Goal: Information Seeking & Learning: Compare options

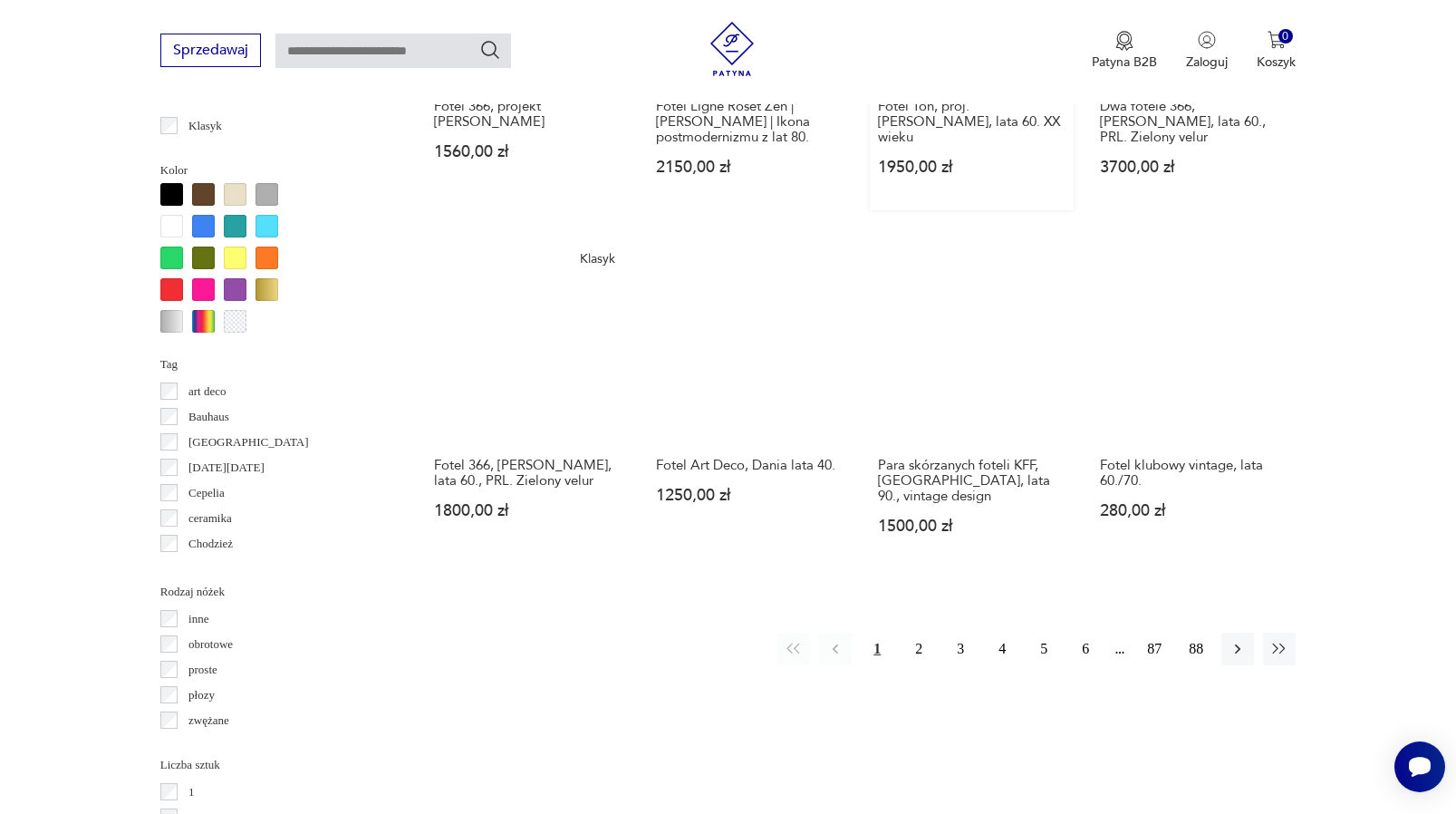
scroll to position [1704, 0]
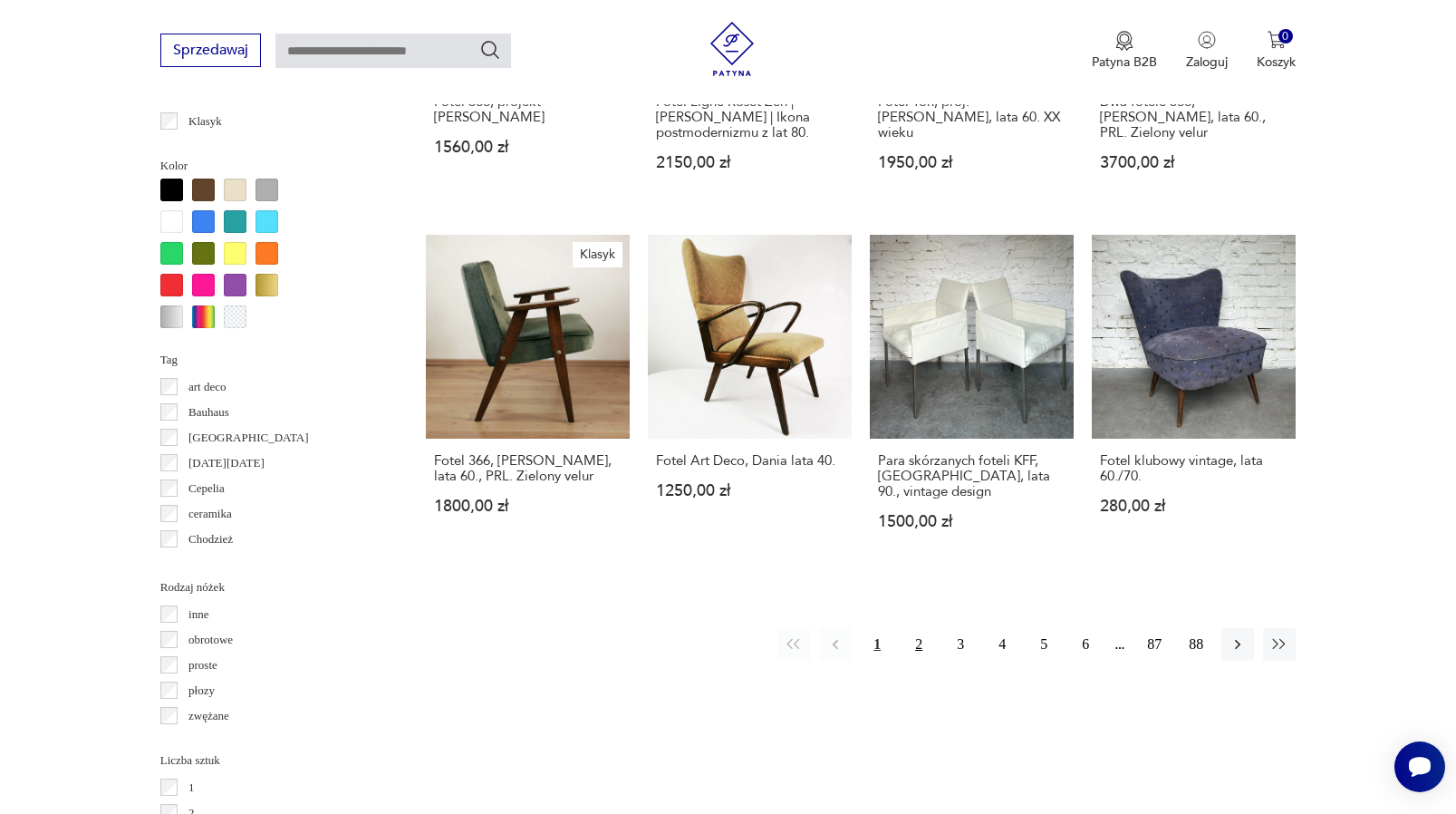
click at [921, 629] on button "2" at bounding box center [919, 645] width 33 height 33
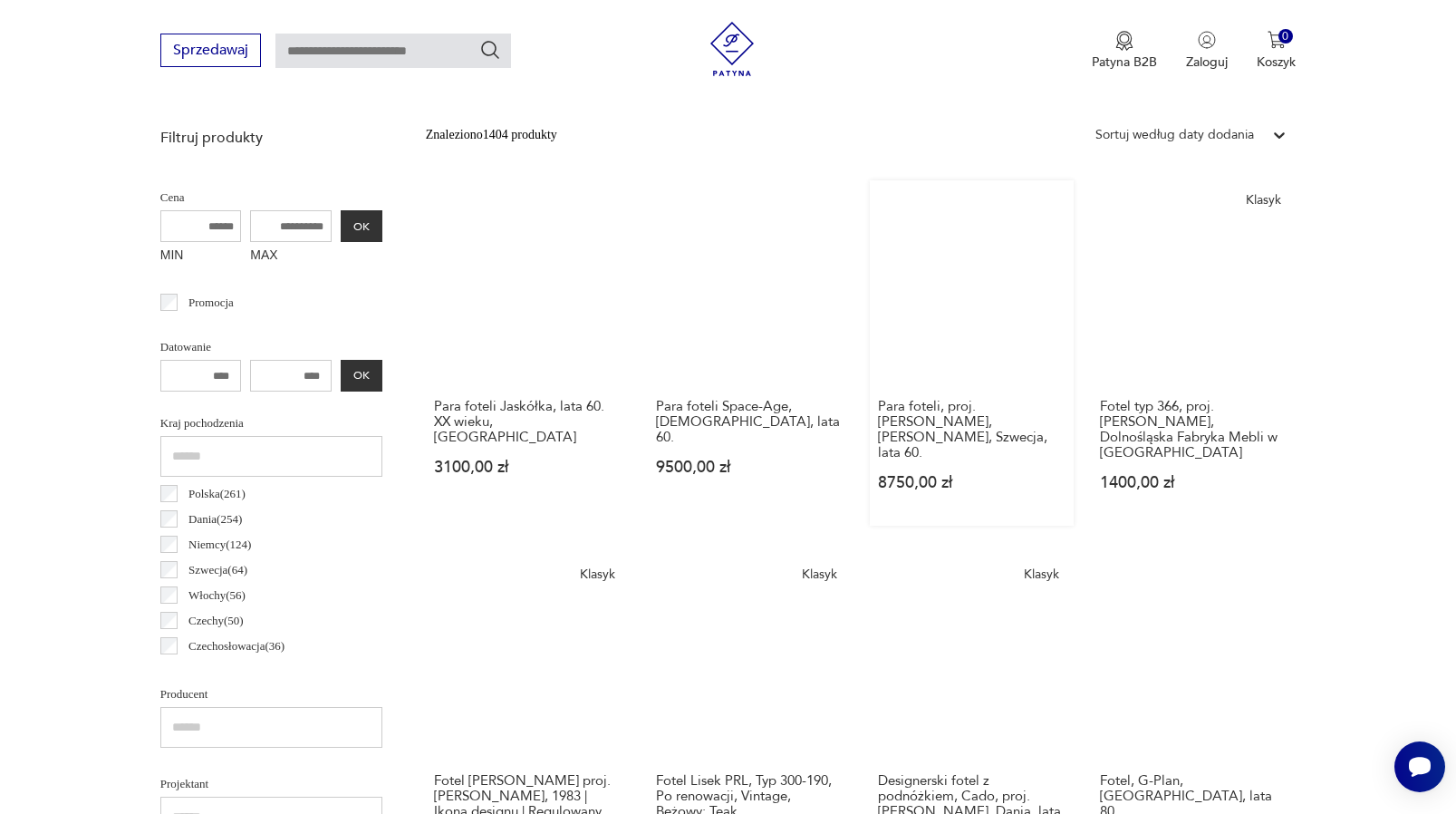
scroll to position [891, 0]
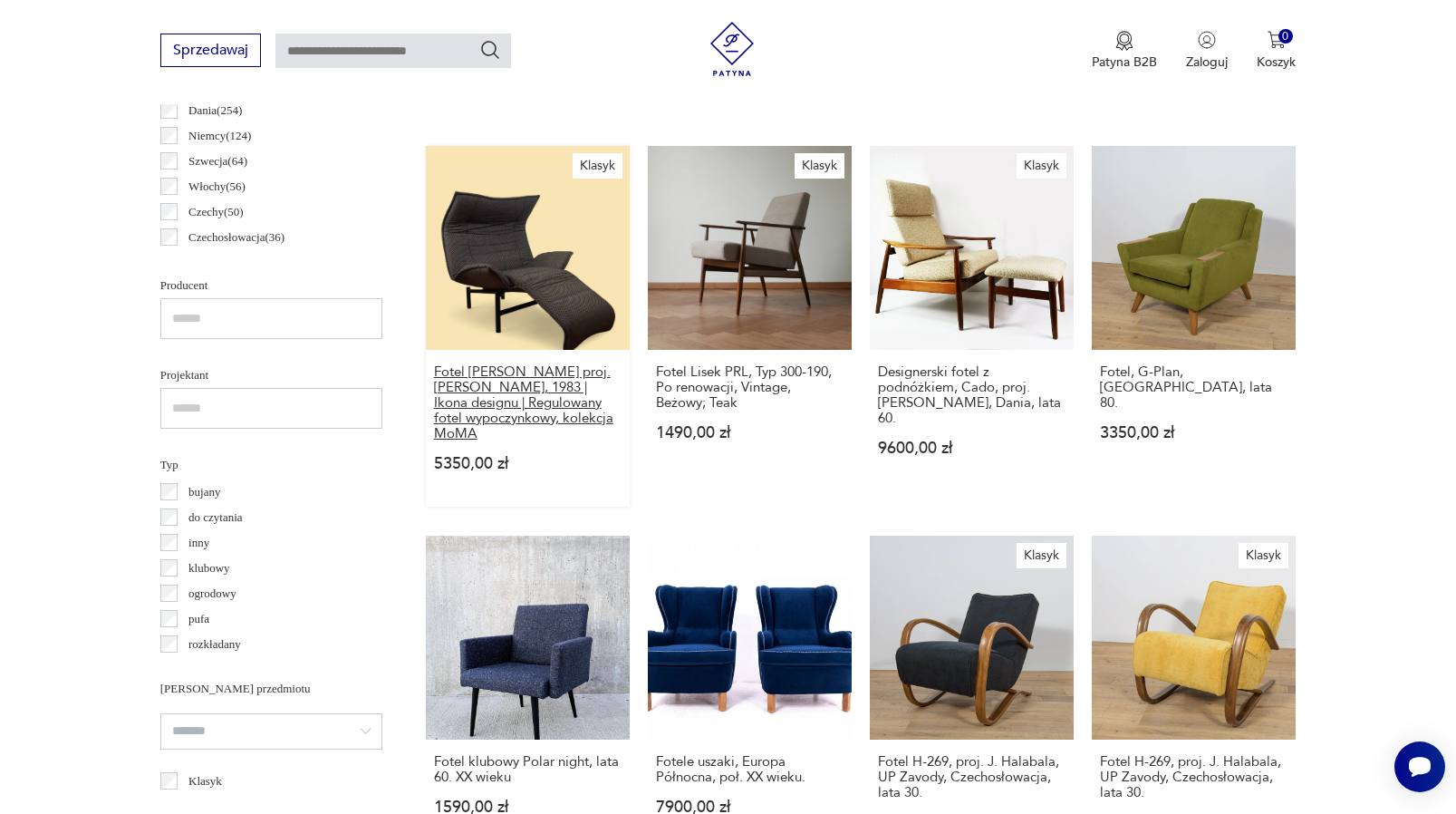
click at [480, 406] on h3 "Fotel Cassina Veranda proj. Vico Magistretti, 1983 | Ikona designu | Regulowany…" at bounding box center [527, 403] width 187 height 77
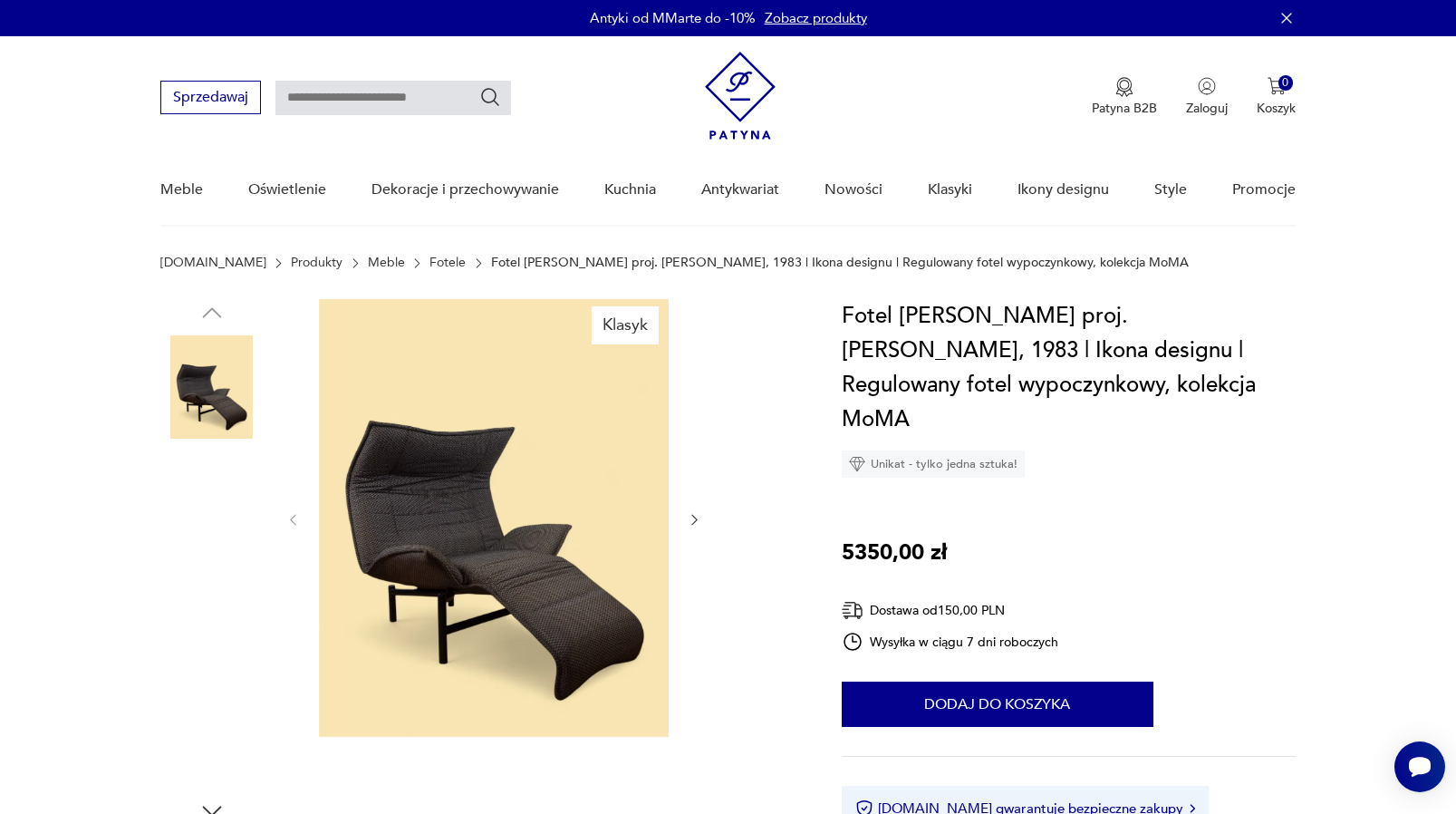
click at [504, 553] on img at bounding box center [493, 517] width 350 height 438
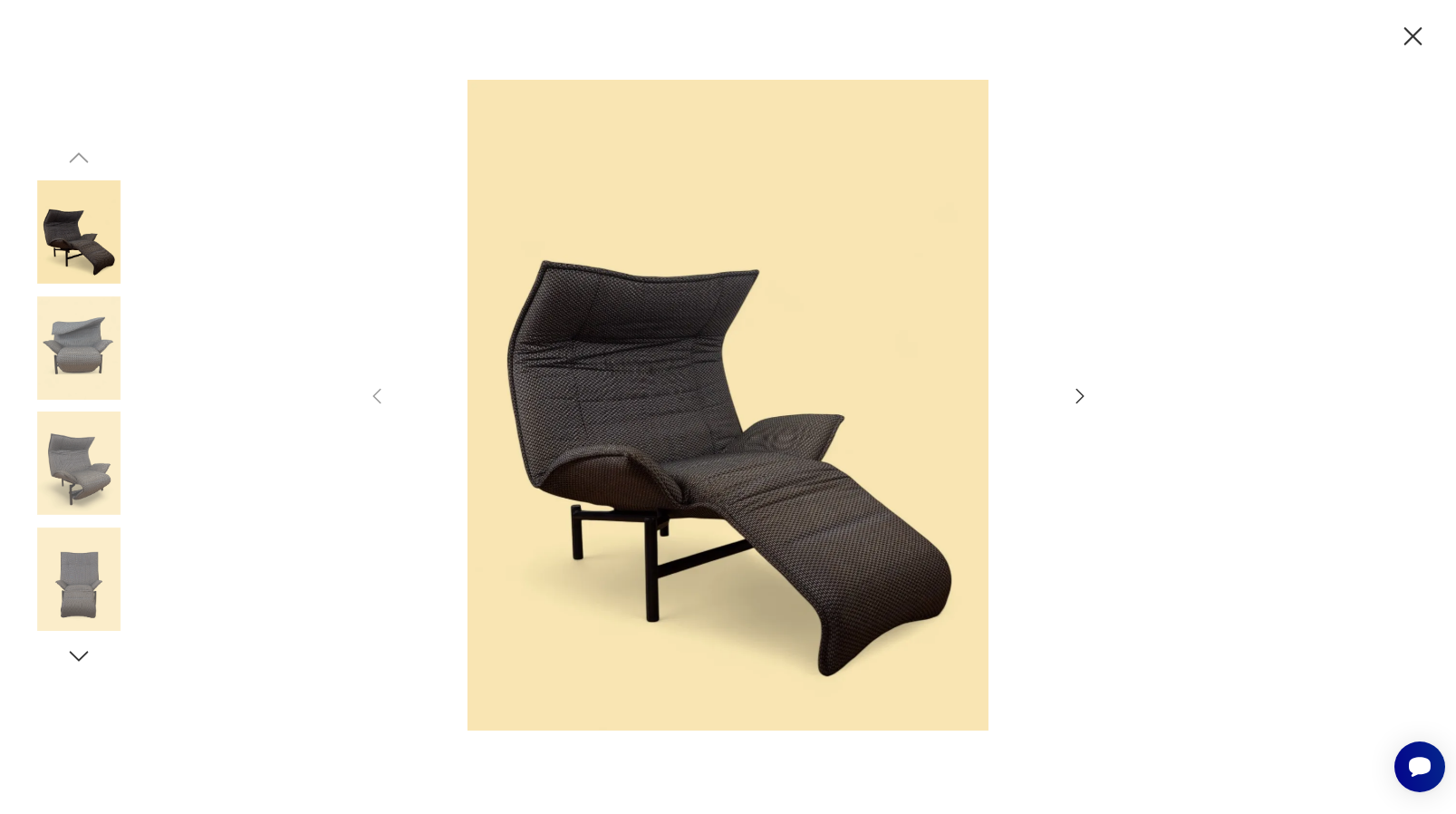
click at [1071, 681] on div at bounding box center [729, 407] width 725 height 654
click at [1415, 34] on icon "button" at bounding box center [1414, 37] width 18 height 18
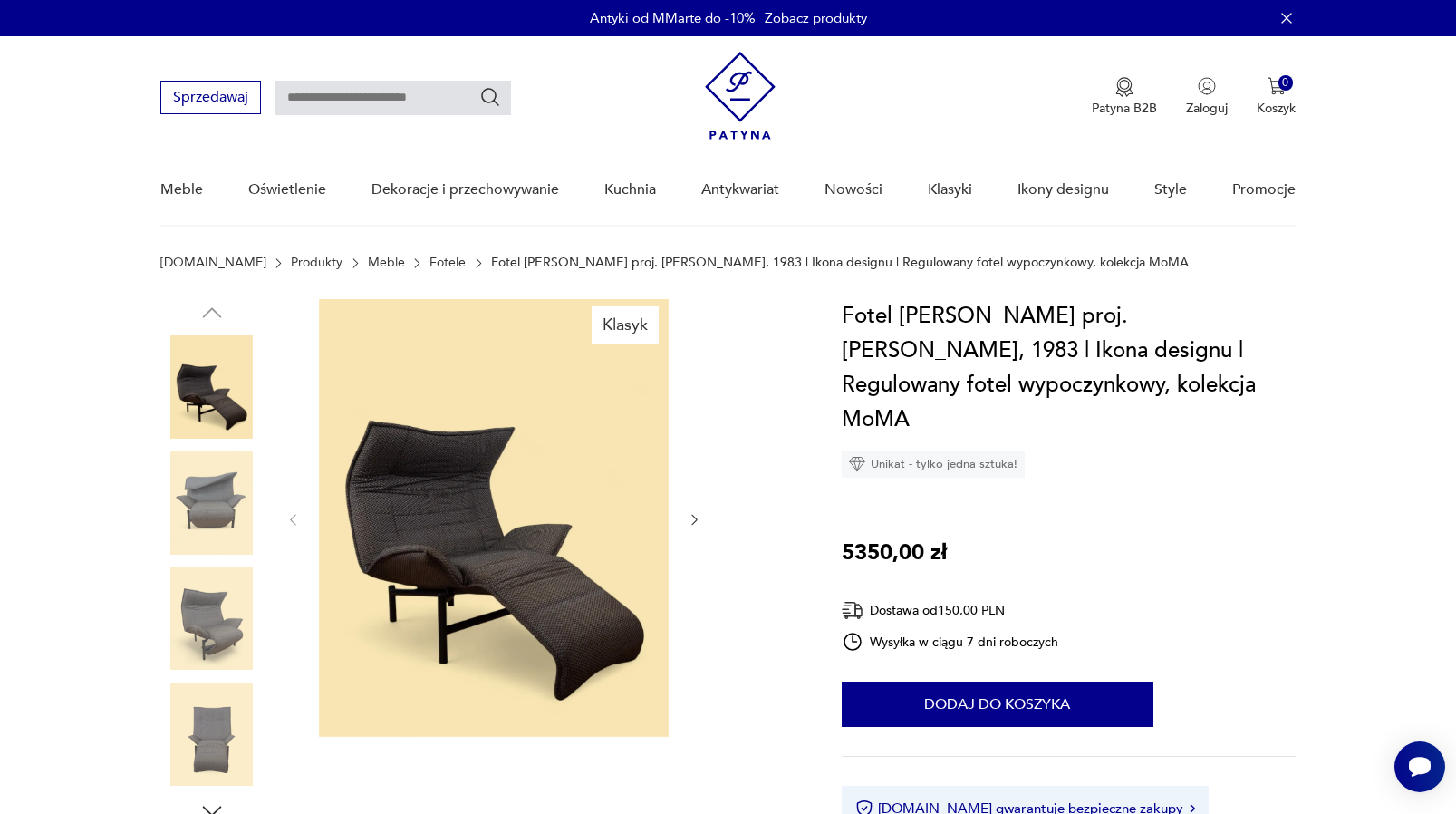
click at [206, 649] on img at bounding box center [212, 618] width 103 height 103
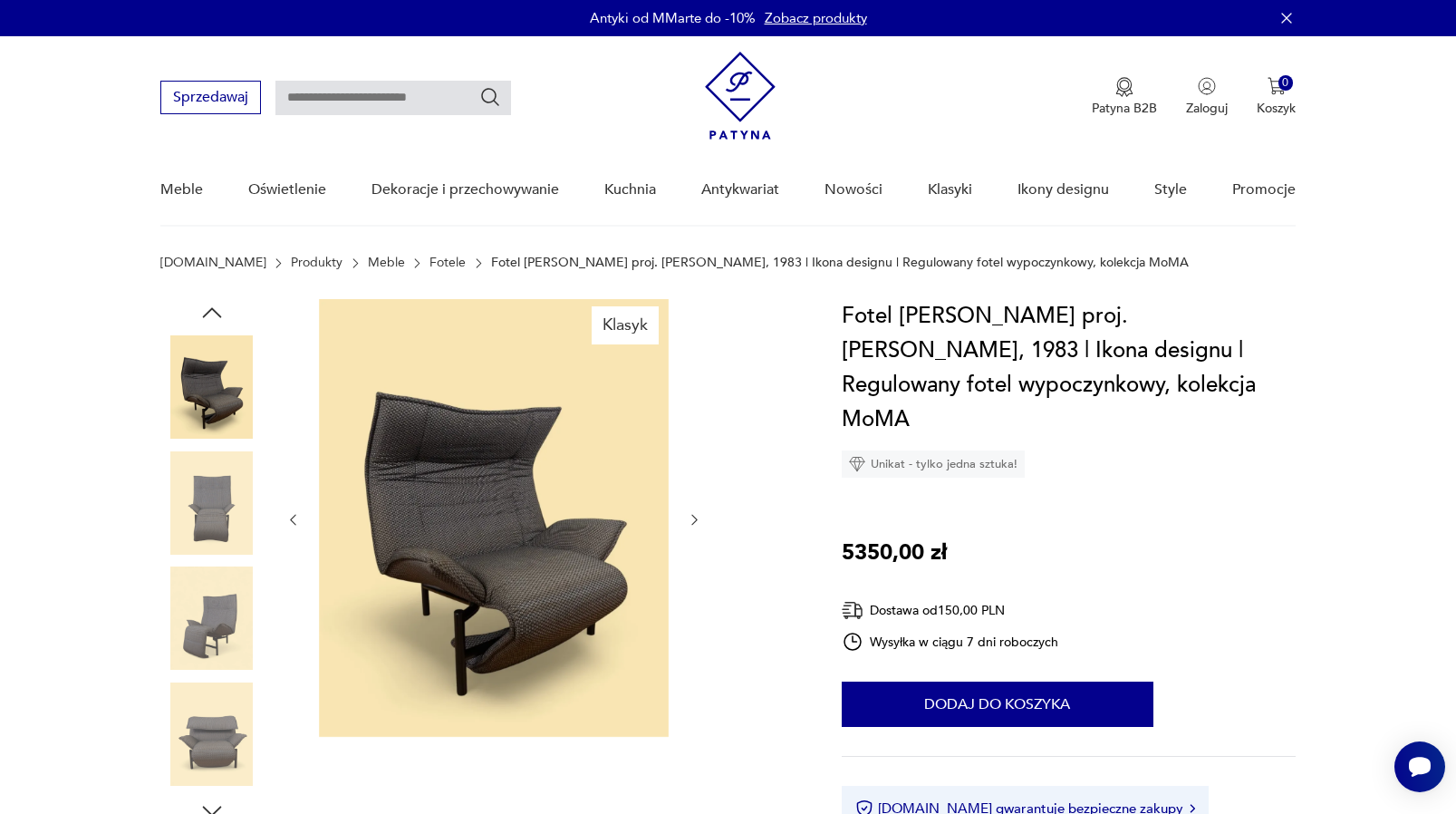
click at [218, 618] on img at bounding box center [212, 618] width 103 height 103
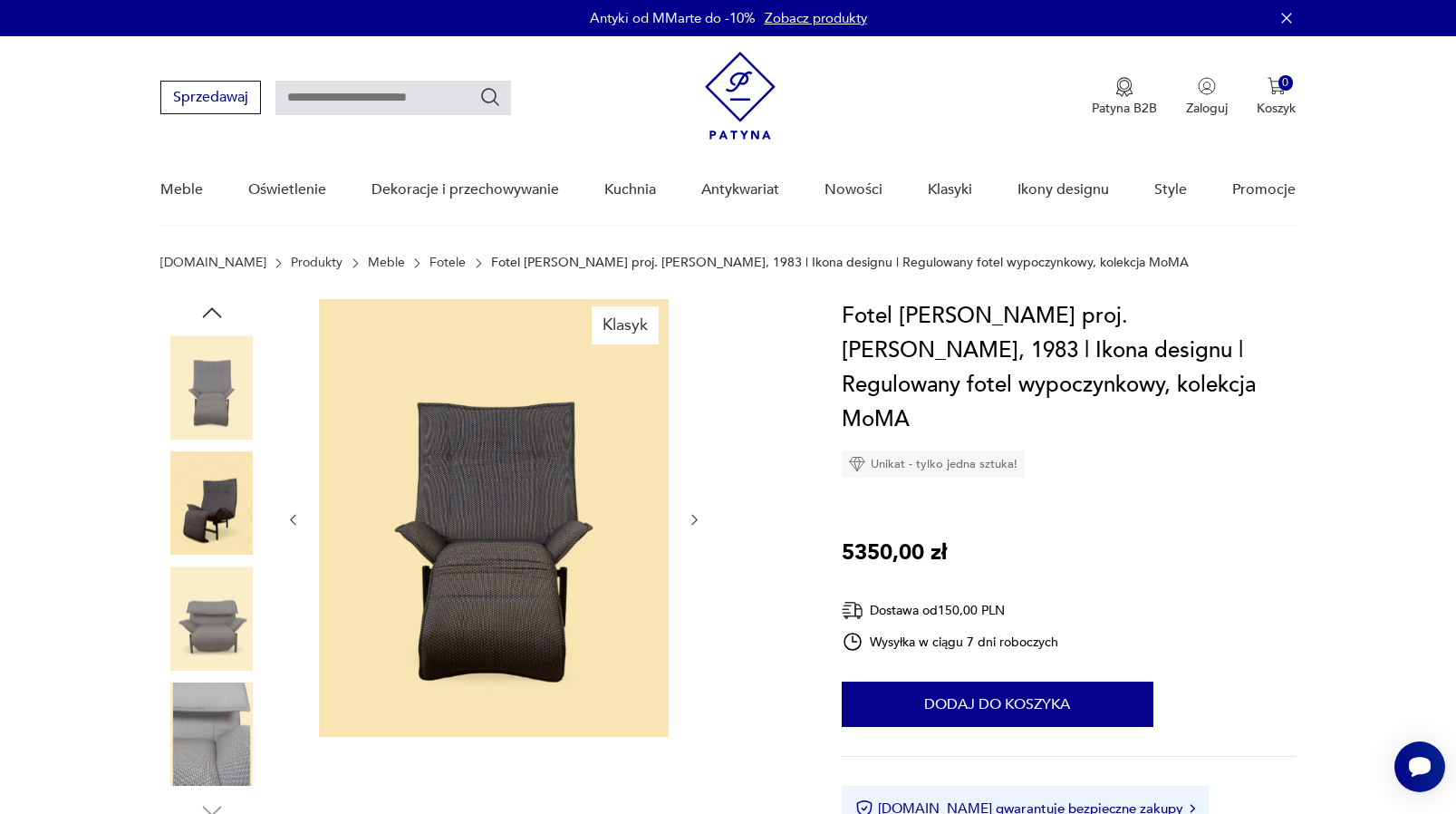
click at [222, 711] on img at bounding box center [212, 734] width 103 height 103
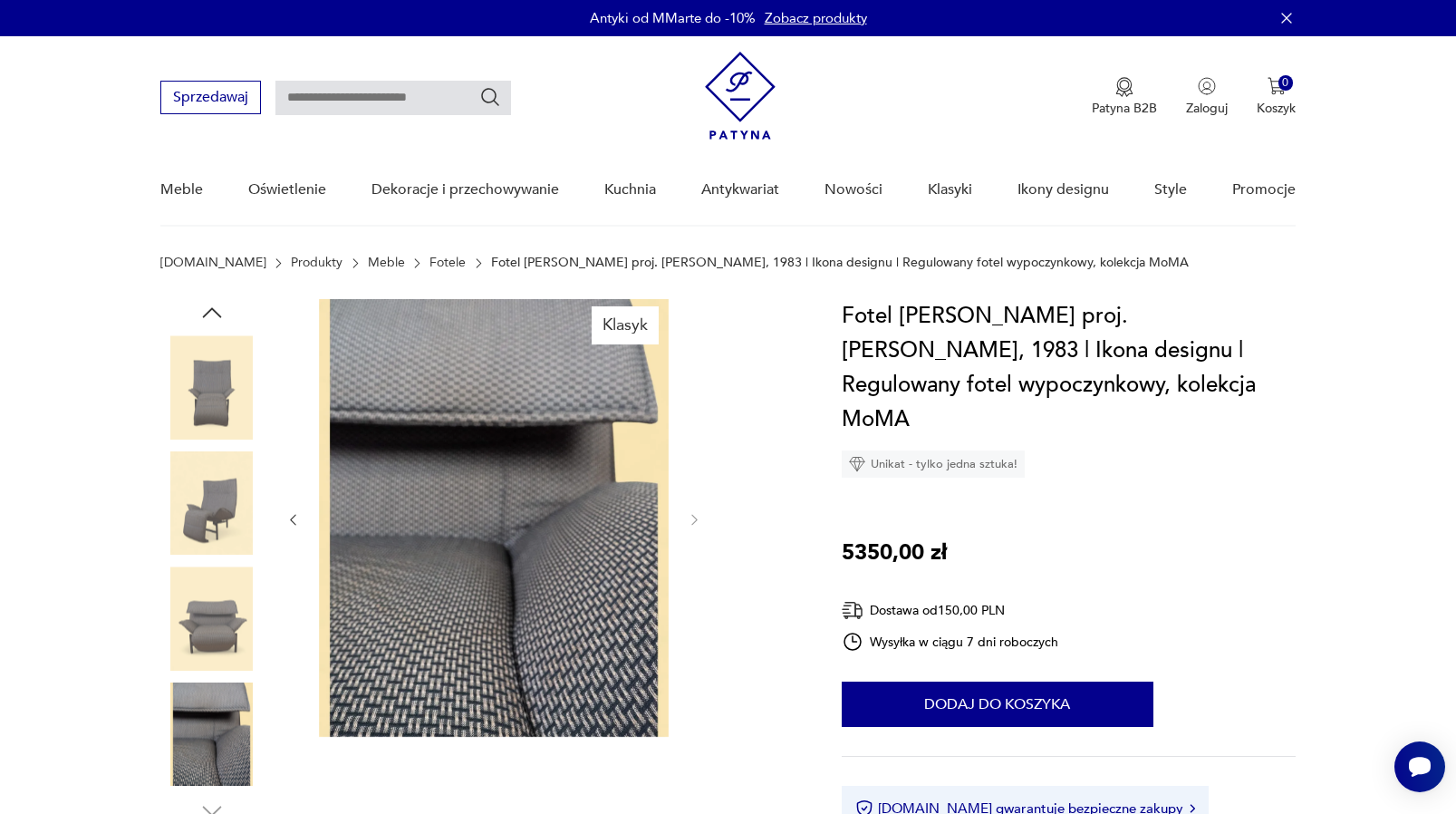
click at [207, 370] on img at bounding box center [212, 386] width 103 height 103
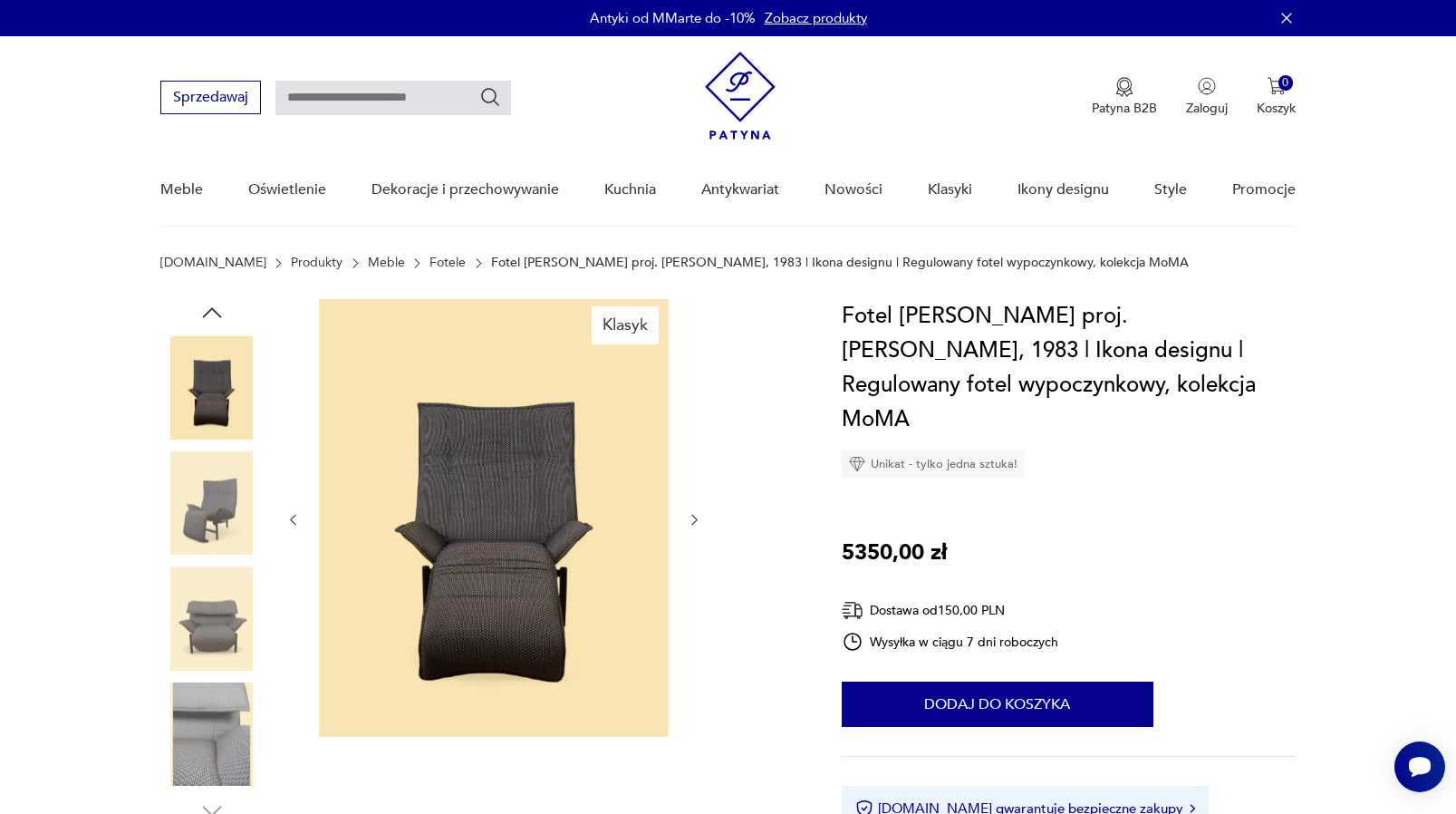
click at [199, 505] on img at bounding box center [212, 502] width 103 height 103
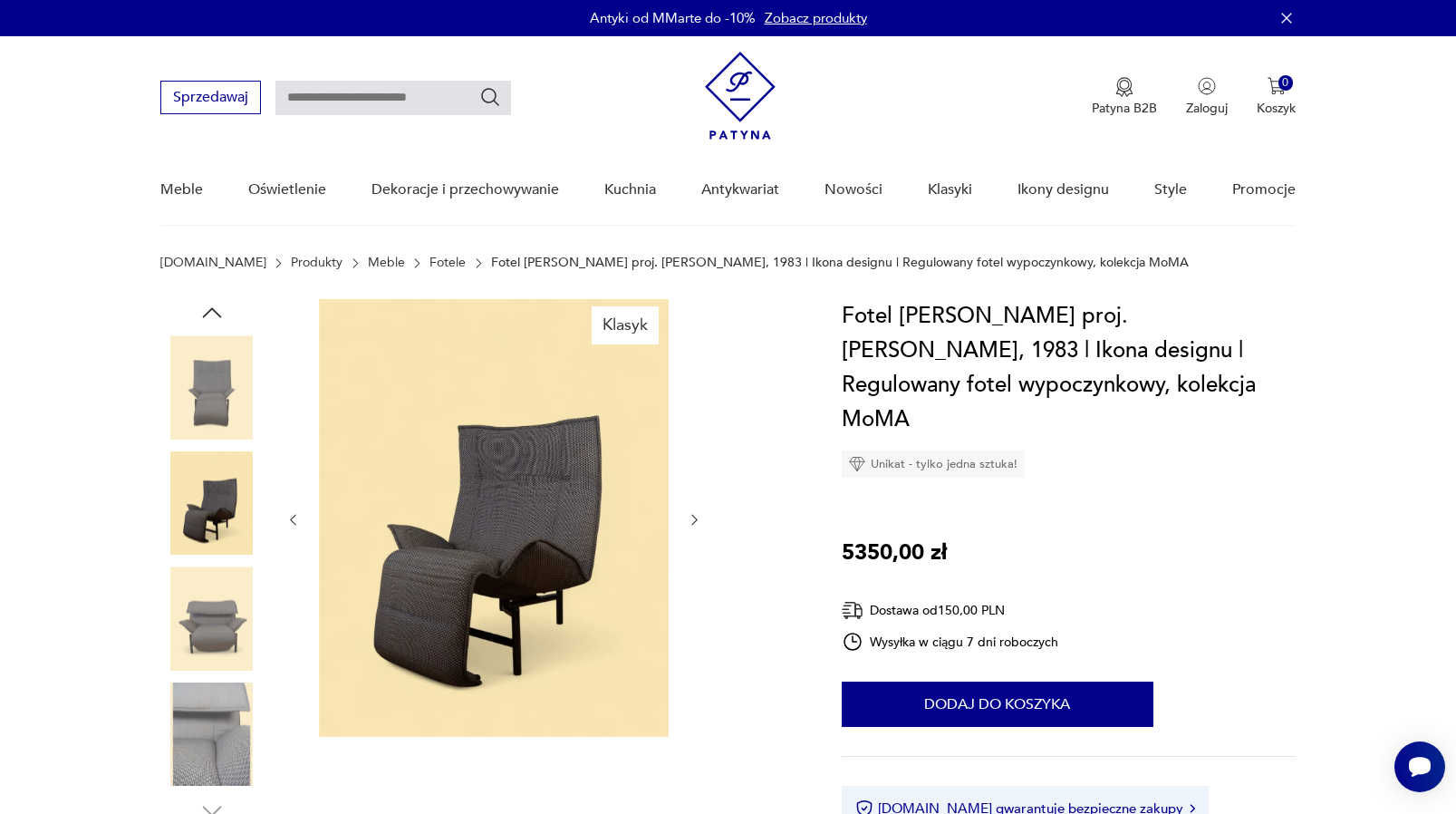
click at [211, 310] on icon "button" at bounding box center [211, 312] width 19 height 10
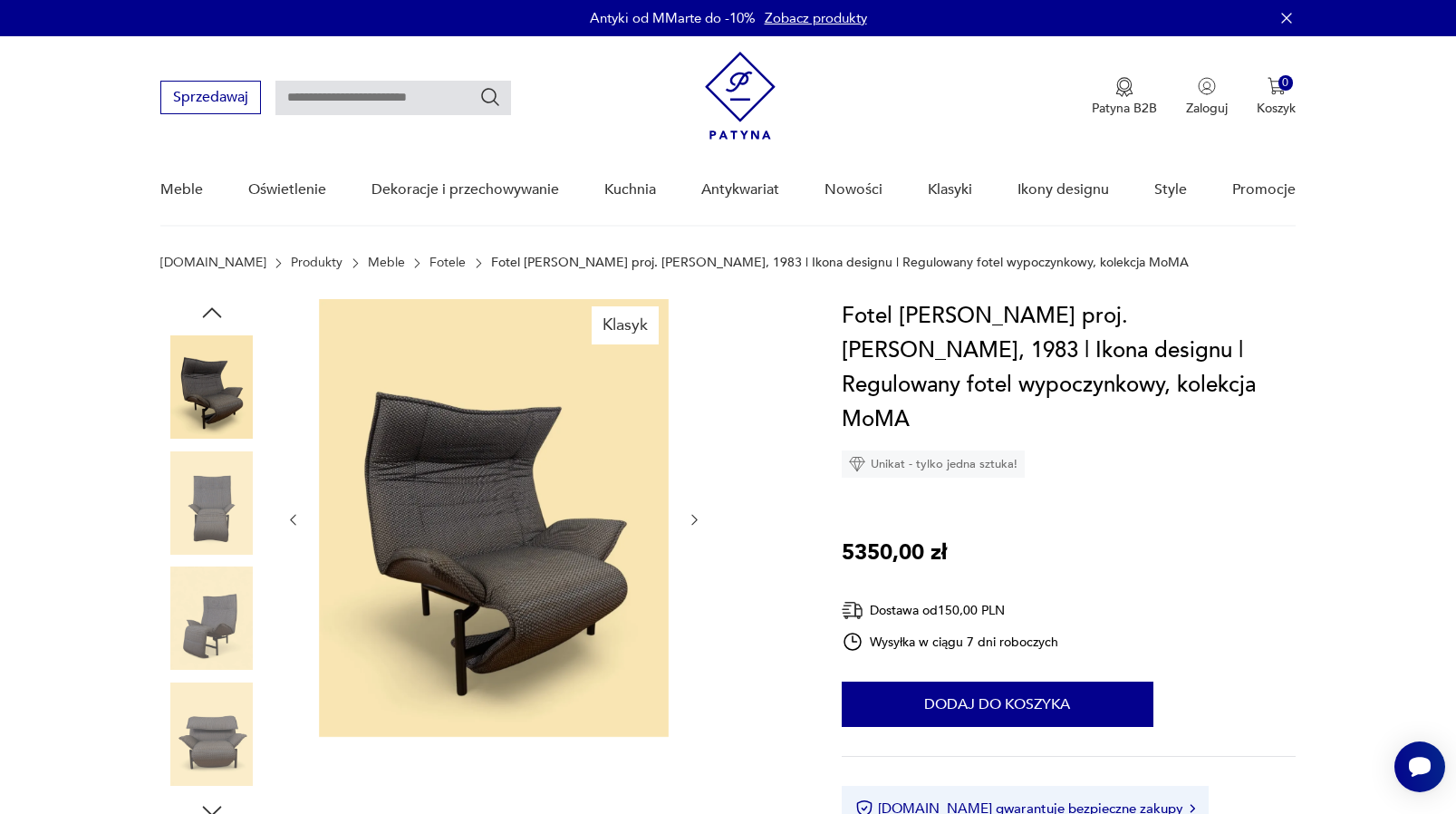
click at [211, 310] on icon "button" at bounding box center [211, 312] width 19 height 10
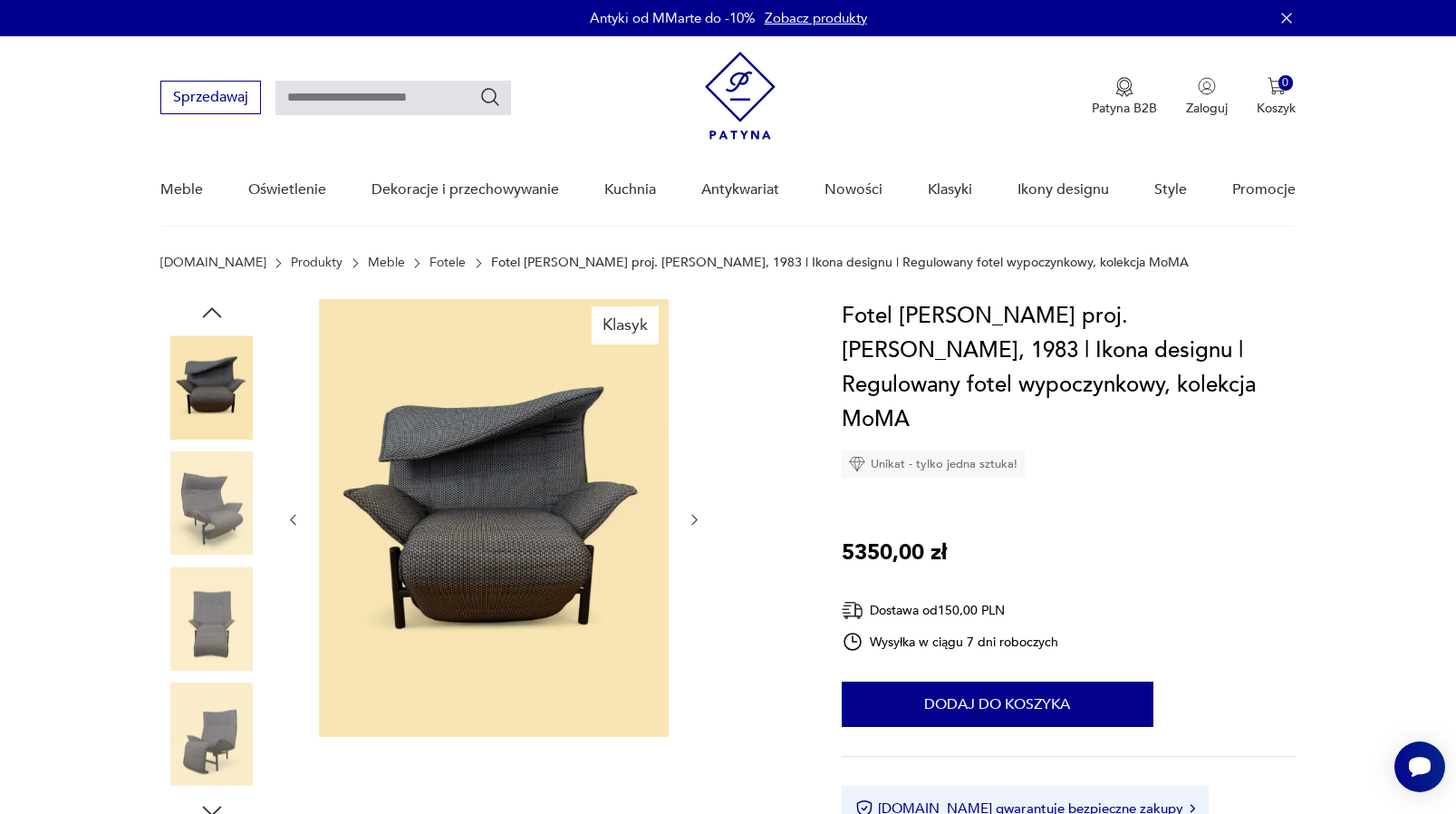
click at [214, 487] on img at bounding box center [212, 502] width 103 height 103
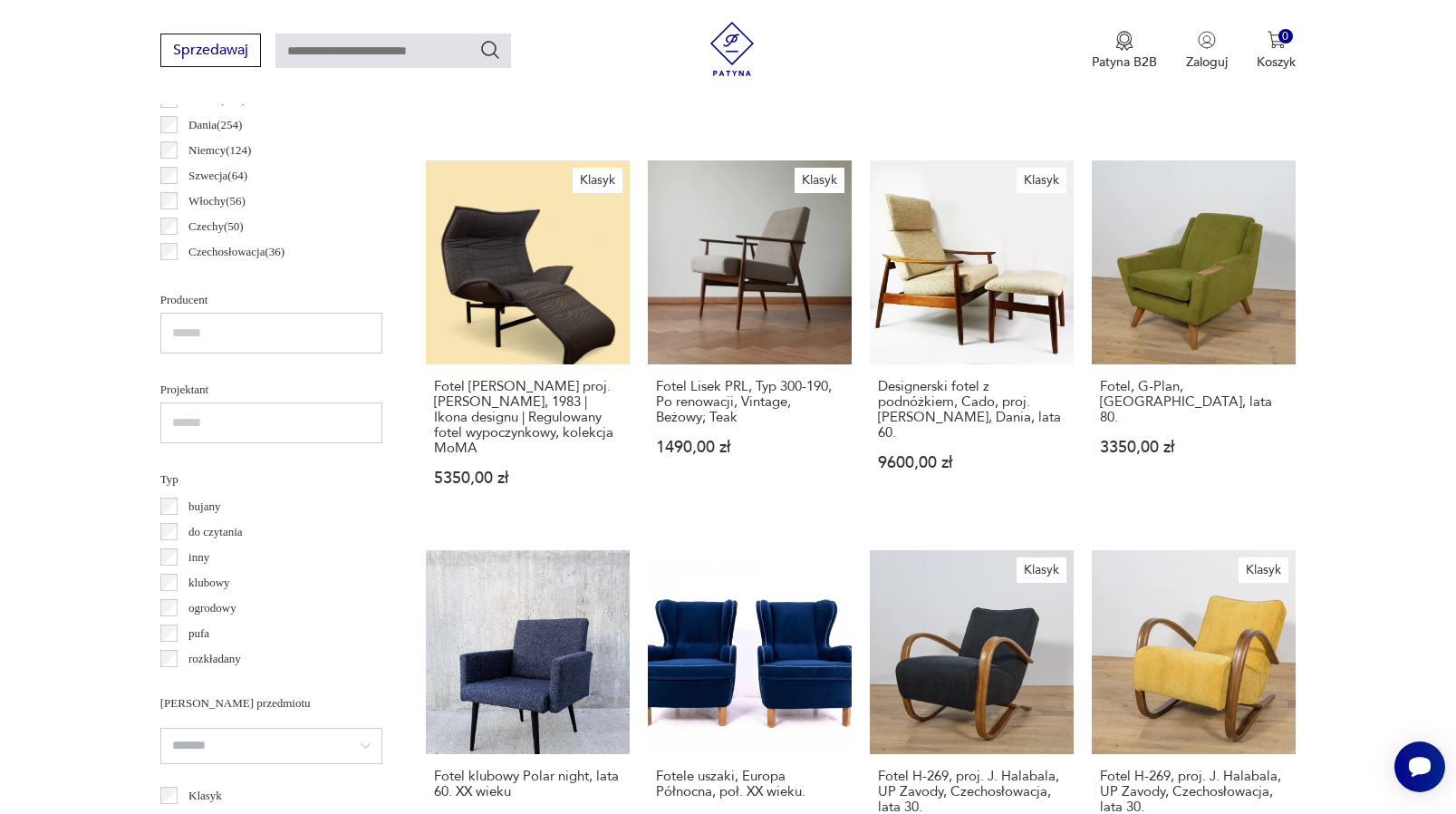
scroll to position [1001, 0]
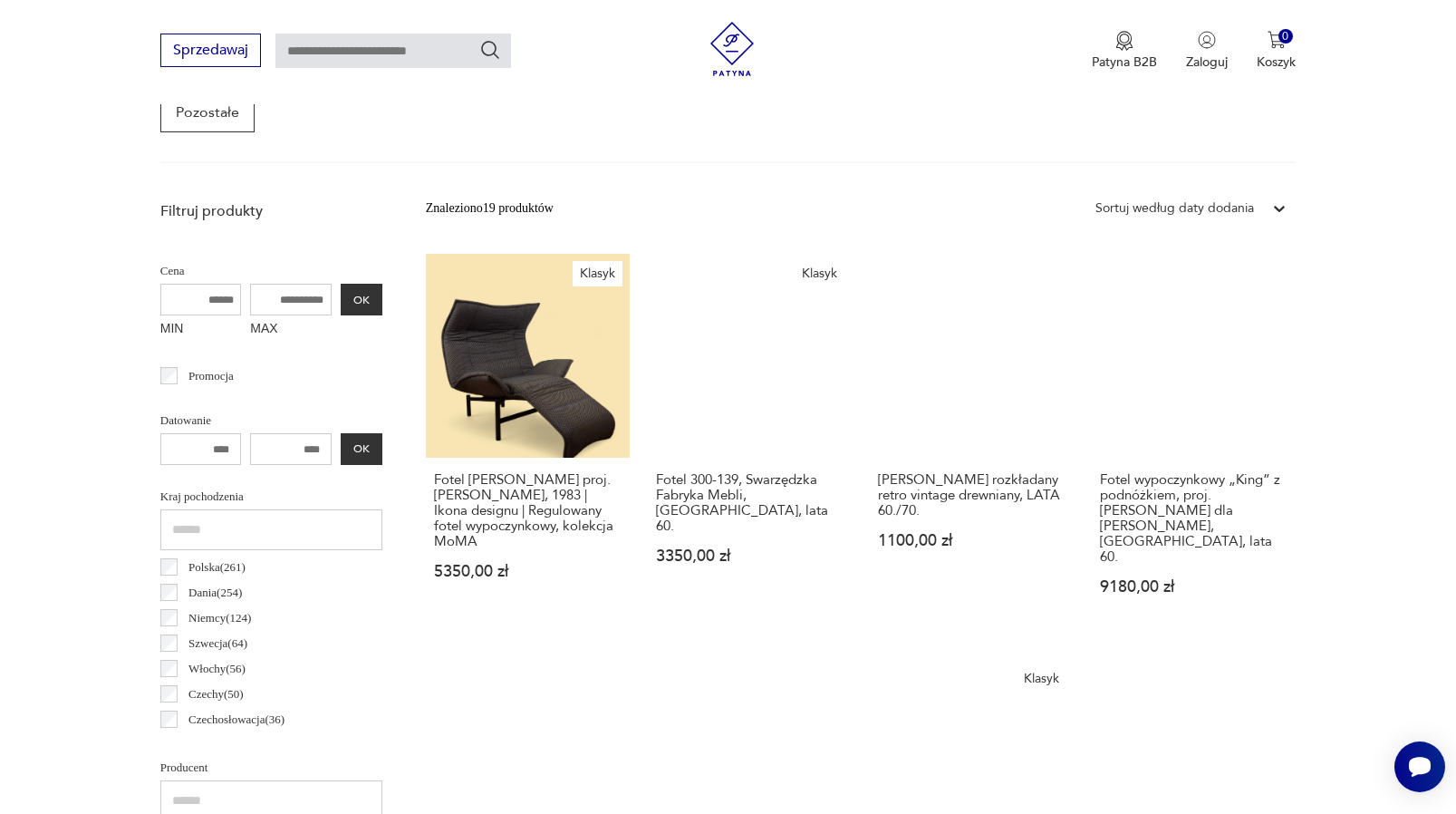
scroll to position [548, 0]
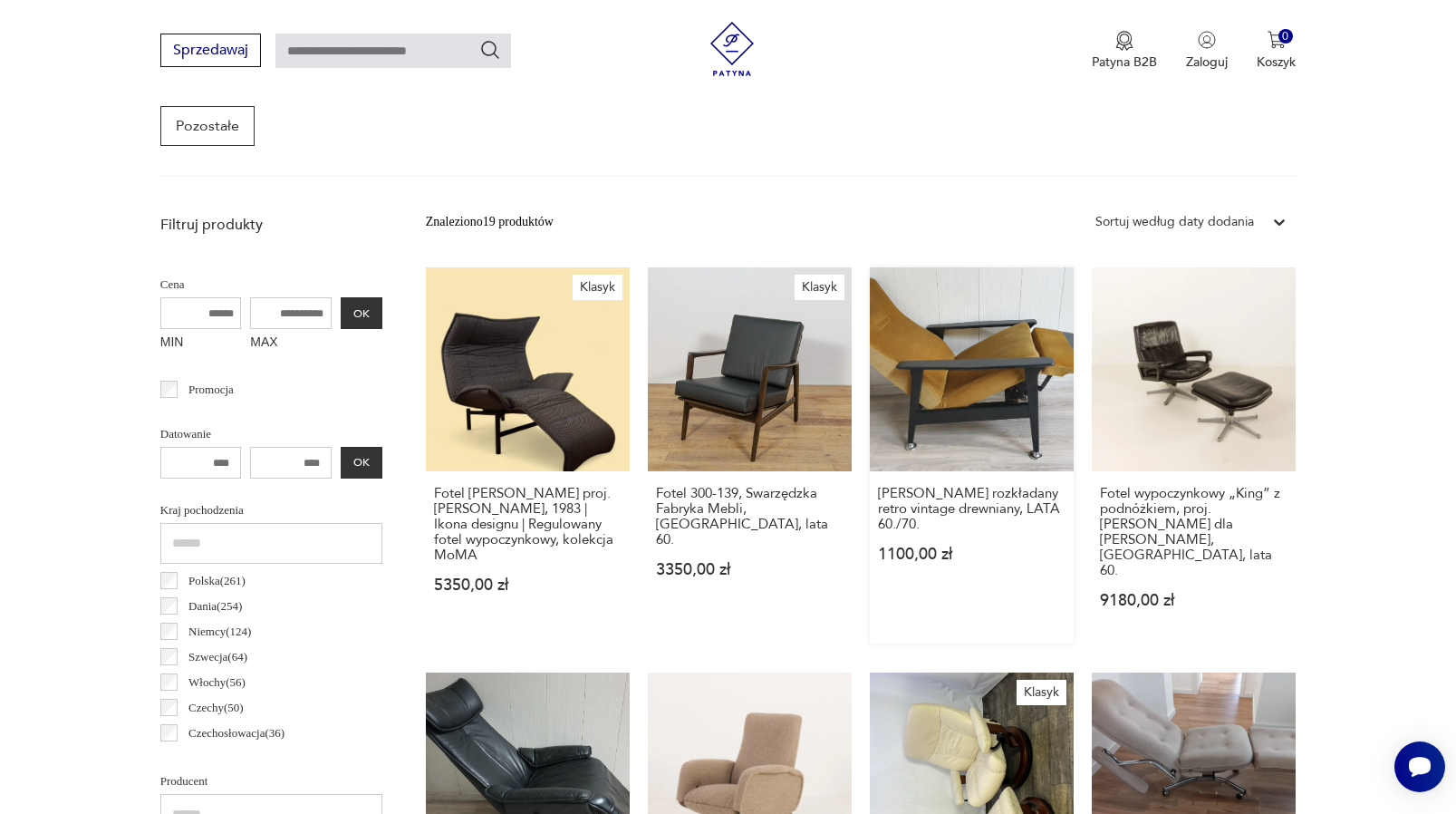
click at [968, 392] on link "fotel DUŃSKI rozkładany retro vintage drewniany, LATA 60./70. 1100,00 zł" at bounding box center [971, 456] width 204 height 376
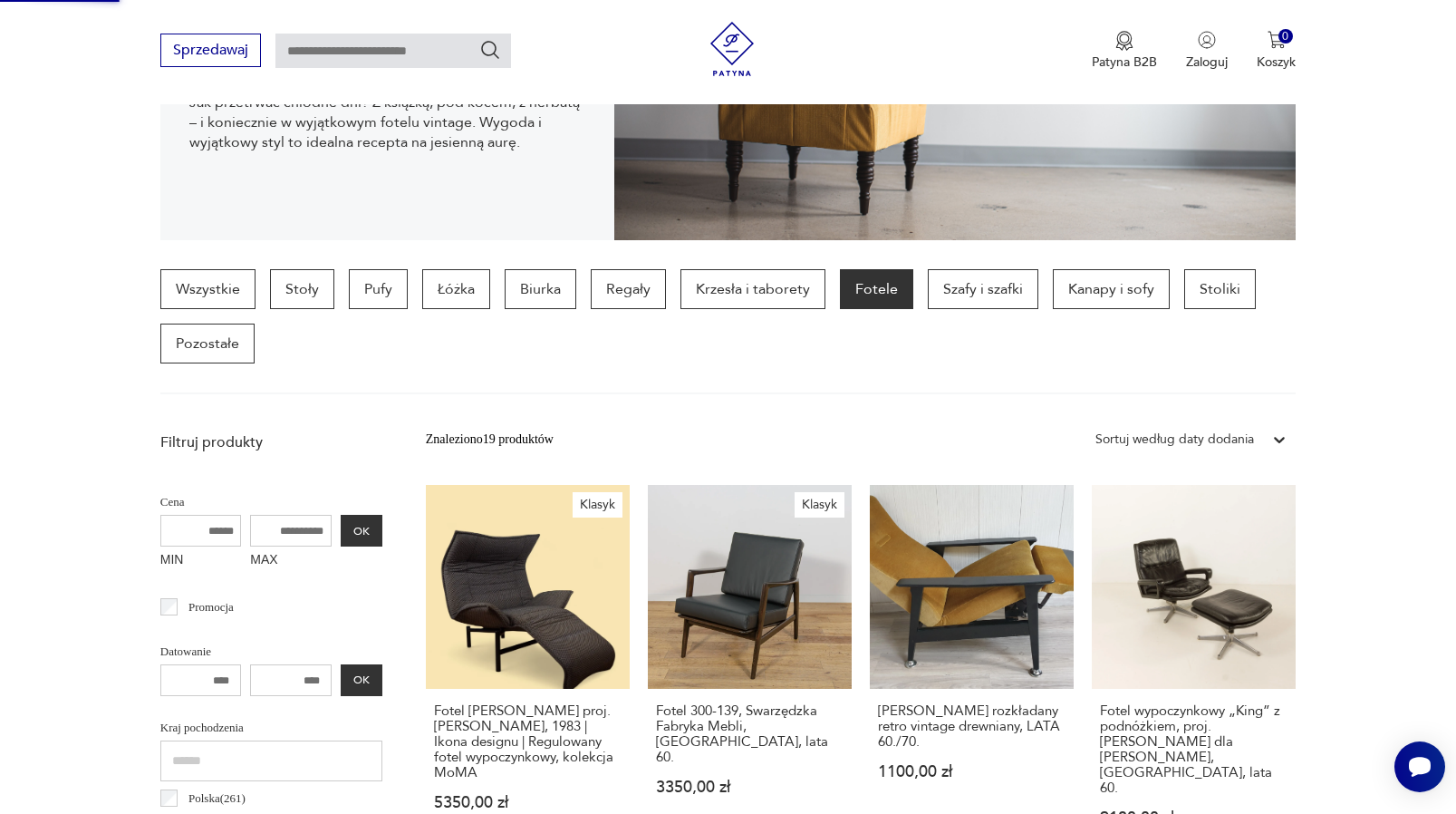
scroll to position [462, 0]
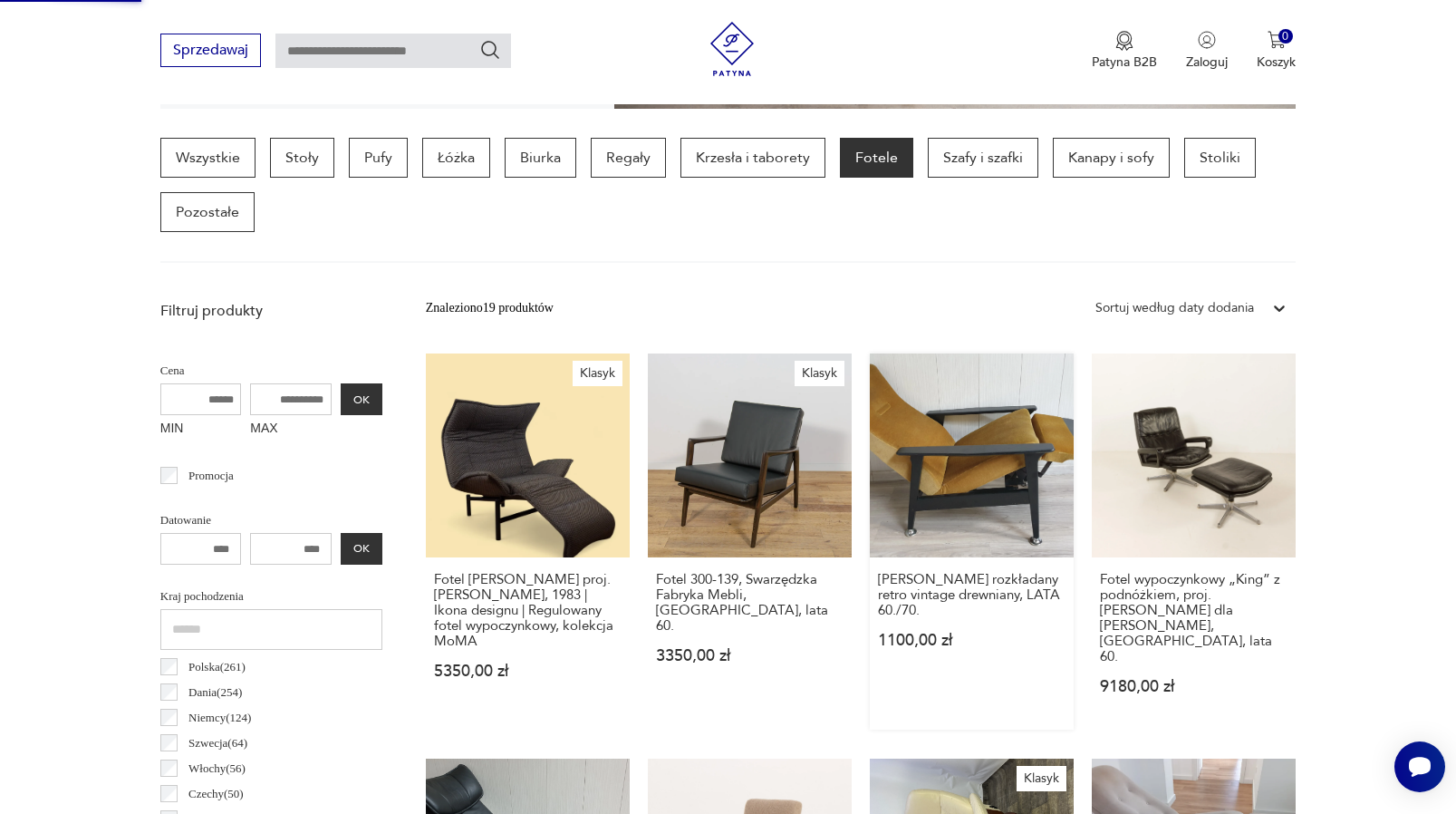
click at [966, 478] on link "fotel DUŃSKI rozkładany retro vintage drewniany, LATA 60./70. 1100,00 zł" at bounding box center [971, 542] width 204 height 376
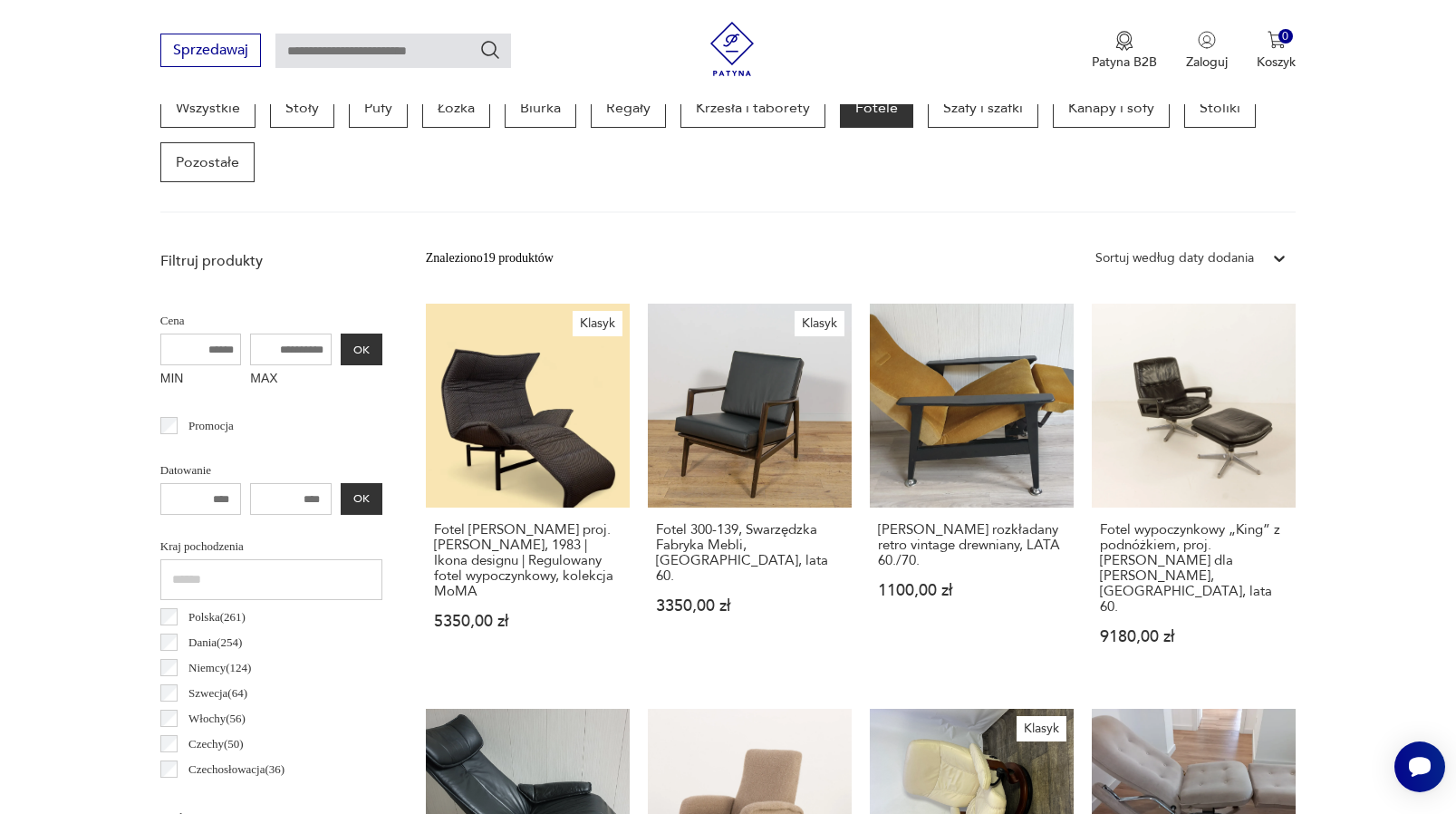
scroll to position [515, 0]
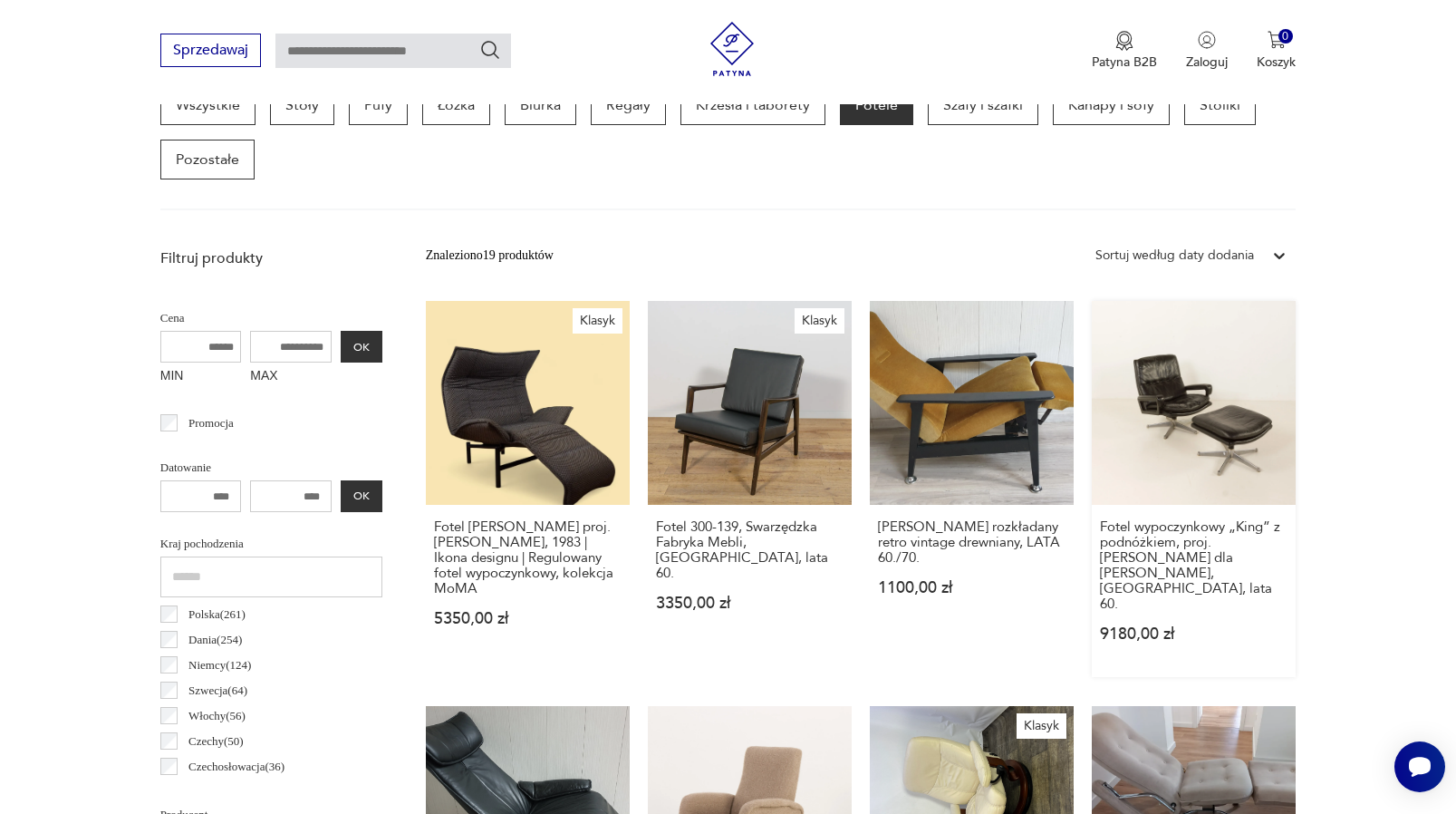
click at [1222, 473] on link "Fotel wypoczynkowy „King” z podnóżkiem, proj. André Vandenbrouck dla Strässle, …" at bounding box center [1194, 489] width 204 height 376
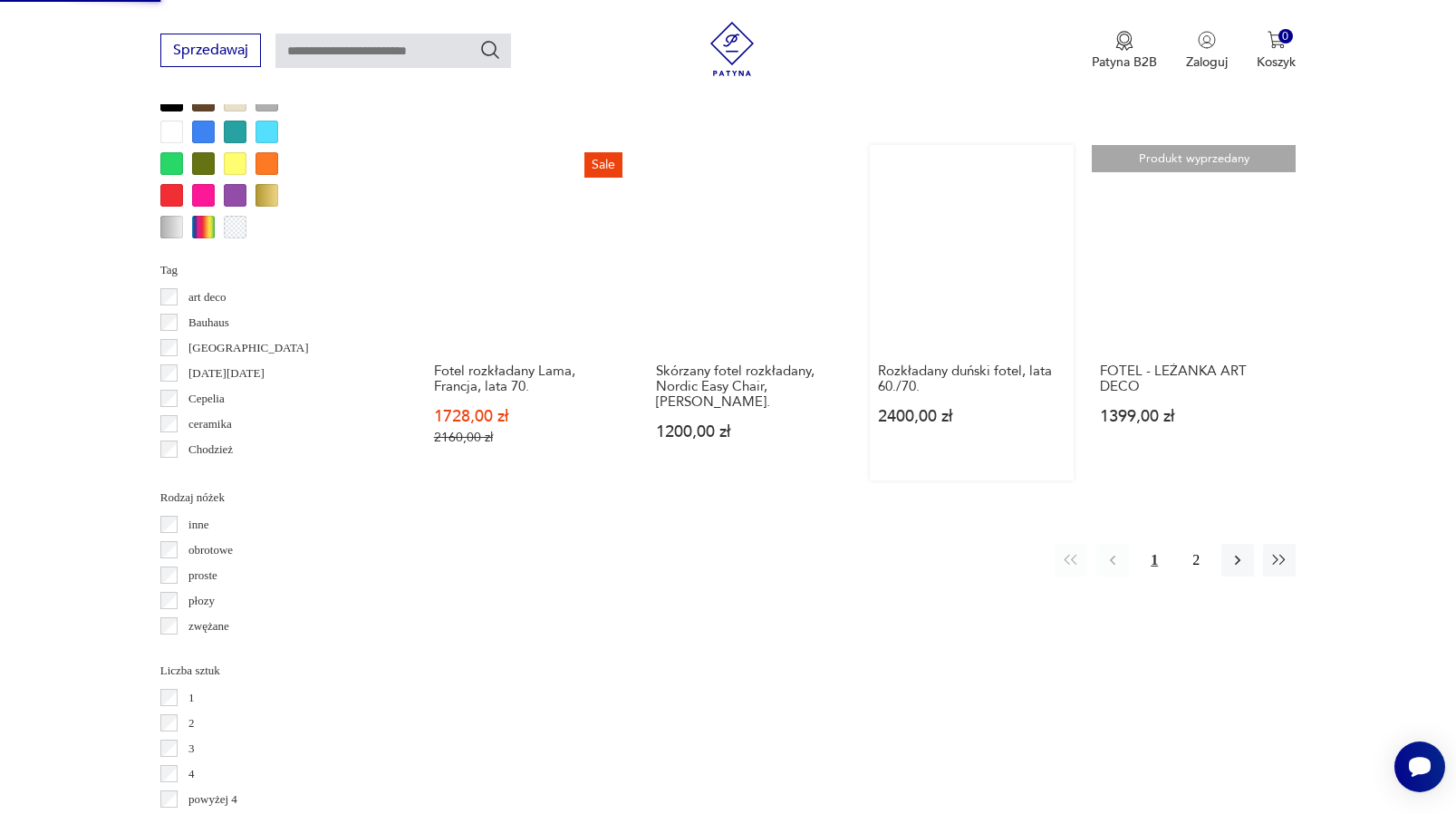
scroll to position [1796, 0]
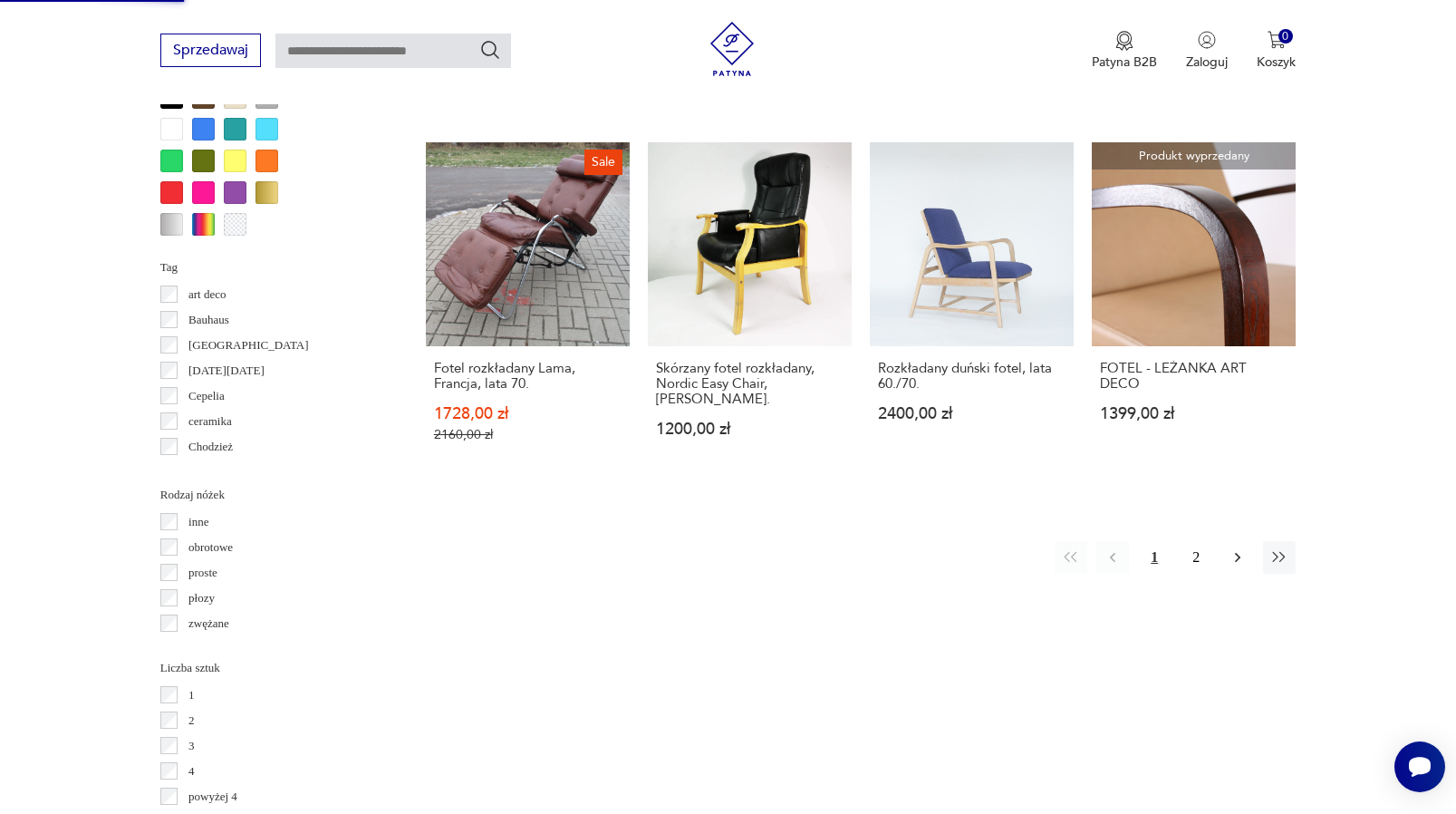
click at [1239, 548] on icon "button" at bounding box center [1238, 557] width 18 height 18
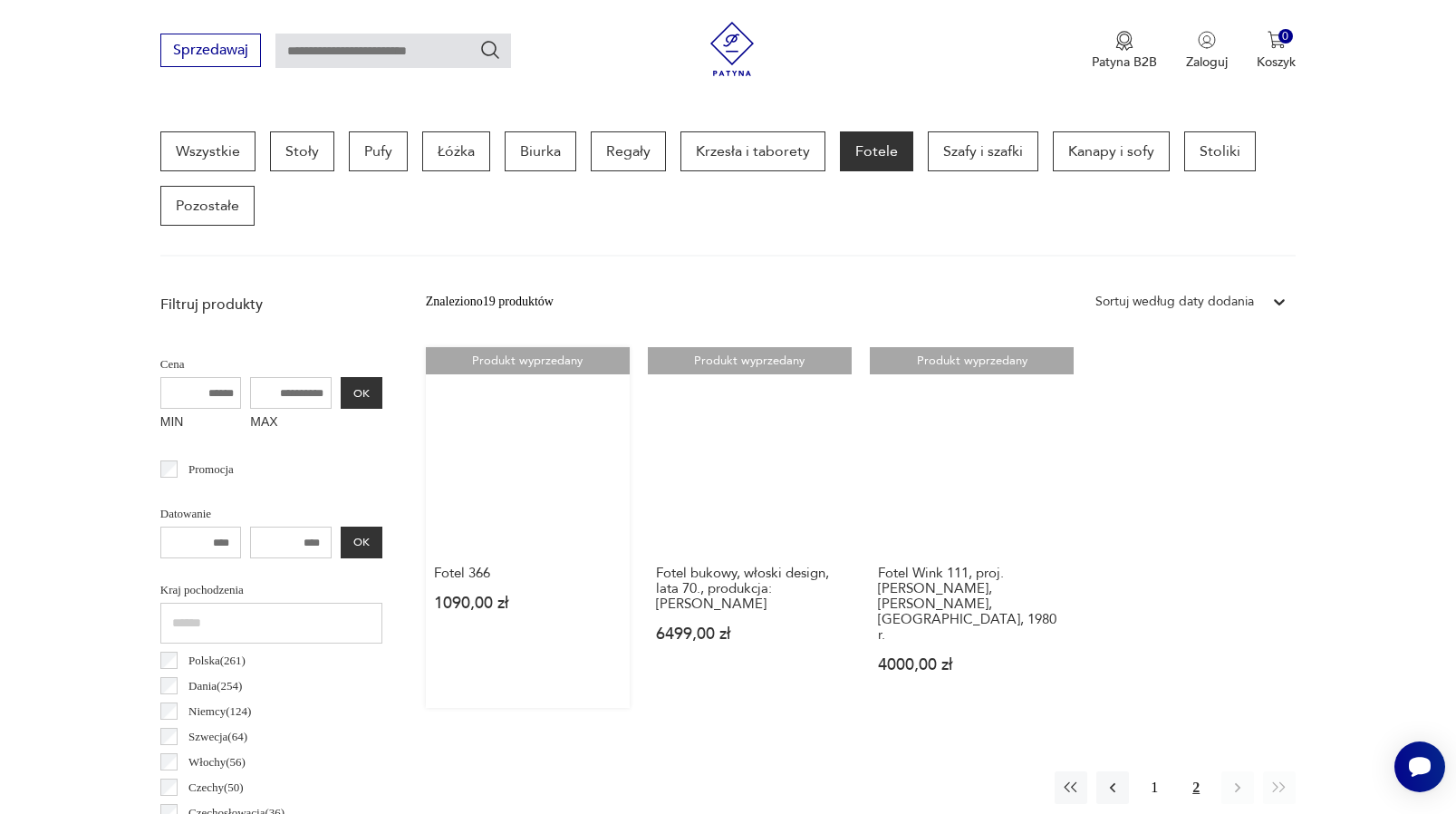
scroll to position [513, 0]
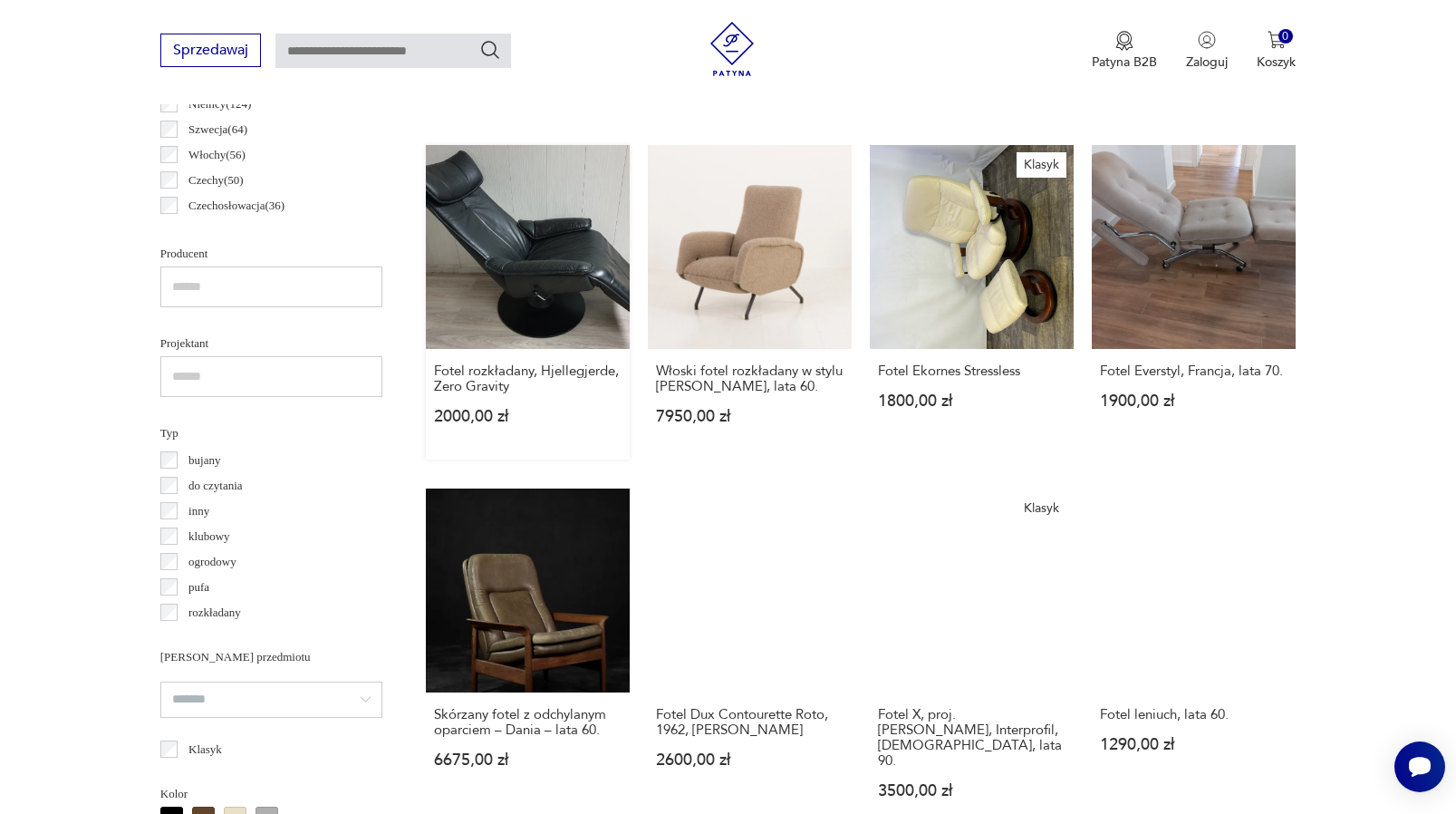
scroll to position [1093, 0]
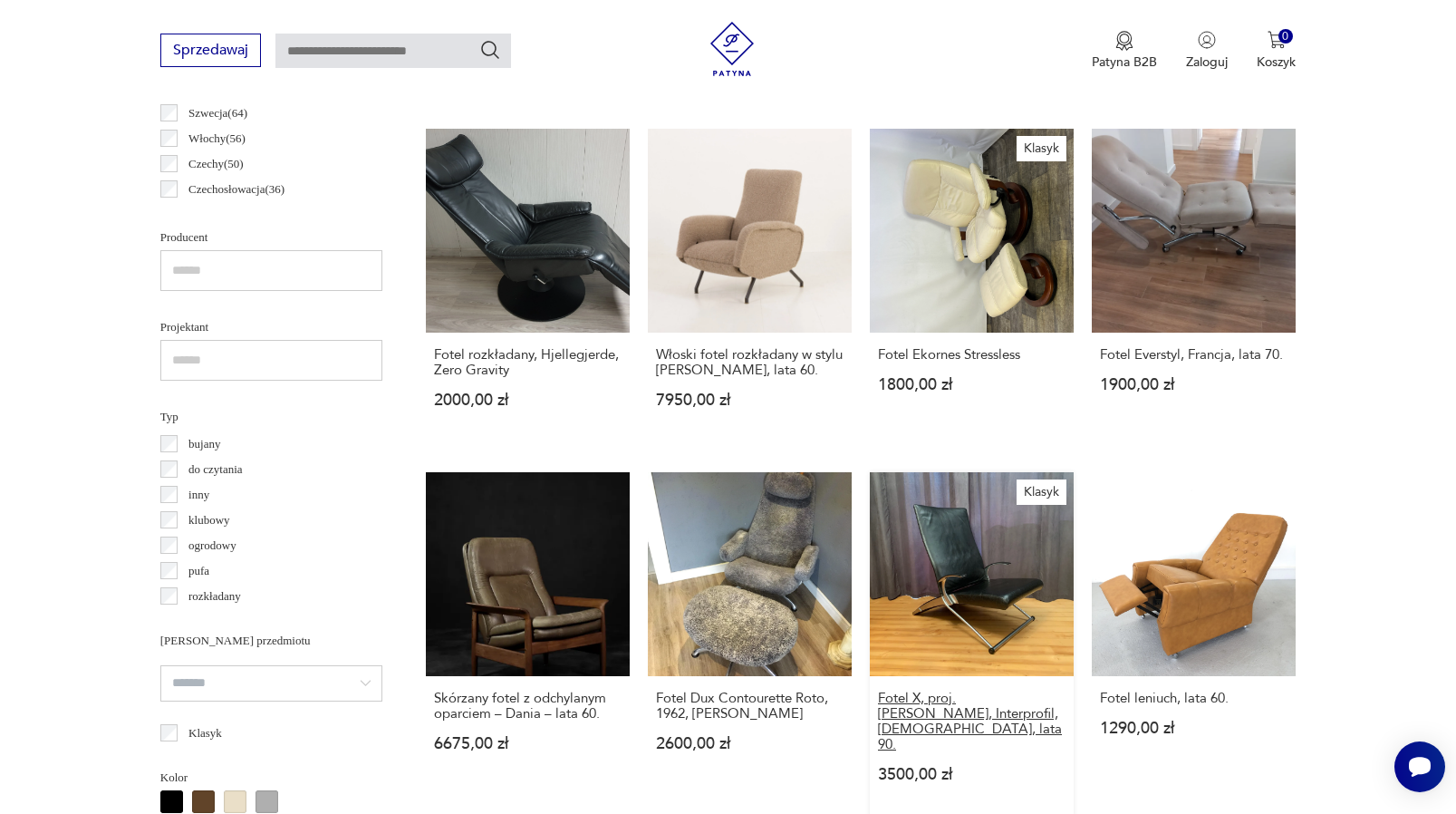
click at [940, 707] on h3 "Fotel X, proj. Joachim Nees, Interprofil, Niemcy, lata 90." at bounding box center [971, 721] width 187 height 61
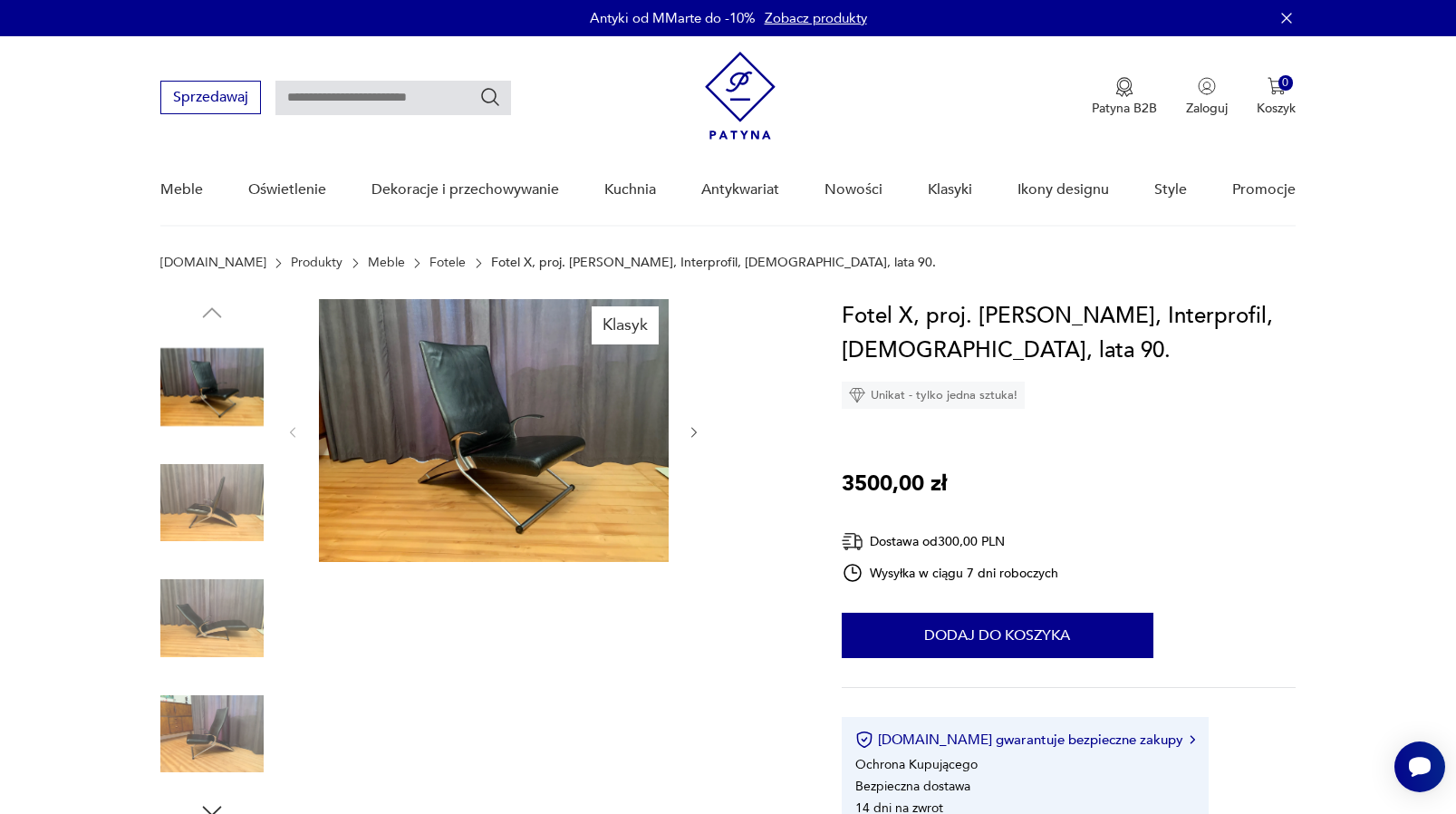
click at [523, 439] on img at bounding box center [493, 430] width 350 height 263
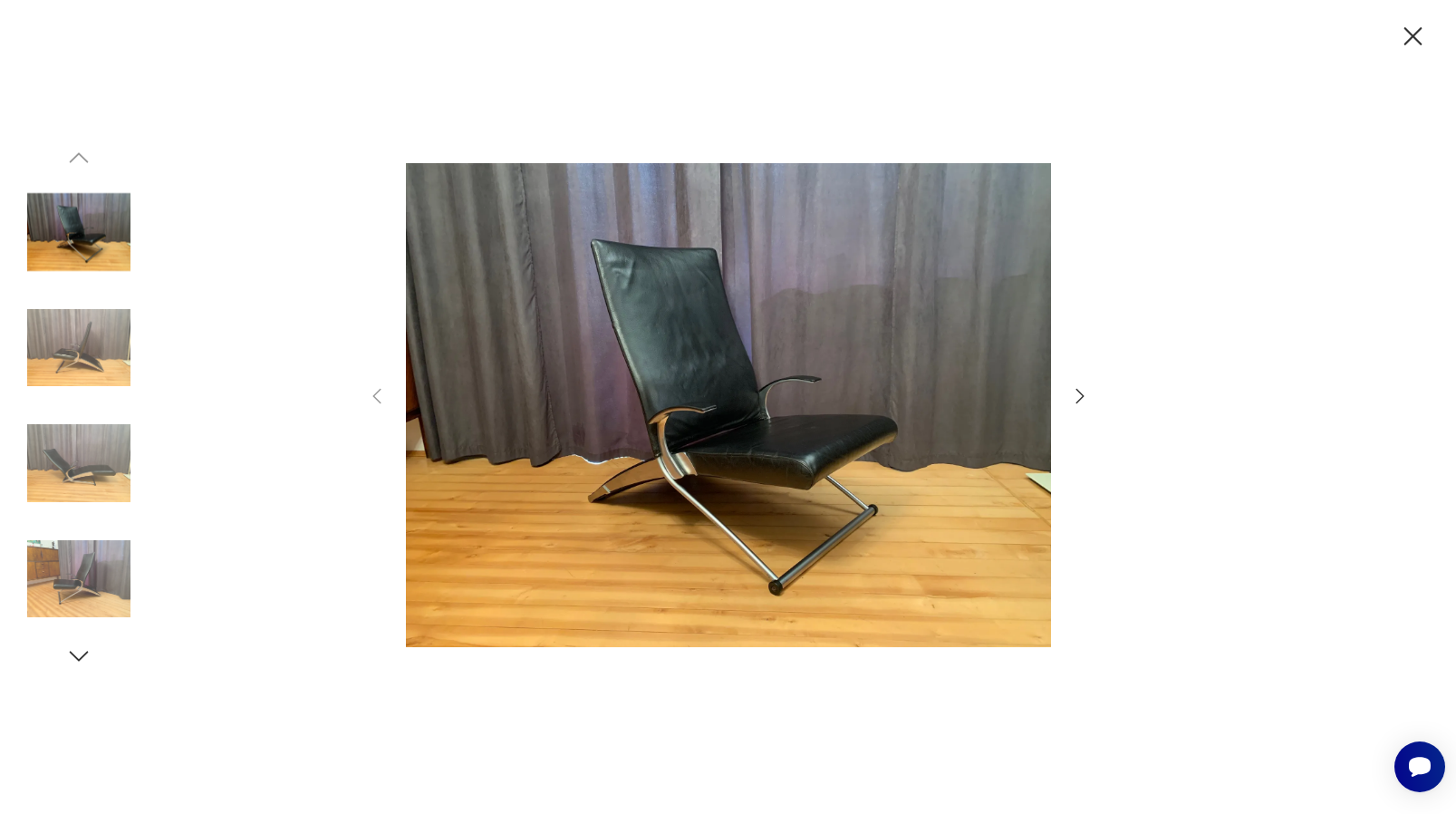
click at [1078, 396] on icon "button" at bounding box center [1081, 396] width 22 height 22
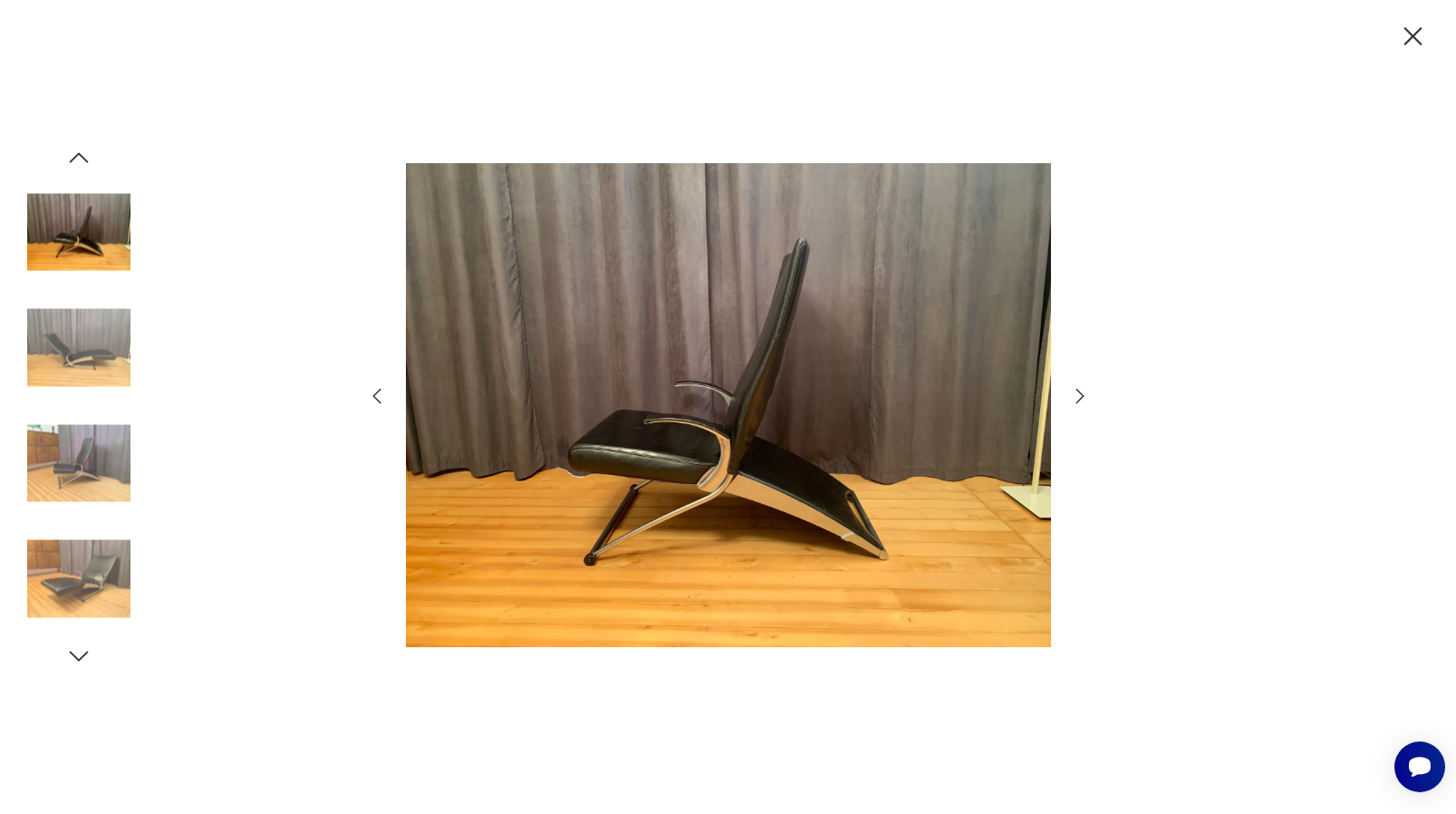
click at [1078, 396] on icon "button" at bounding box center [1081, 396] width 22 height 22
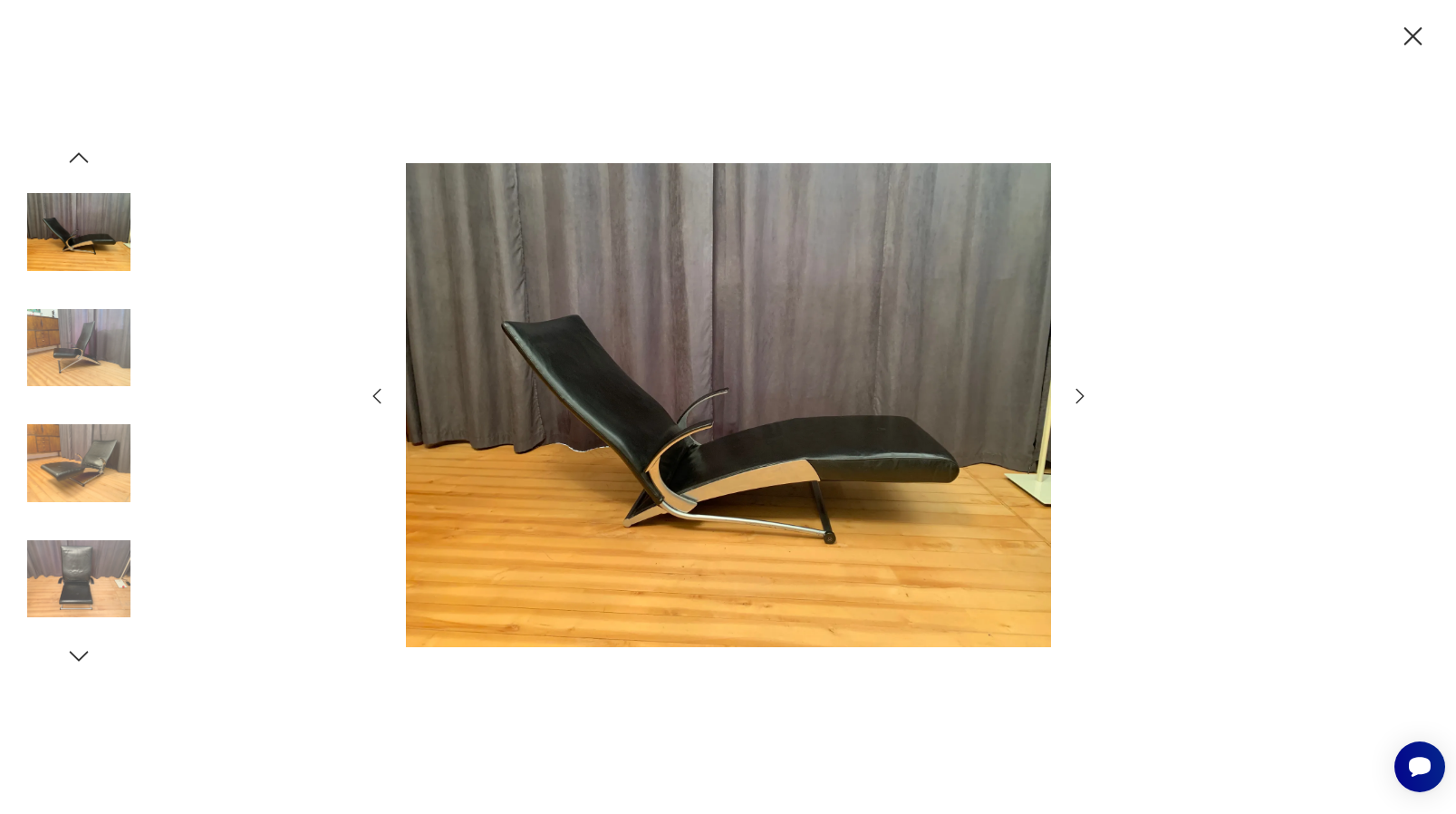
click at [1078, 396] on icon "button" at bounding box center [1081, 396] width 22 height 22
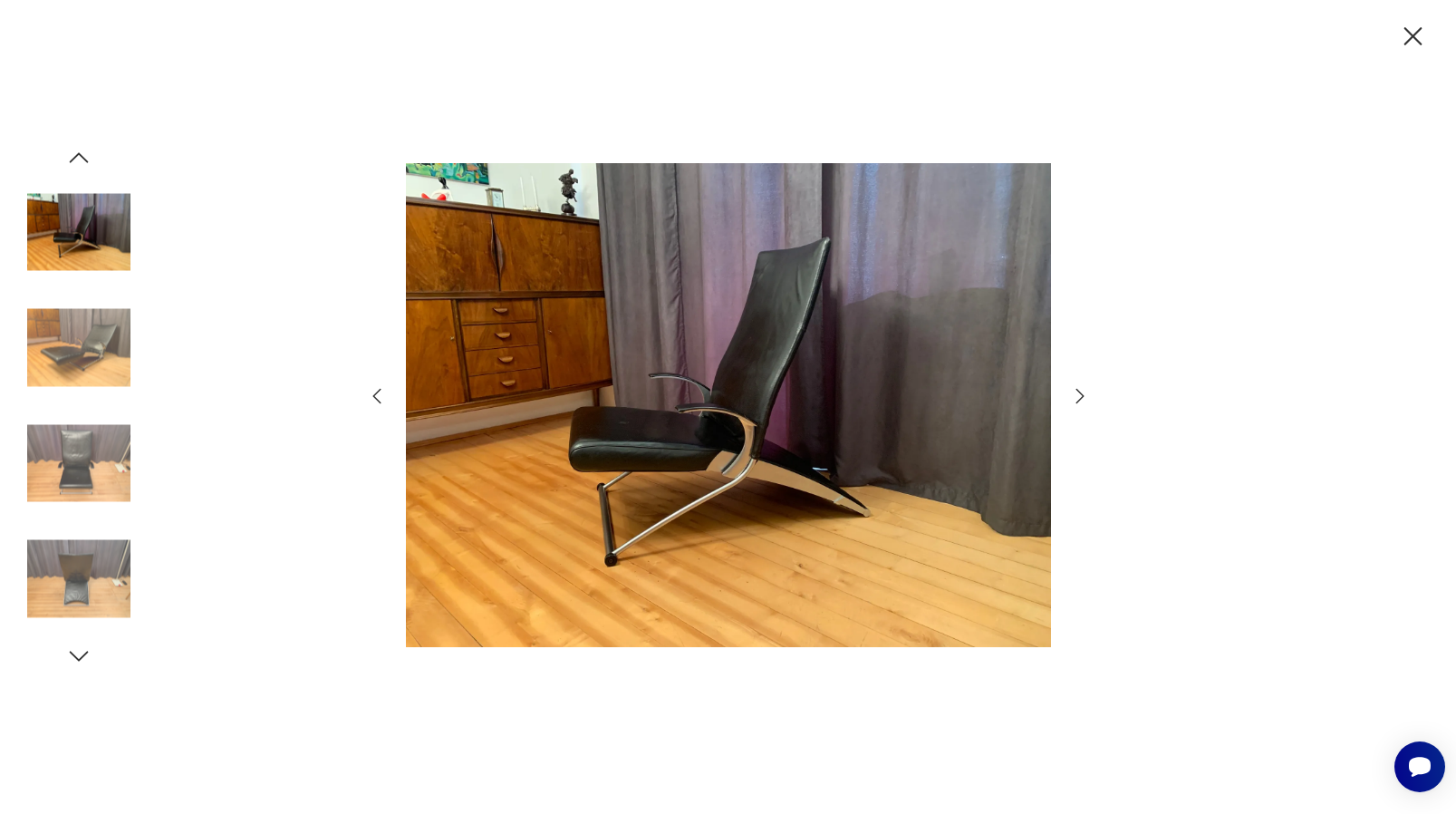
click at [1079, 396] on icon "button" at bounding box center [1081, 396] width 22 height 22
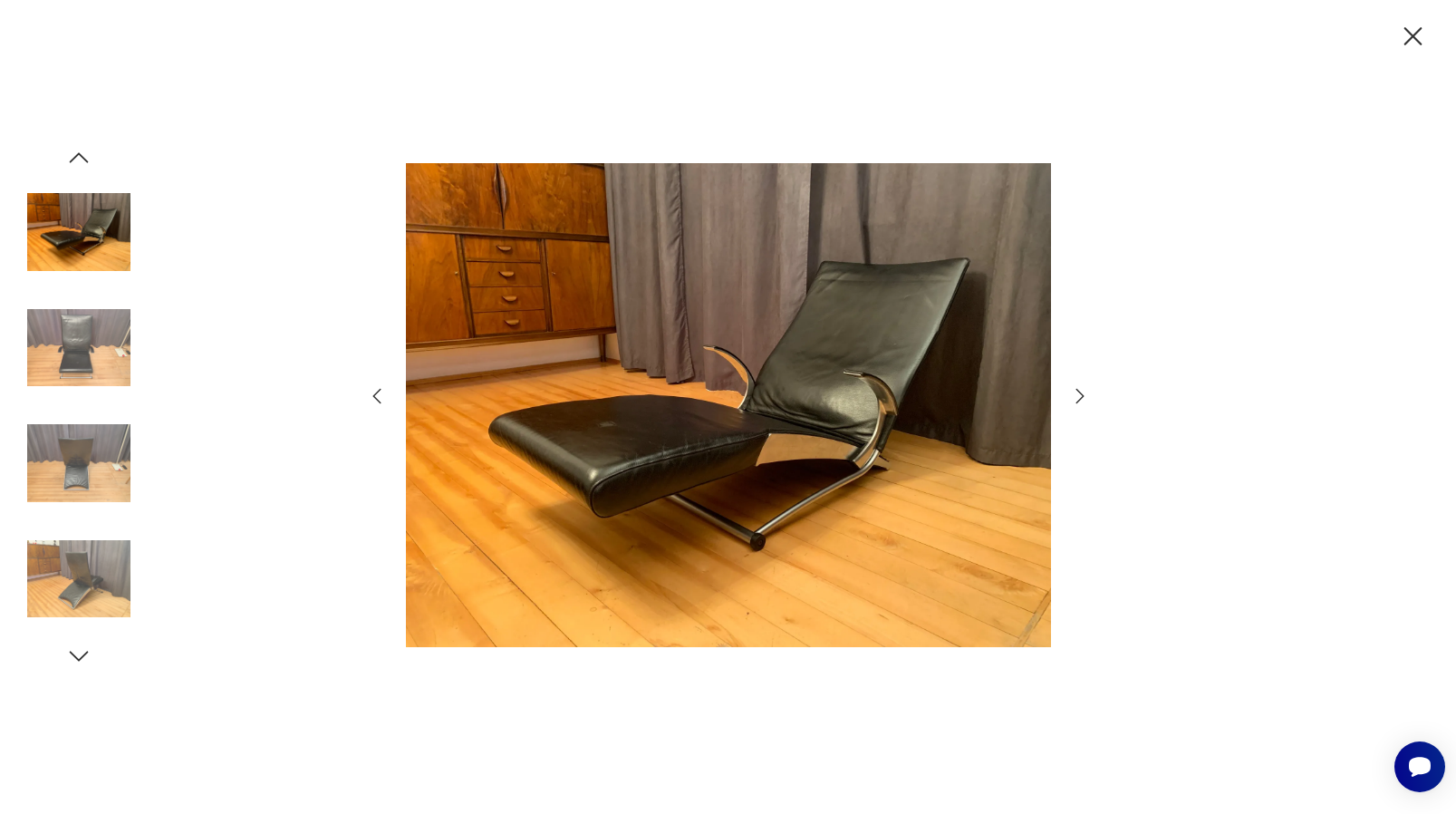
click at [1079, 396] on icon "button" at bounding box center [1081, 396] width 22 height 22
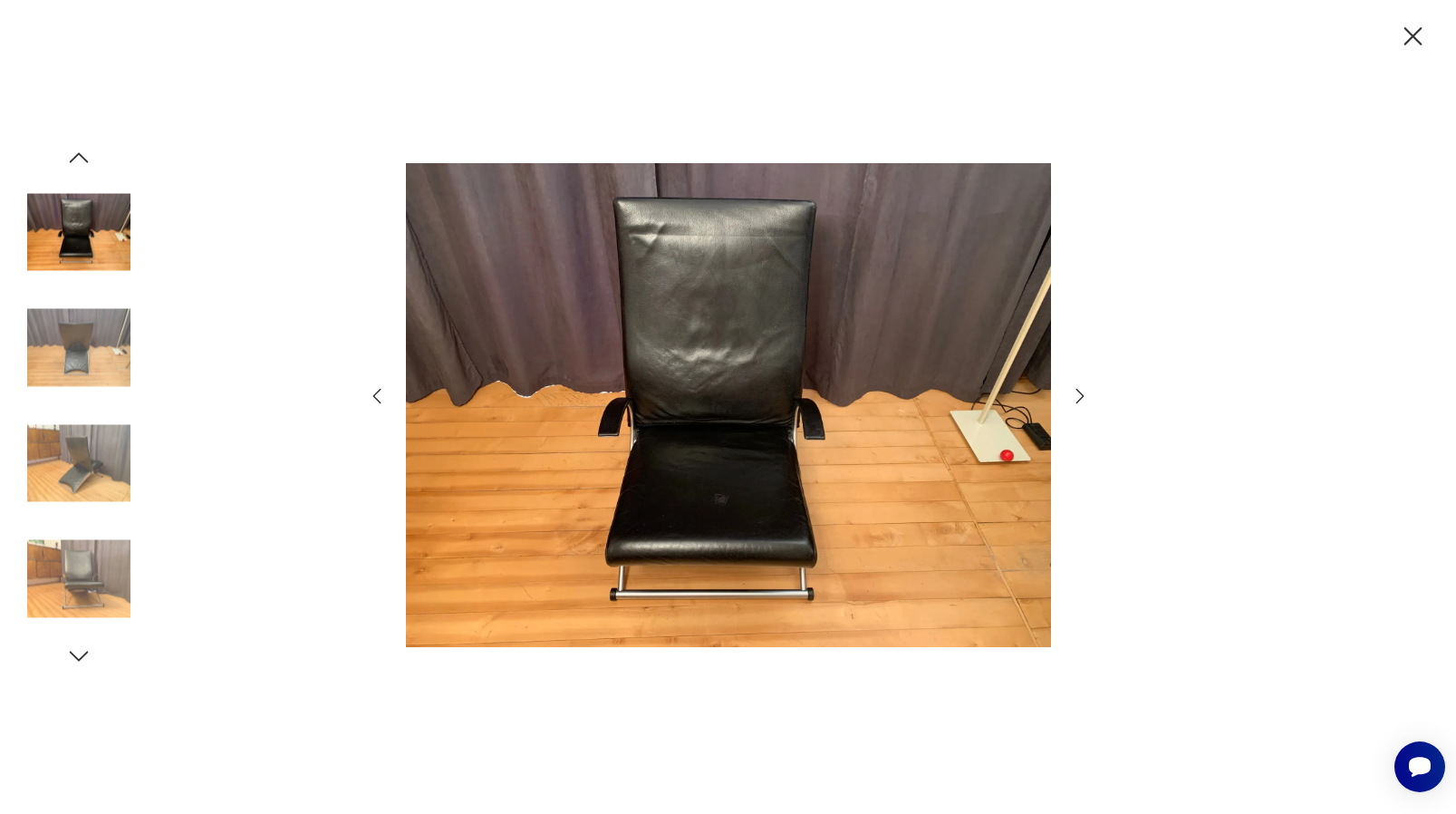
click at [1079, 396] on icon "button" at bounding box center [1081, 396] width 22 height 22
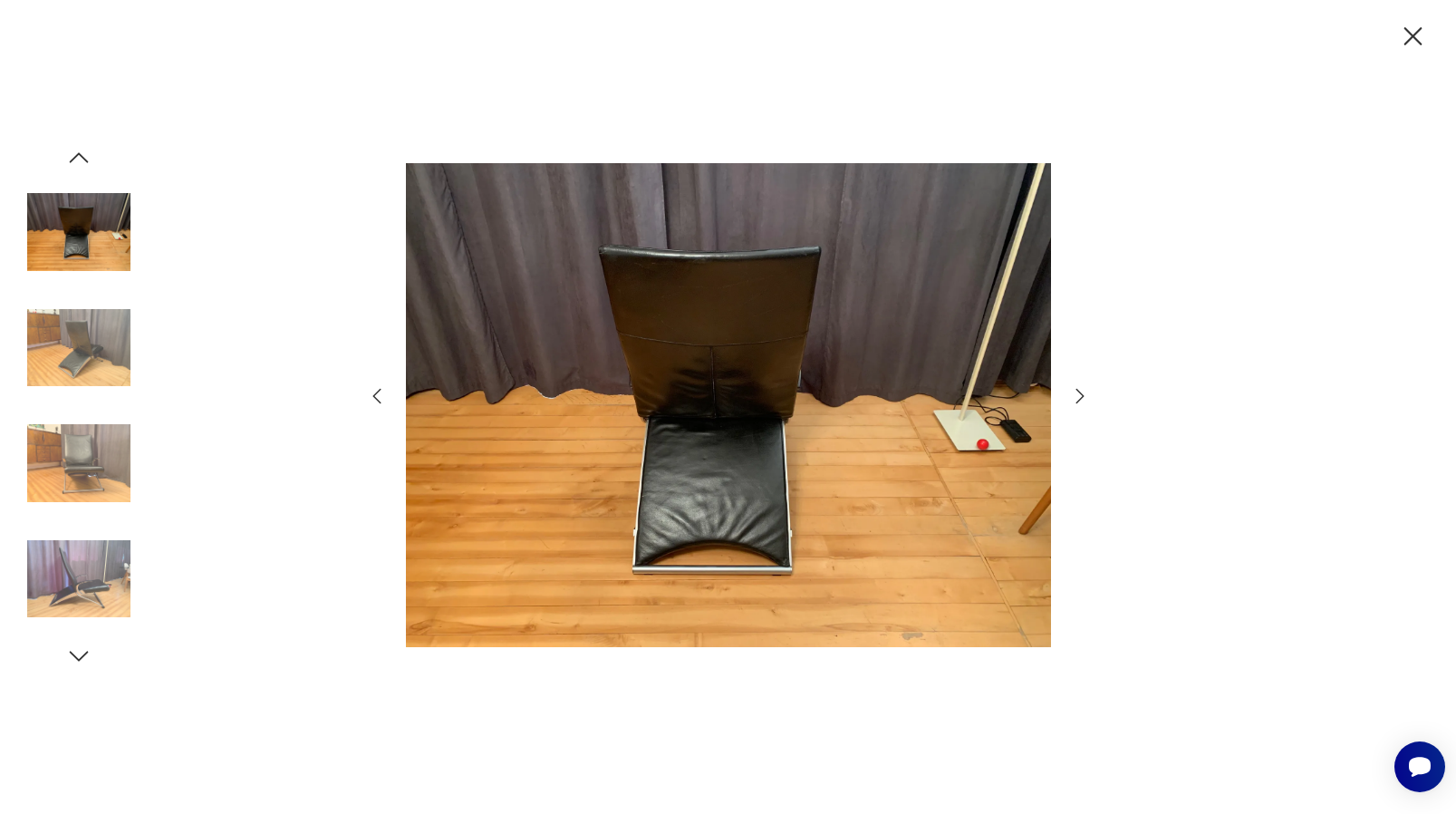
click at [1079, 396] on icon "button" at bounding box center [1081, 396] width 22 height 22
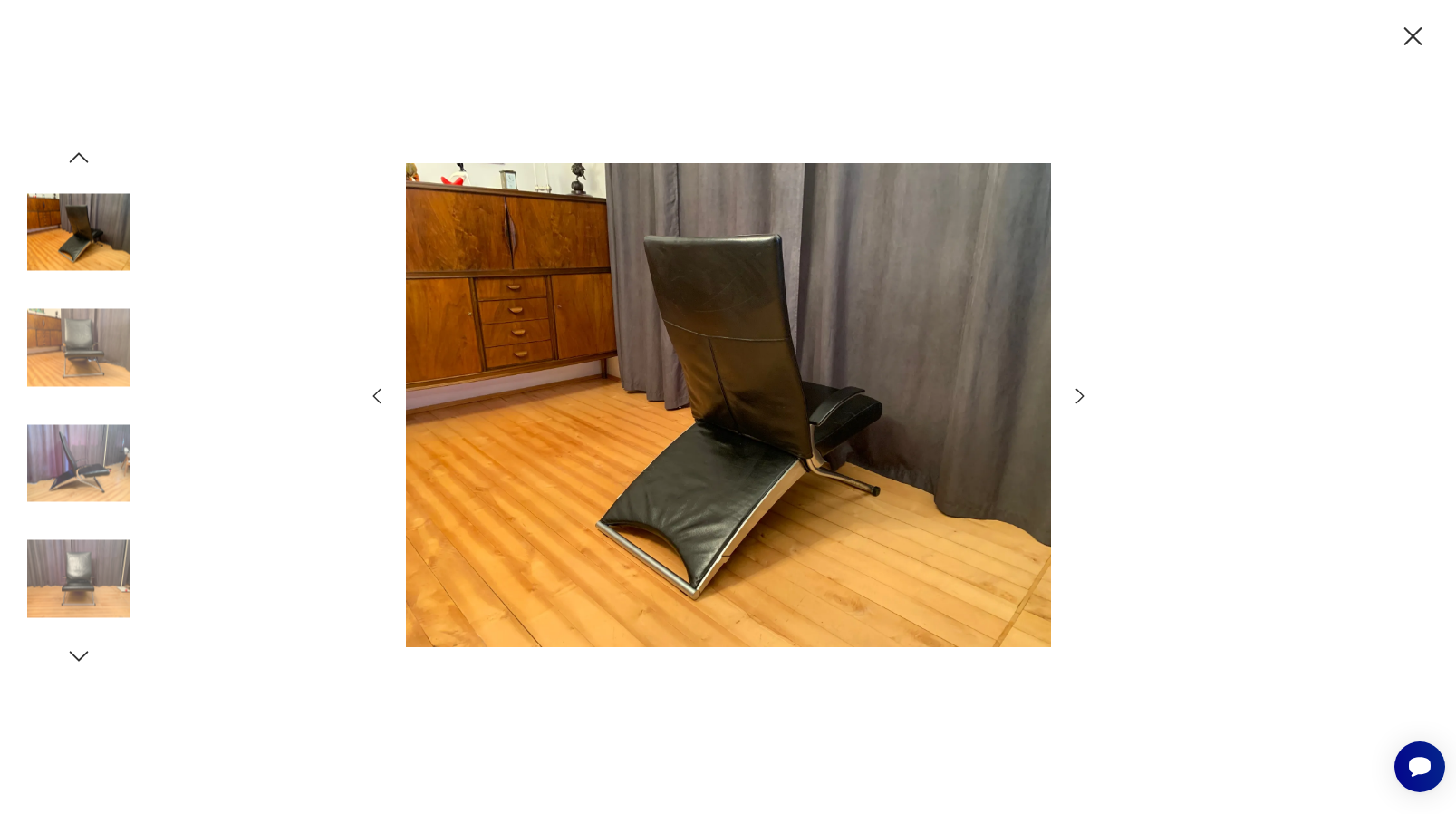
click at [1079, 396] on icon "button" at bounding box center [1081, 396] width 22 height 22
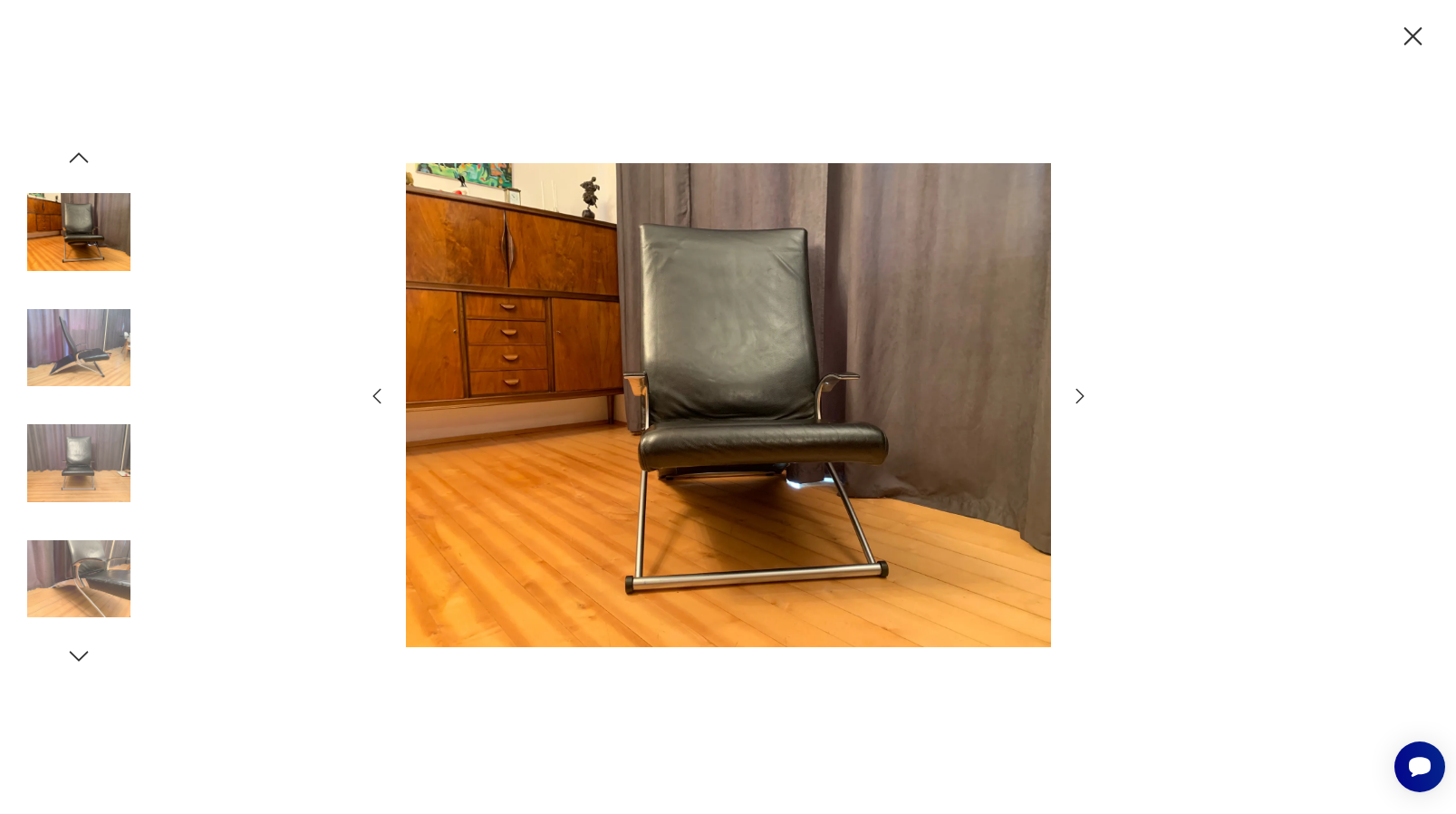
click at [1079, 396] on icon "button" at bounding box center [1081, 396] width 22 height 22
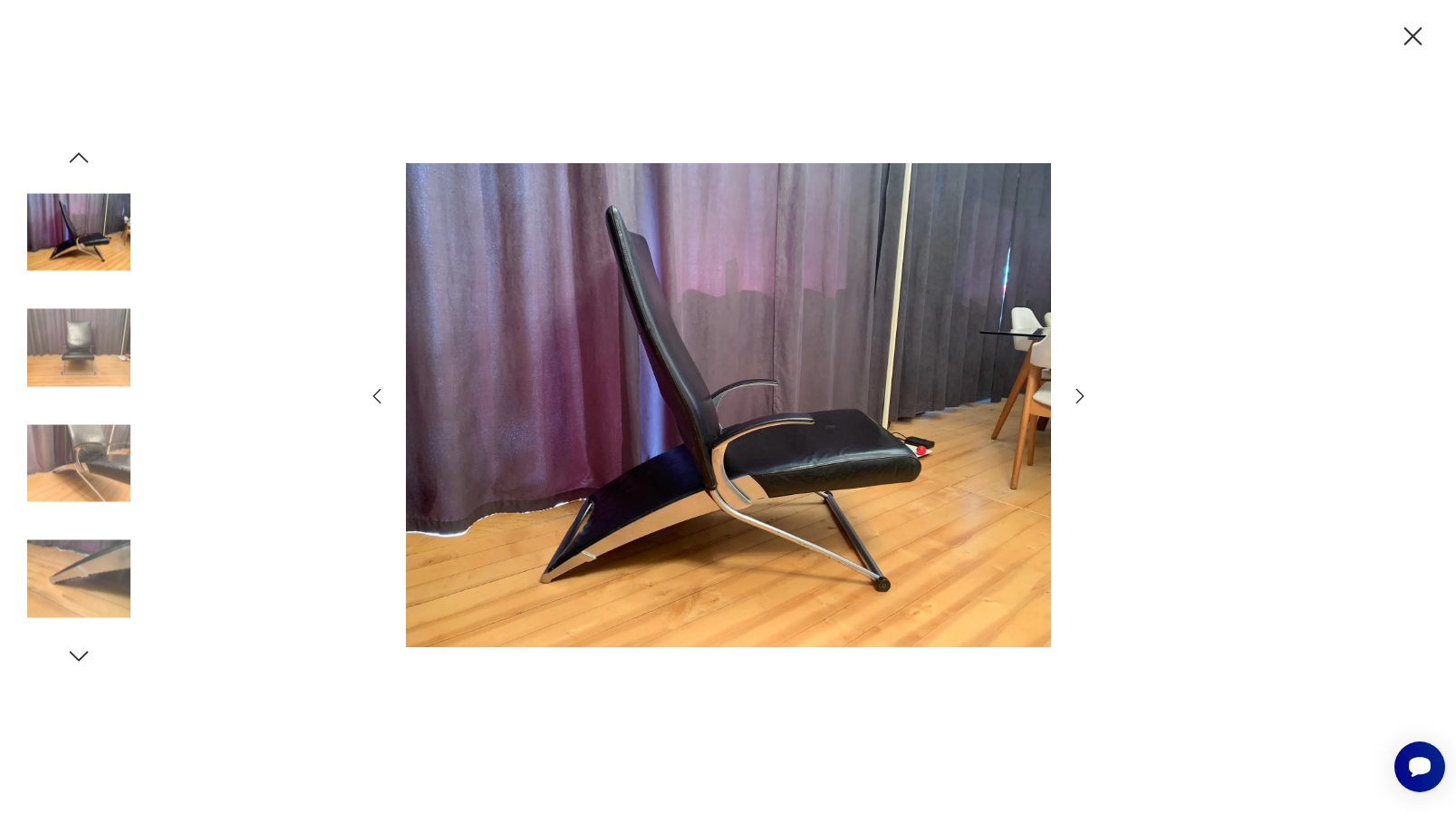
click at [1405, 36] on icon "button" at bounding box center [1413, 37] width 32 height 32
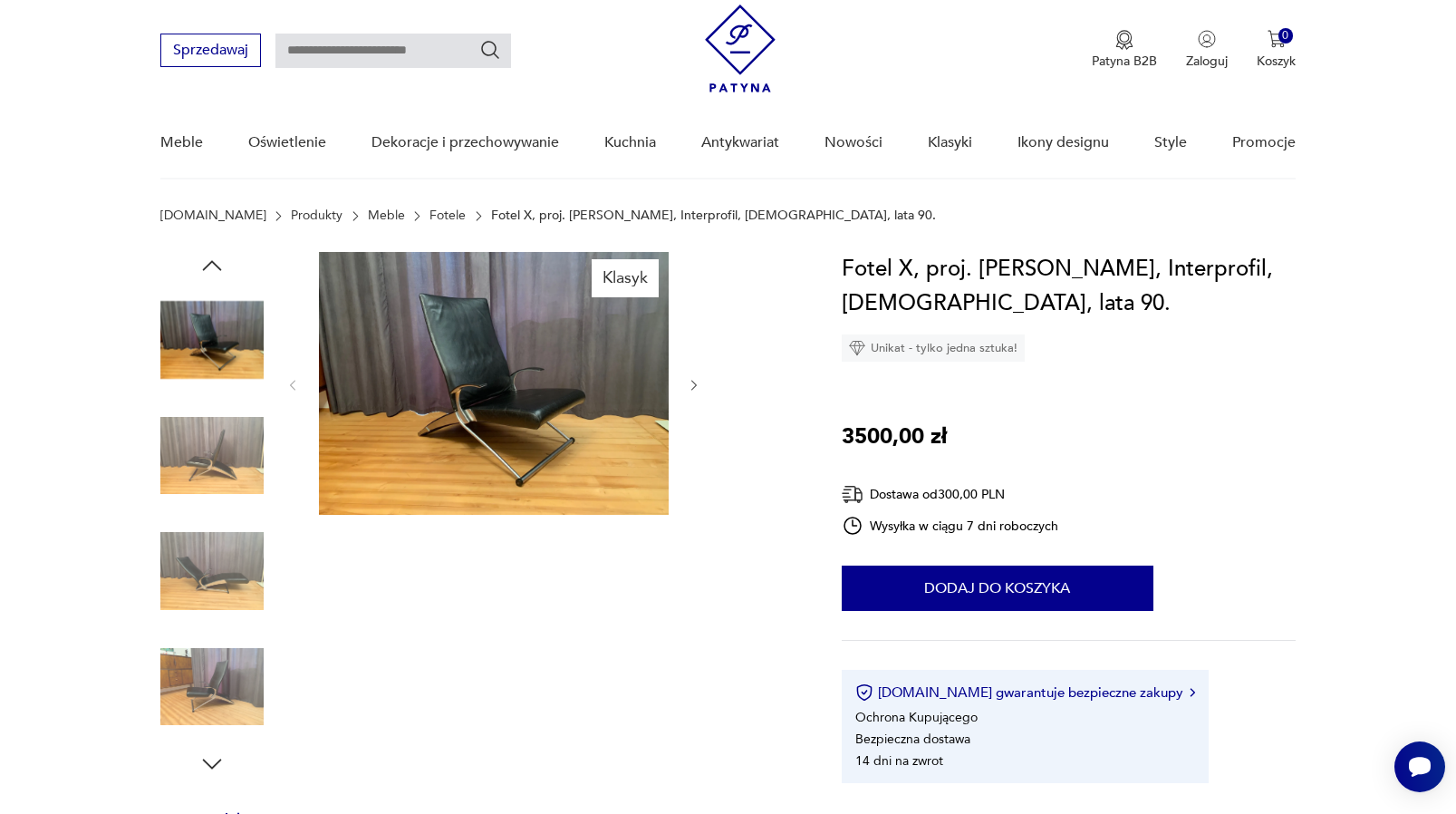
scroll to position [51, 0]
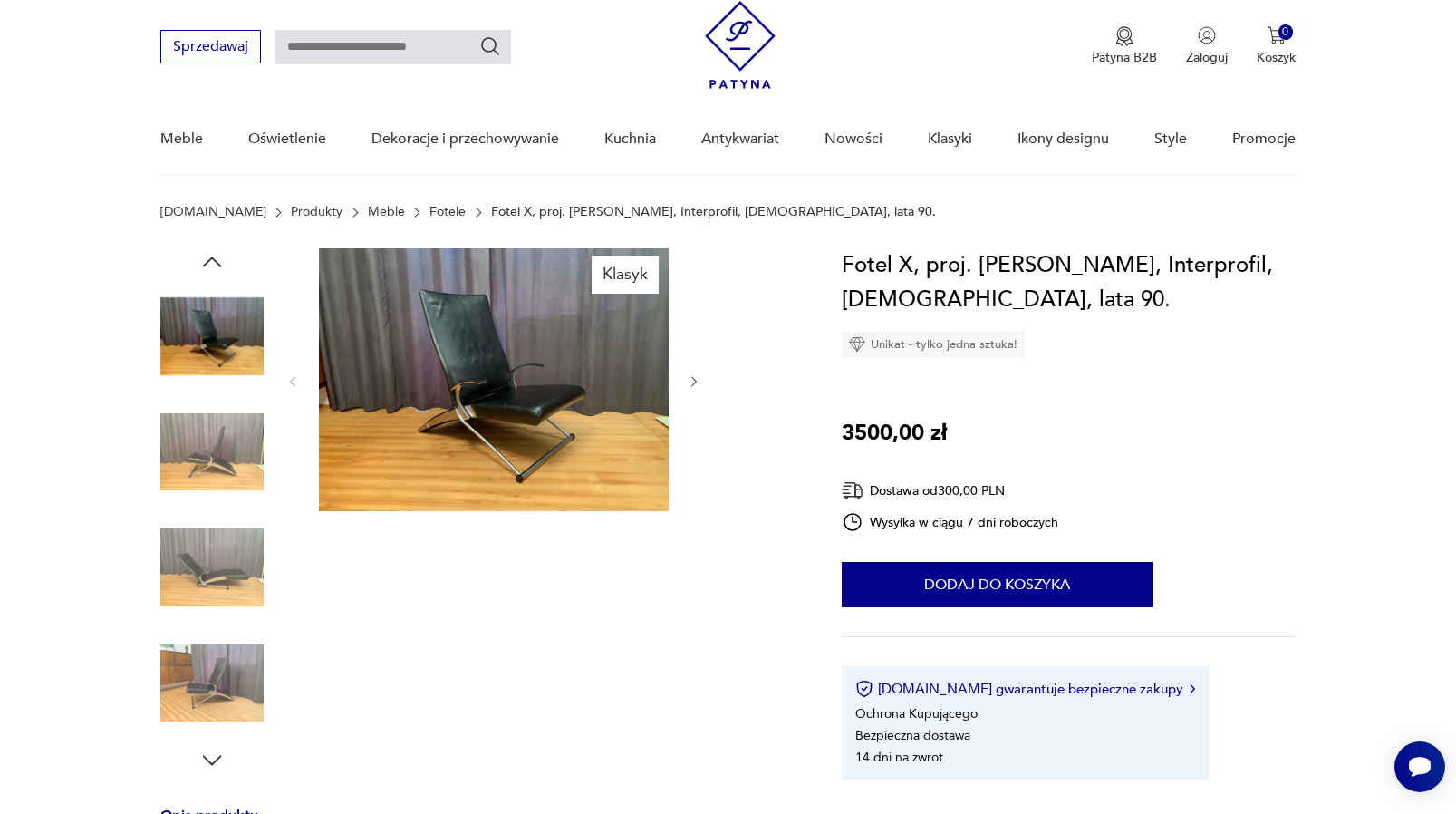
click at [809, 5] on div "Patyna B2B Zaloguj 0 Koszyk Twój koszyk ( 0 ) Brak produktów w koszyku IDŹ DO K…" at bounding box center [1000, 47] width 591 height 91
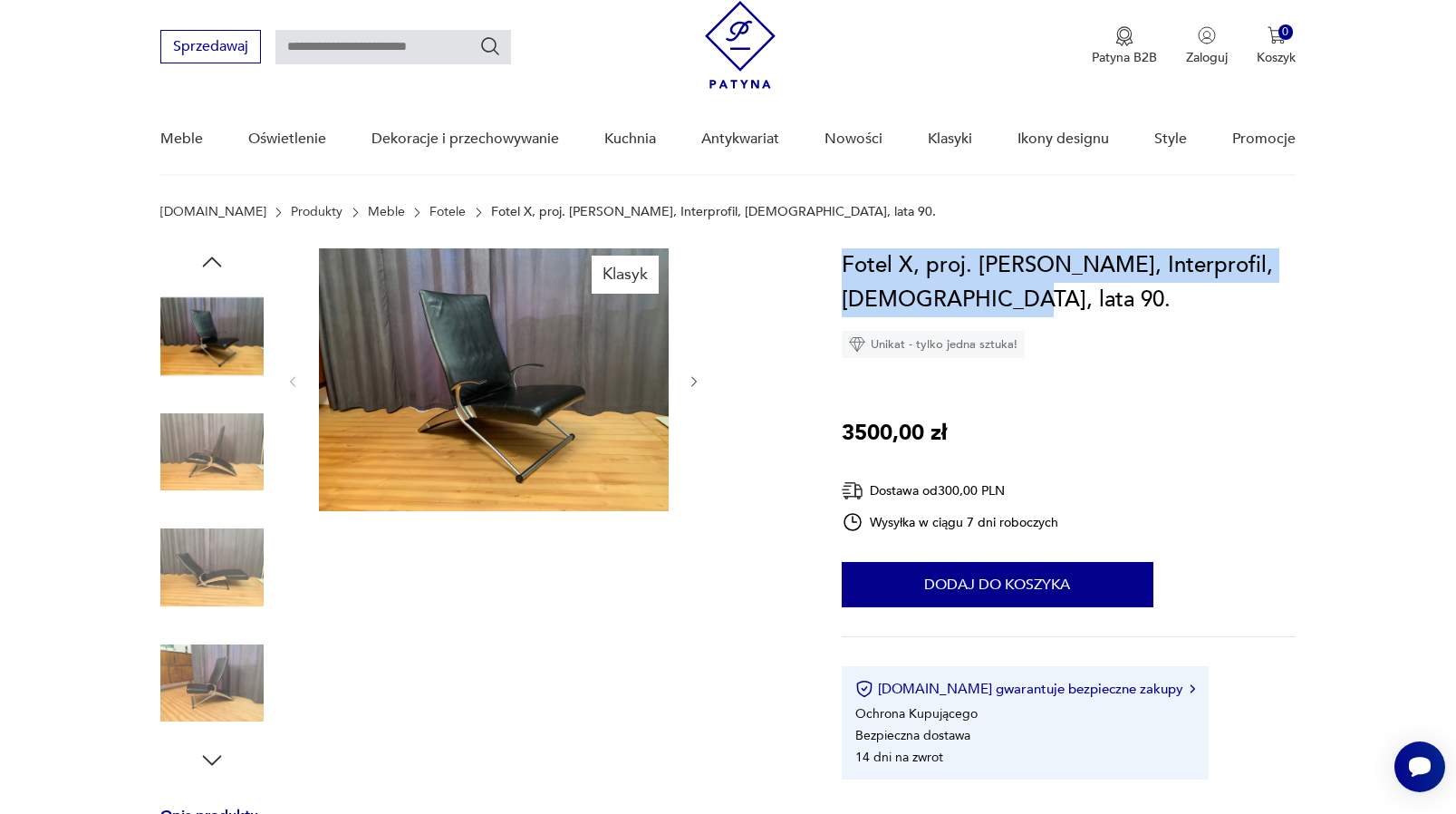
drag, startPoint x: 1025, startPoint y: 302, endPoint x: 839, endPoint y: 255, distance: 191.8
click at [839, 255] on section "Klasyk Opis produktu Fotel X proj. Joachim Nees dla Interprofil z lat 90 . W or…" at bounding box center [728, 809] width 1456 height 1122
click at [1017, 308] on h1 "Fotel X, proj. Joachim Nees, Interprofil, Niemcy, lata 90." at bounding box center [1069, 282] width 454 height 69
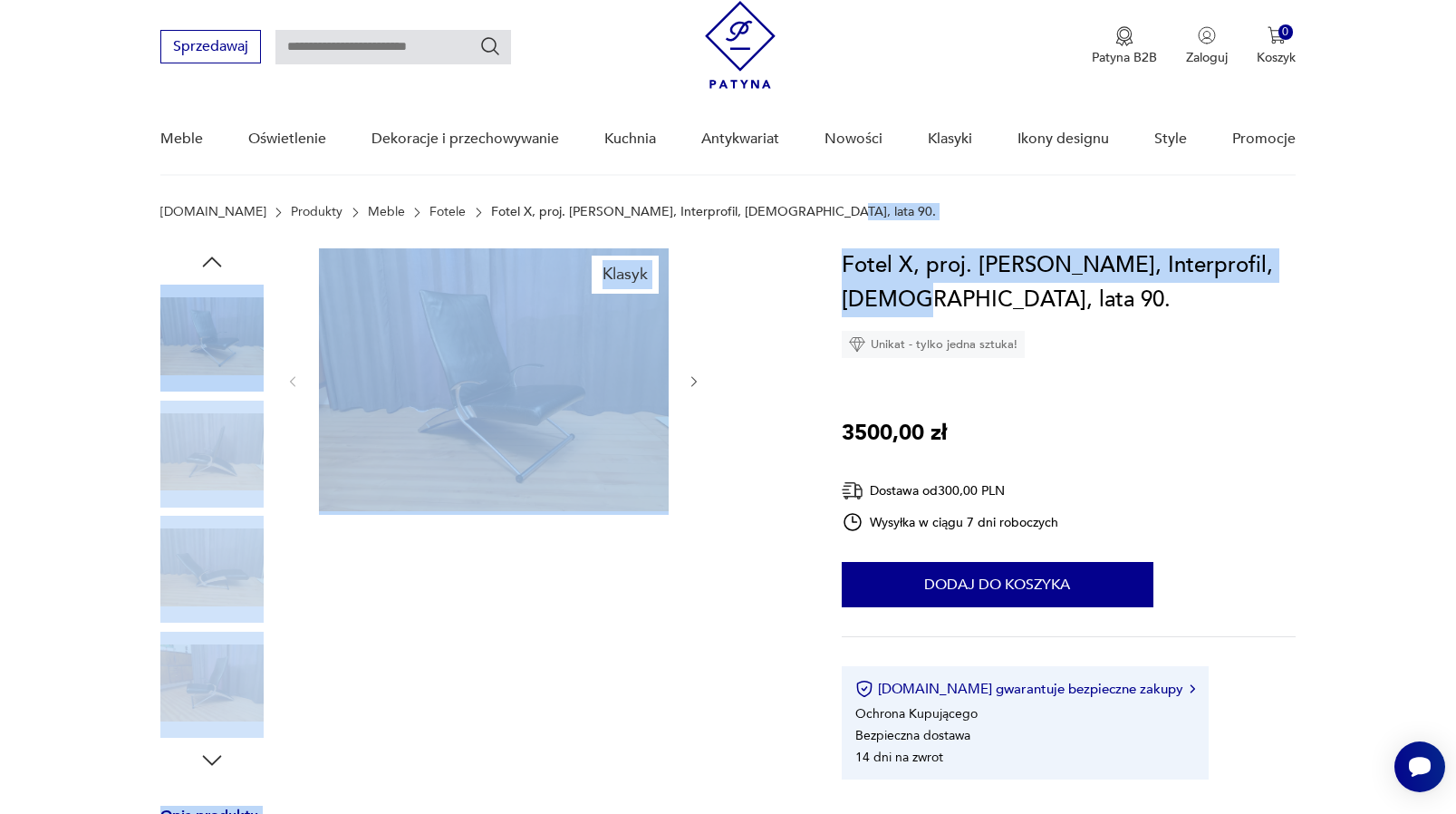
drag, startPoint x: 919, startPoint y: 301, endPoint x: 827, endPoint y: 246, distance: 107.2
click at [863, 268] on h1 "Fotel X, proj. Joachim Nees, Interprofil, Niemcy, lata 90." at bounding box center [1069, 282] width 454 height 69
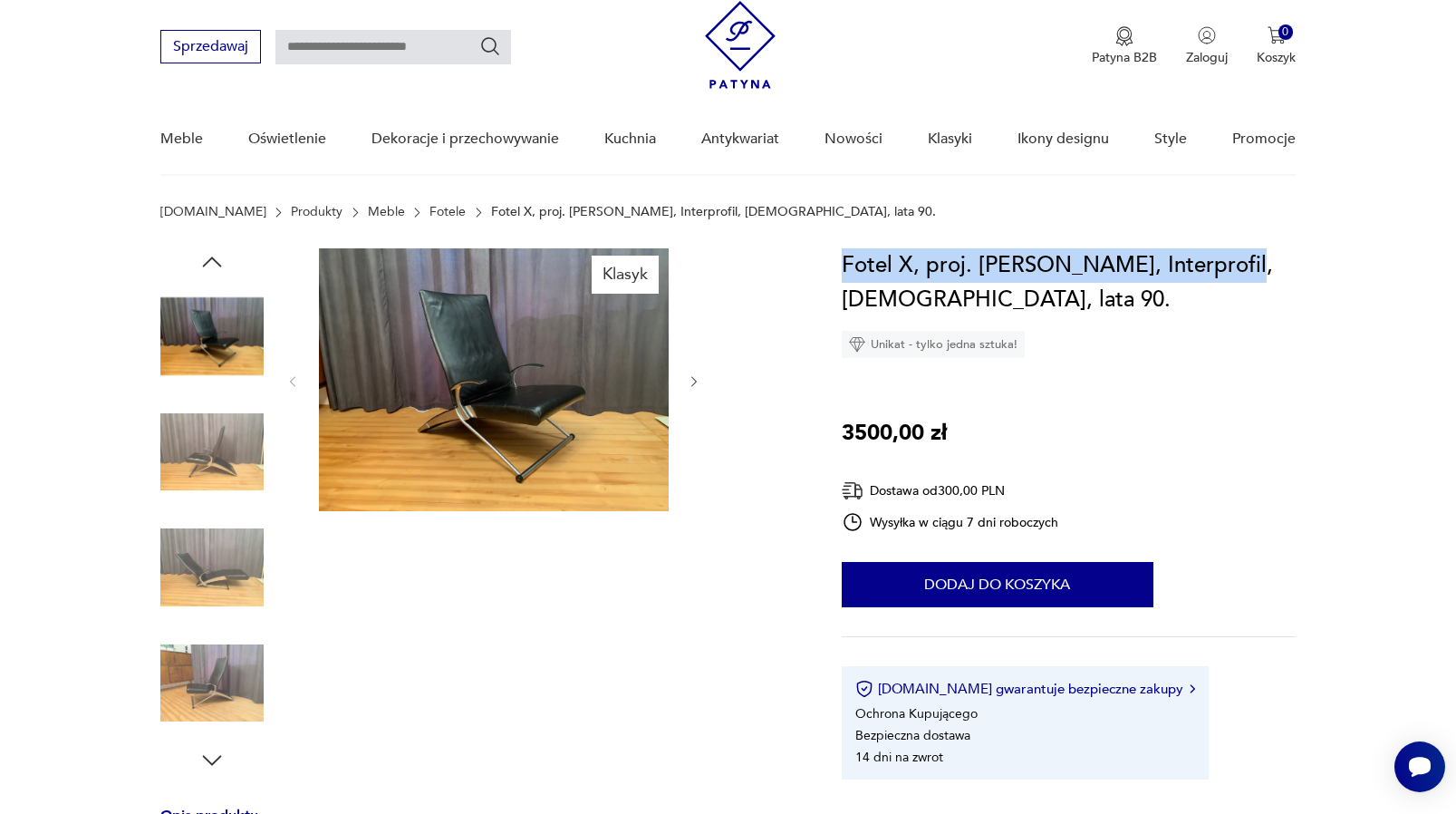
drag, startPoint x: 1228, startPoint y: 265, endPoint x: 840, endPoint y: 267, distance: 388.0
click at [840, 267] on section "Klasyk Opis produktu Fotel X proj. Joachim Nees dla Interprofil z lat 90 . W or…" at bounding box center [728, 809] width 1456 height 1122
copy h1 "Fotel X, proj. Joachim Nees, Interprofil,"
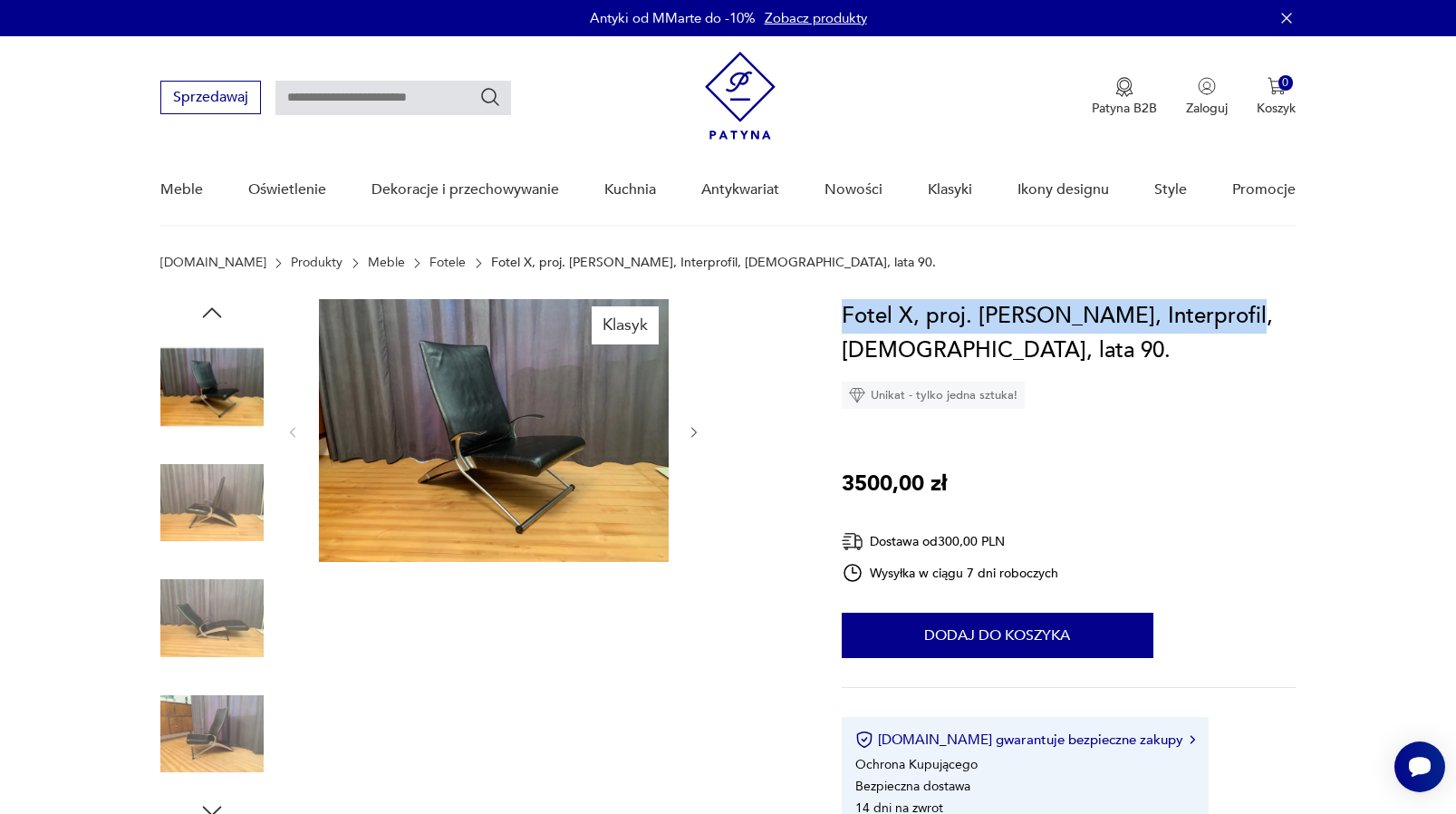
scroll to position [0, 0]
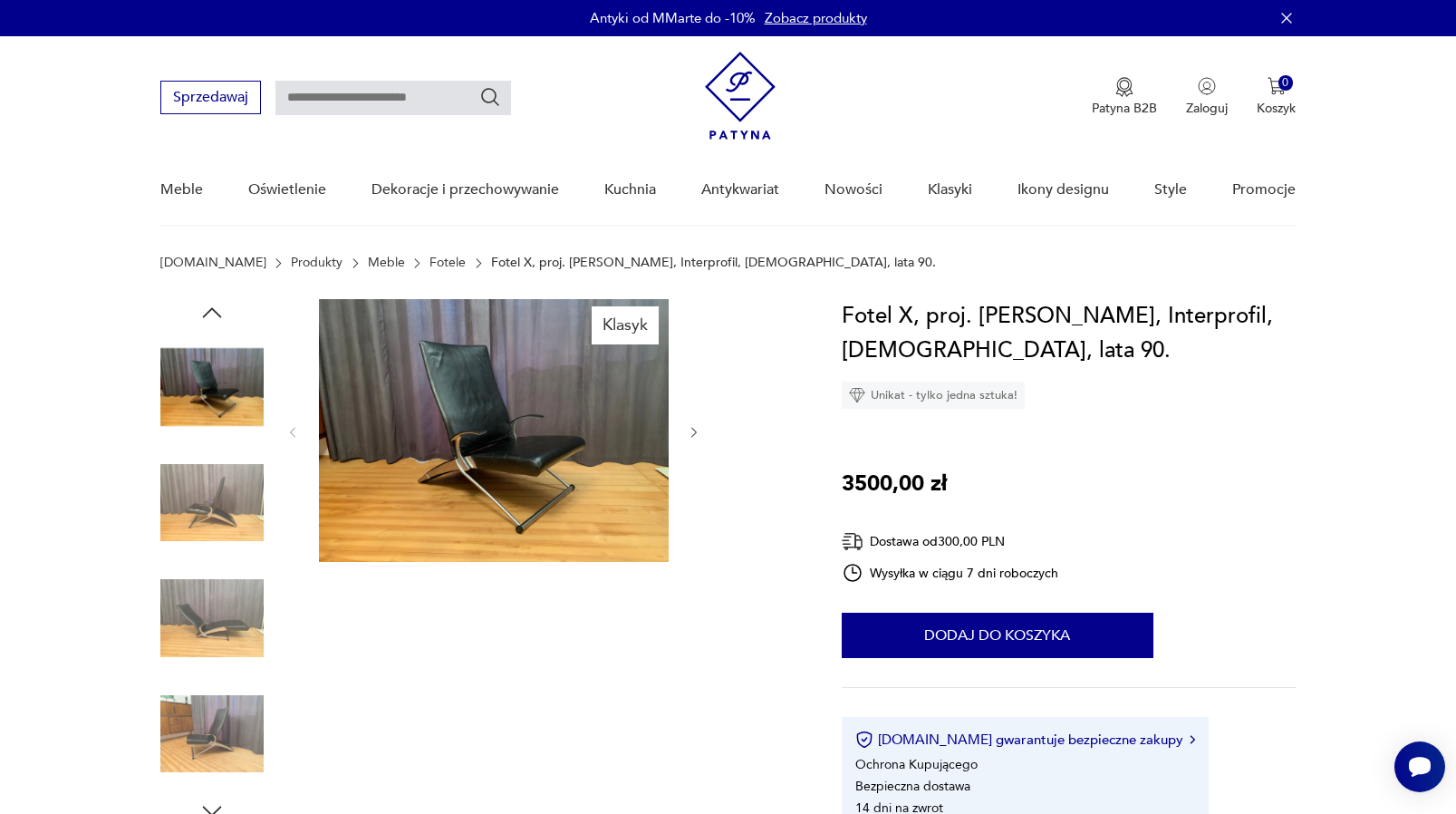
click at [1040, 424] on div "Fotel X, proj. Joachim Nees, Interprofil, Niemcy, lata 90. Unikat - tylko jedna…" at bounding box center [1069, 564] width 454 height 531
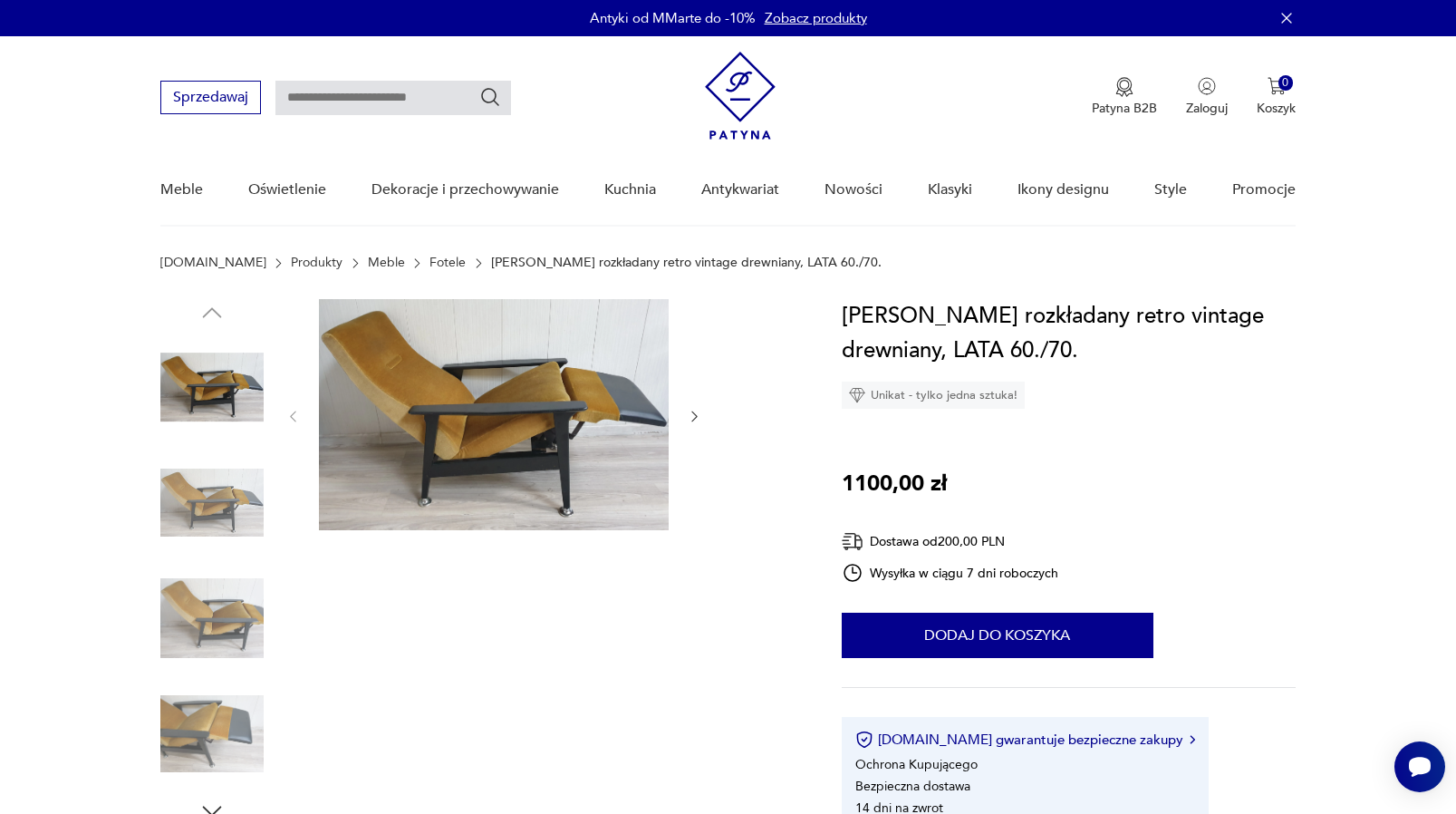
click at [516, 456] on img at bounding box center [493, 414] width 350 height 231
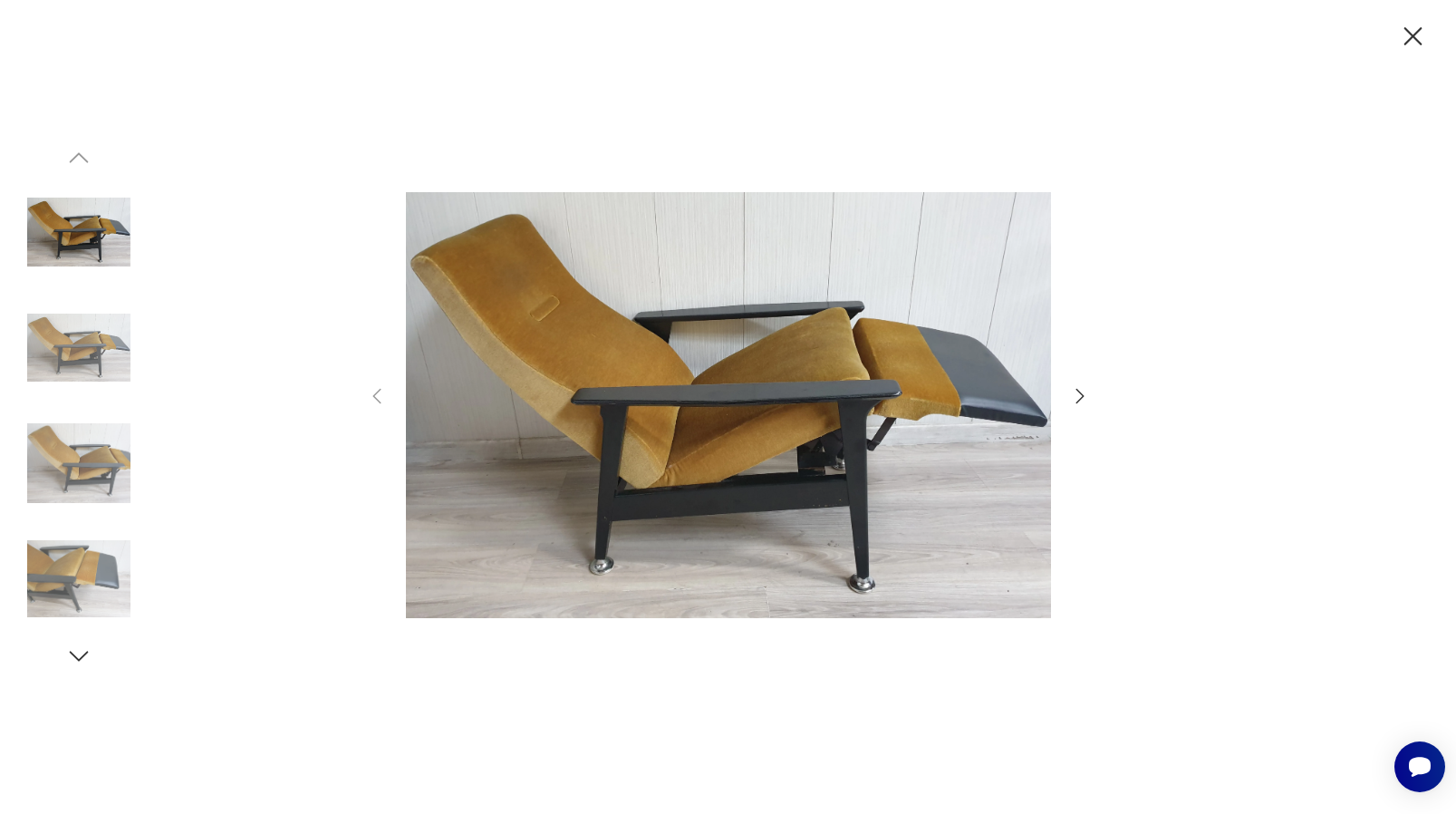
click at [1078, 386] on icon "button" at bounding box center [1081, 396] width 22 height 22
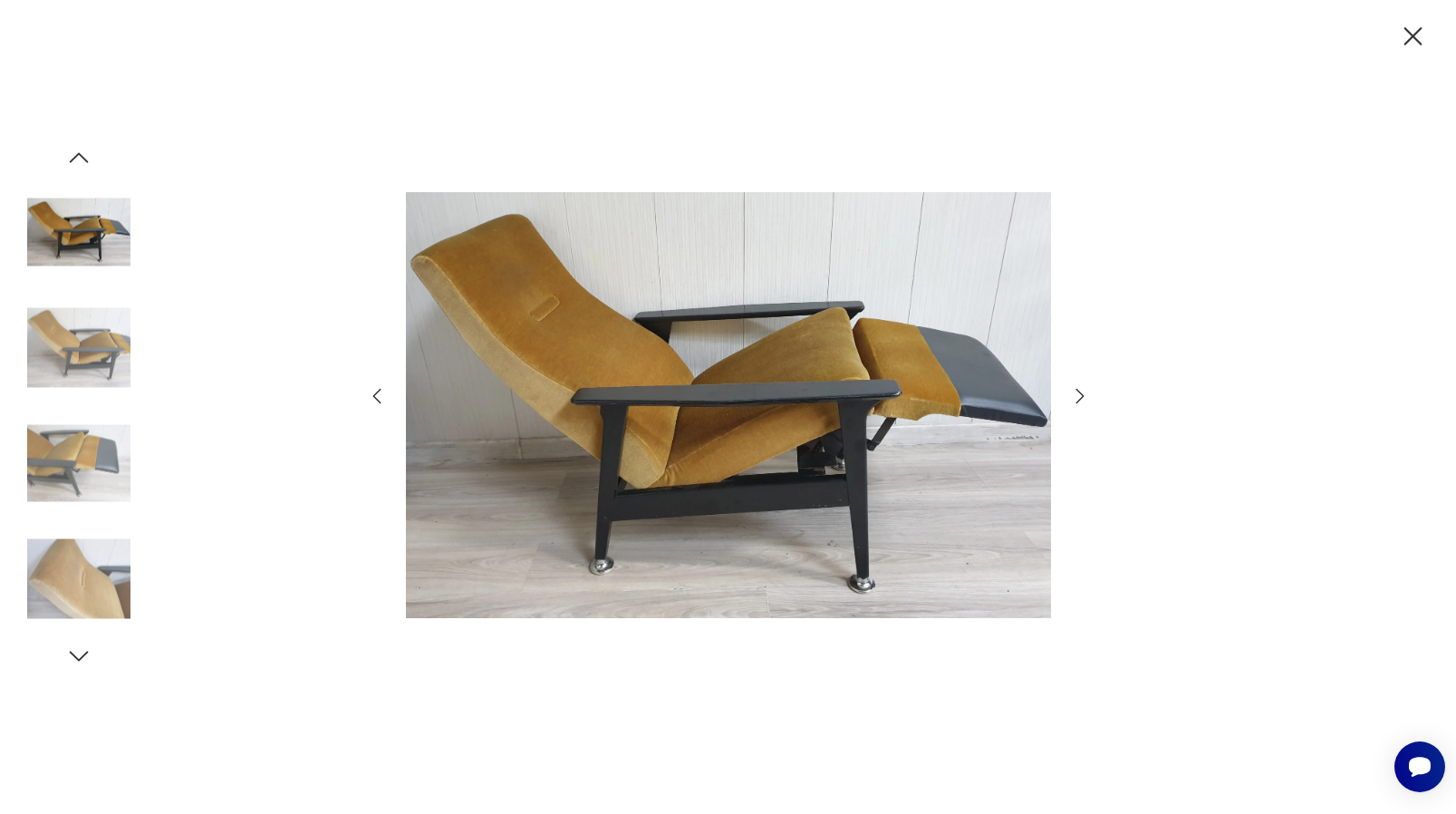
click at [1079, 389] on icon "button" at bounding box center [1081, 396] width 22 height 22
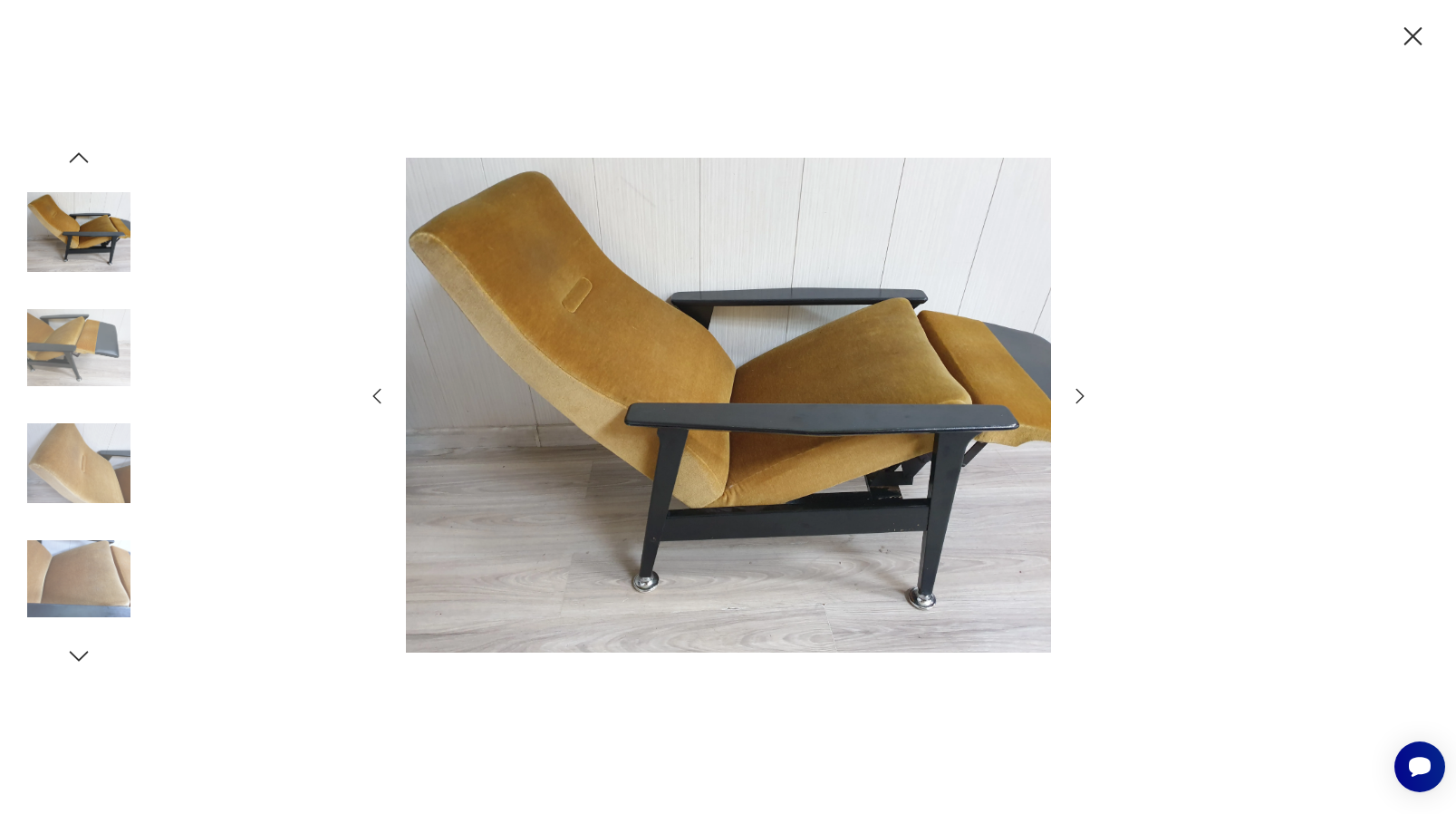
click at [1079, 389] on icon "button" at bounding box center [1081, 396] width 22 height 22
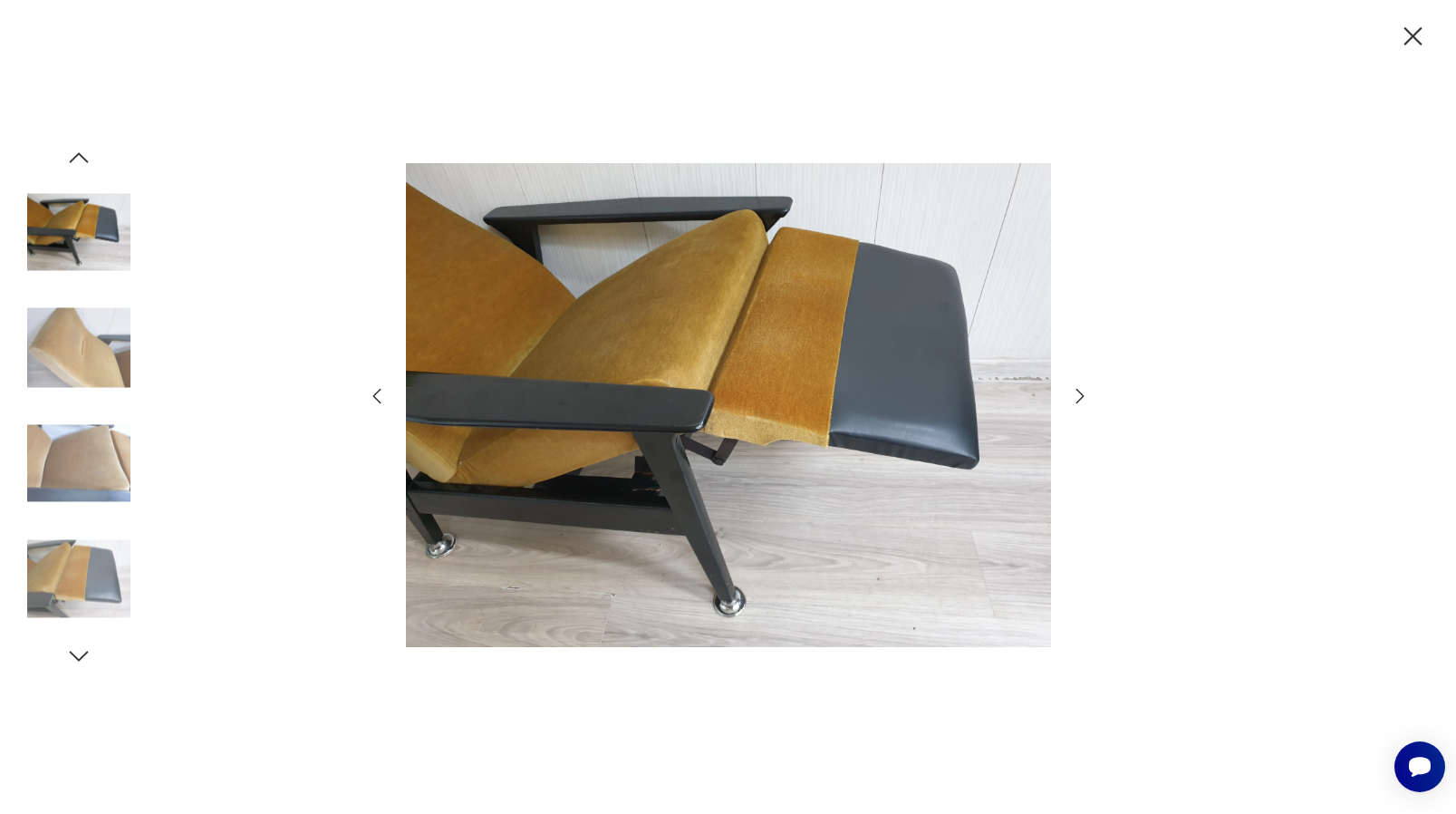
click at [1079, 389] on icon "button" at bounding box center [1081, 396] width 22 height 22
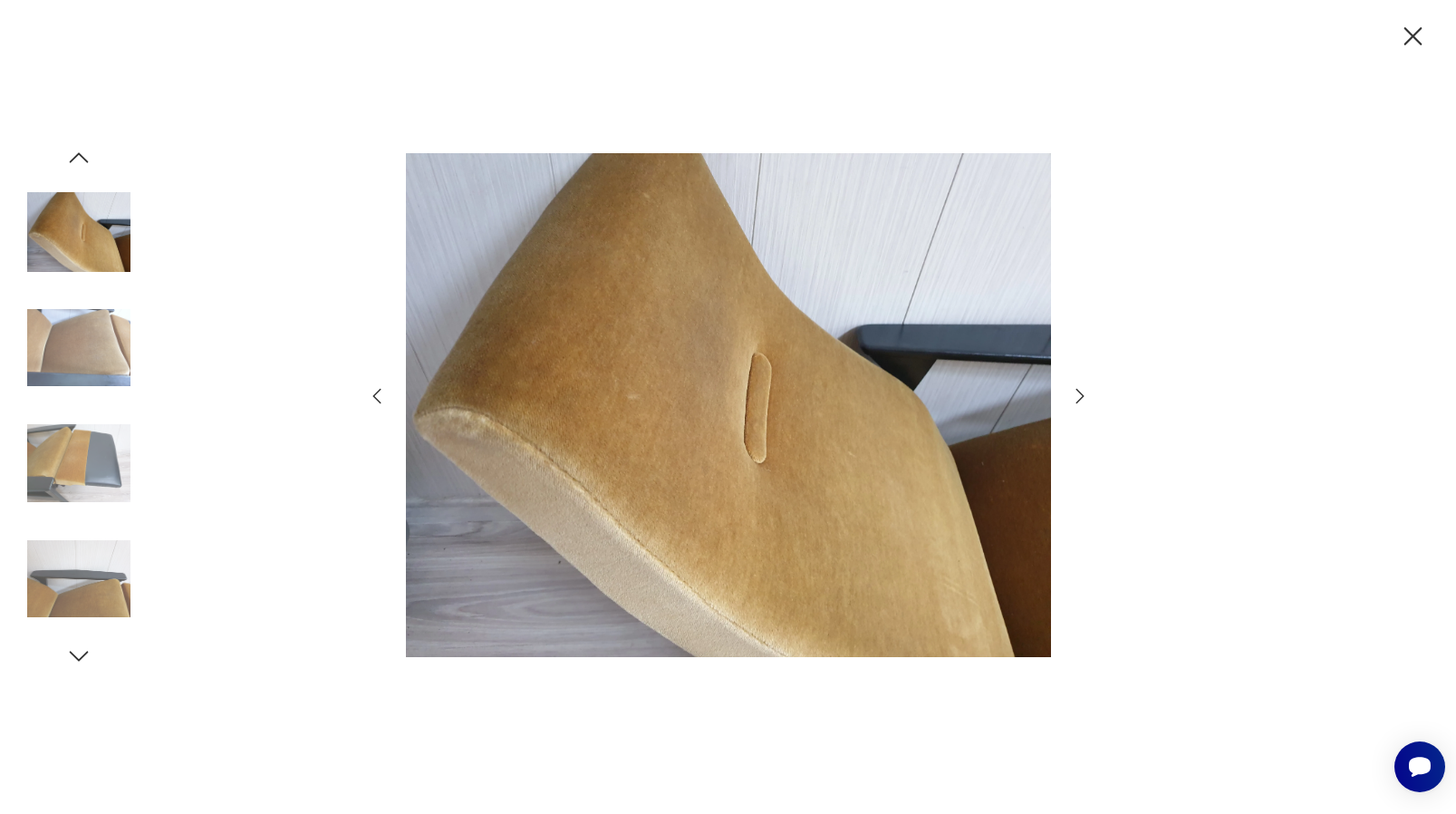
click at [1079, 389] on icon "button" at bounding box center [1081, 396] width 22 height 22
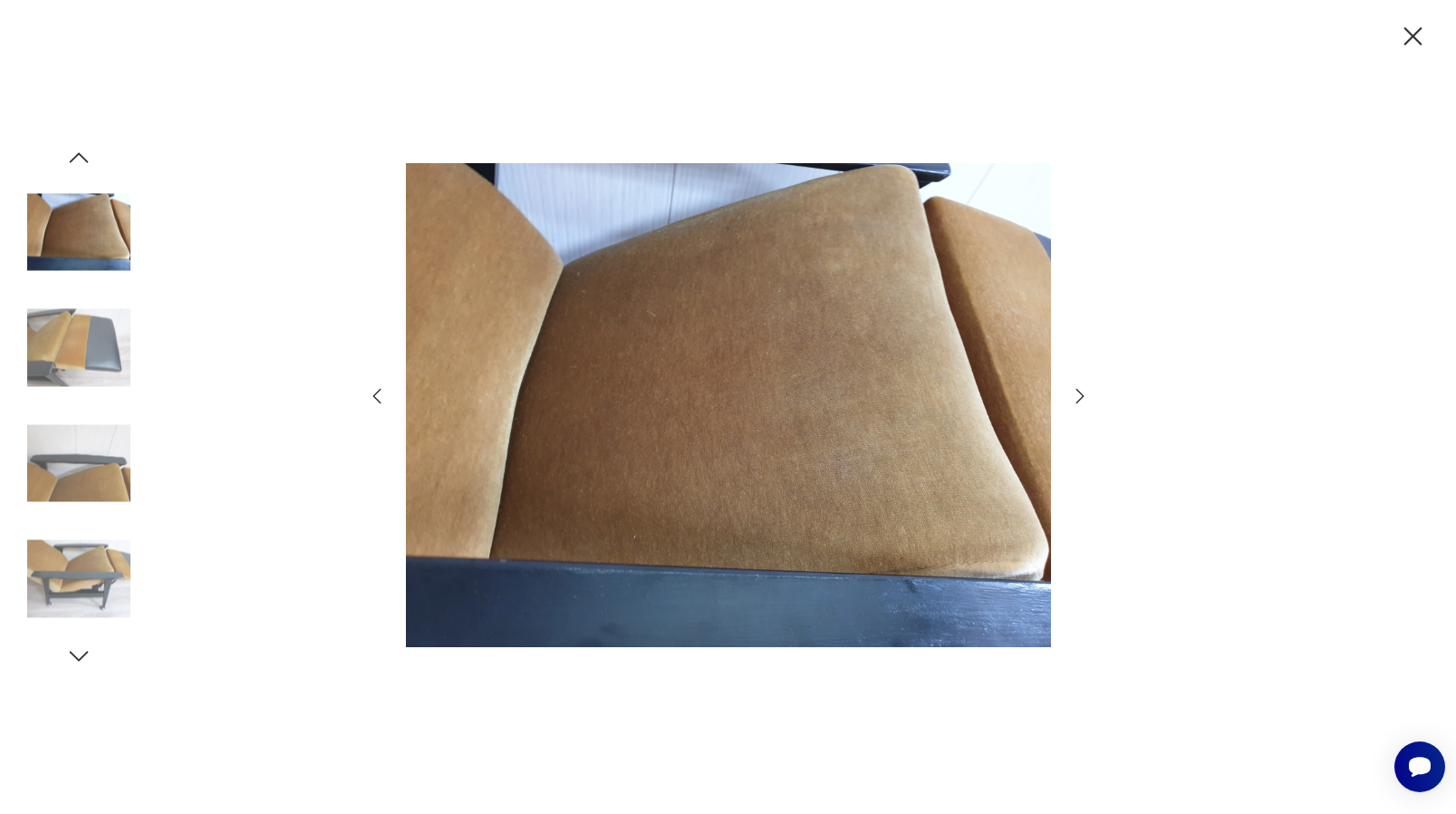
click at [1079, 389] on icon "button" at bounding box center [1081, 396] width 22 height 22
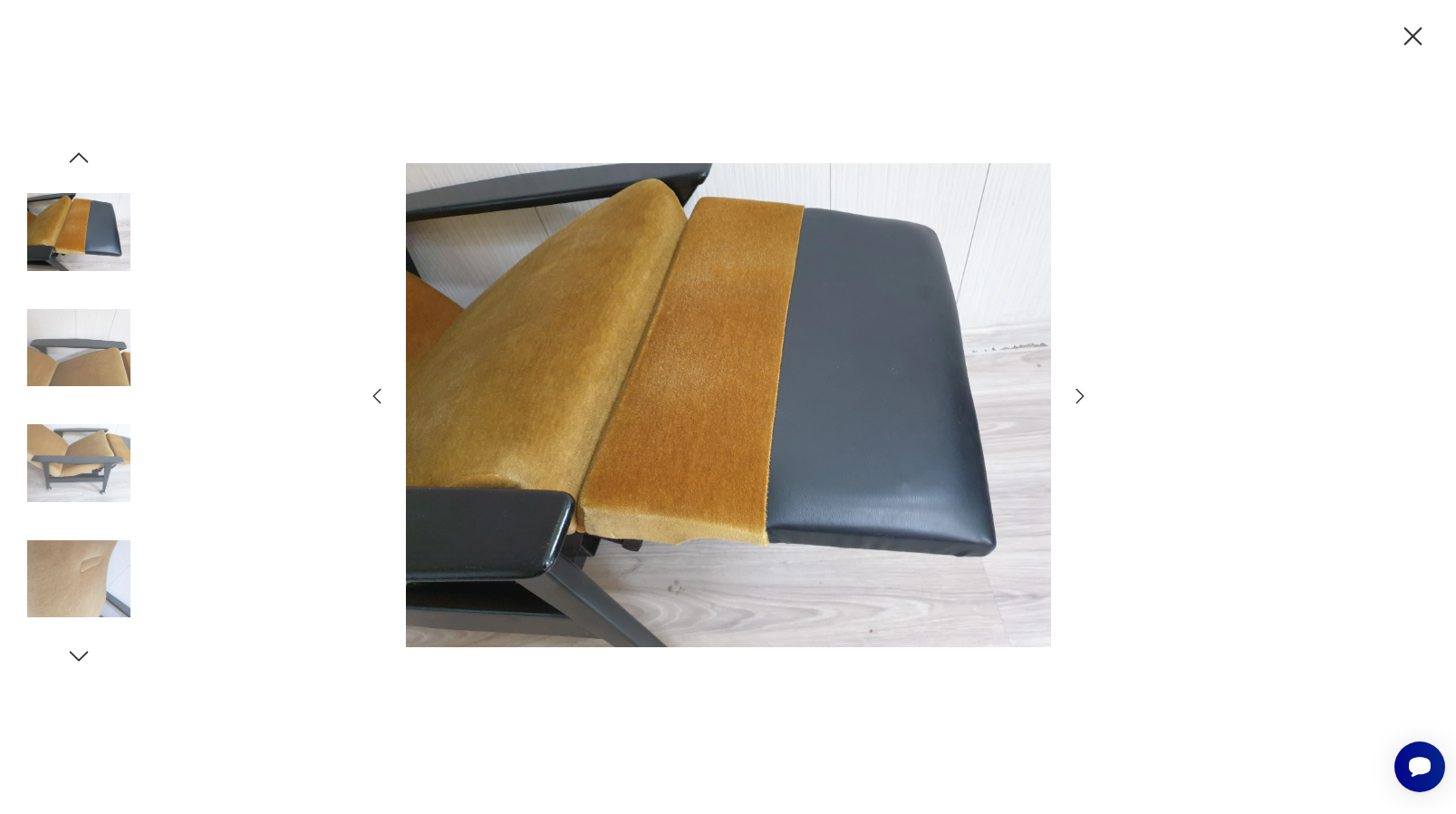
click at [1079, 389] on icon "button" at bounding box center [1081, 396] width 22 height 22
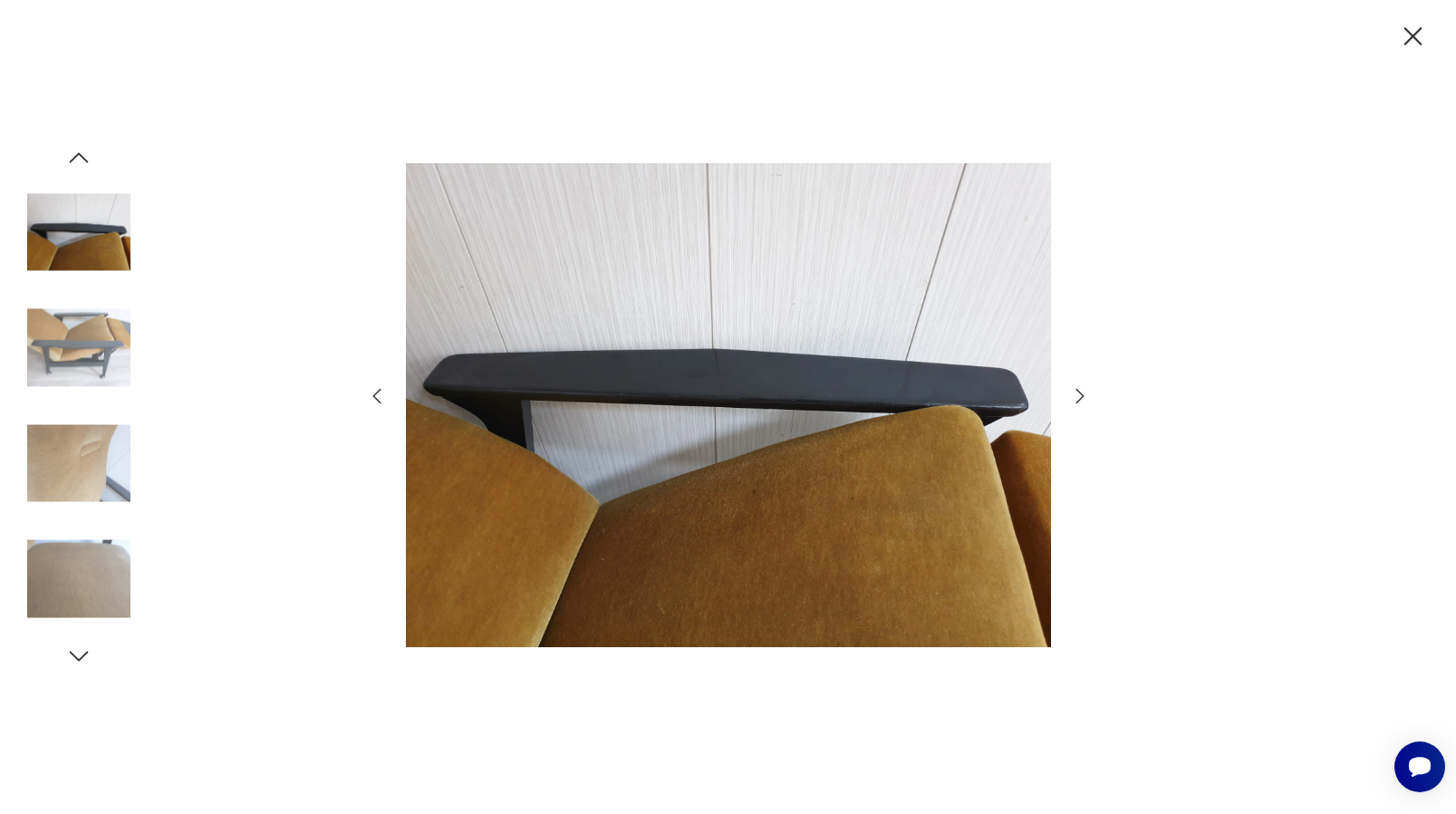
click at [1079, 389] on icon "button" at bounding box center [1081, 396] width 22 height 22
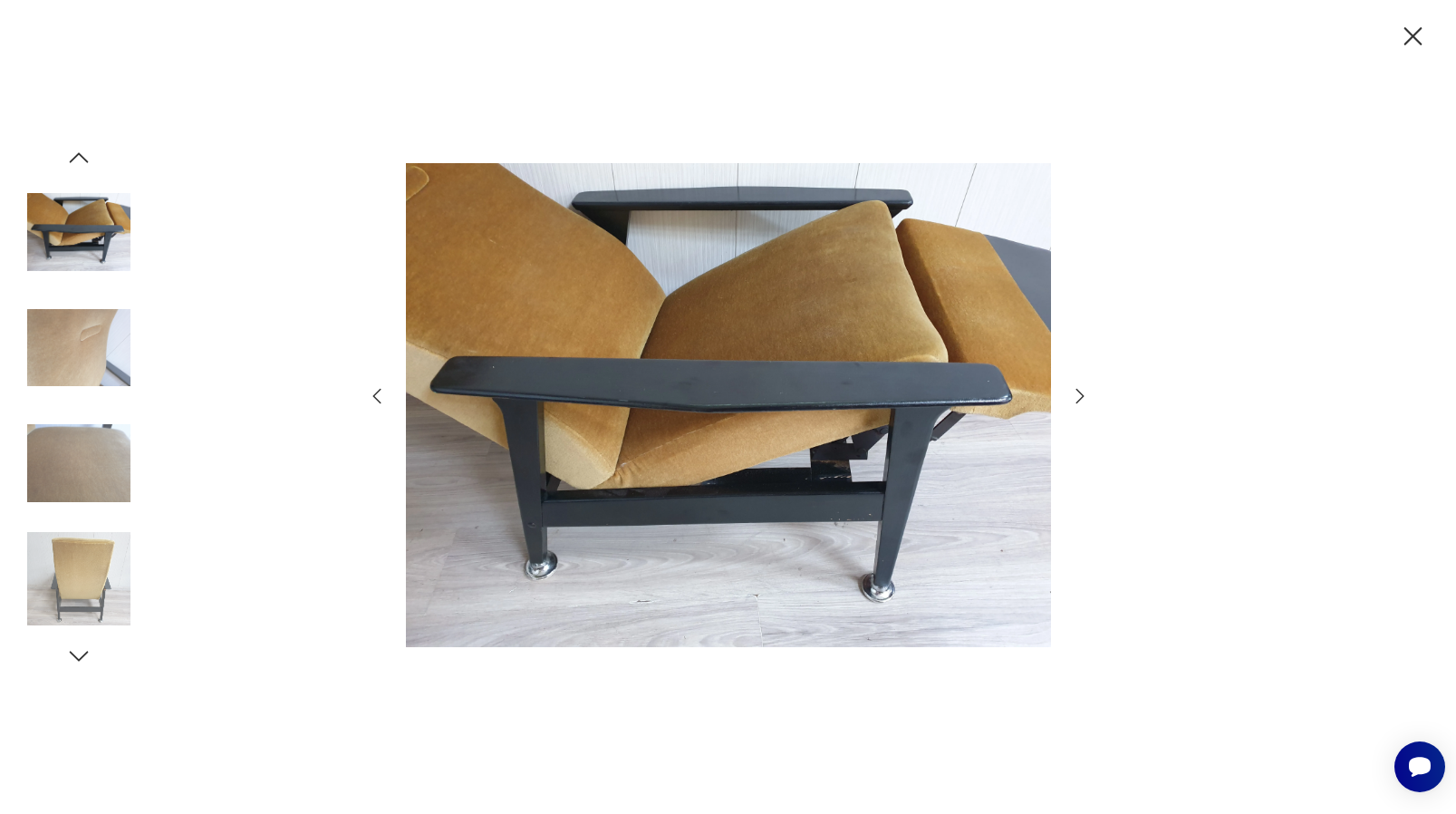
click at [1079, 389] on icon "button" at bounding box center [1081, 396] width 22 height 22
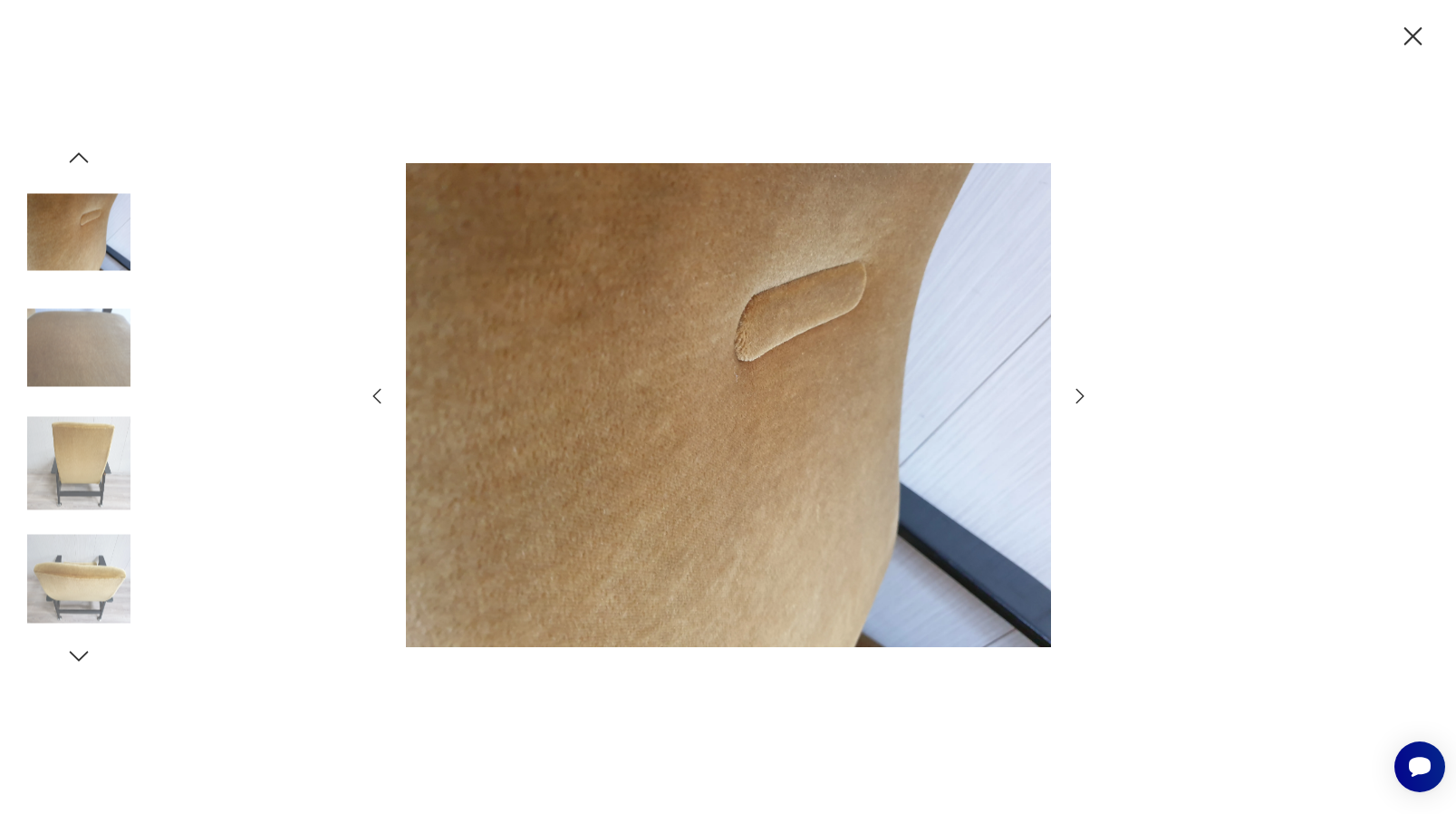
click at [1079, 389] on icon "button" at bounding box center [1081, 396] width 22 height 22
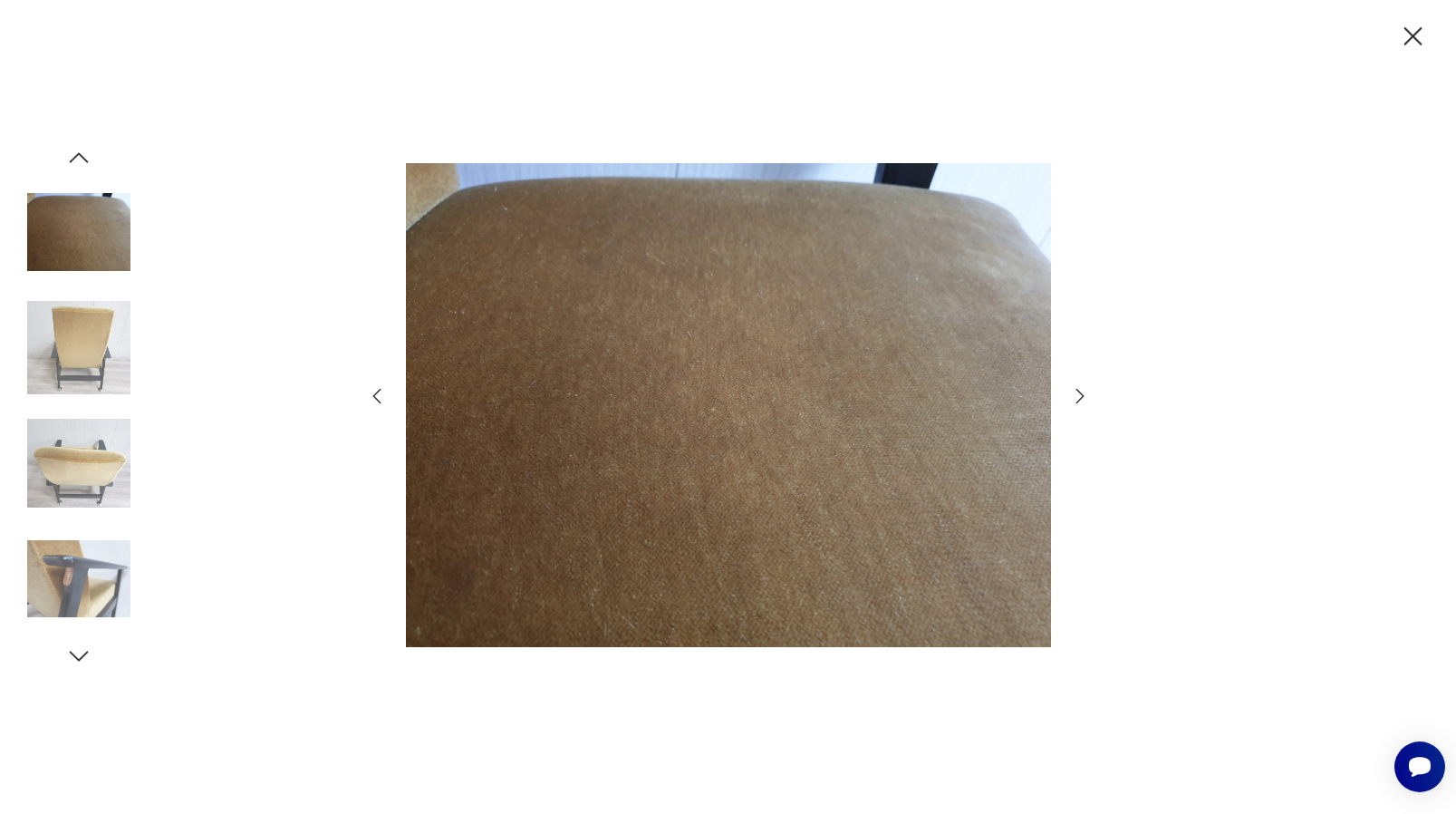
click at [1079, 389] on icon "button" at bounding box center [1081, 396] width 22 height 22
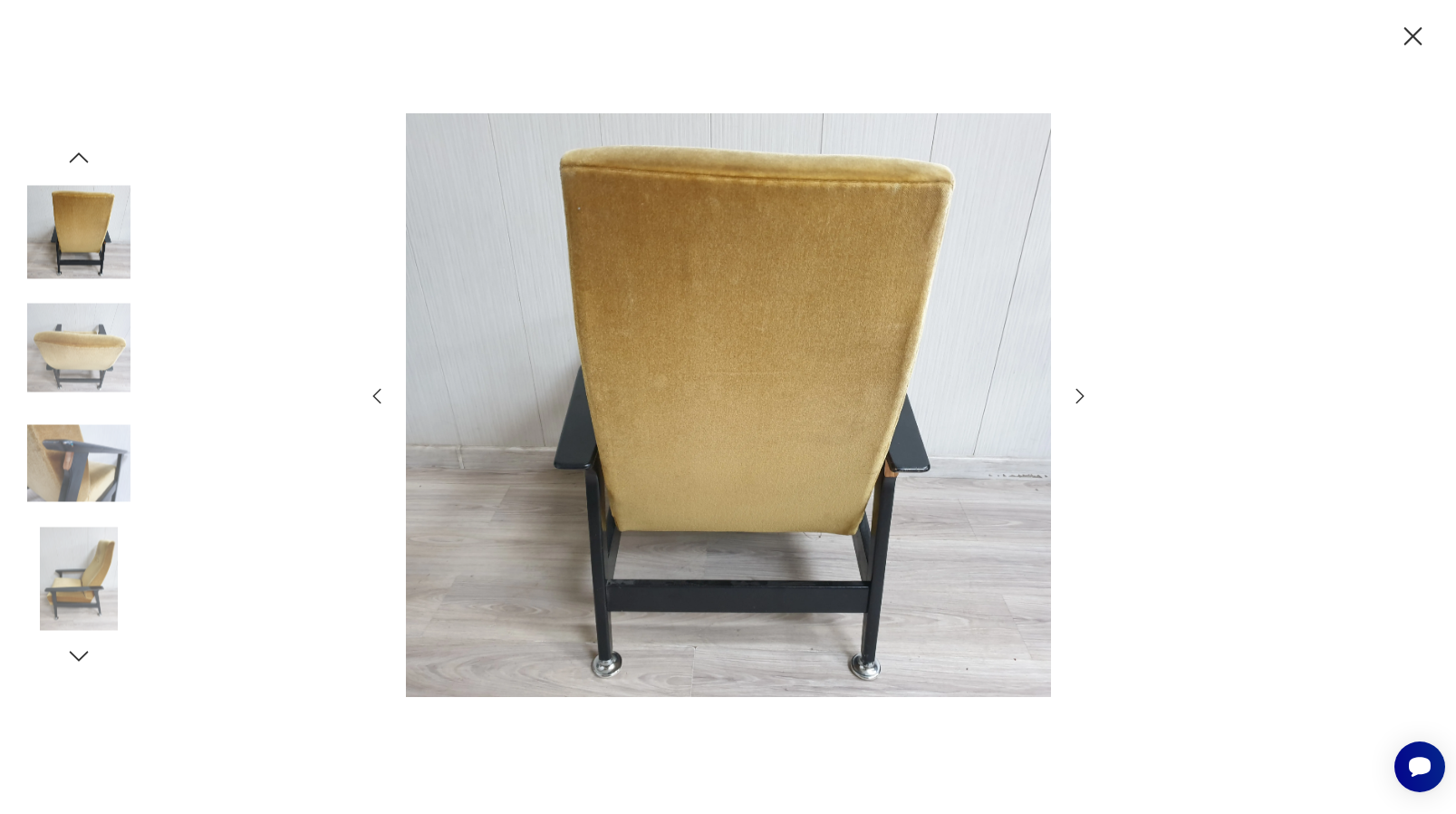
click at [1409, 34] on icon "button" at bounding box center [1413, 37] width 32 height 32
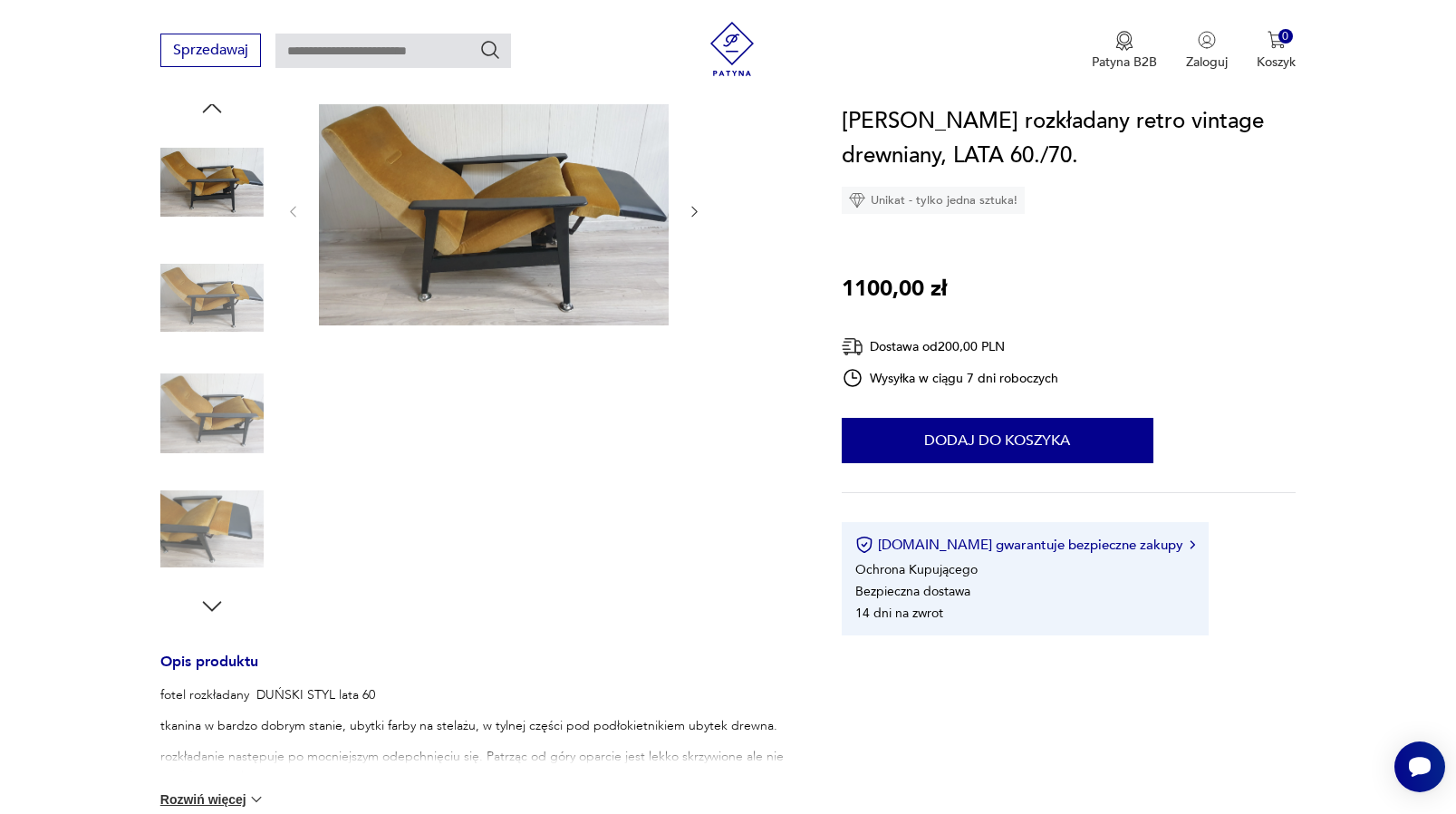
scroll to position [260, 0]
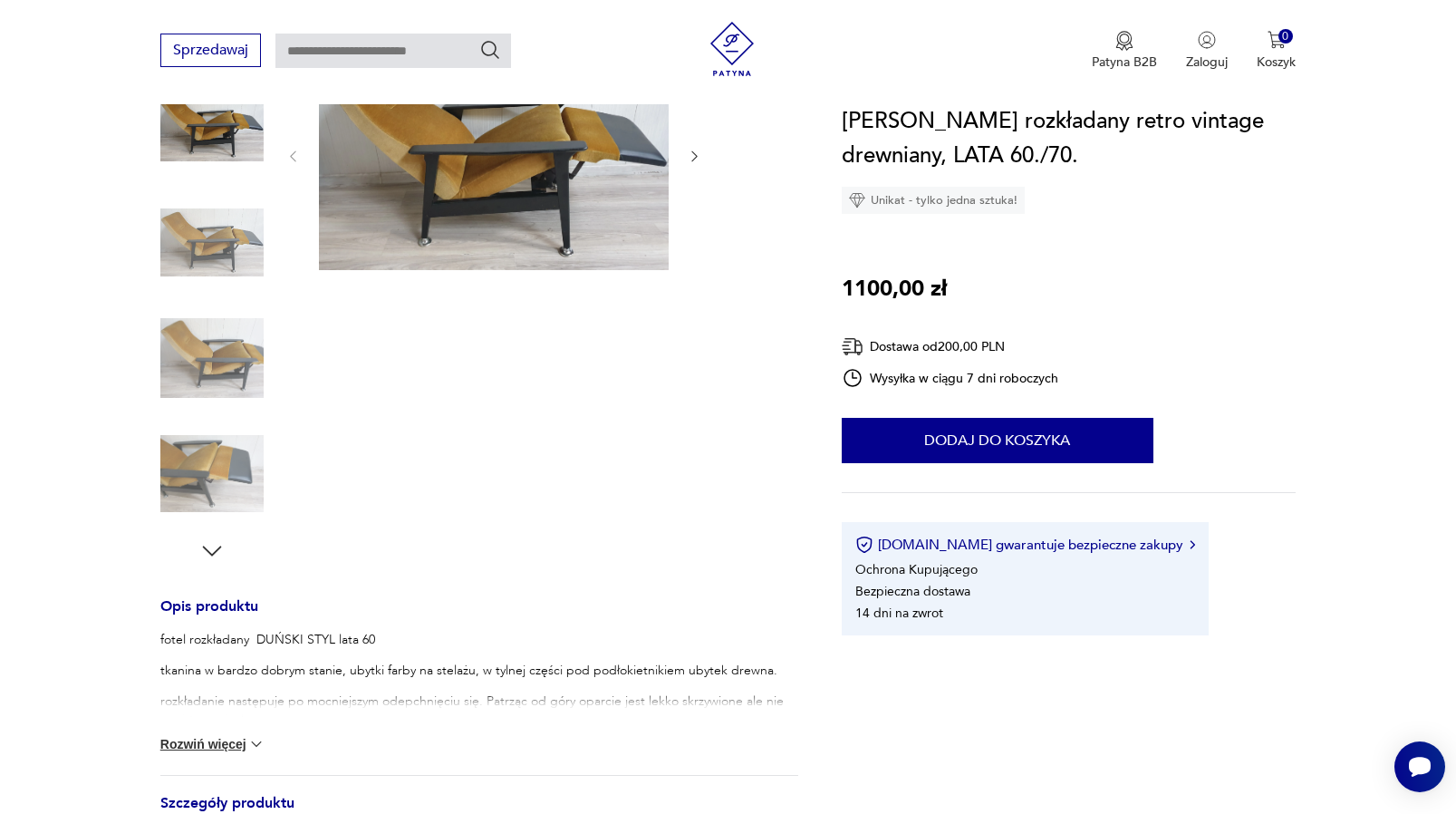
click at [240, 737] on button "Rozwiń więcej" at bounding box center [213, 745] width 105 height 18
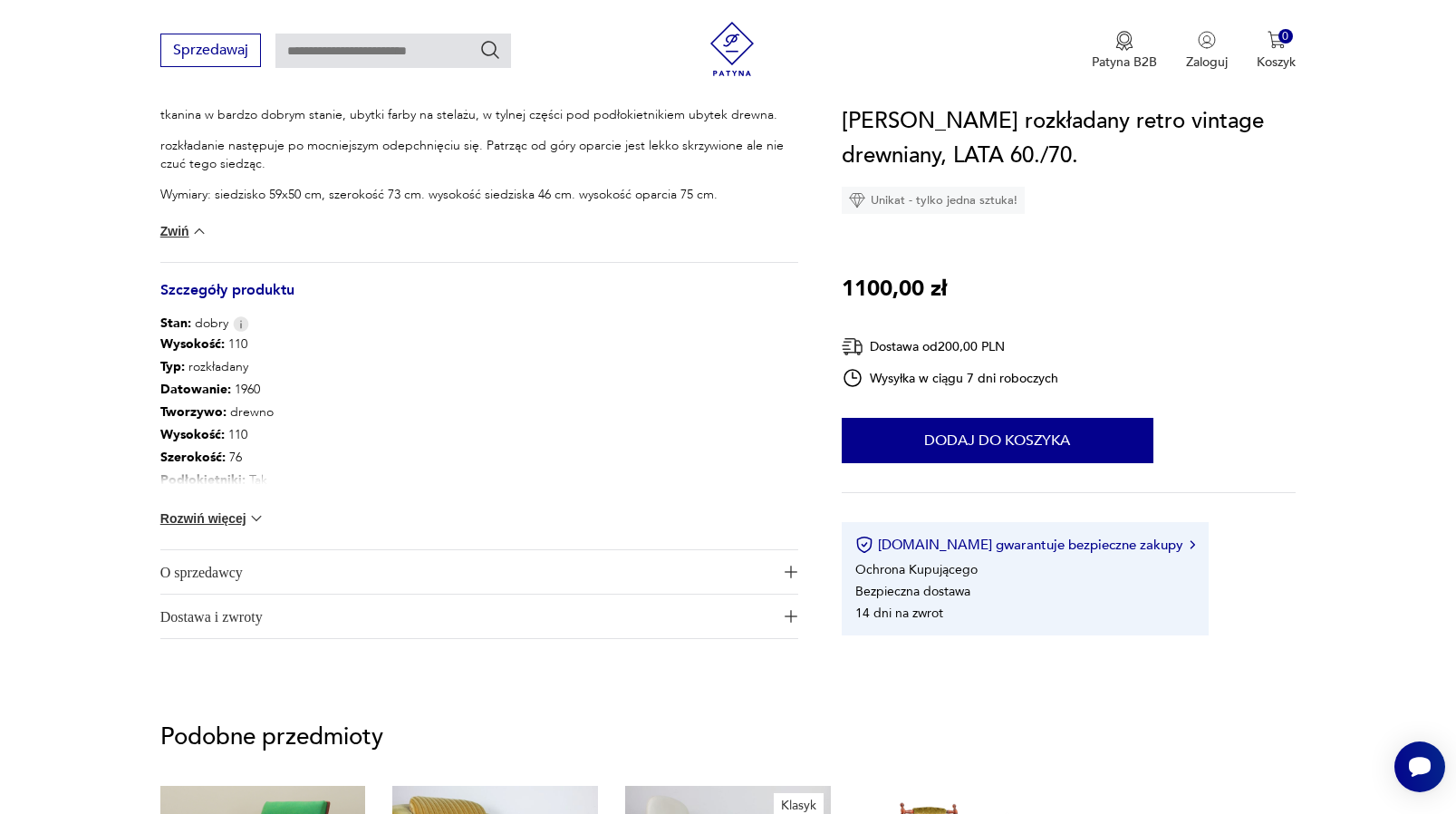
scroll to position [817, 0]
click at [789, 571] on img "button" at bounding box center [791, 571] width 13 height 13
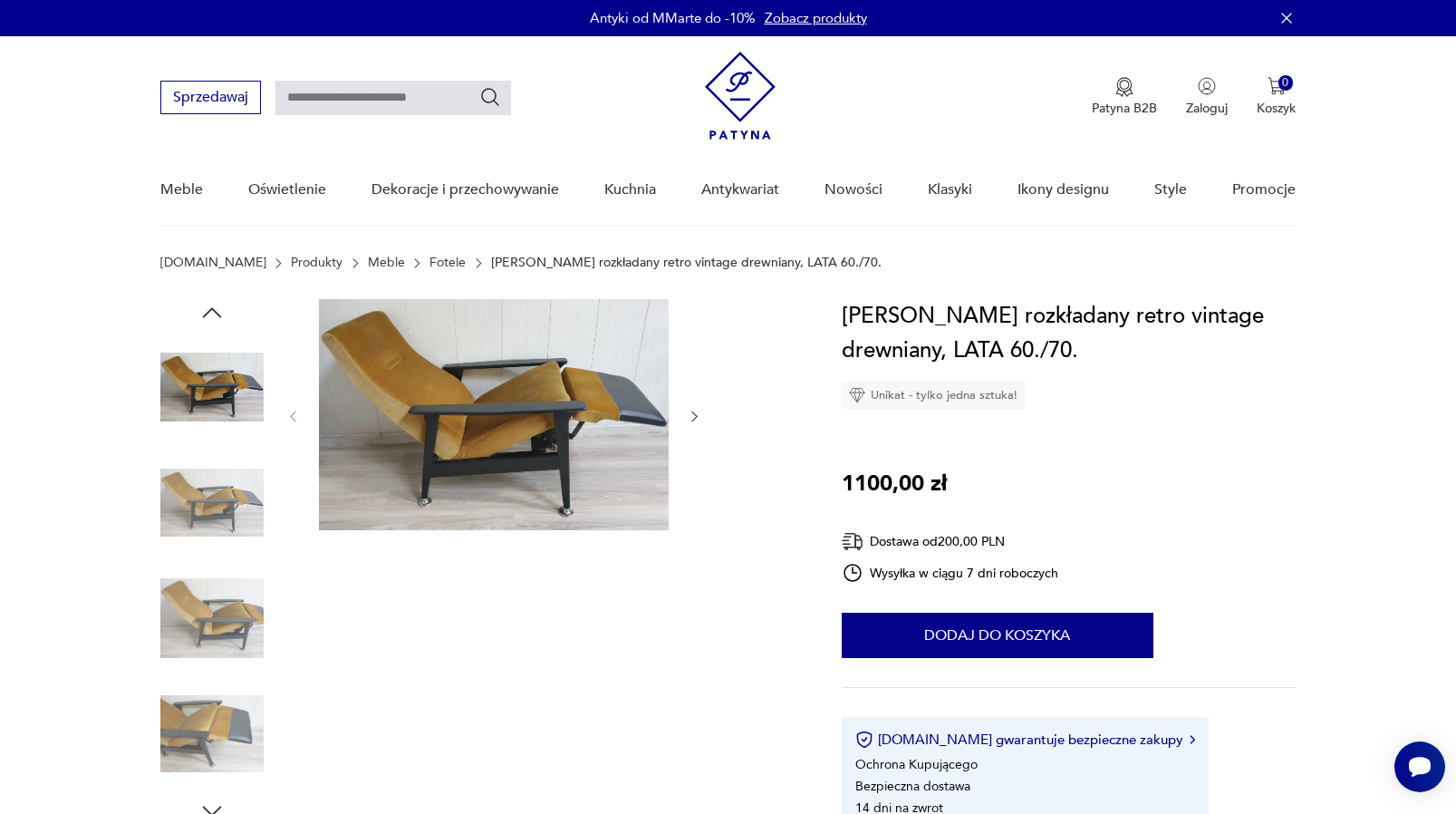
scroll to position [0, 0]
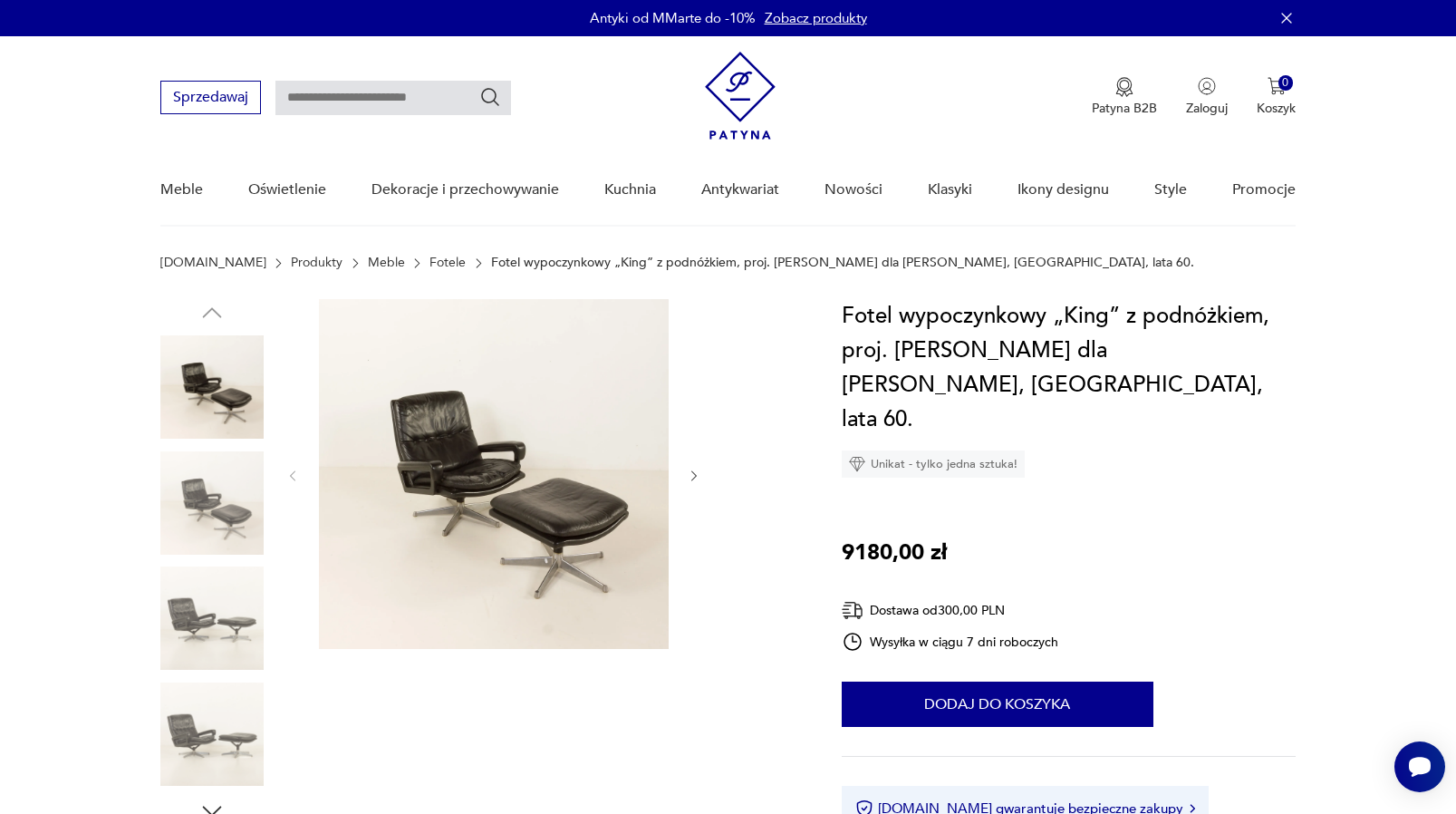
click at [500, 496] on img at bounding box center [493, 473] width 350 height 350
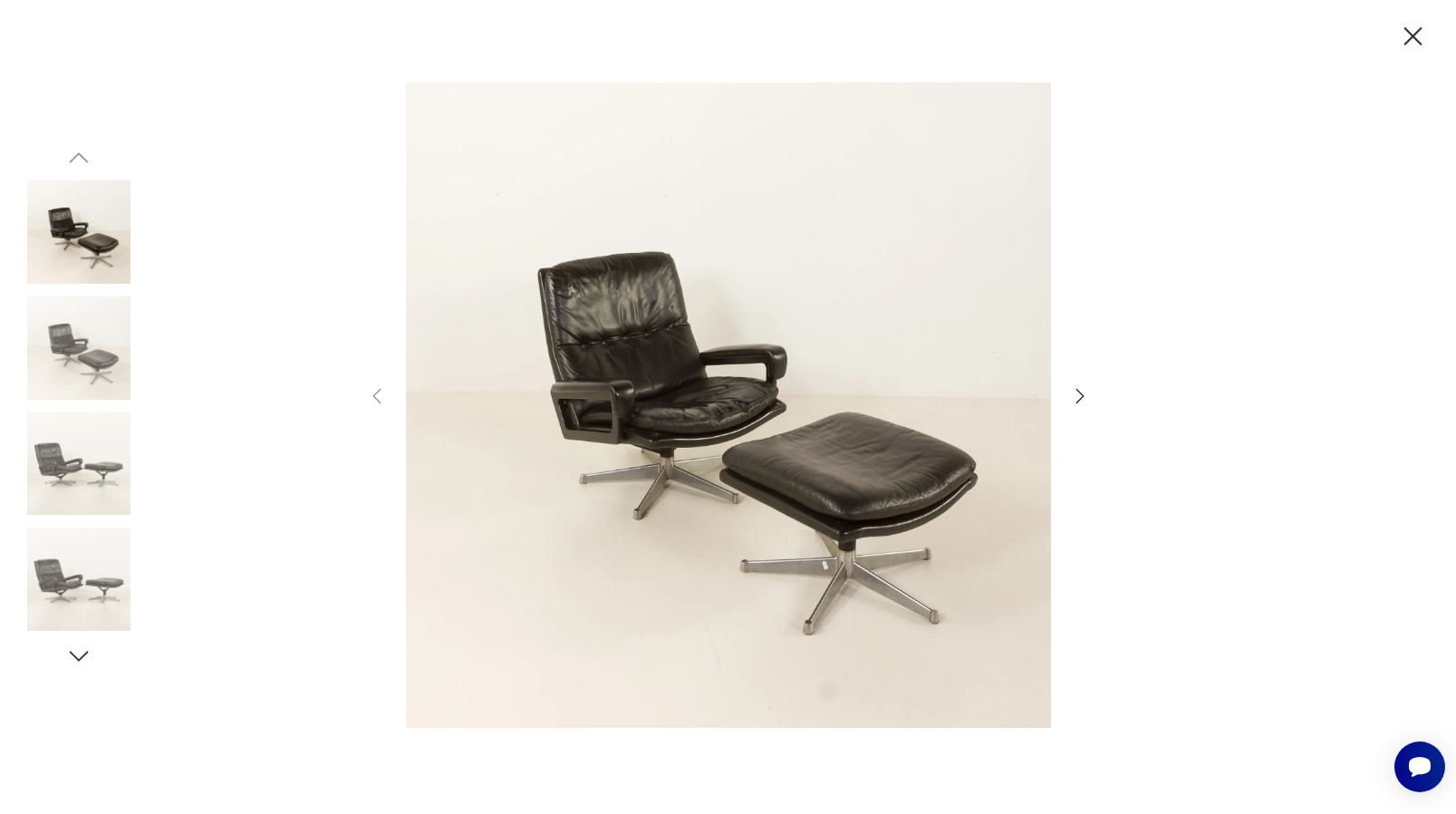
click at [1077, 401] on icon "button" at bounding box center [1081, 396] width 22 height 22
click at [1078, 402] on icon "button" at bounding box center [1080, 396] width 8 height 15
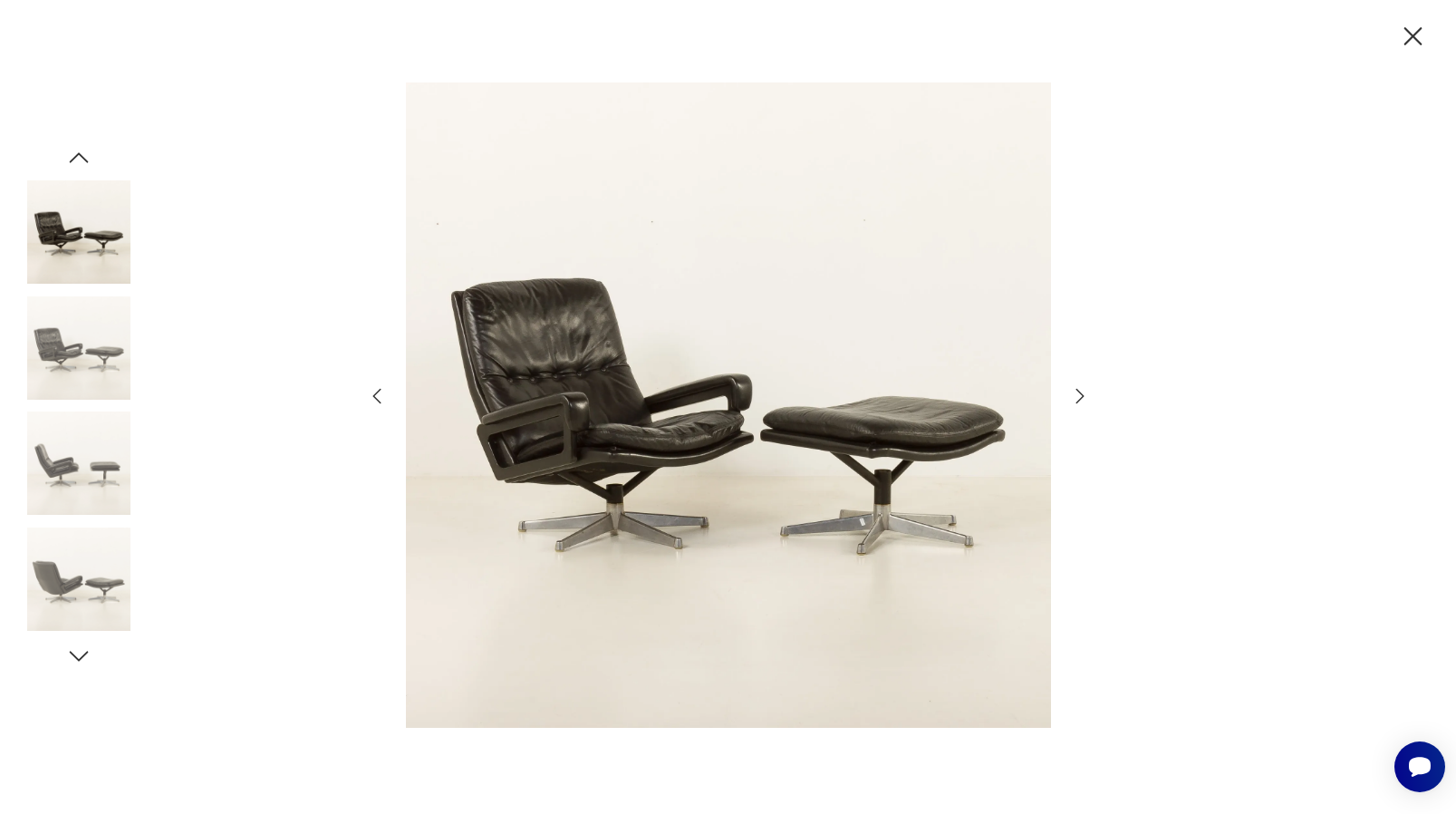
click at [1411, 34] on icon "button" at bounding box center [1414, 37] width 18 height 18
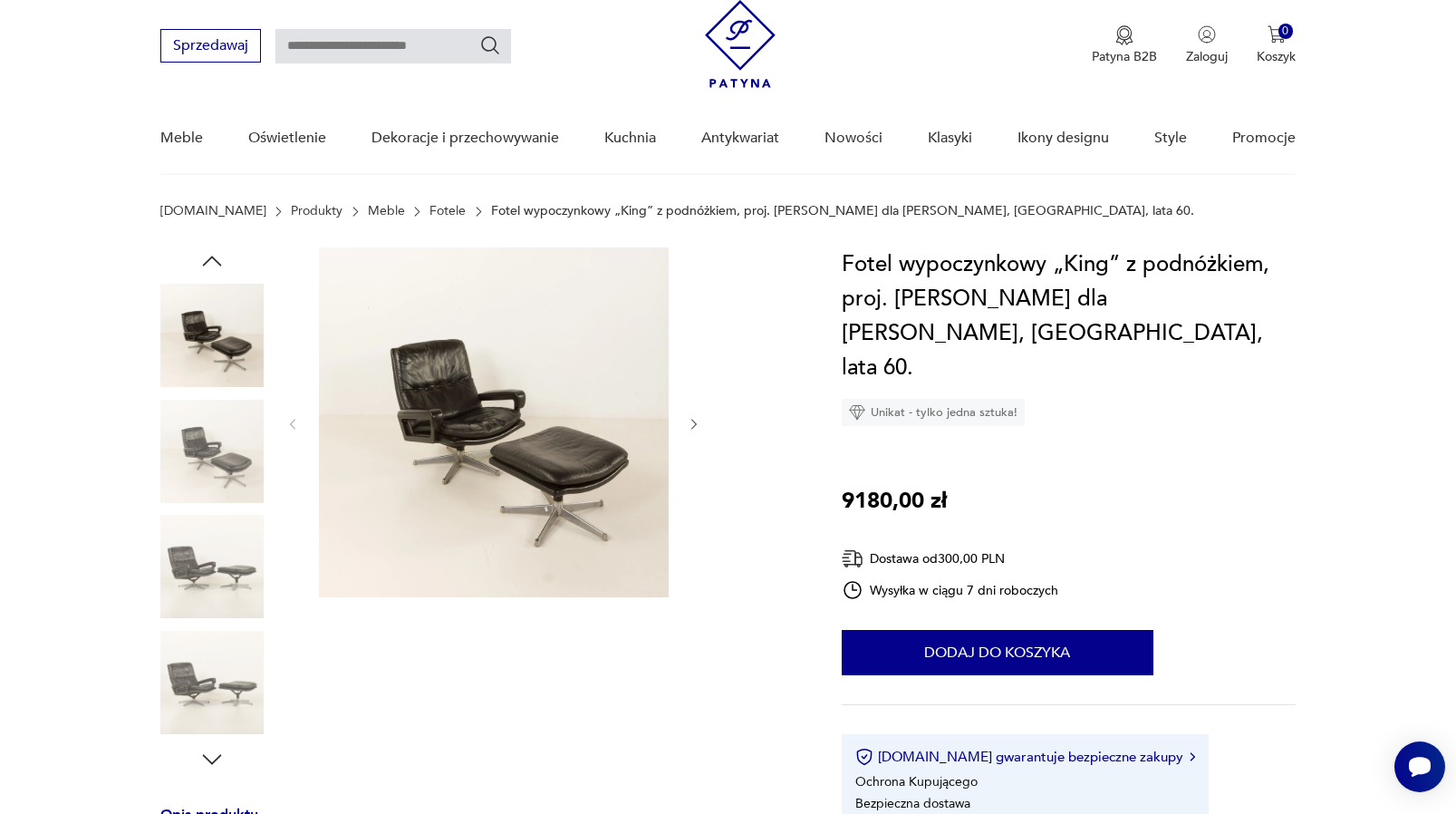
scroll to position [58, 0]
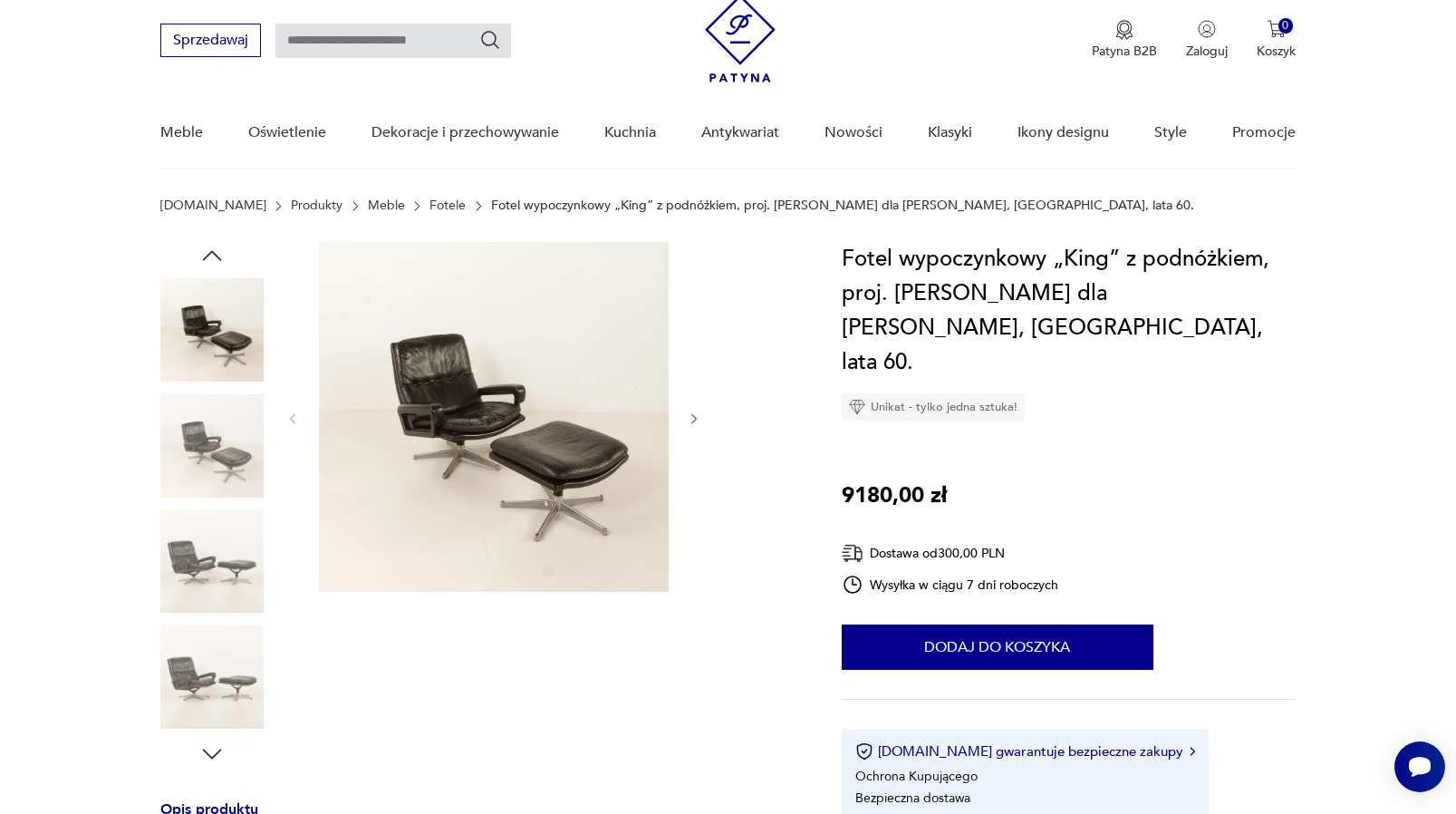
click at [215, 579] on img at bounding box center [212, 561] width 103 height 103
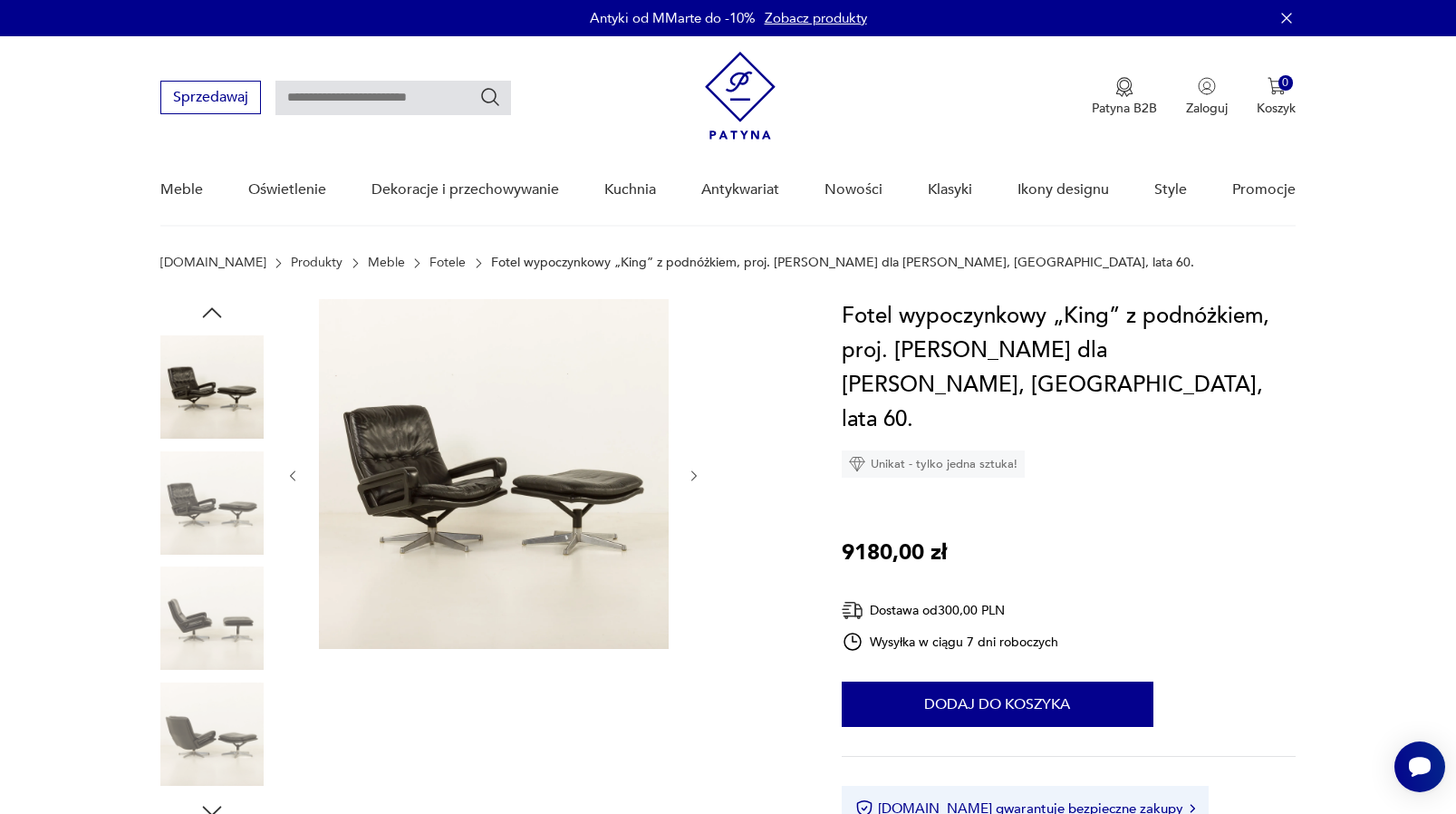
scroll to position [0, 0]
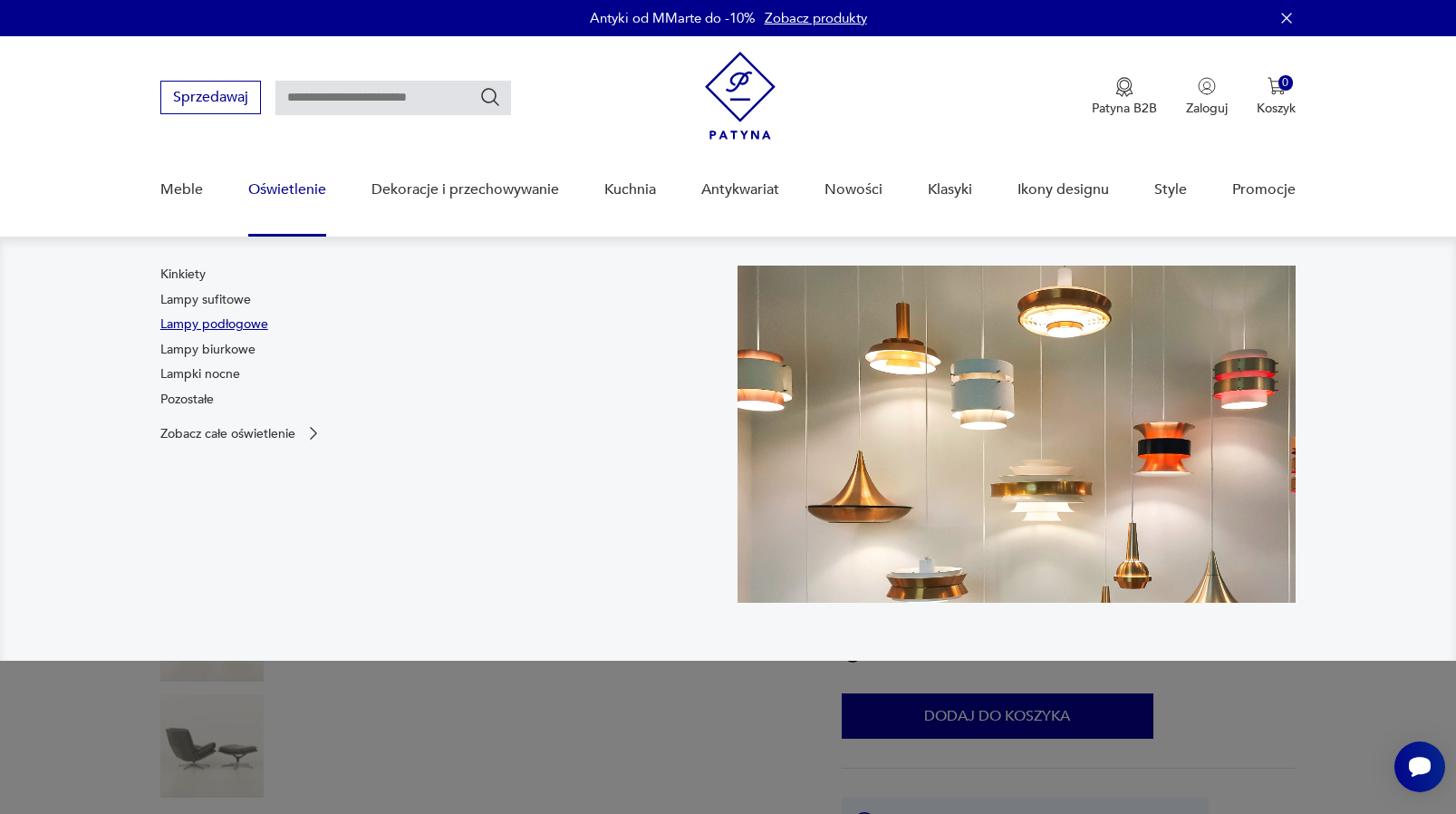
click at [223, 324] on link "Lampy podłogowe" at bounding box center [215, 324] width 108 height 18
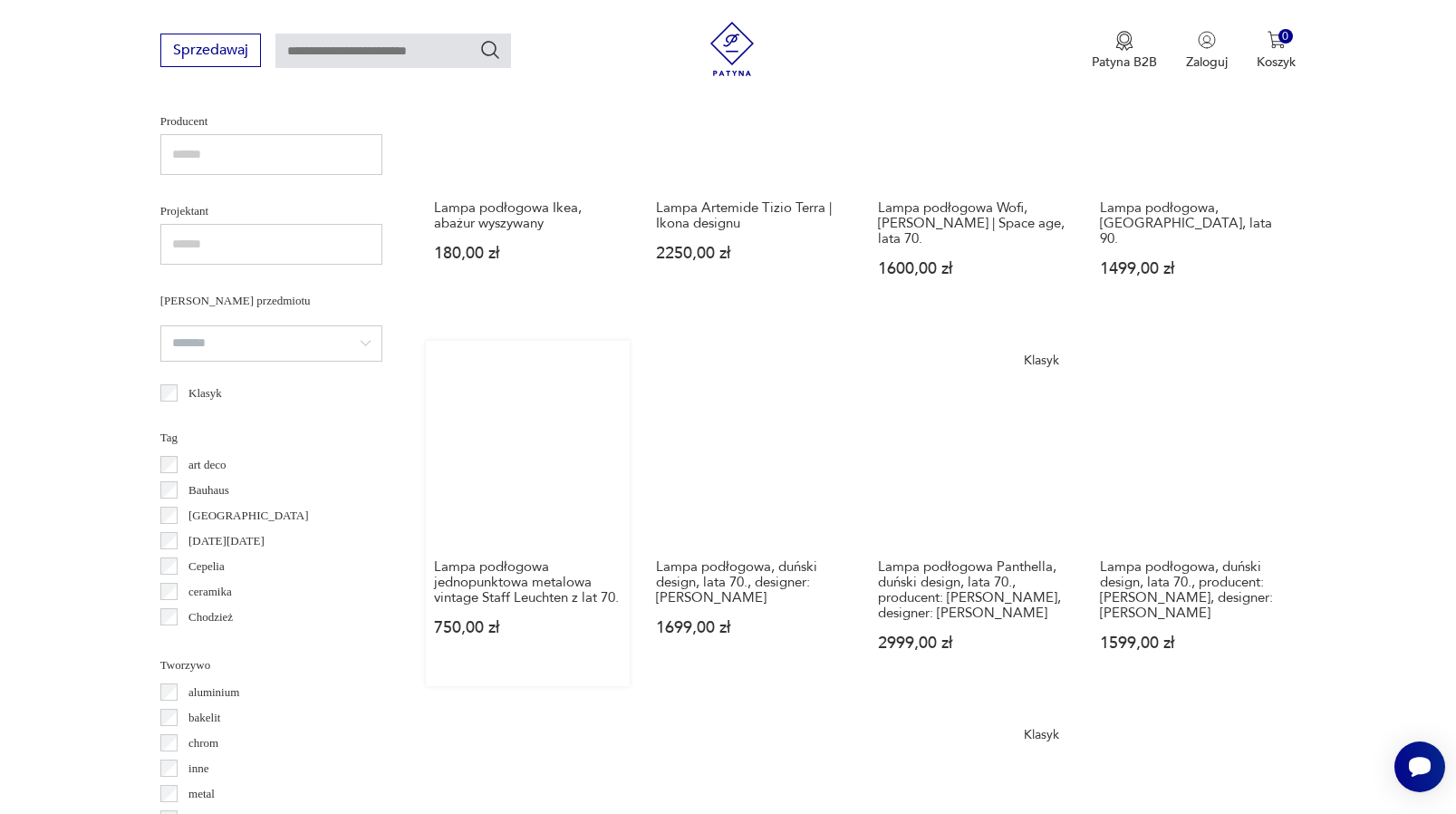
scroll to position [1178, 0]
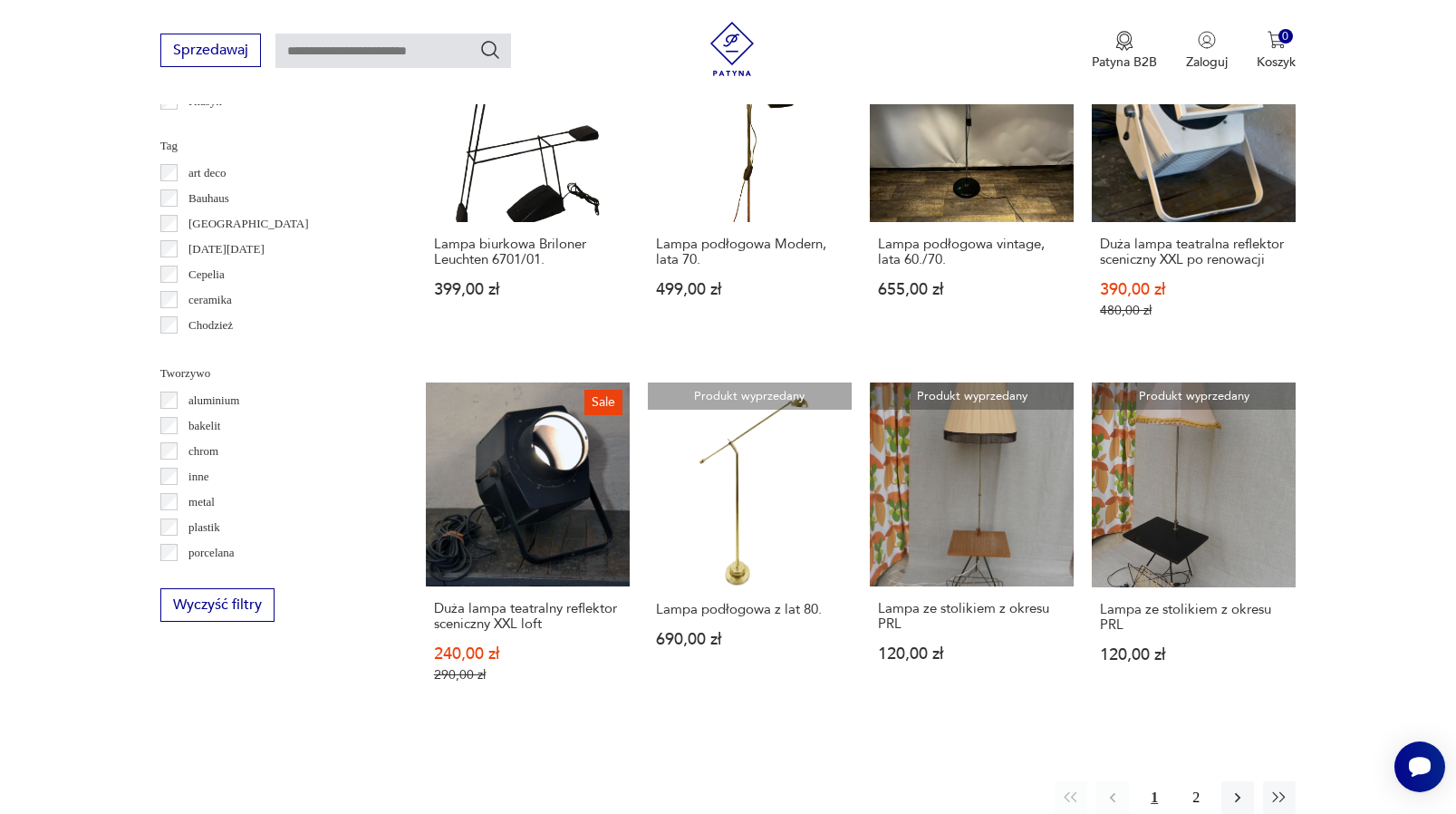
scroll to position [1384, 0]
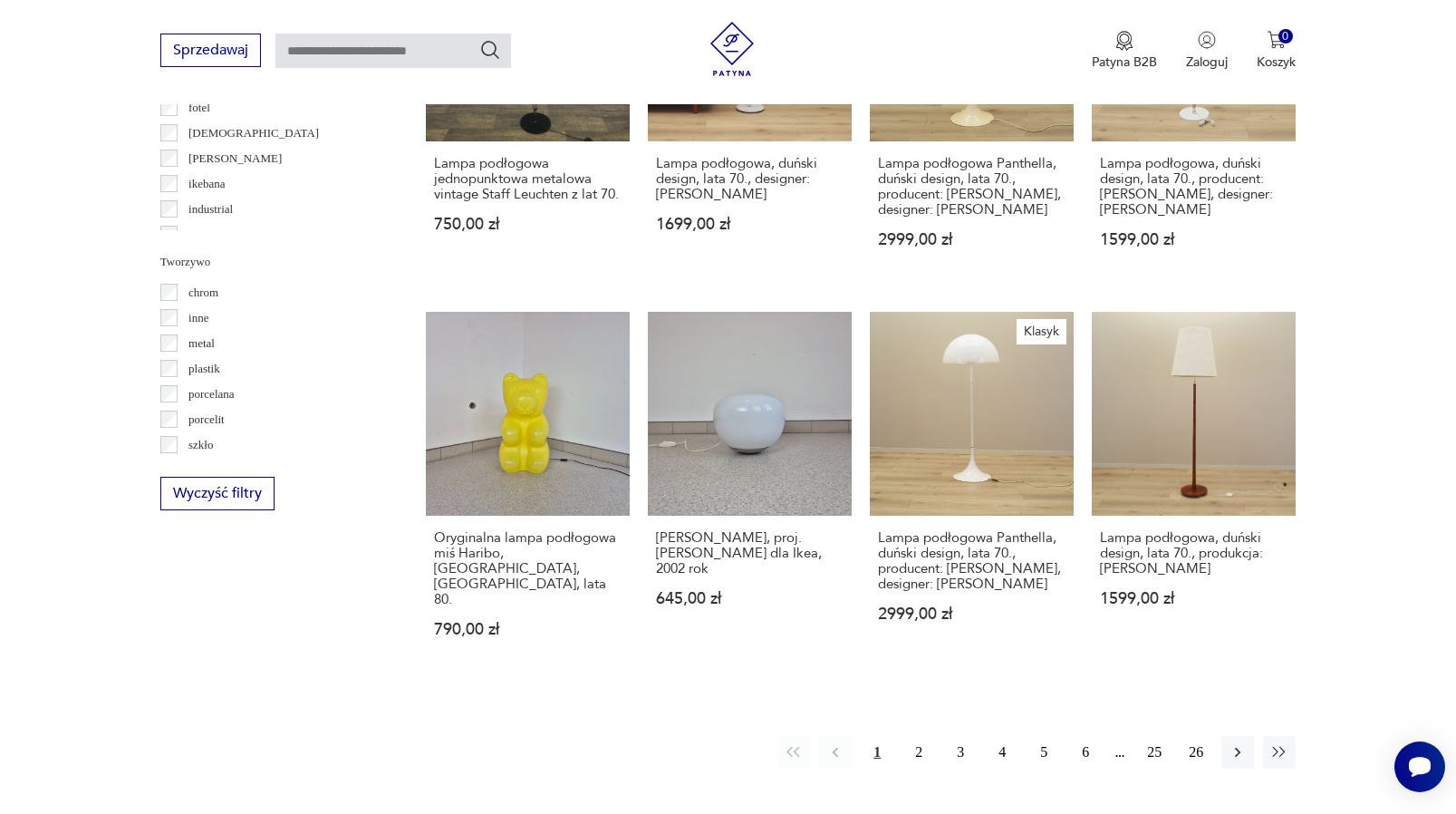
scroll to position [1891, 0]
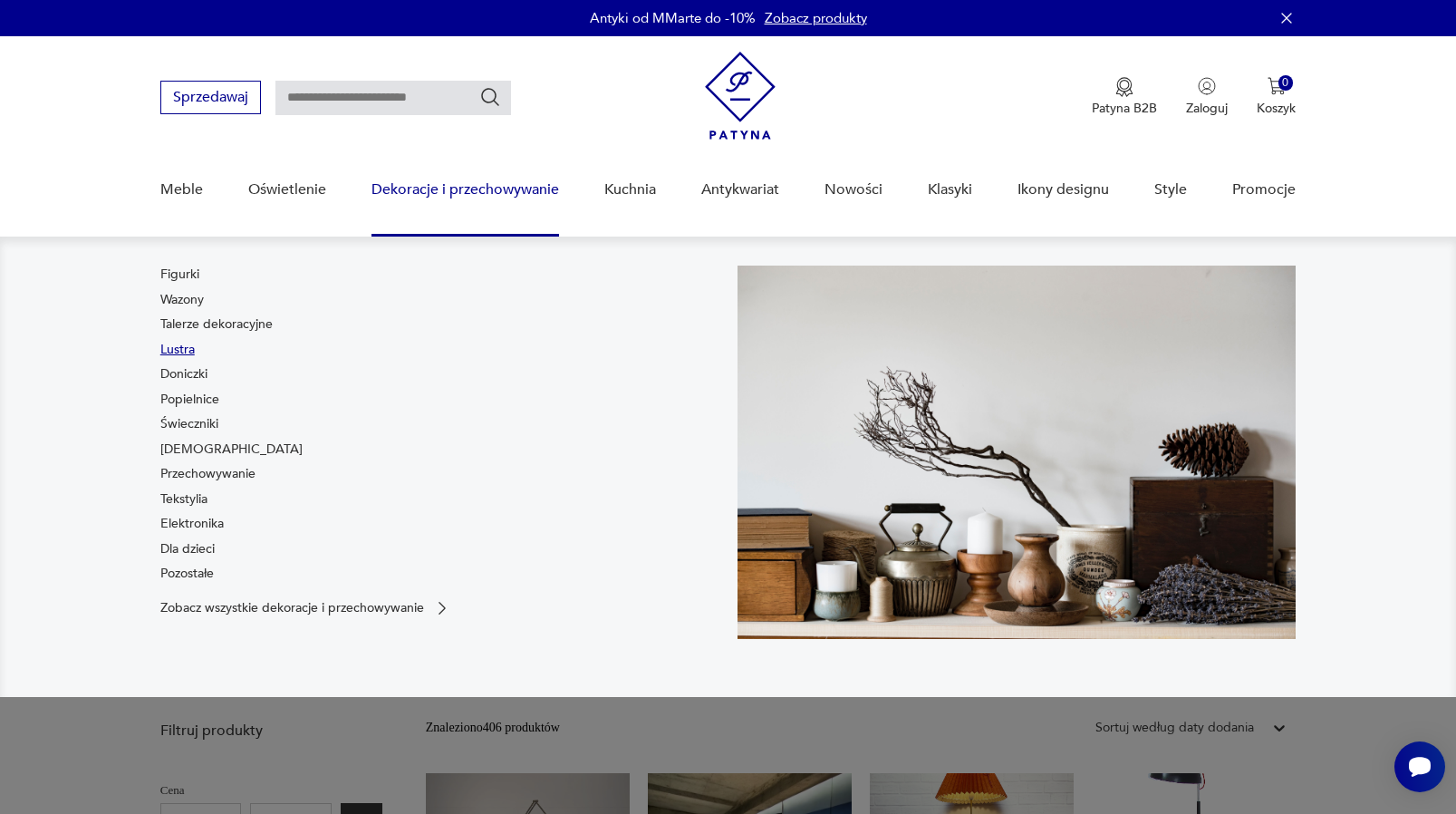
click at [165, 347] on link "Lustra" at bounding box center [178, 350] width 35 height 18
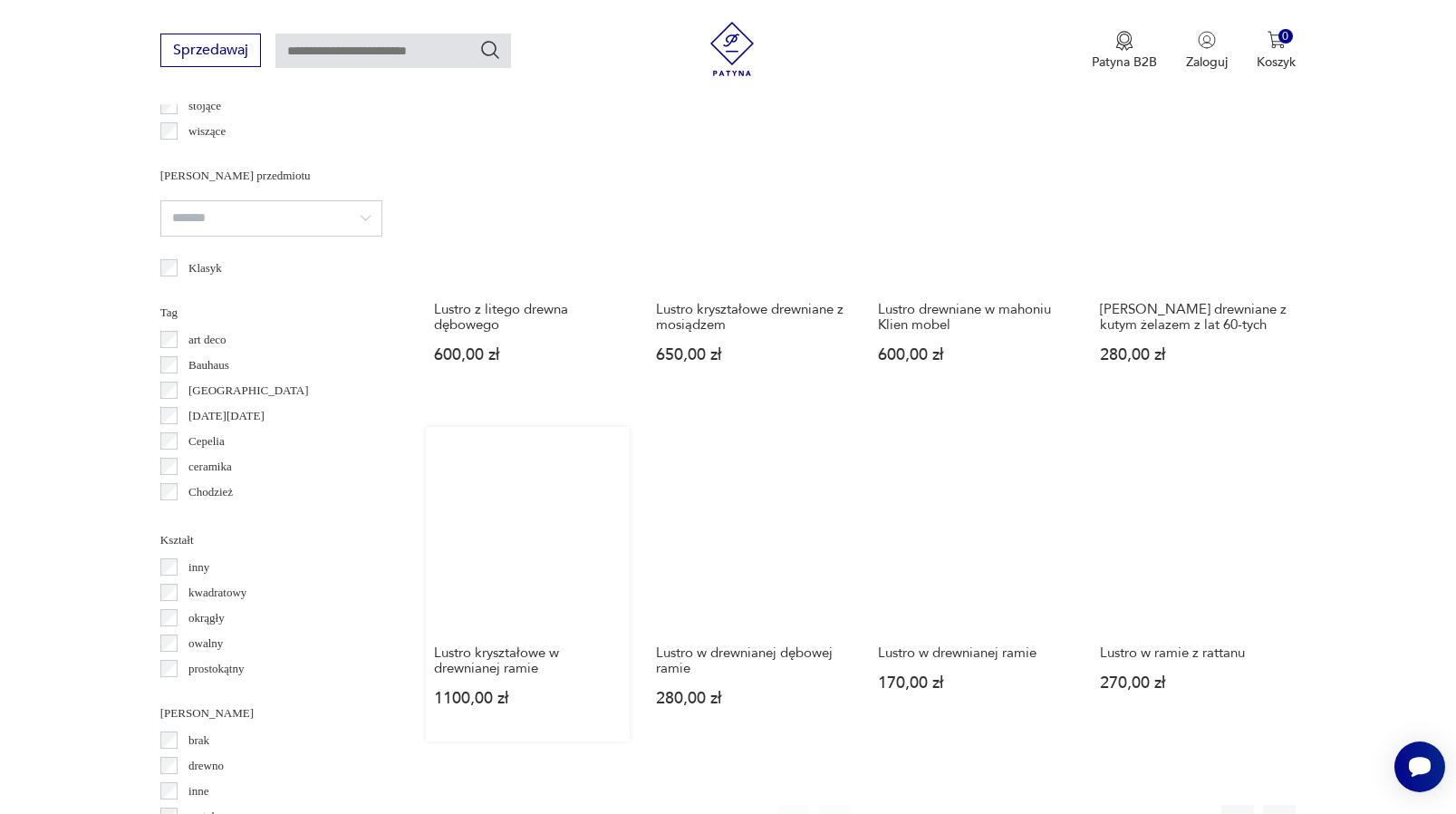
scroll to position [1638, 0]
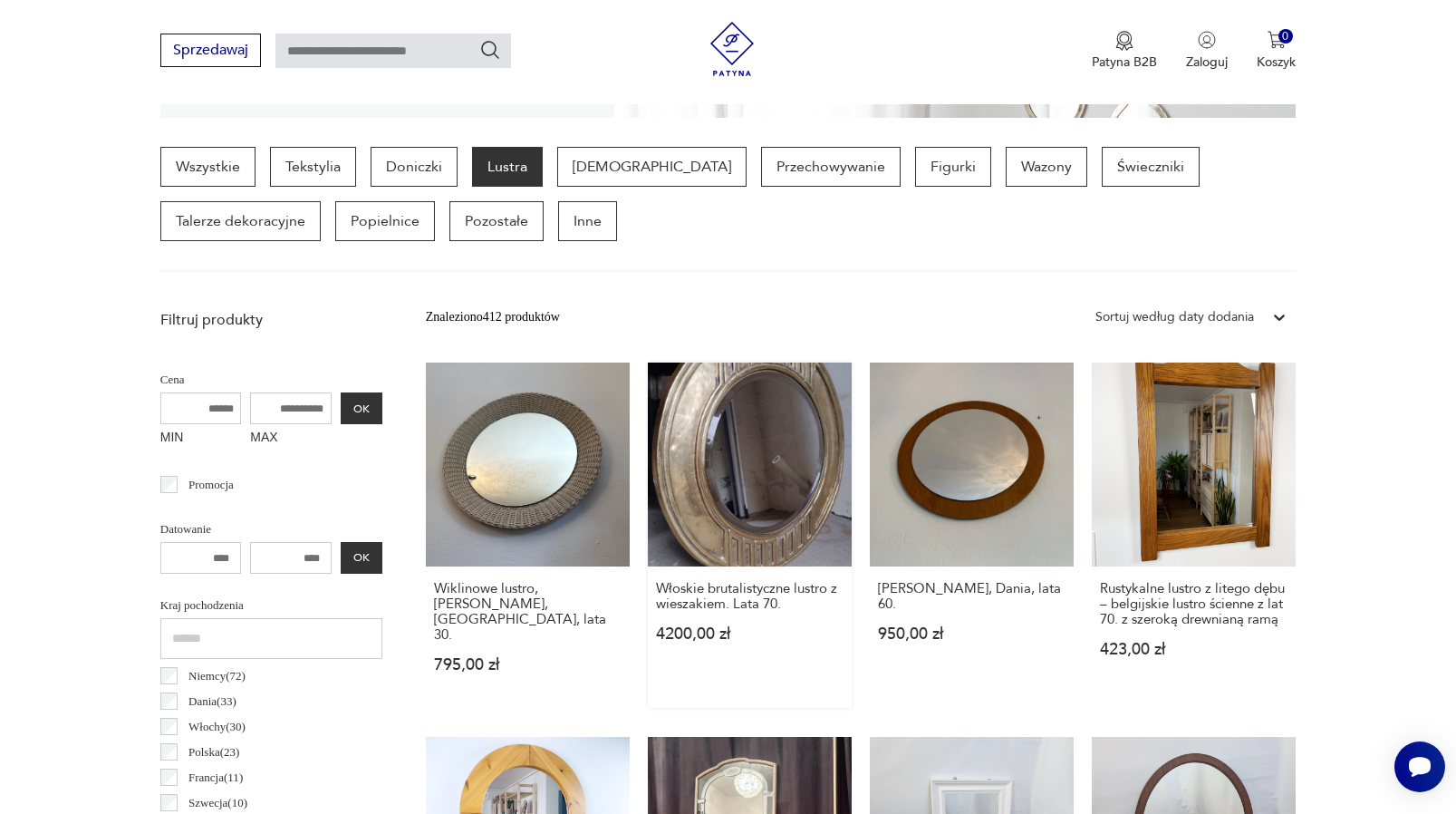
click at [700, 476] on link "Włoskie brutalistyczne lustro z wieszakiem. Lata 70. 4200,00 zł" at bounding box center [749, 535] width 204 height 345
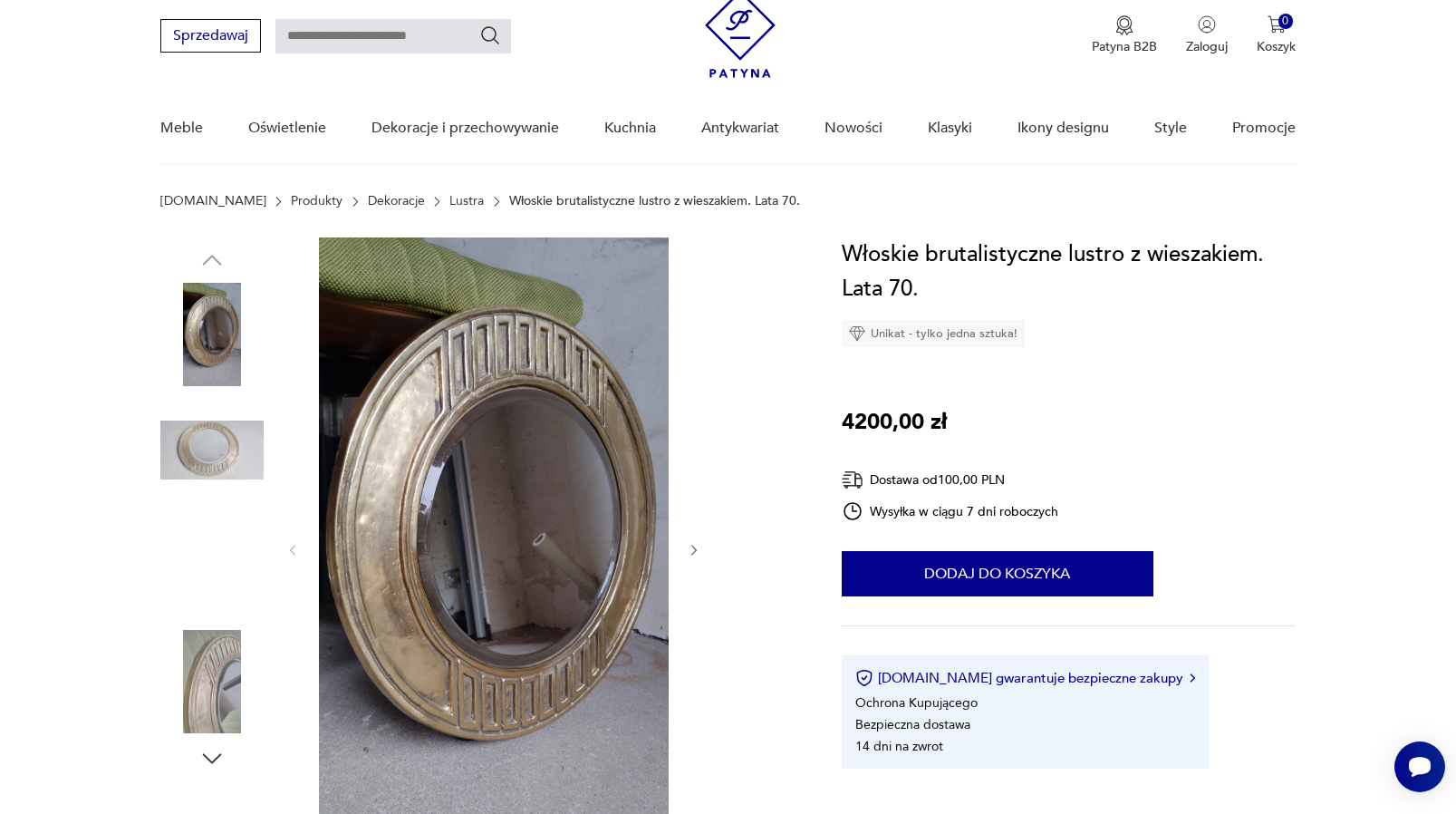
scroll to position [90, 0]
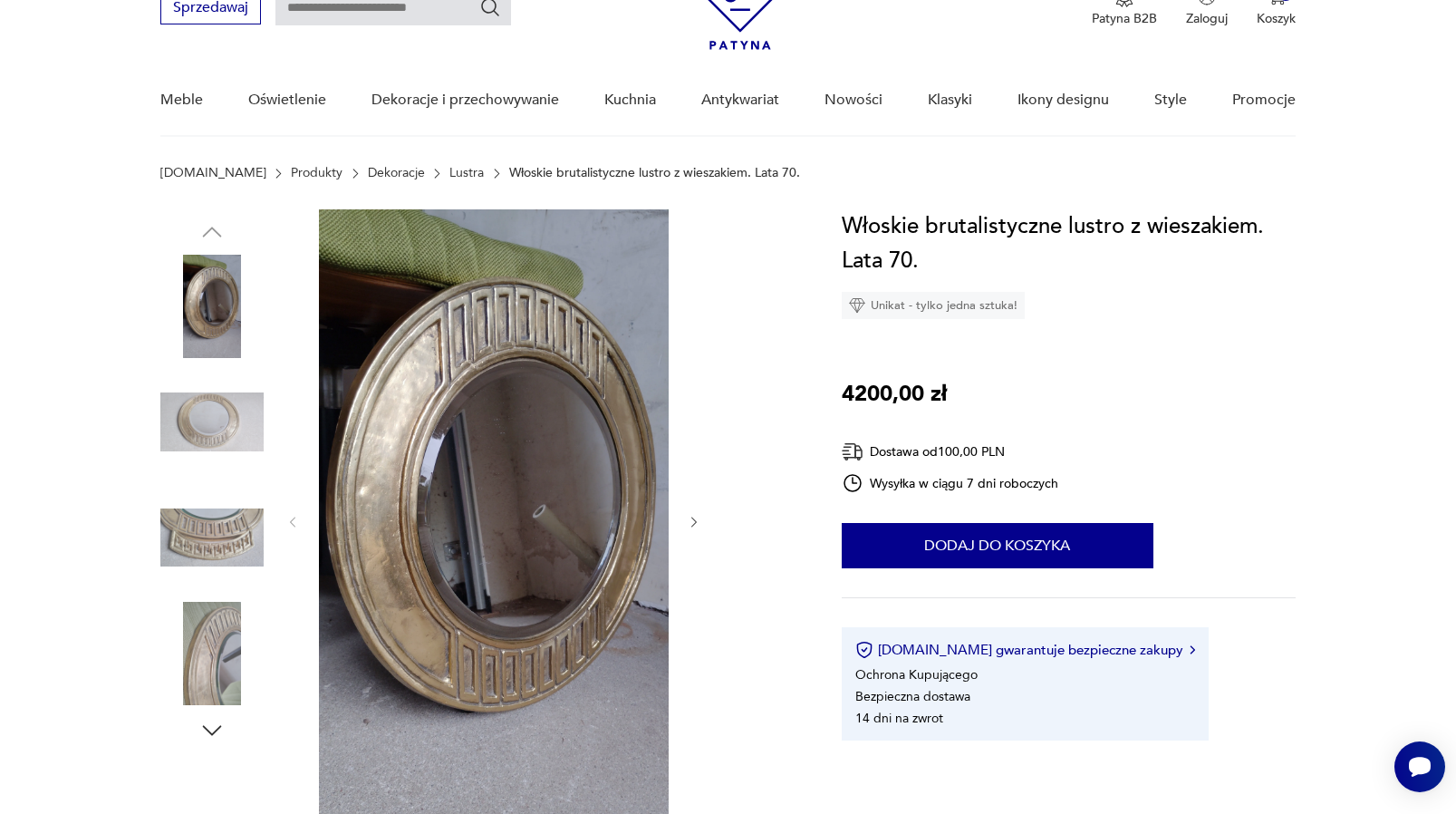
click at [235, 561] on img at bounding box center [212, 537] width 103 height 103
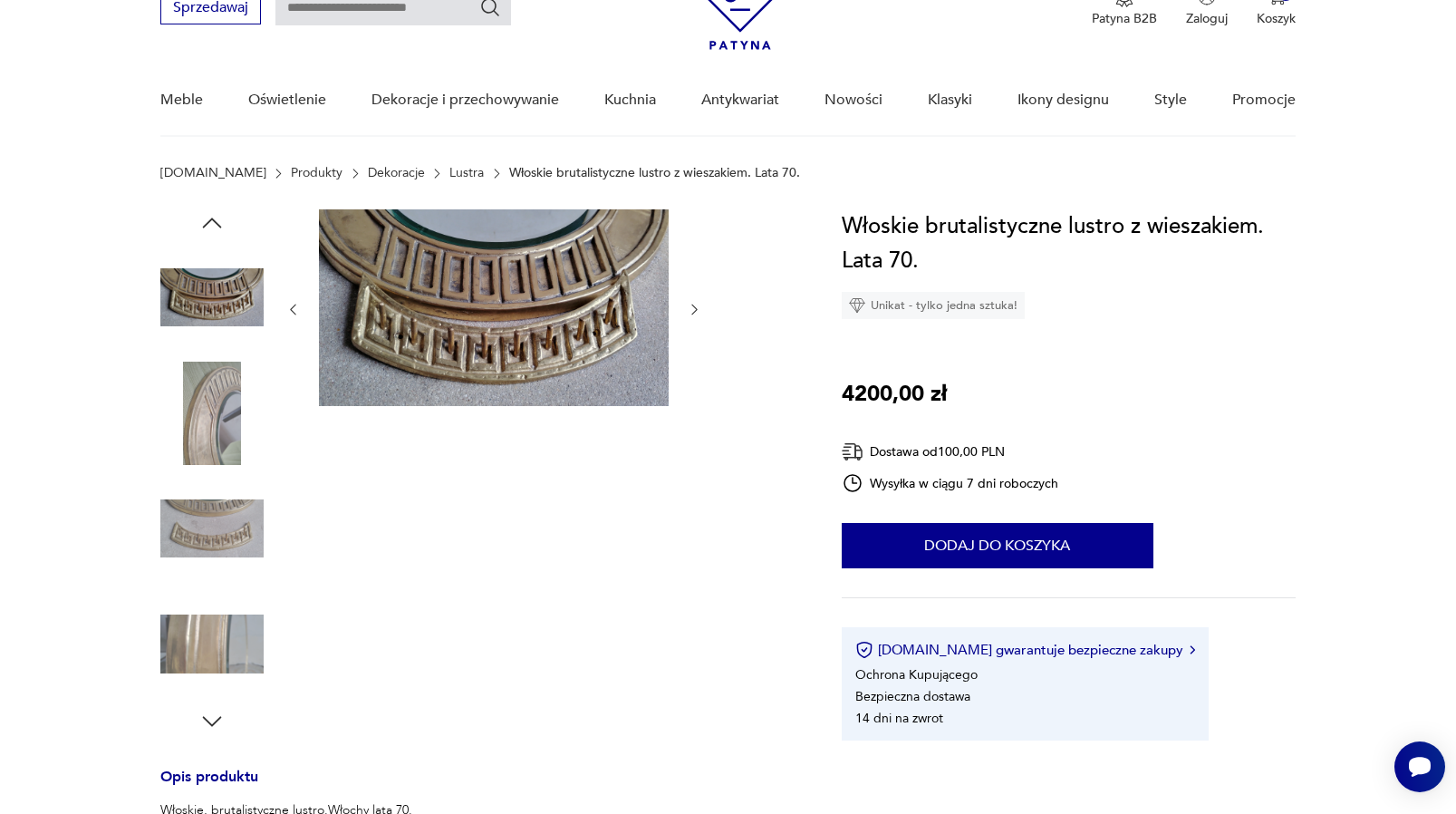
click at [216, 407] on img at bounding box center [212, 413] width 103 height 103
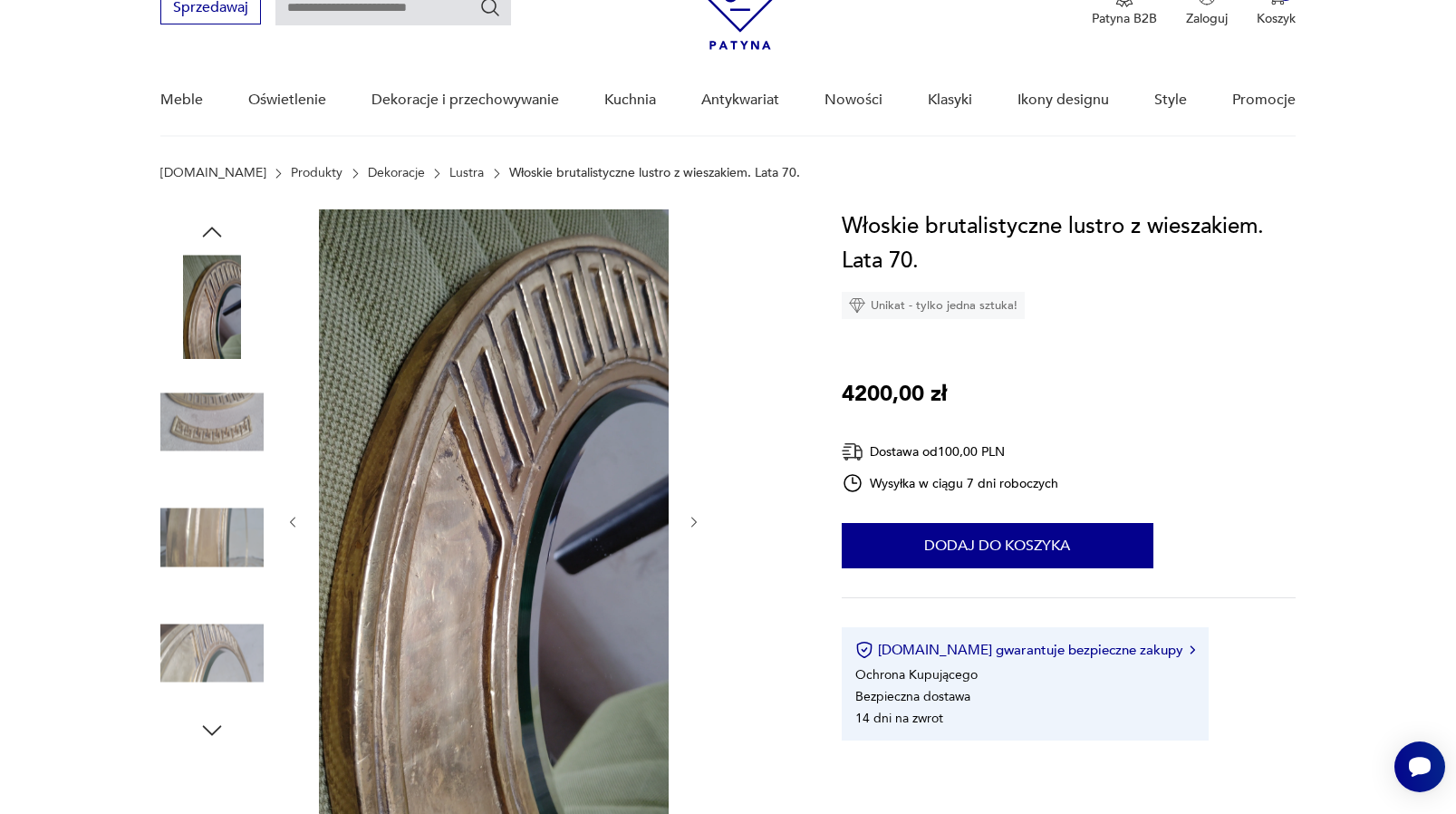
click at [223, 328] on img at bounding box center [212, 306] width 103 height 103
click at [226, 407] on img at bounding box center [212, 422] width 103 height 103
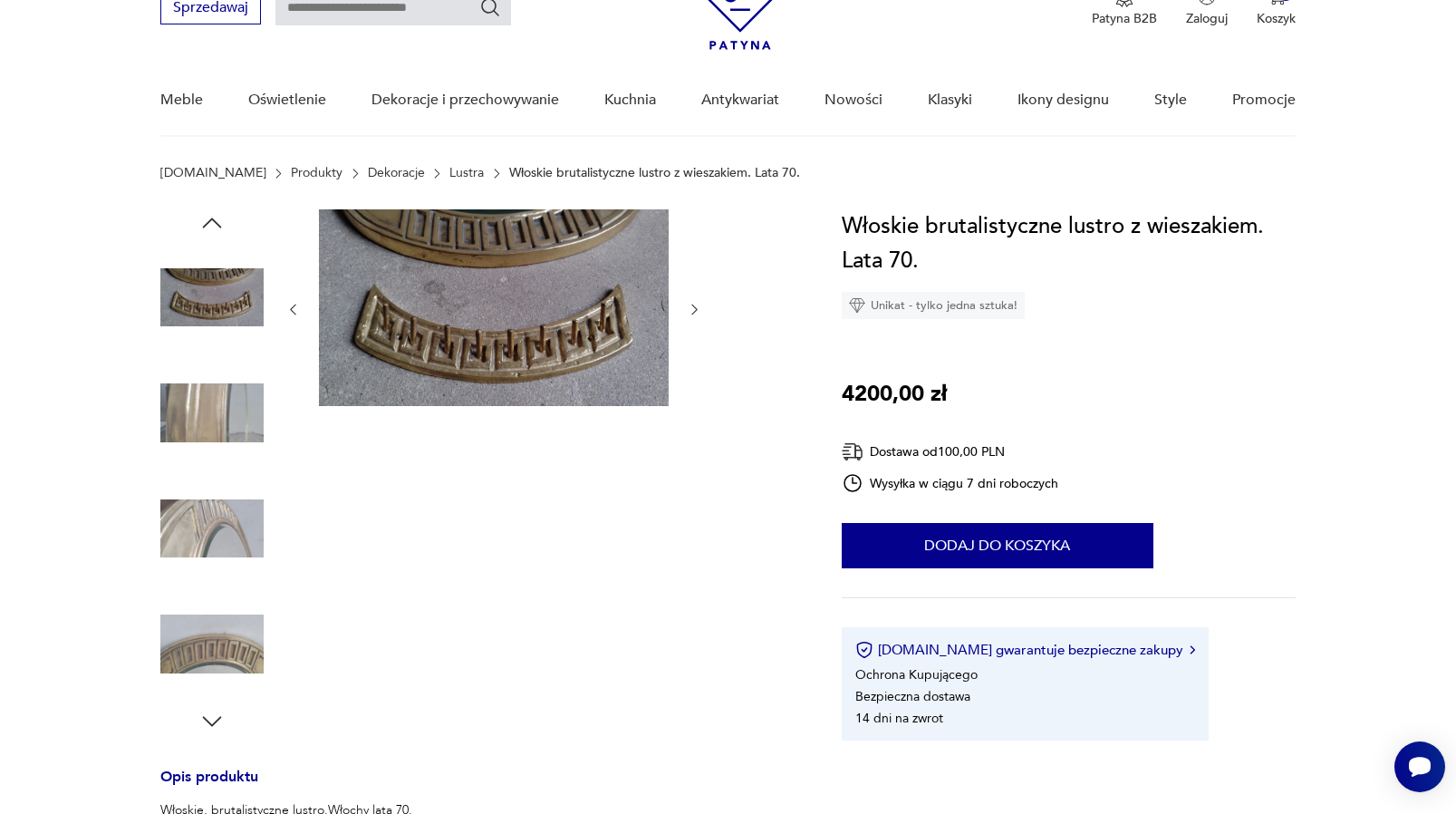
click at [217, 629] on img at bounding box center [212, 644] width 103 height 103
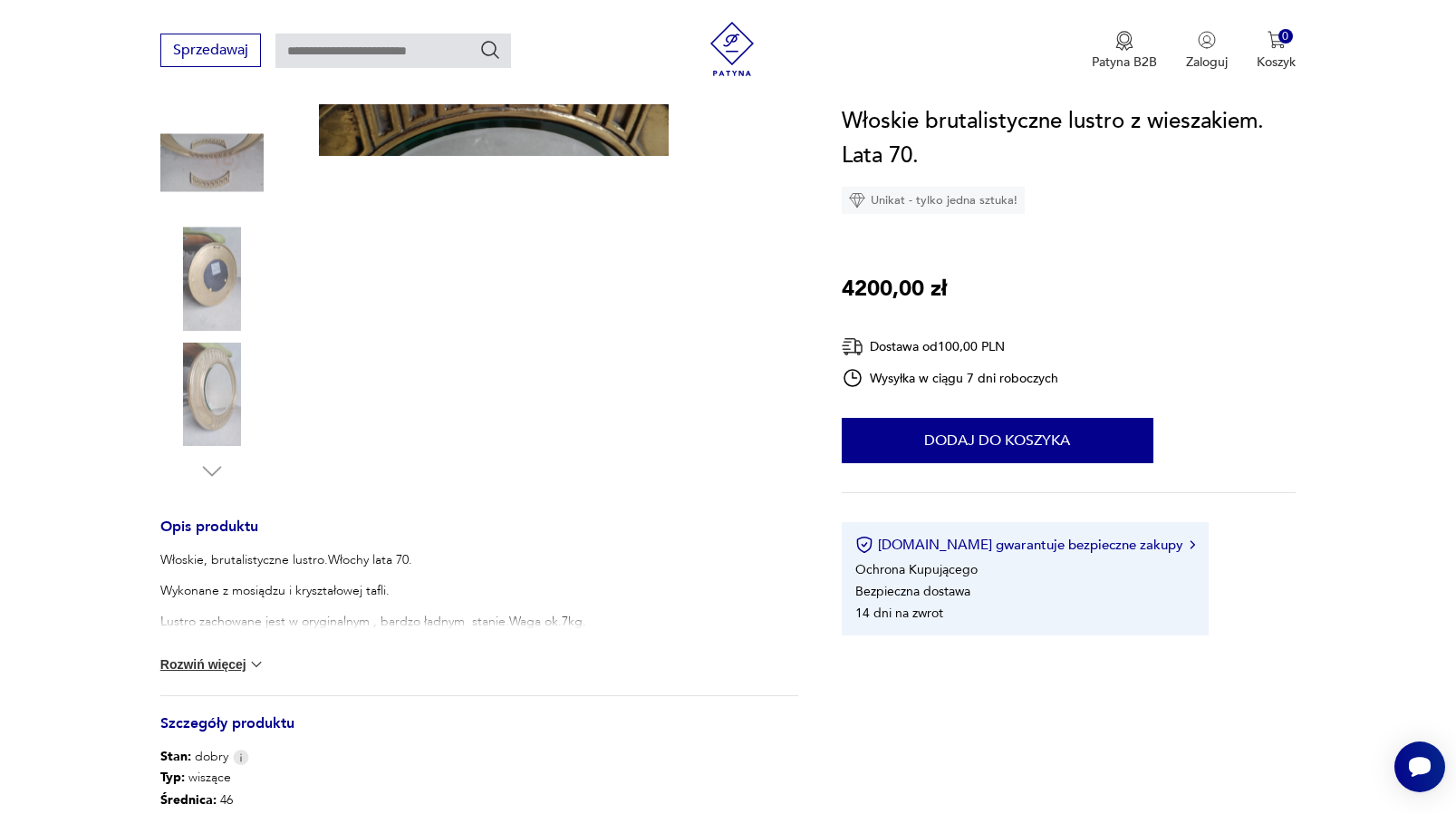
scroll to position [416, 0]
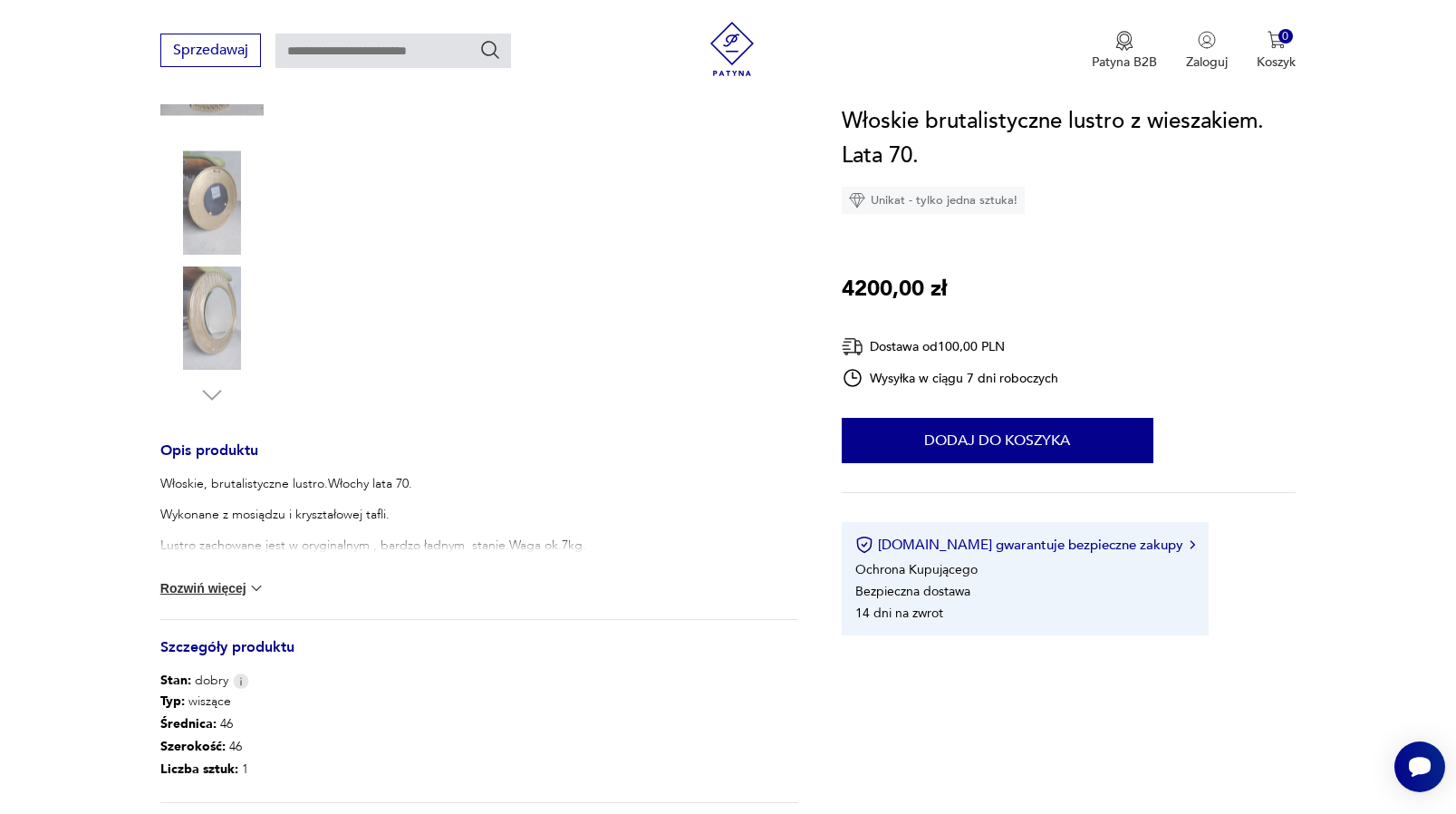
click at [225, 582] on button "Rozwiń więcej" at bounding box center [213, 588] width 105 height 18
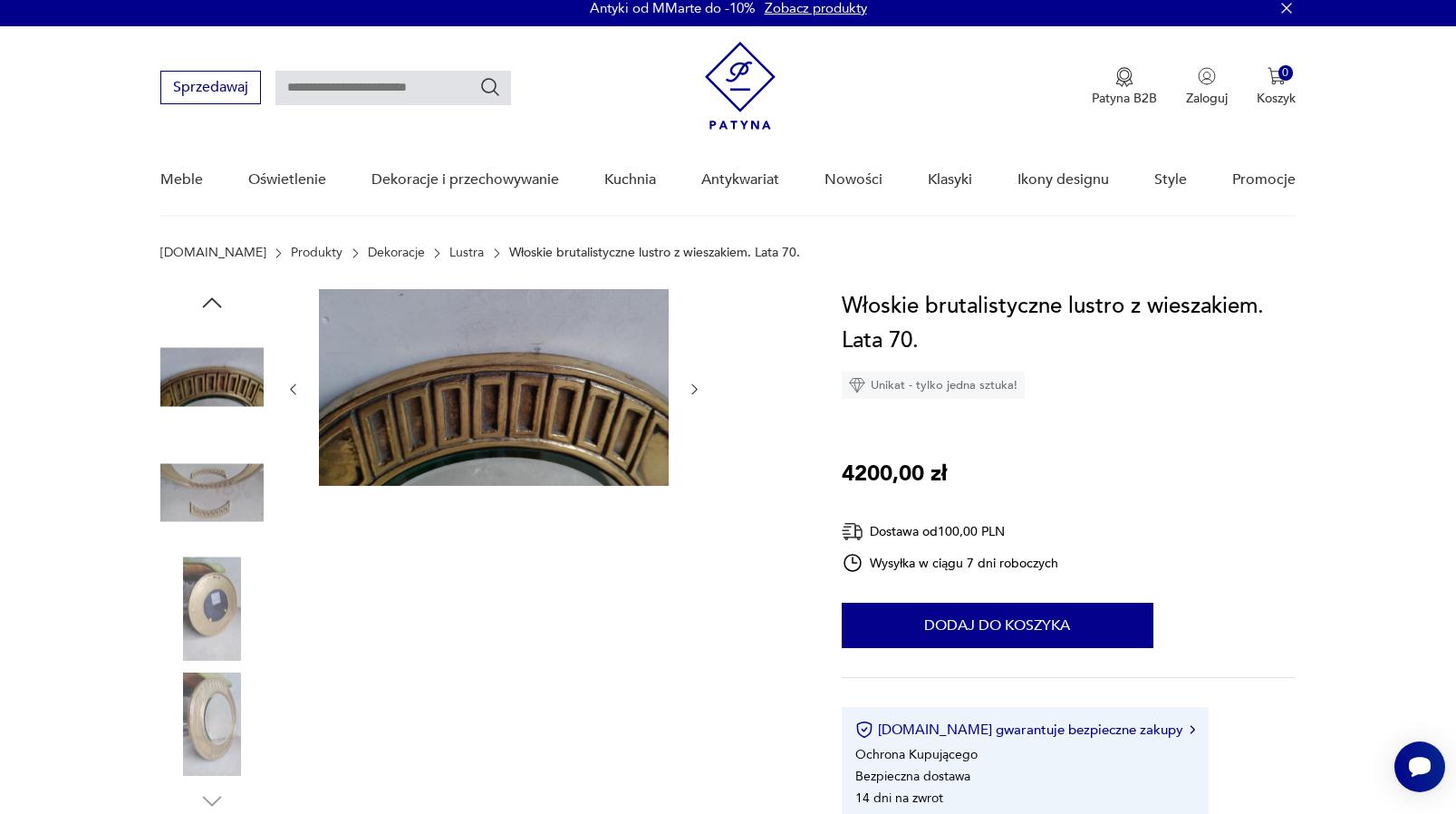
scroll to position [11, 0]
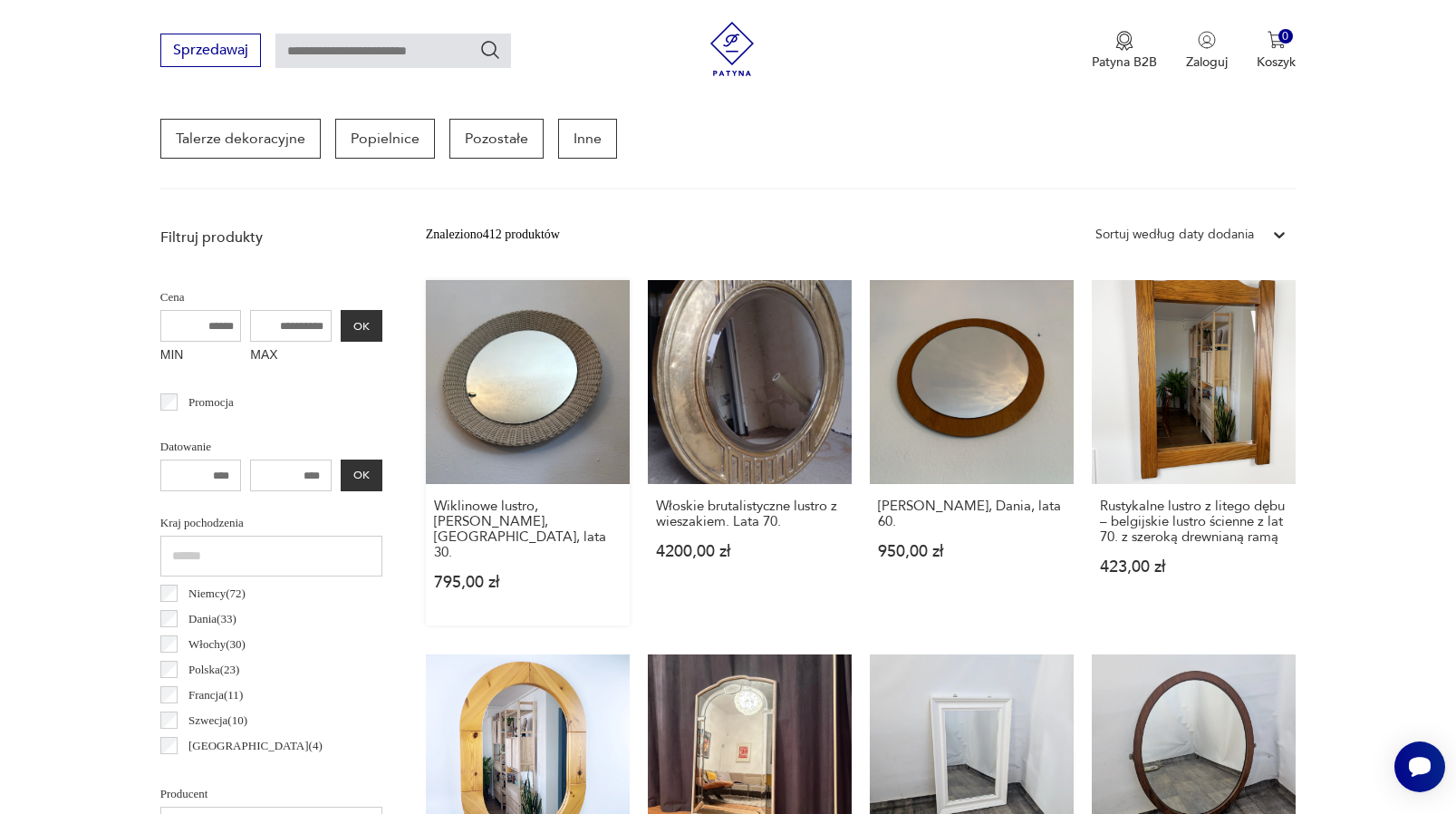
scroll to position [573, 0]
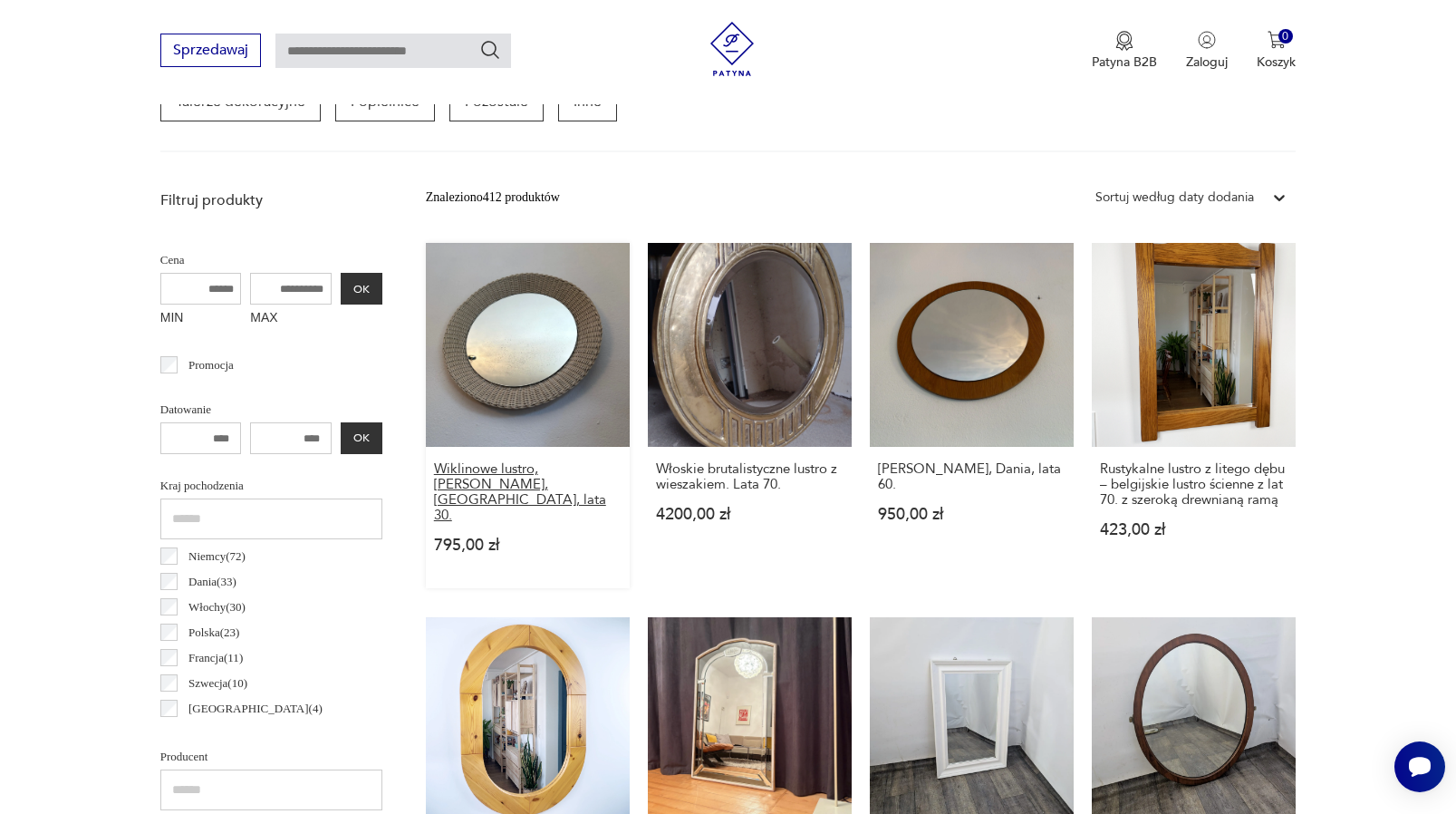
click at [498, 481] on h3 "Wiklinowe lustro, [PERSON_NAME], [GEOGRAPHIC_DATA], lata 30." at bounding box center [527, 492] width 187 height 61
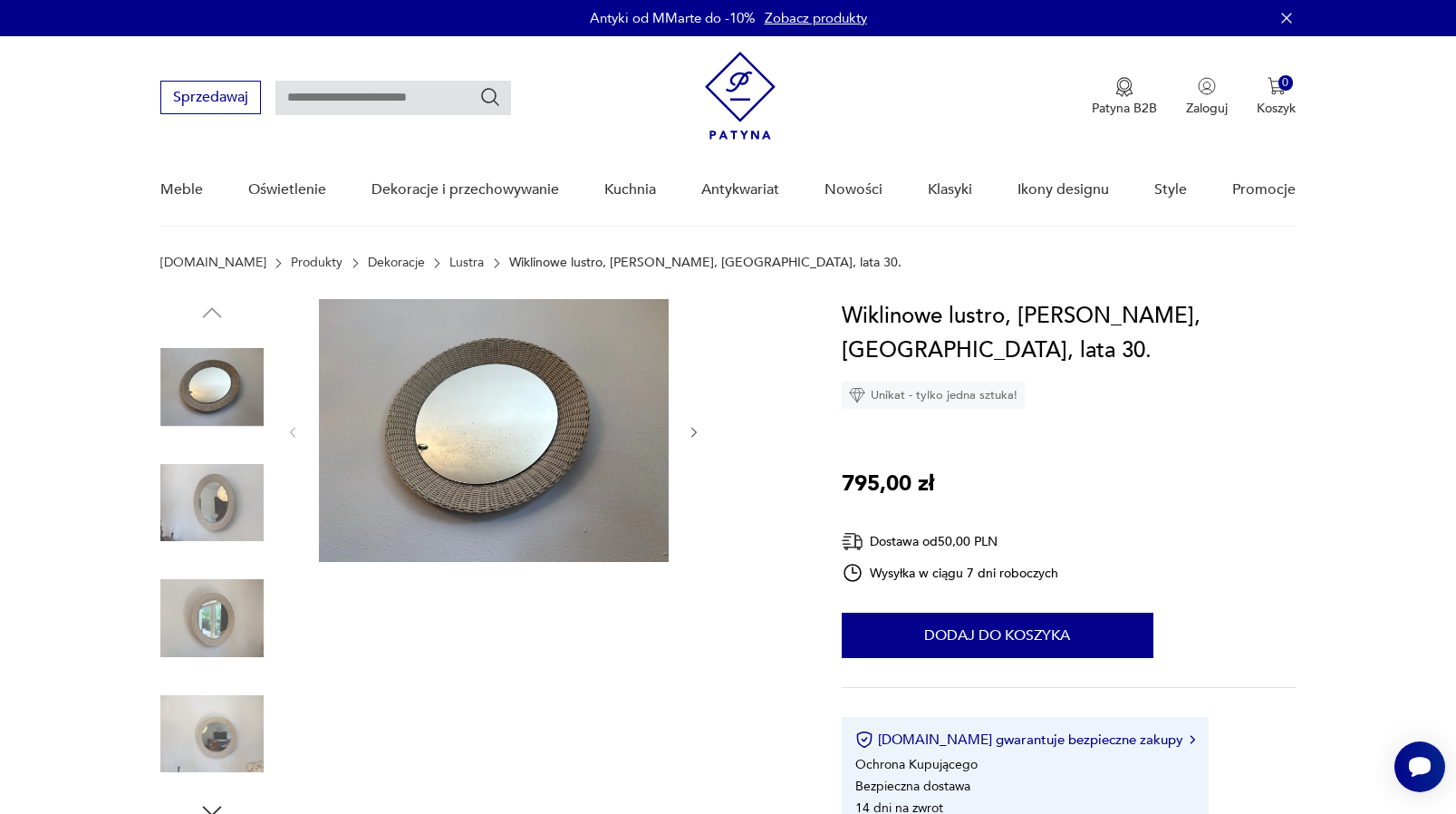
click at [518, 427] on img at bounding box center [493, 430] width 350 height 263
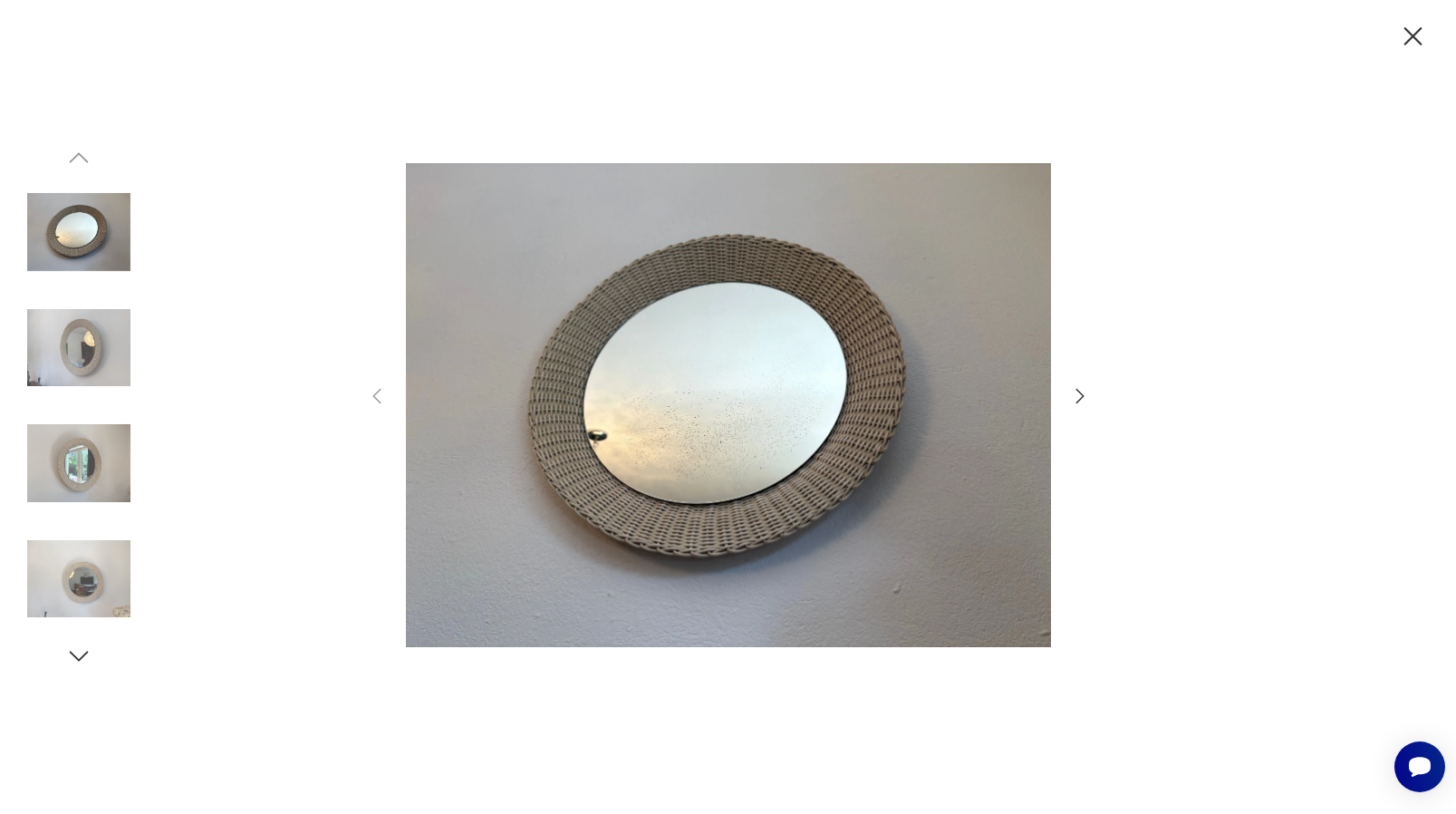
click at [1078, 393] on icon "button" at bounding box center [1081, 396] width 22 height 22
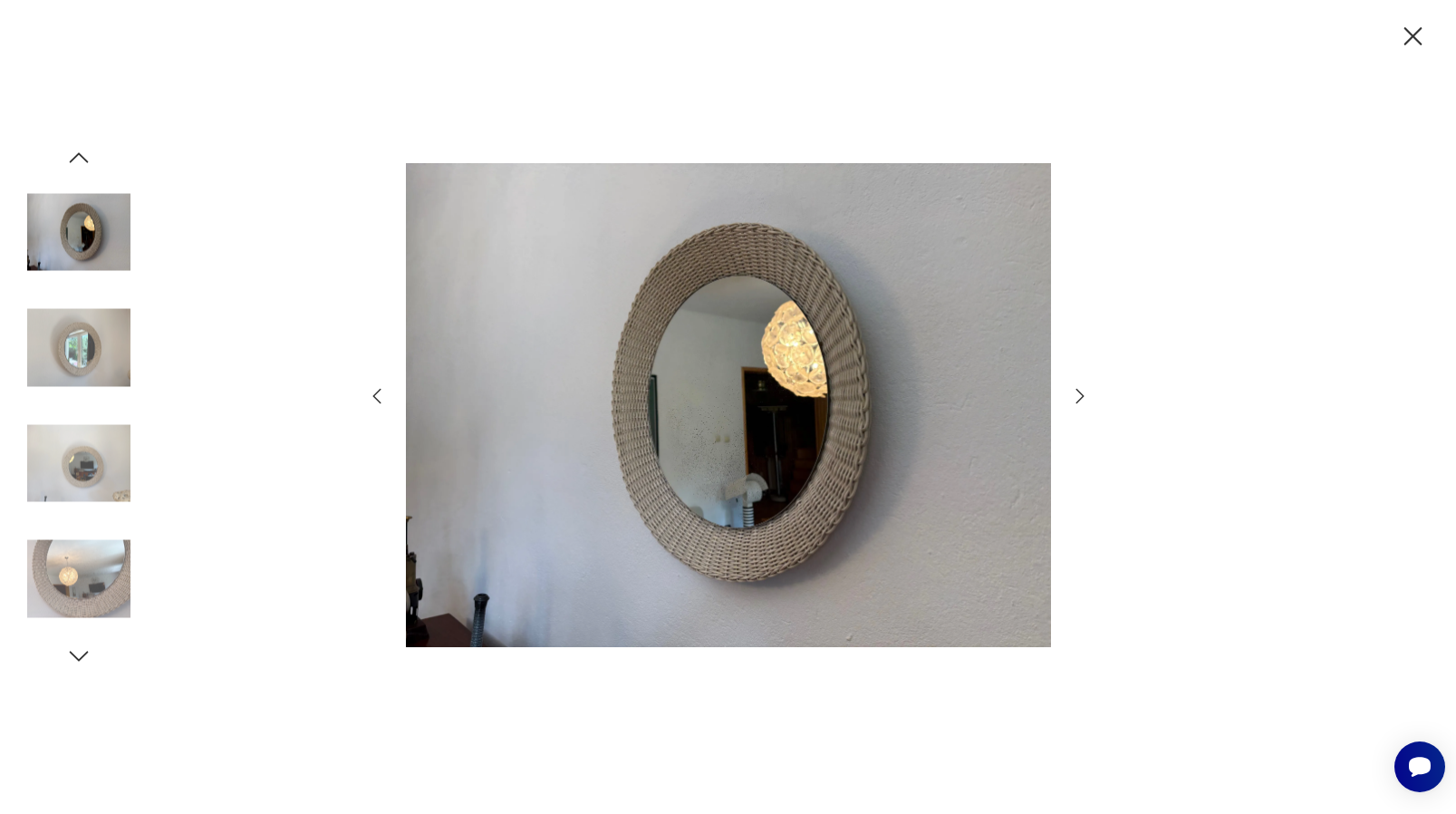
click at [1073, 393] on icon "button" at bounding box center [1081, 396] width 22 height 22
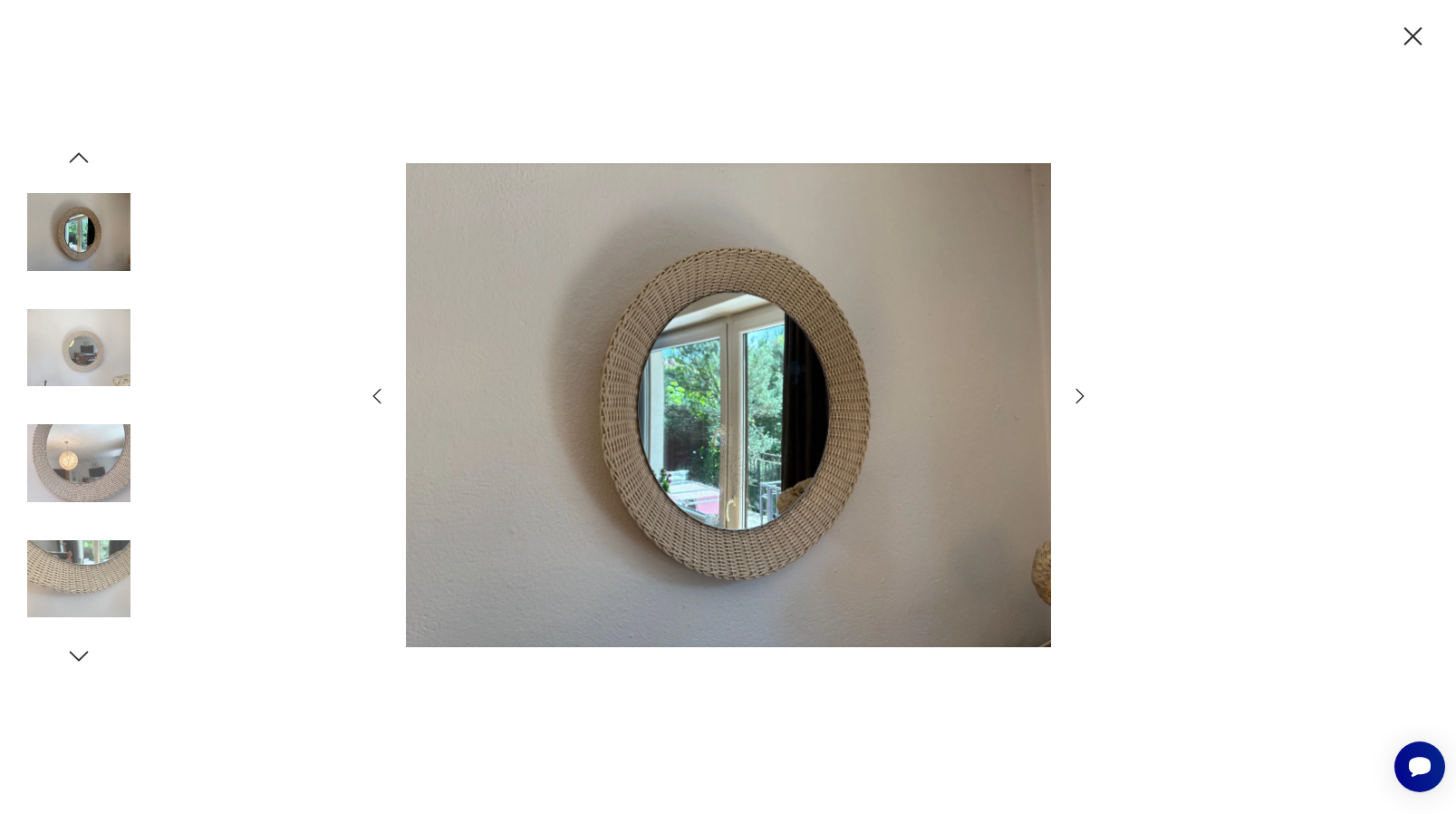
click at [1073, 393] on icon "button" at bounding box center [1081, 396] width 22 height 22
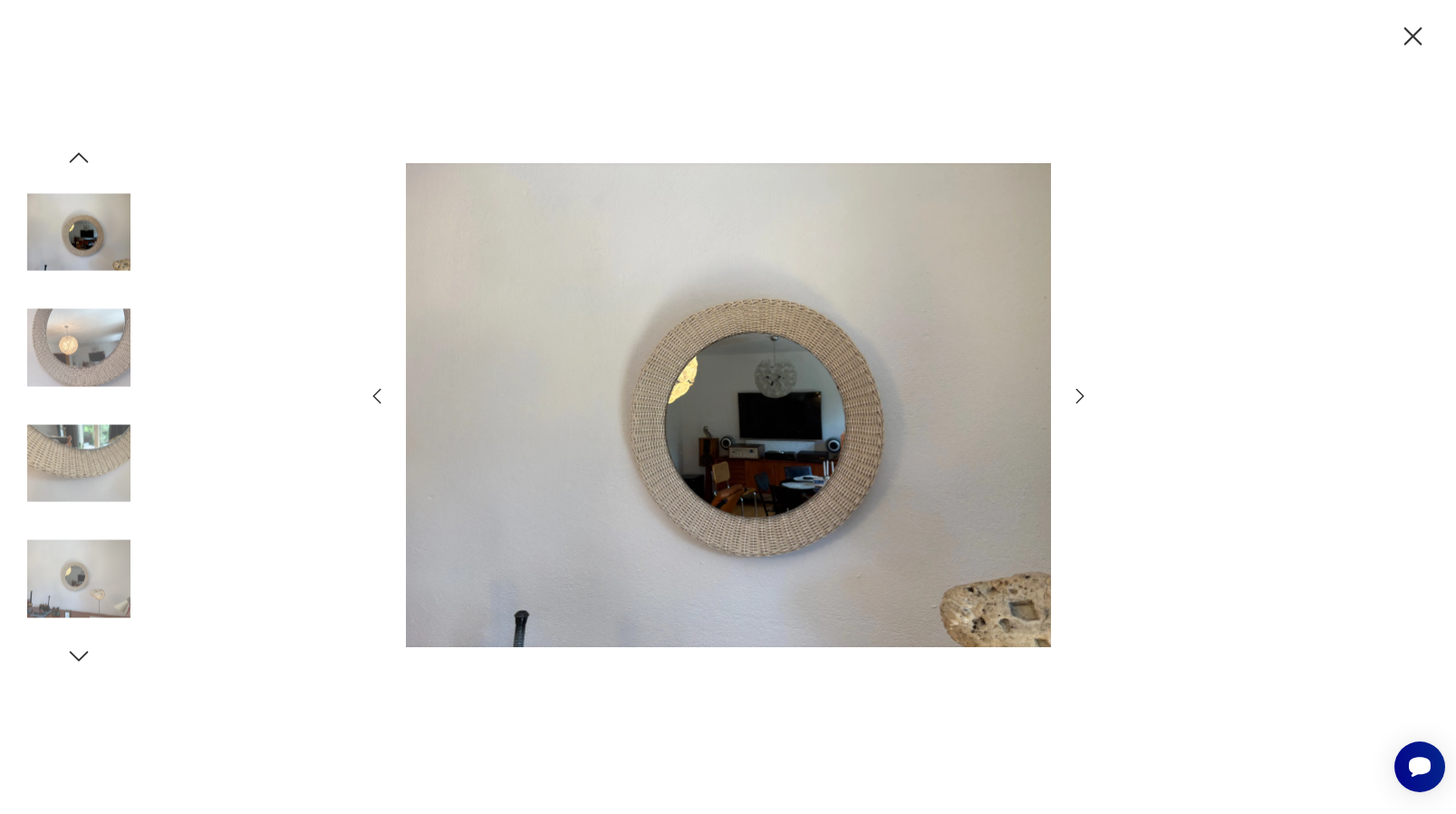
click at [1077, 393] on icon "button" at bounding box center [1081, 396] width 22 height 22
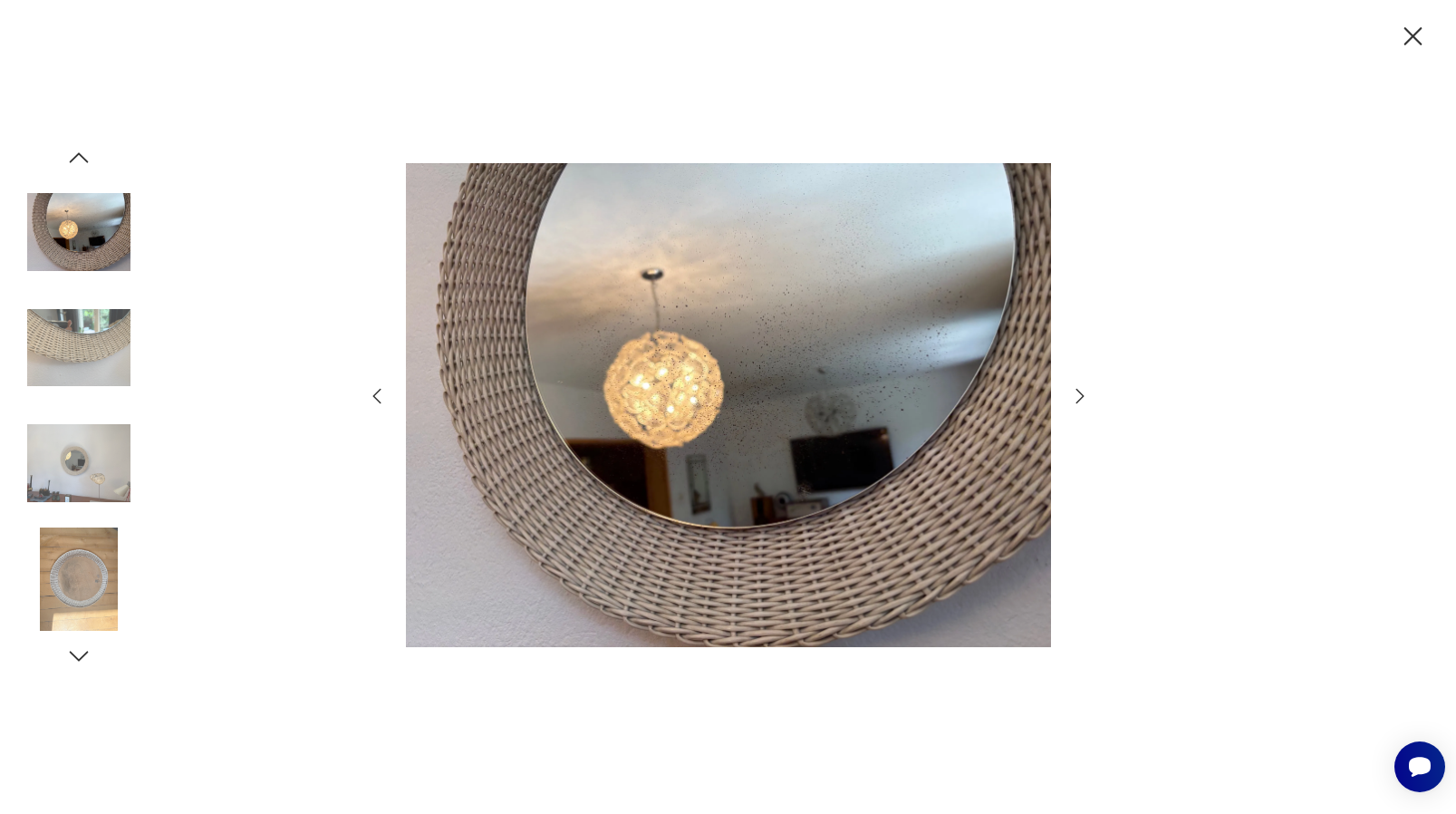
click at [1409, 38] on icon "button" at bounding box center [1413, 37] width 32 height 32
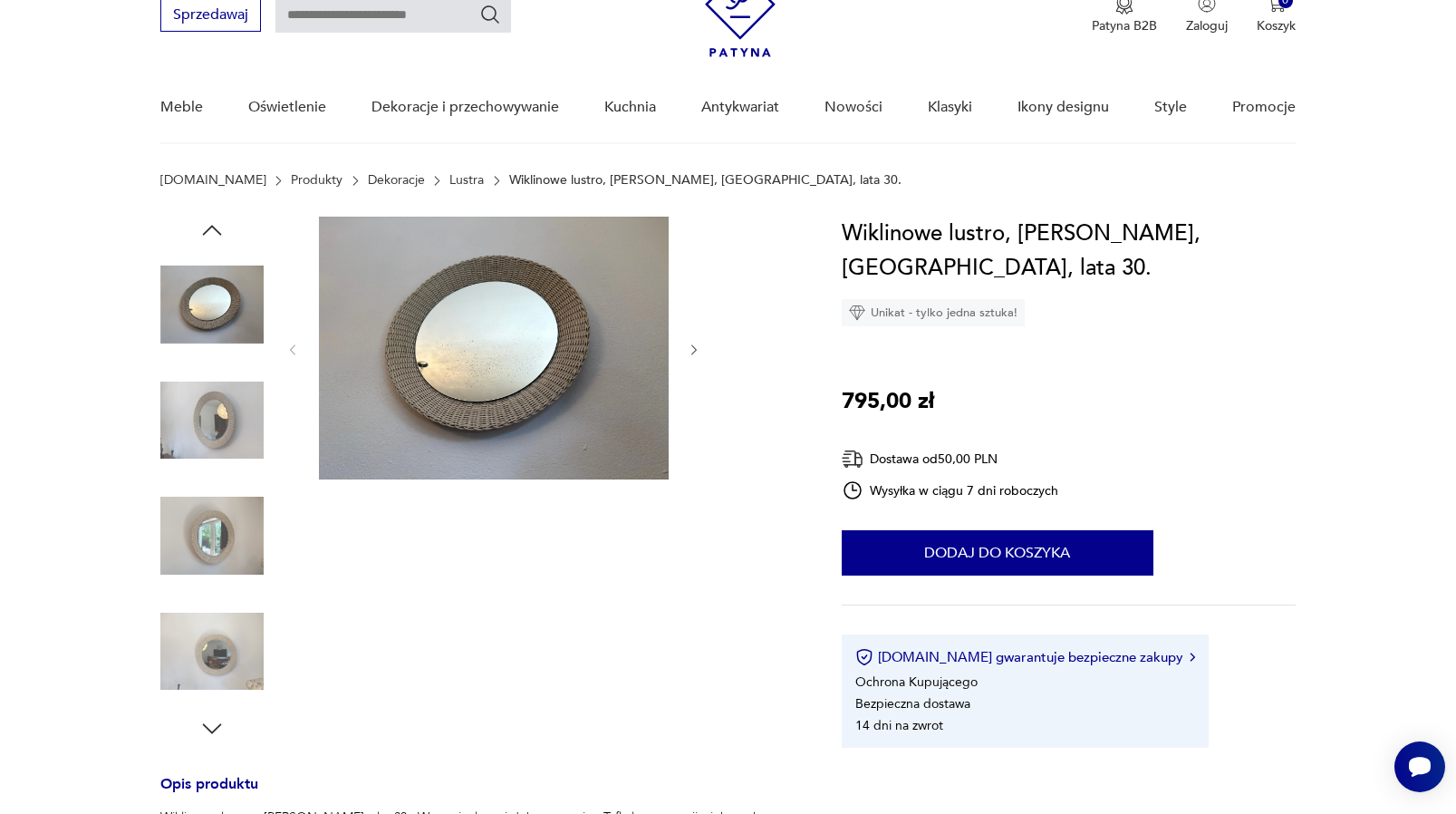
scroll to position [109, 0]
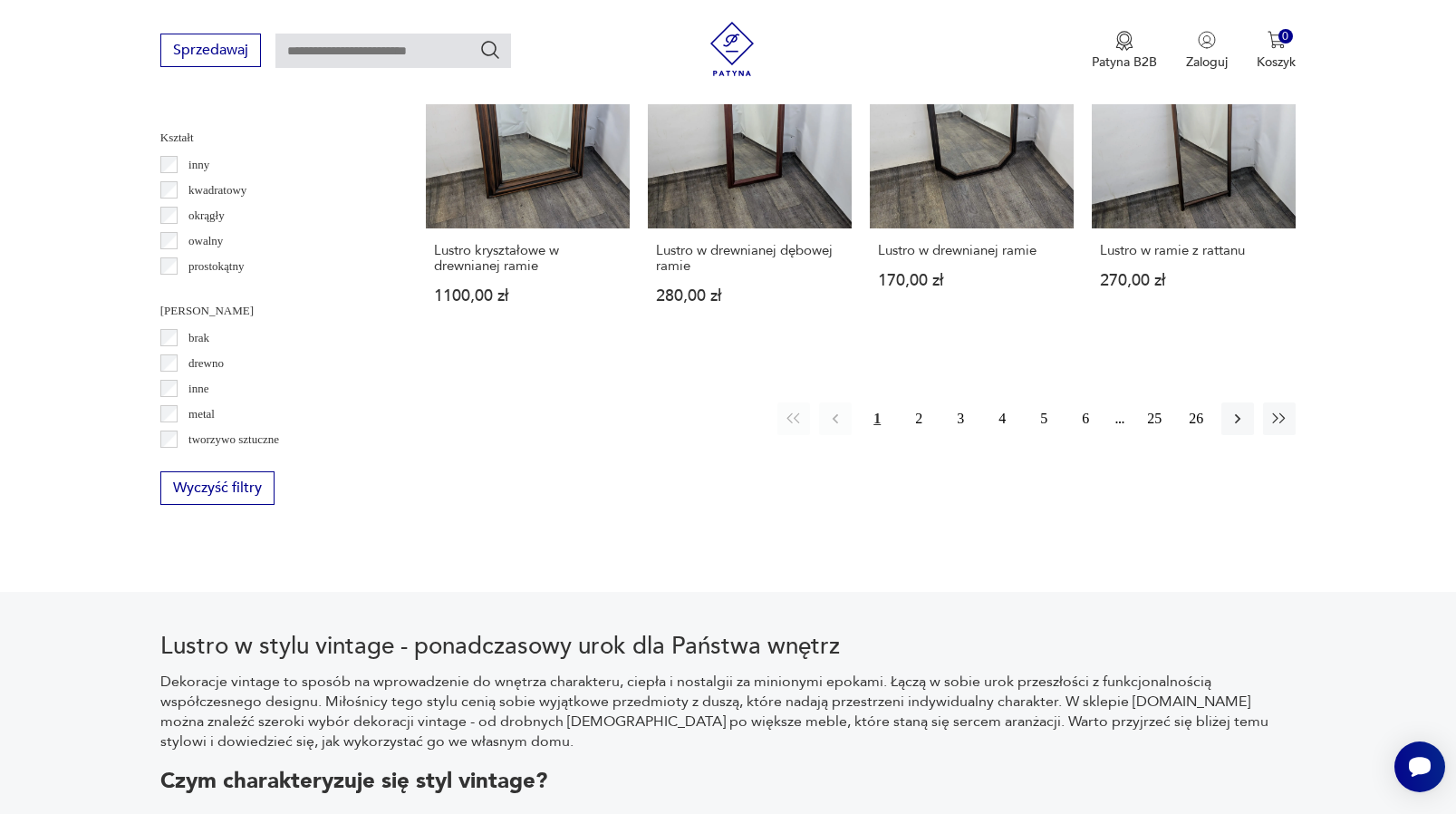
scroll to position [1728, 0]
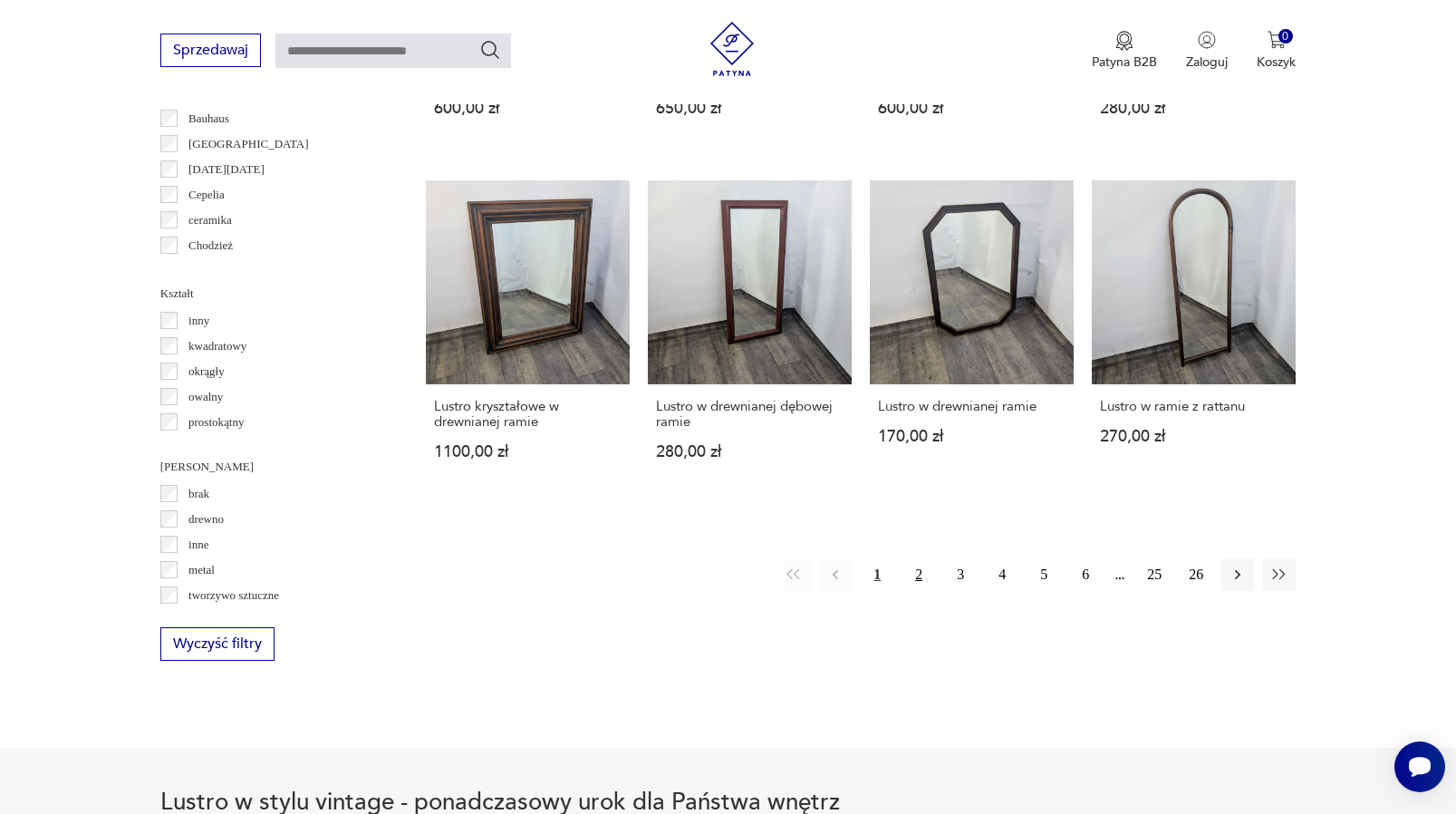
click at [929, 575] on button "2" at bounding box center [919, 575] width 33 height 33
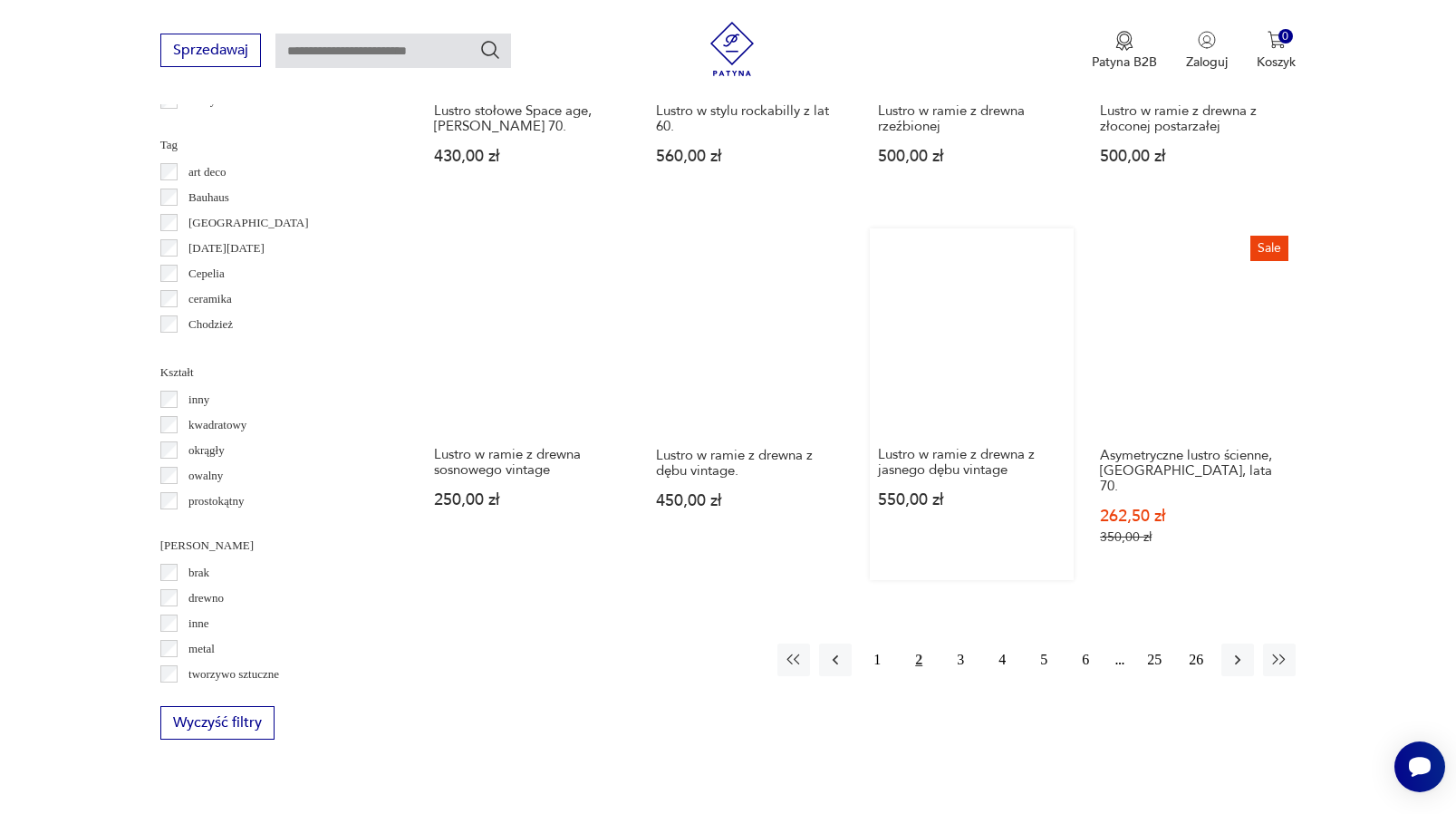
scroll to position [1782, 0]
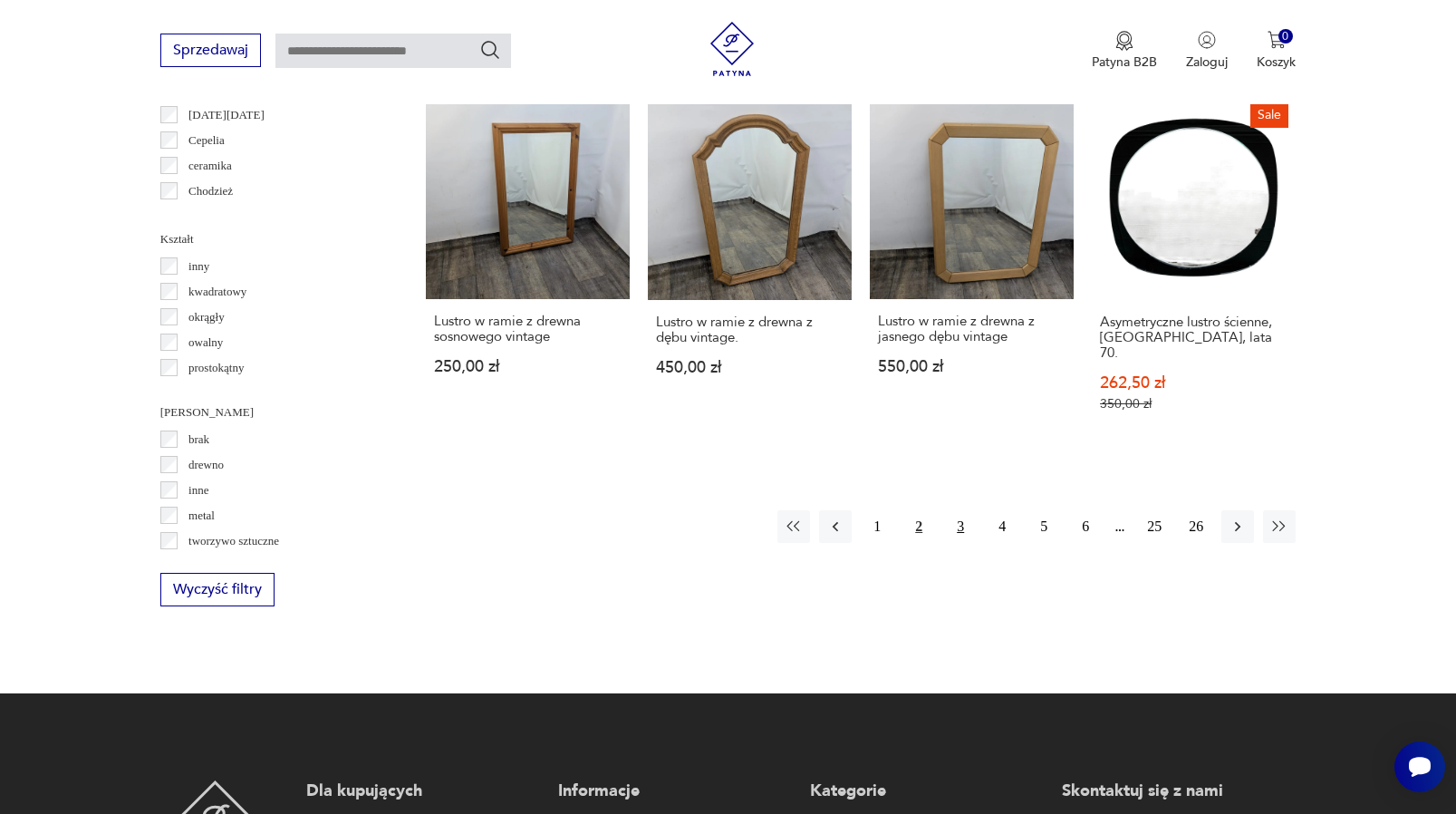
click at [961, 543] on button "3" at bounding box center [961, 527] width 33 height 33
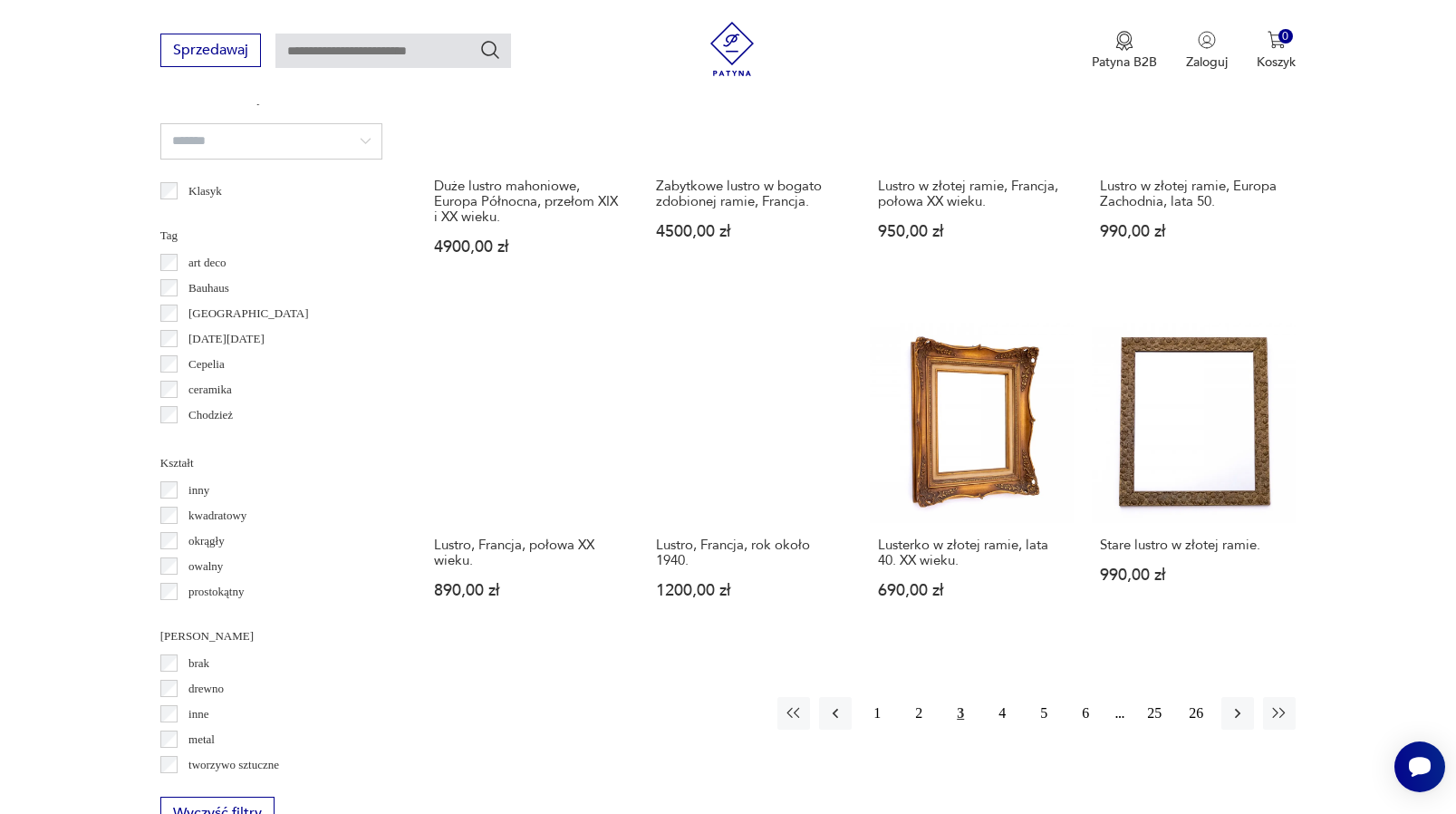
scroll to position [1587, 0]
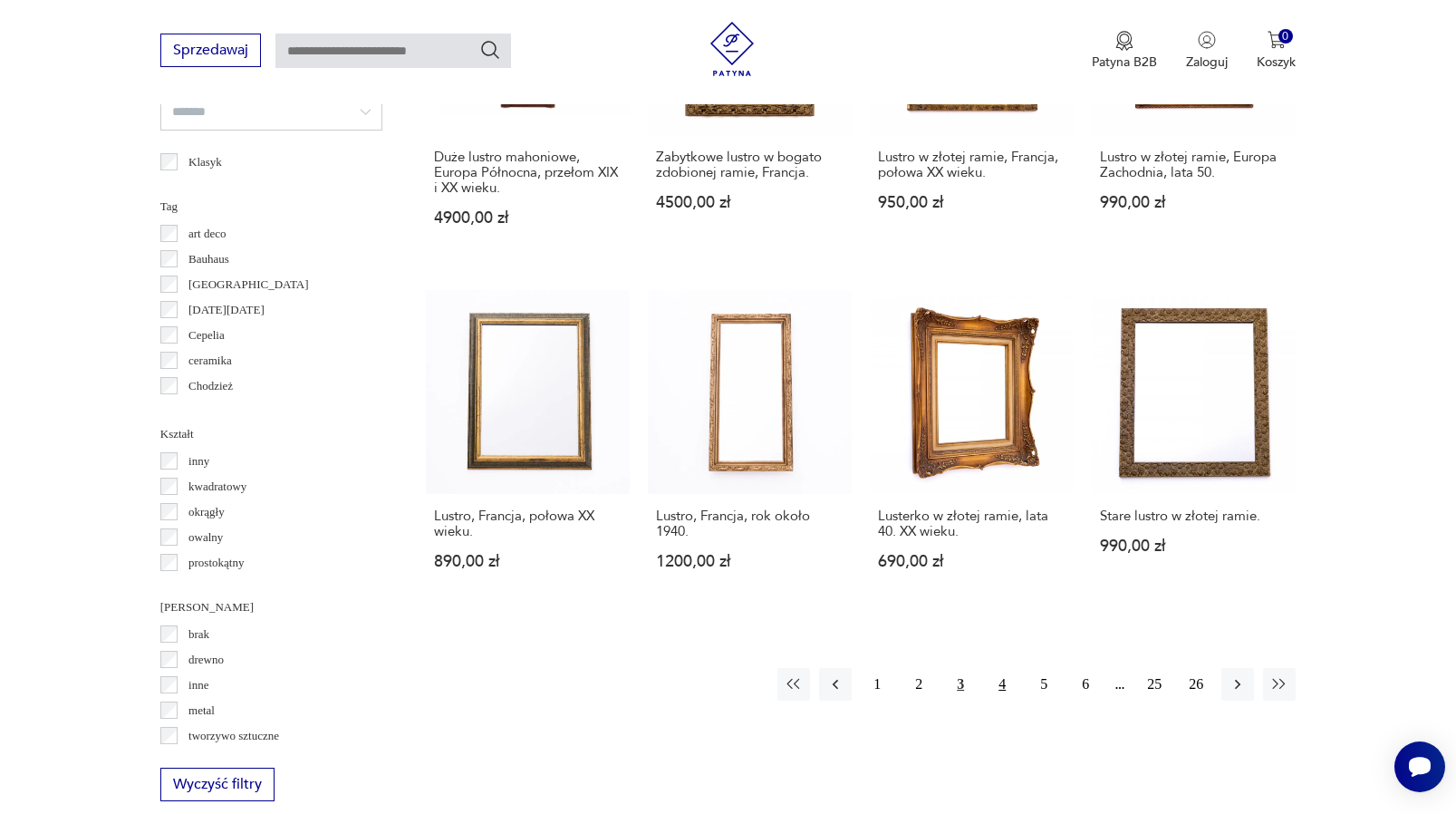
click at [1004, 701] on button "4" at bounding box center [1002, 684] width 33 height 33
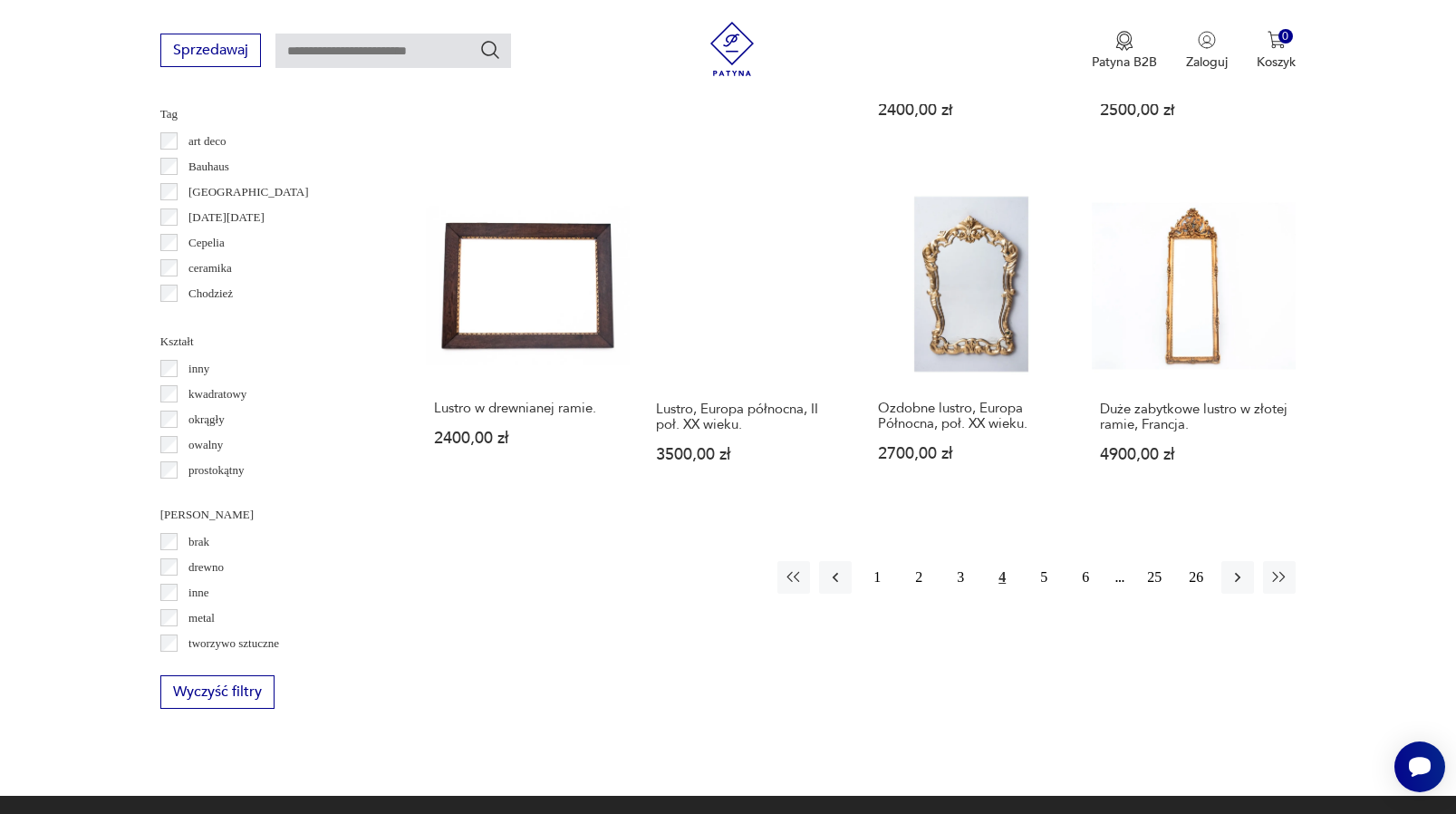
scroll to position [1697, 0]
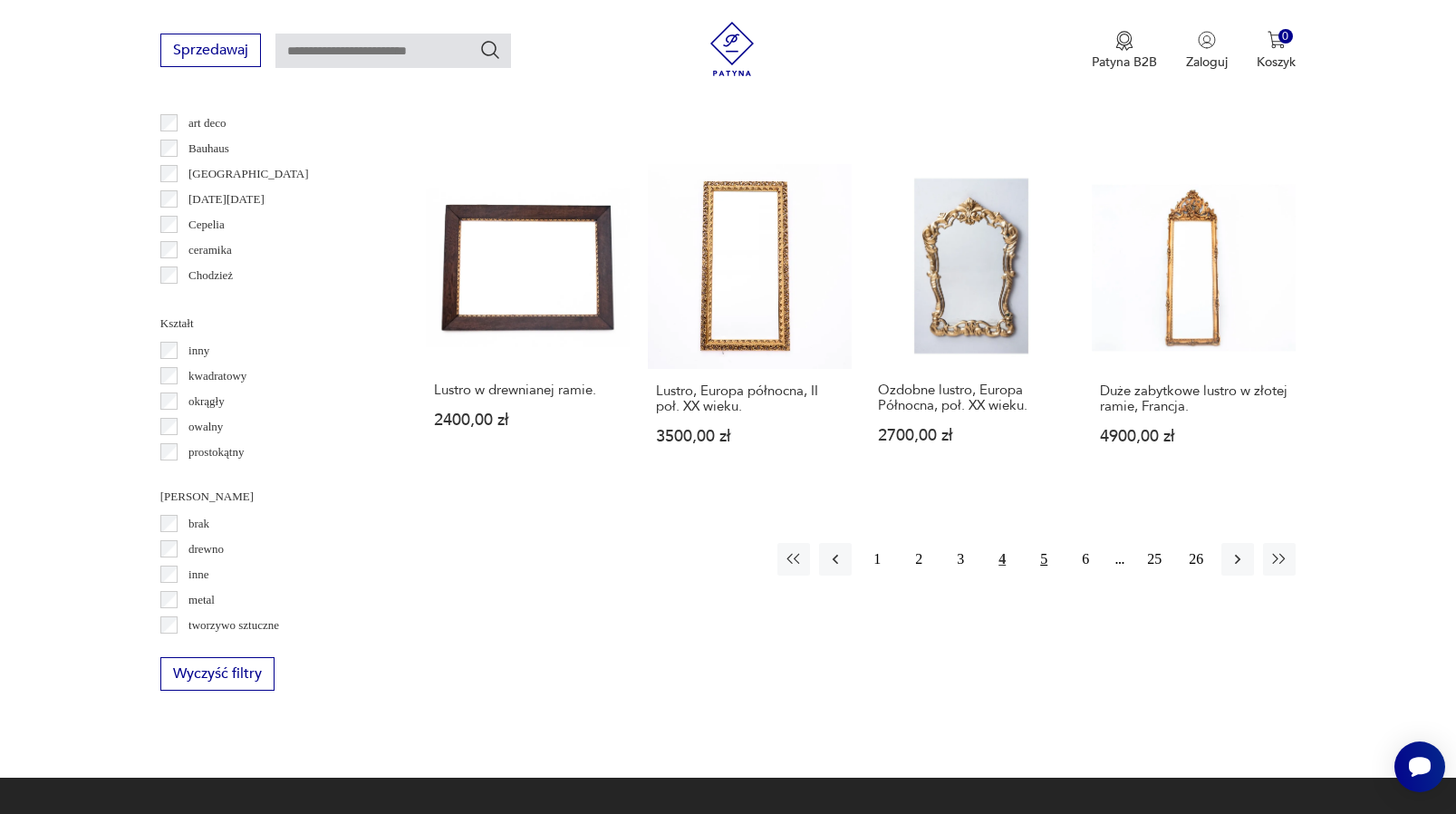
click at [1051, 576] on button "5" at bounding box center [1044, 559] width 33 height 33
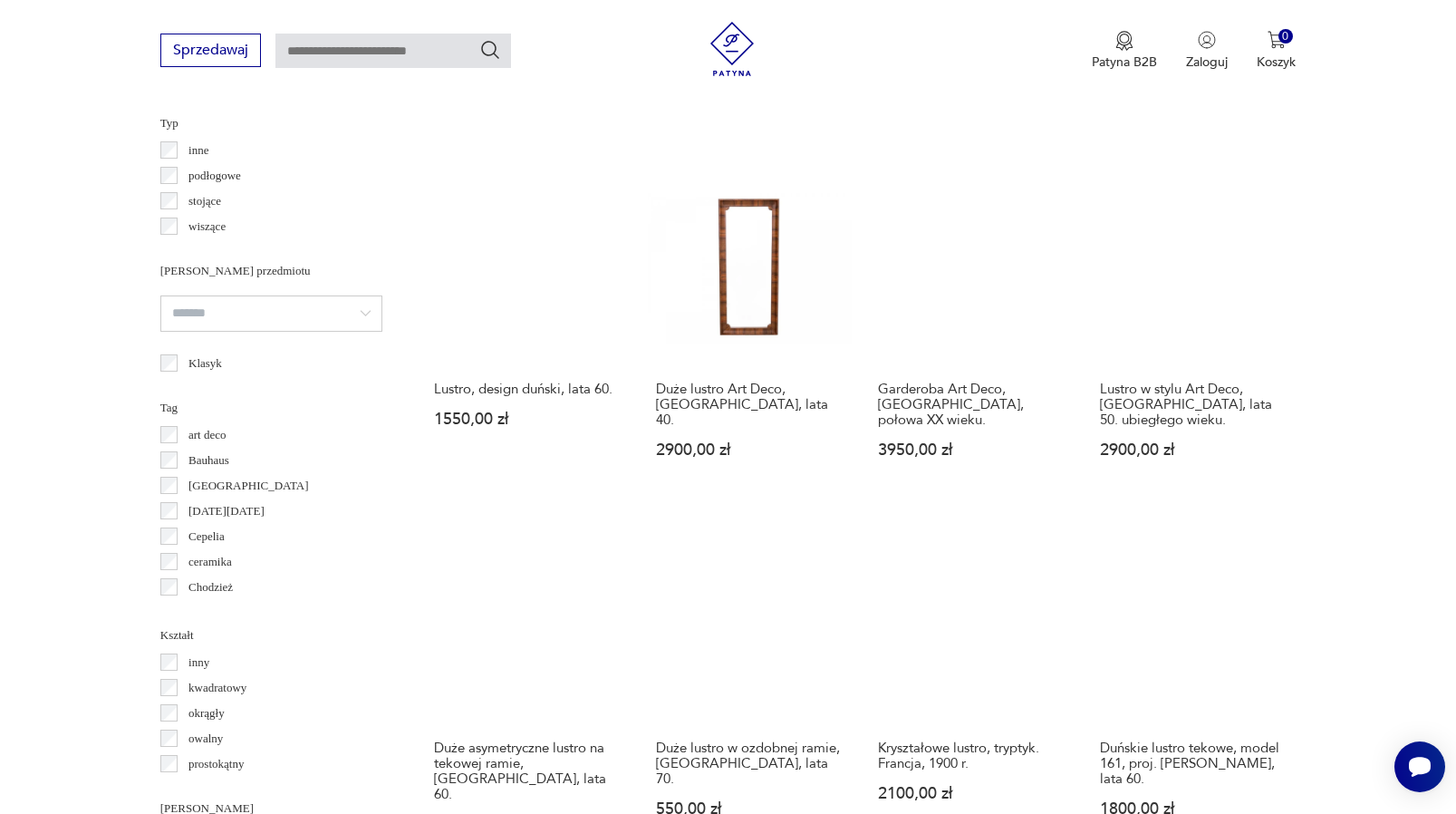
scroll to position [1655, 0]
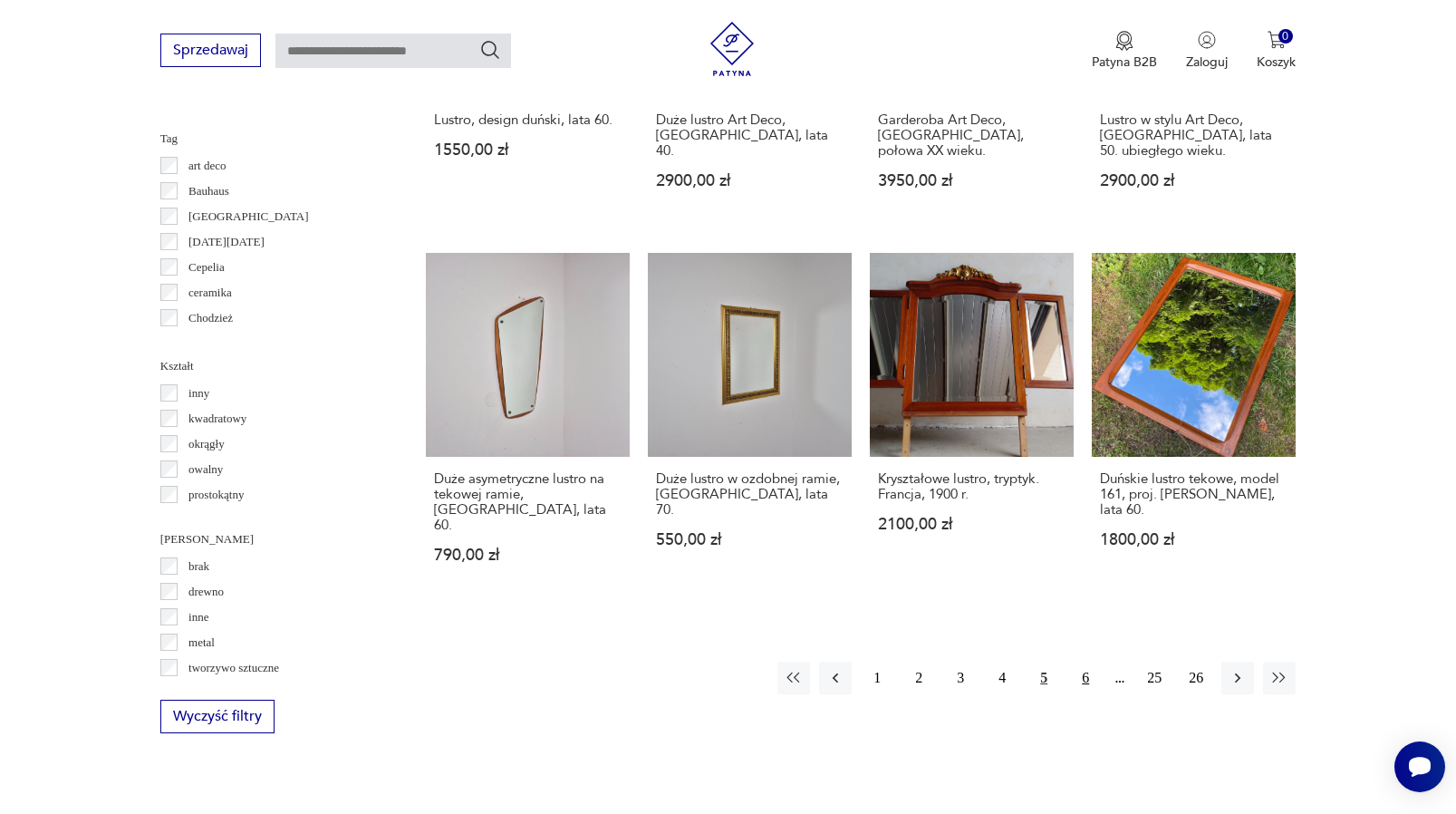
click at [1082, 661] on button "6" at bounding box center [1086, 678] width 33 height 33
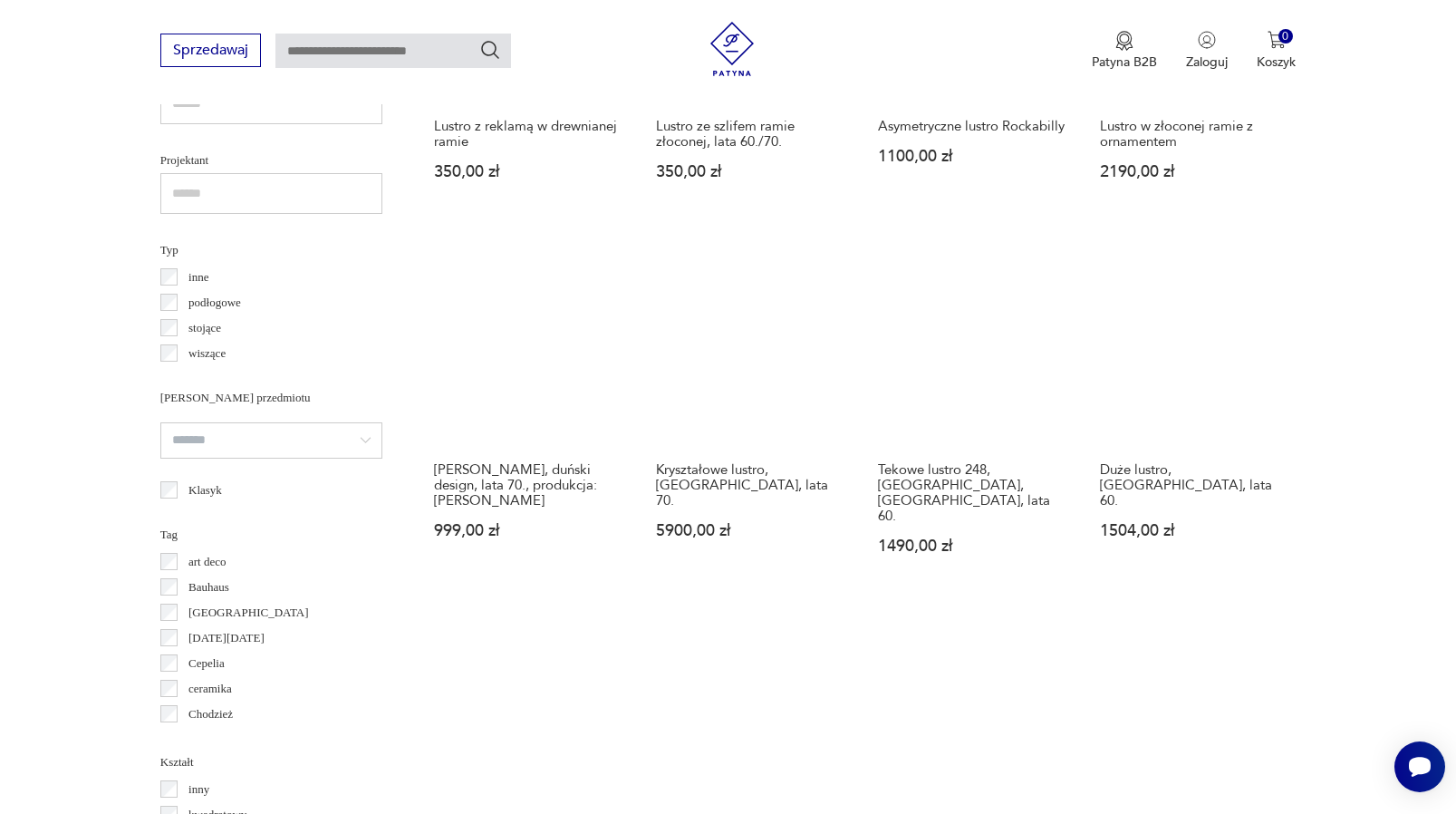
scroll to position [1282, 0]
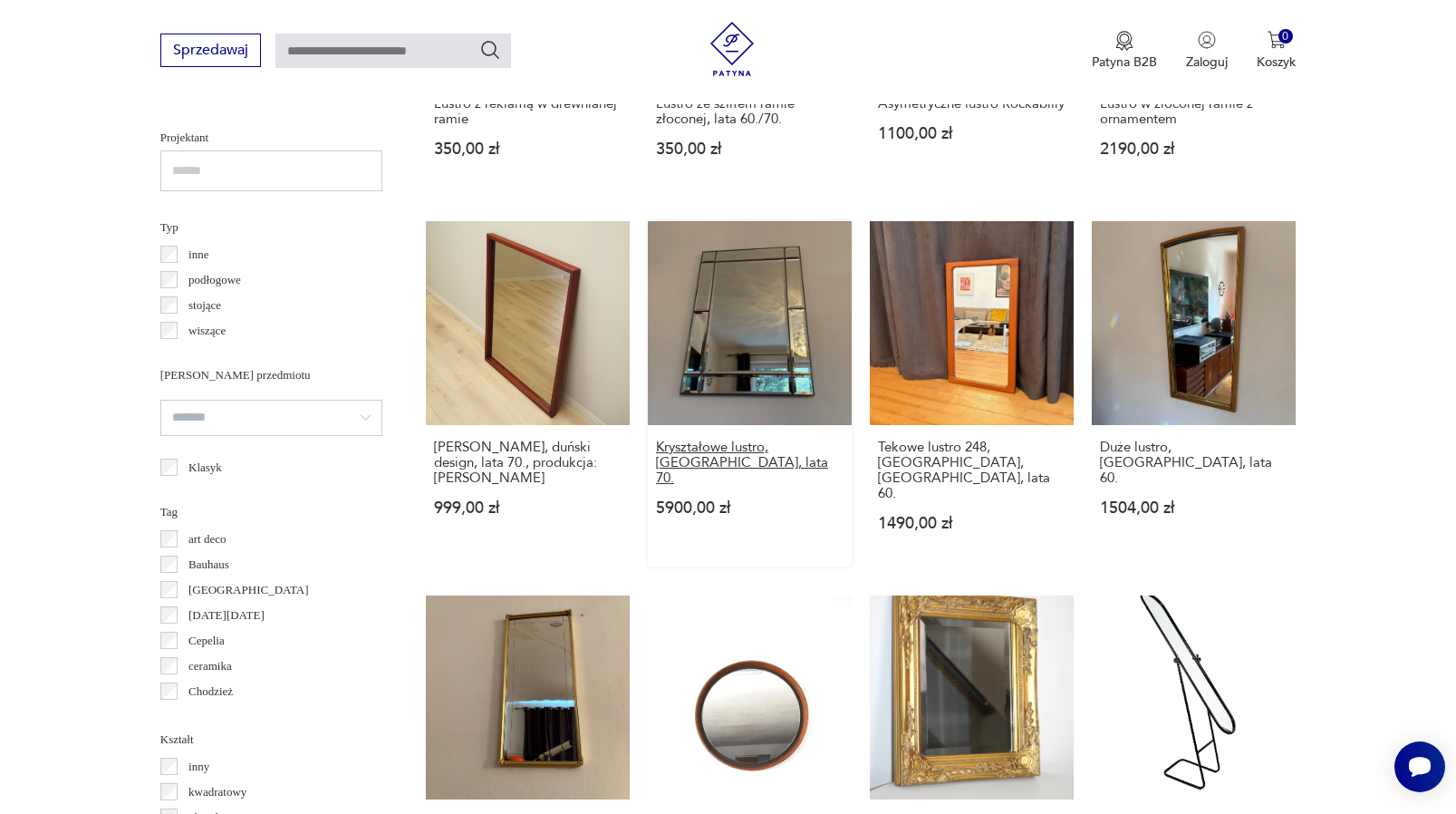
click at [736, 486] on h3 "Kryształowe lustro, [GEOGRAPHIC_DATA], lata 70." at bounding box center [749, 462] width 187 height 47
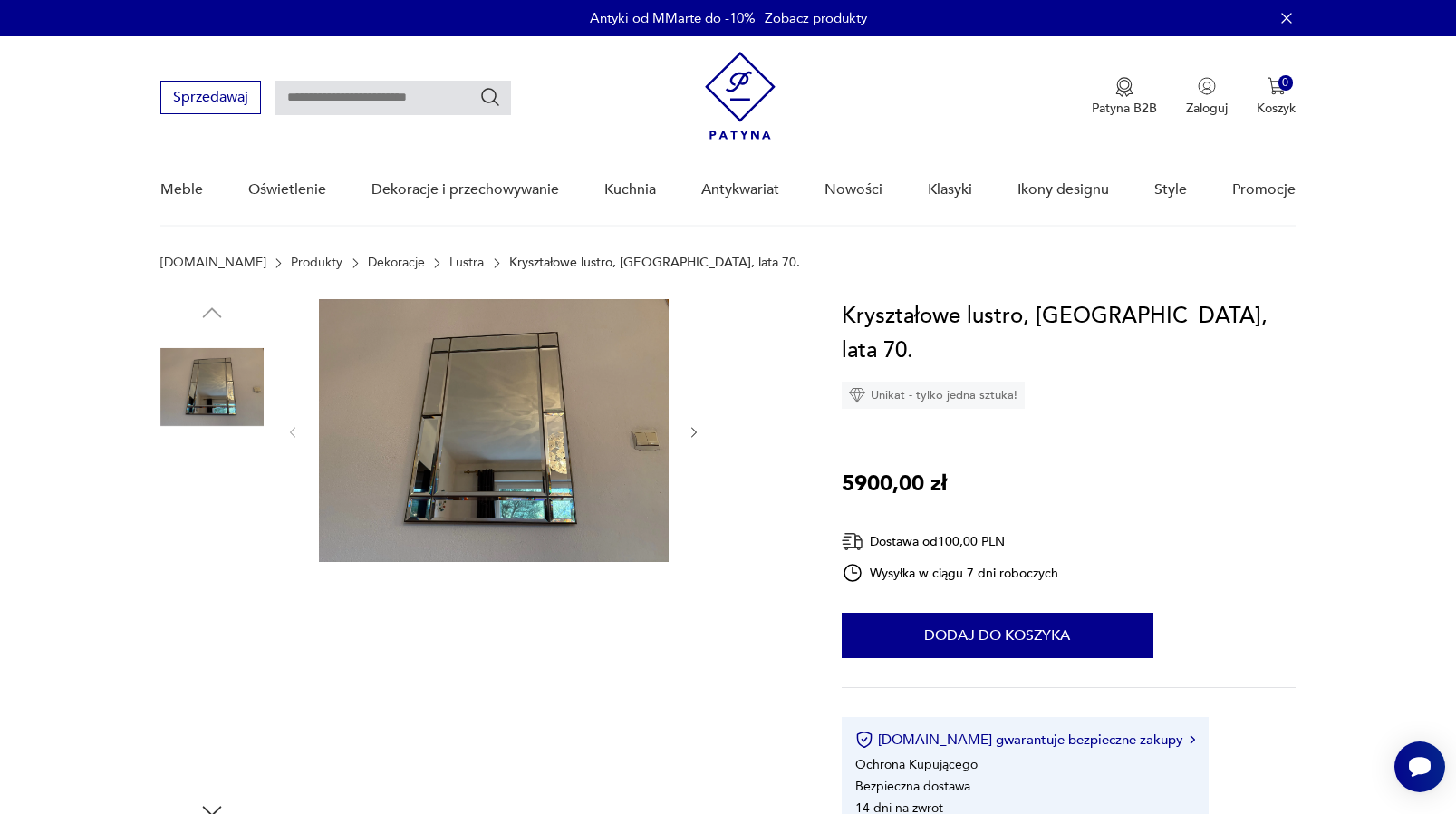
click at [507, 480] on img at bounding box center [493, 430] width 350 height 263
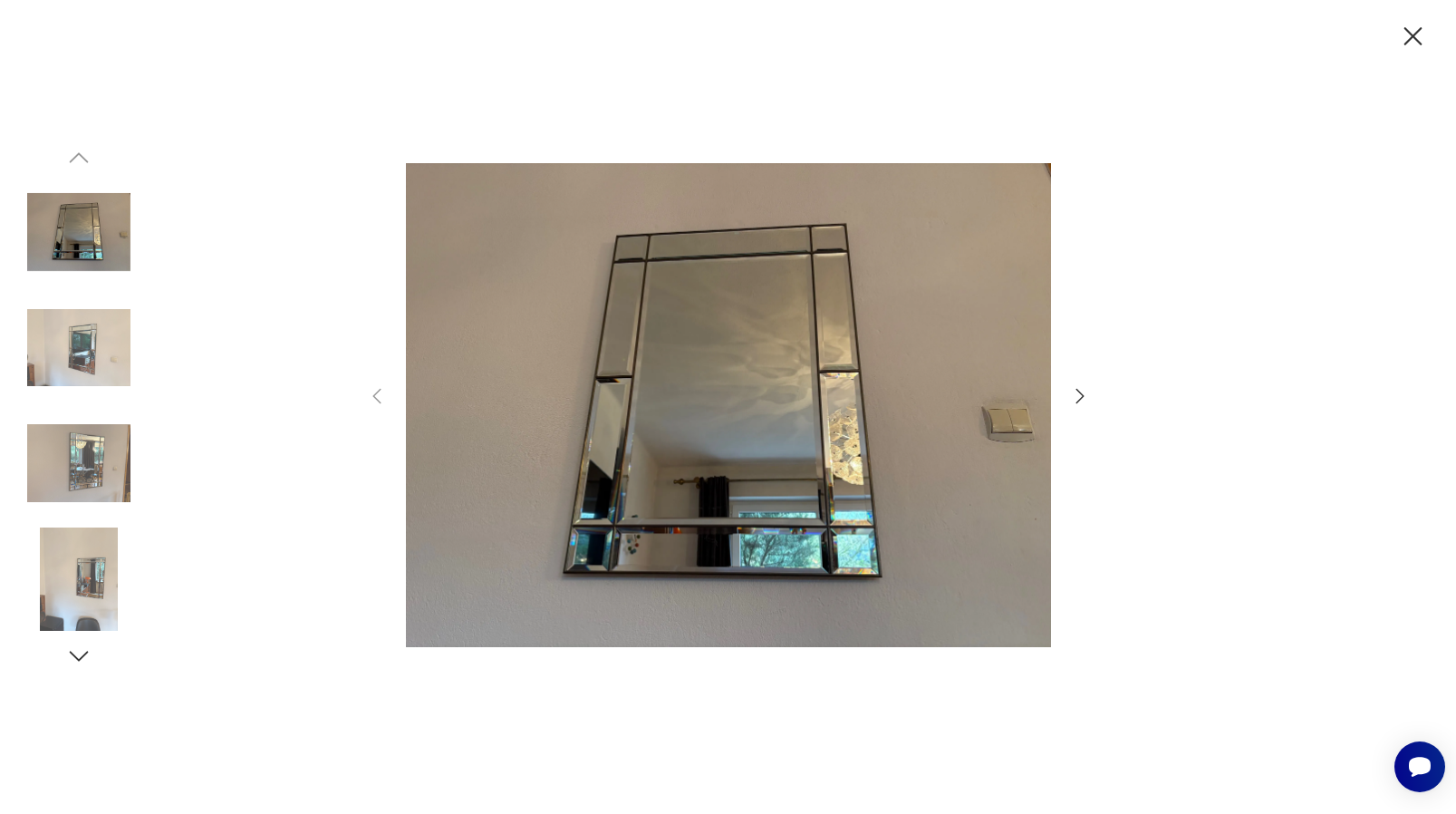
click at [1082, 396] on icon "button" at bounding box center [1080, 396] width 8 height 15
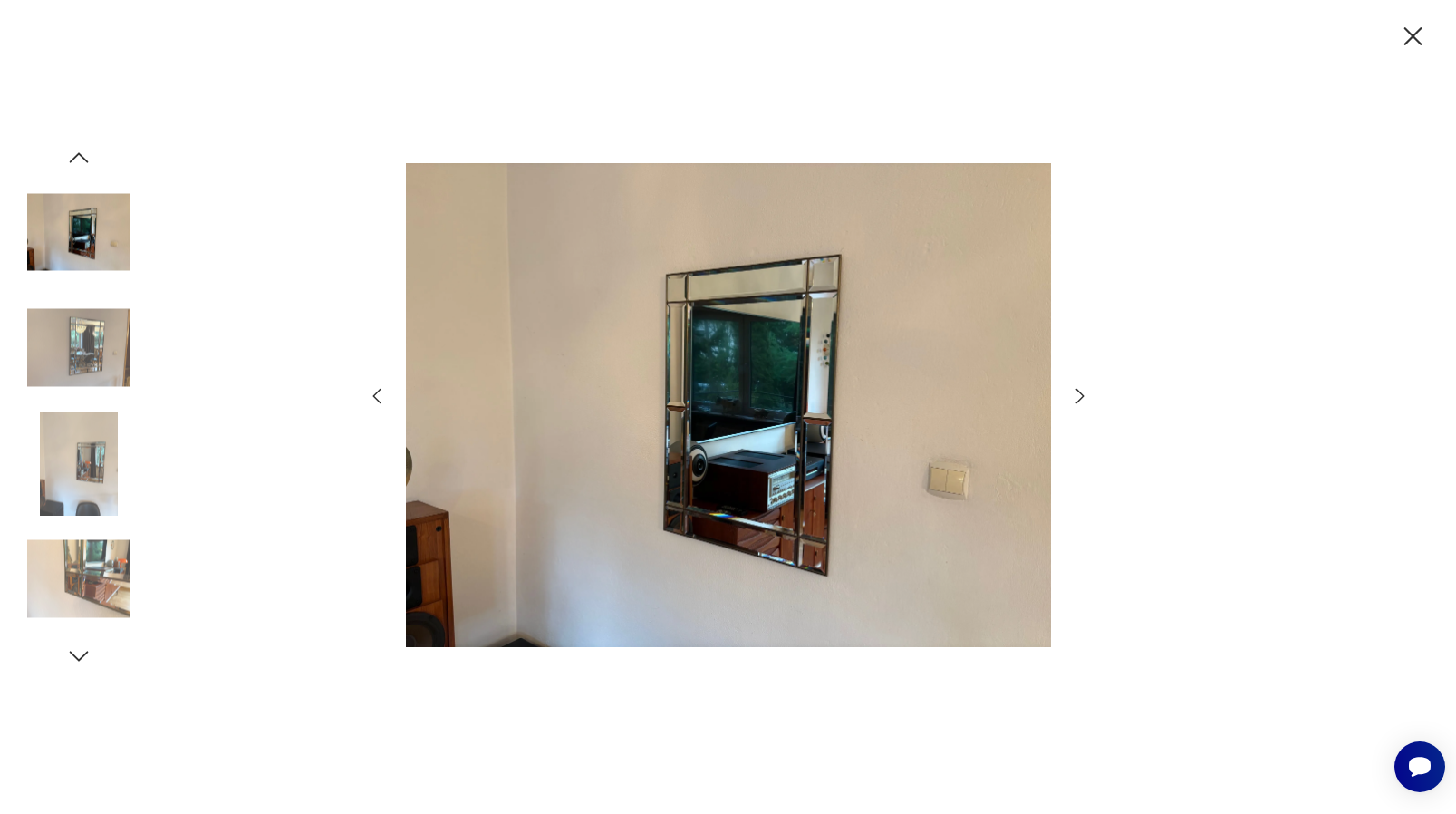
click at [1082, 396] on icon "button" at bounding box center [1080, 396] width 8 height 15
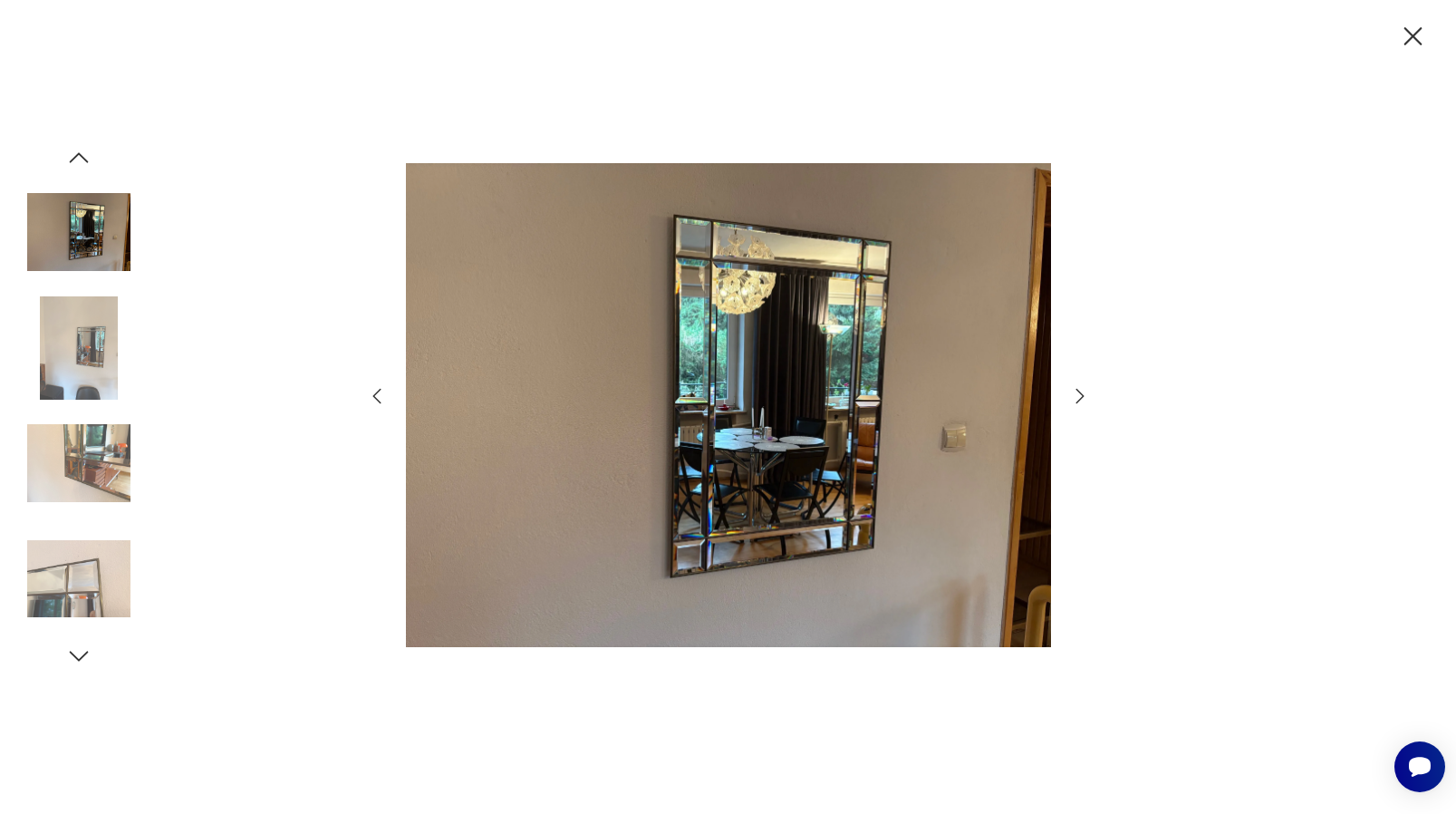
click at [1082, 396] on icon "button" at bounding box center [1080, 396] width 8 height 15
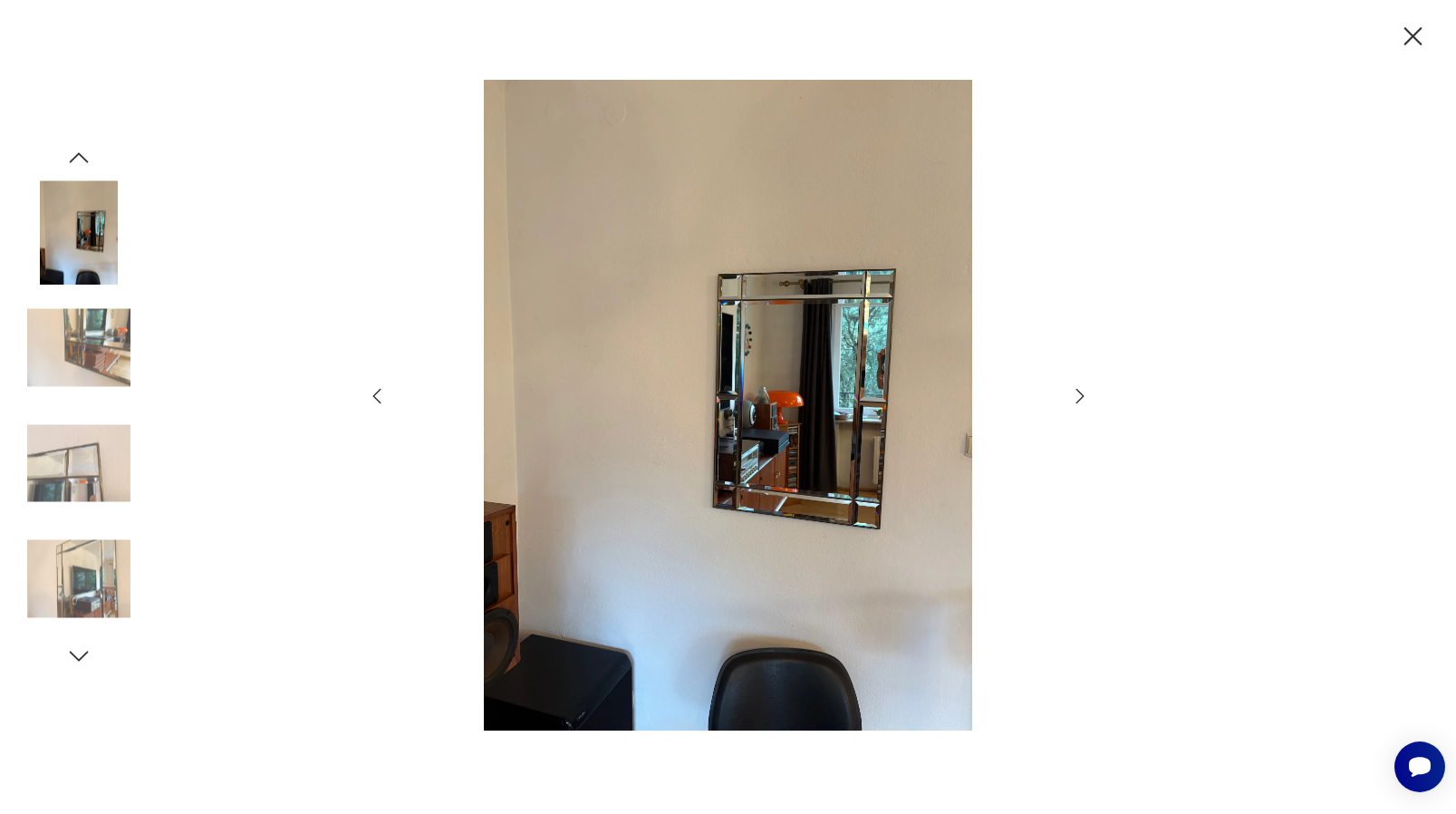
click at [1082, 396] on icon "button" at bounding box center [1080, 396] width 8 height 15
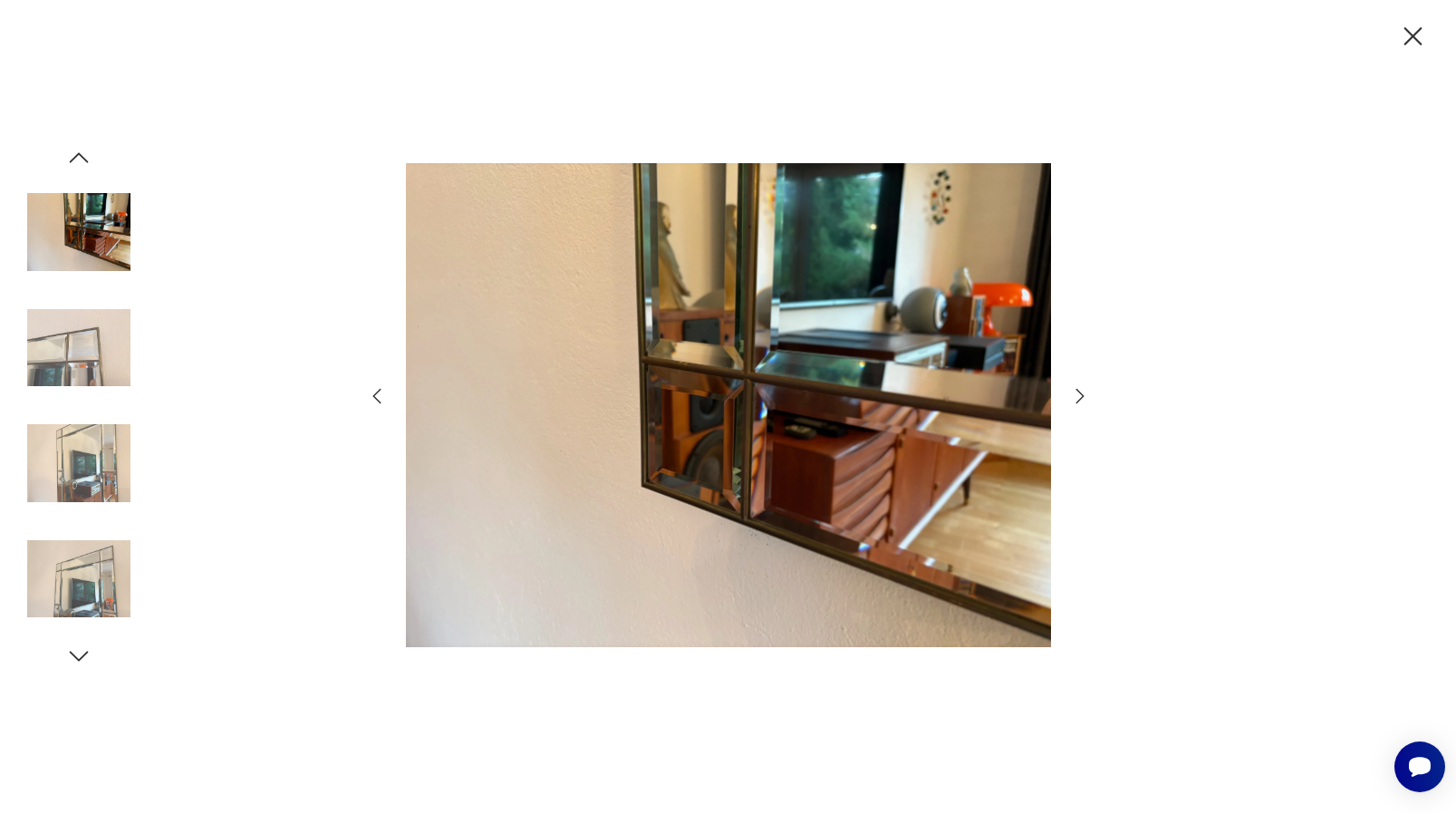
click at [1082, 396] on icon "button" at bounding box center [1080, 396] width 8 height 15
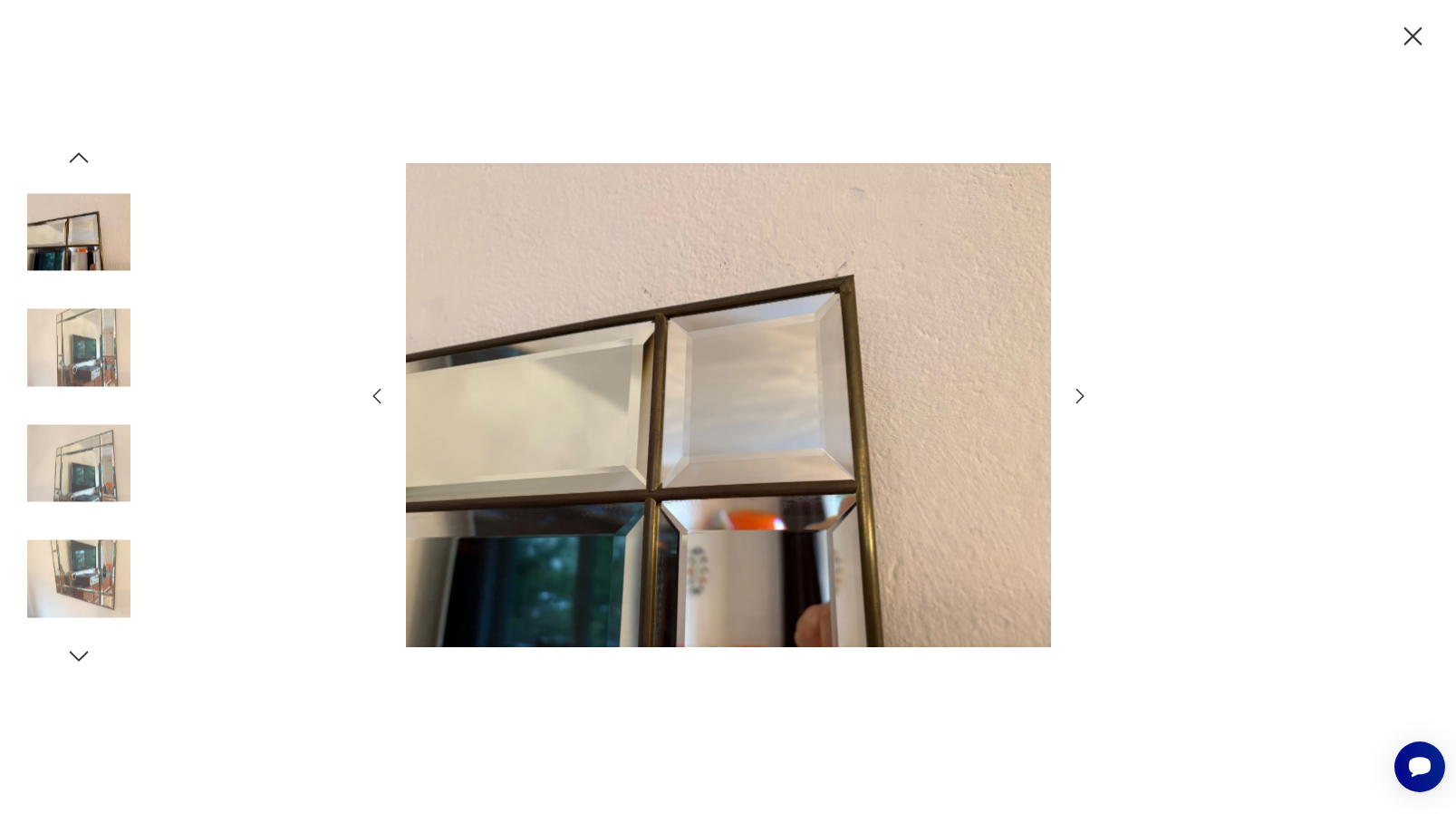
click at [1076, 394] on icon "button" at bounding box center [1081, 396] width 22 height 22
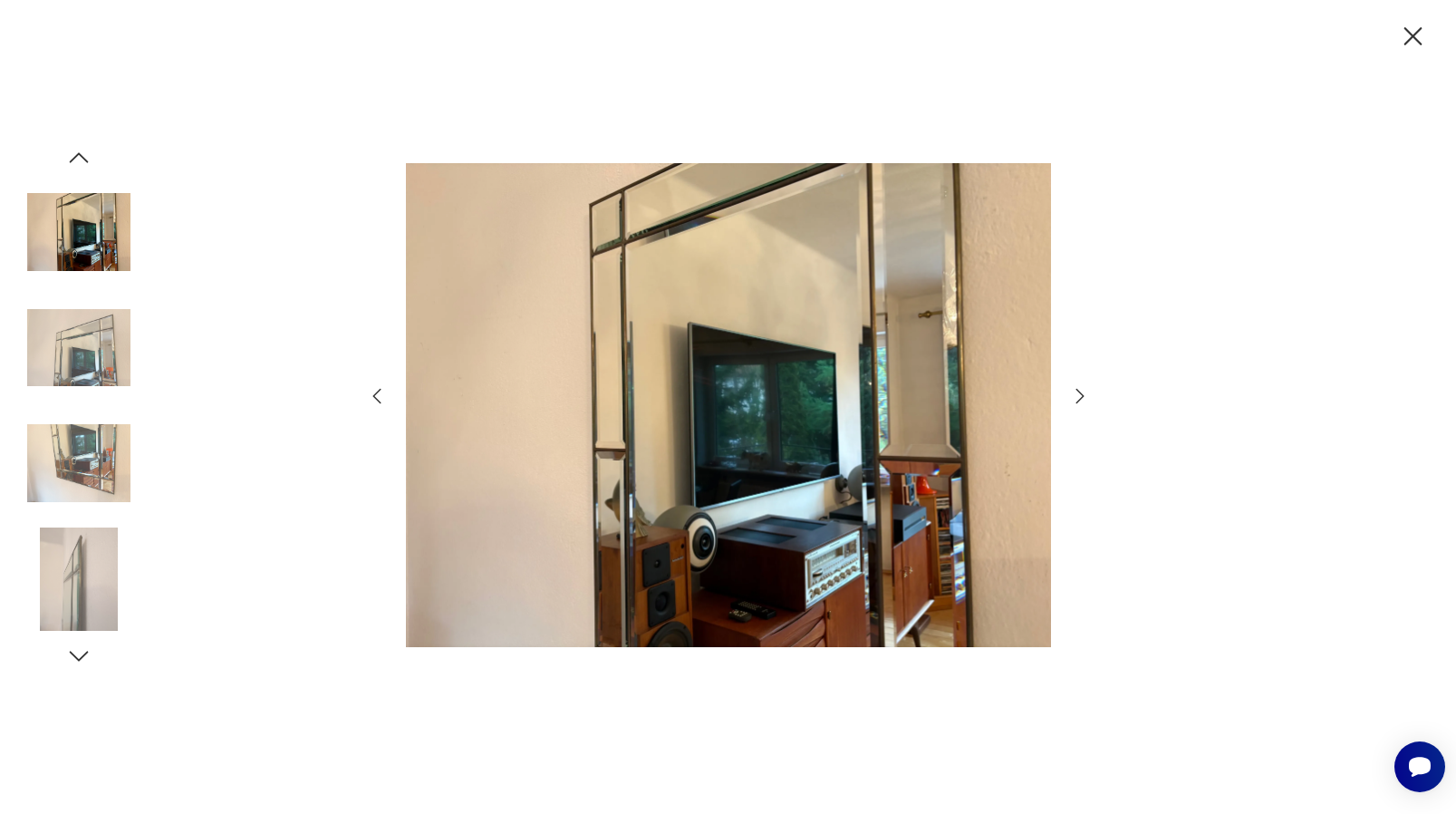
click at [1419, 40] on icon "button" at bounding box center [1414, 37] width 18 height 18
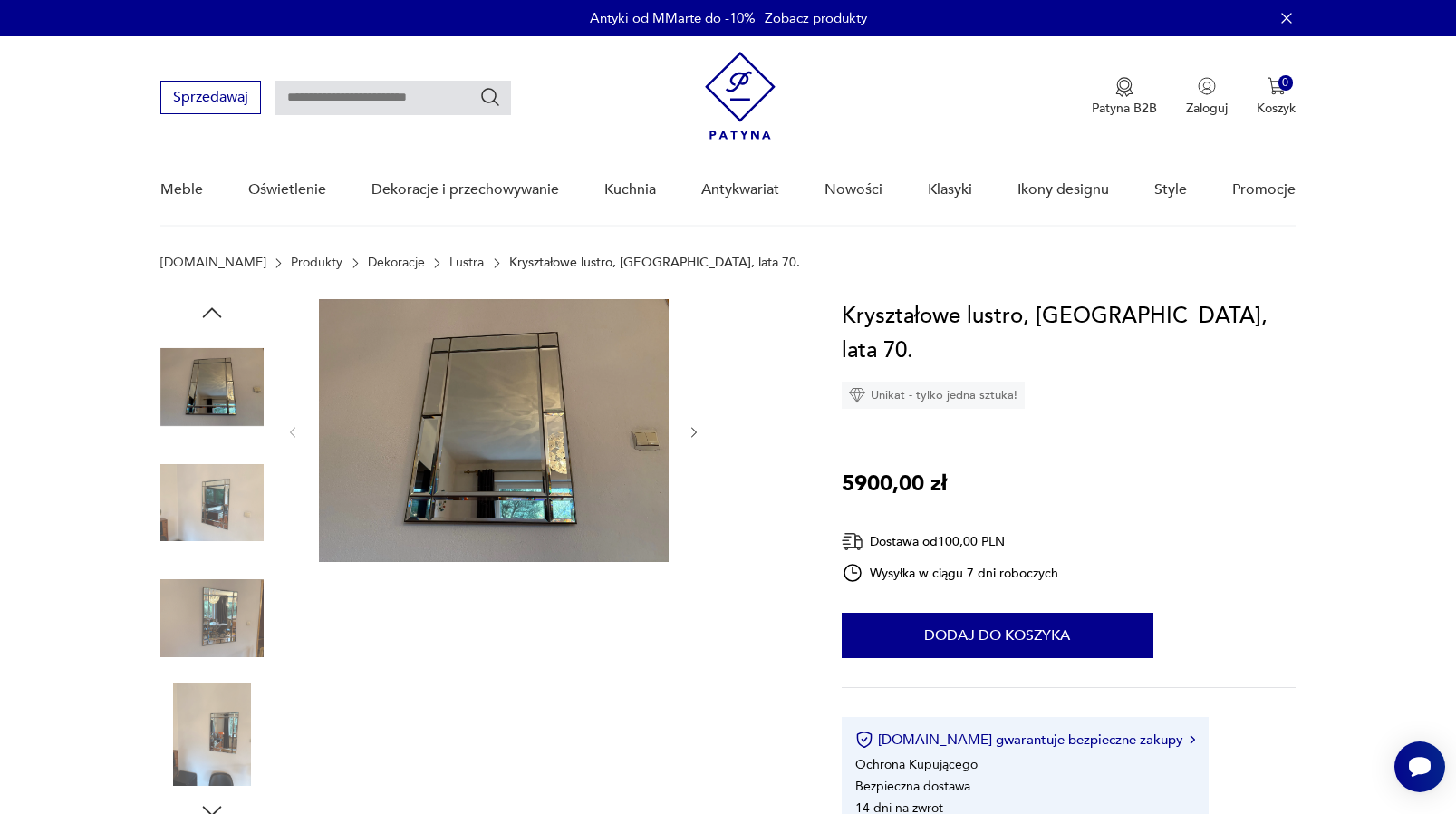
click at [226, 514] on img at bounding box center [212, 502] width 103 height 103
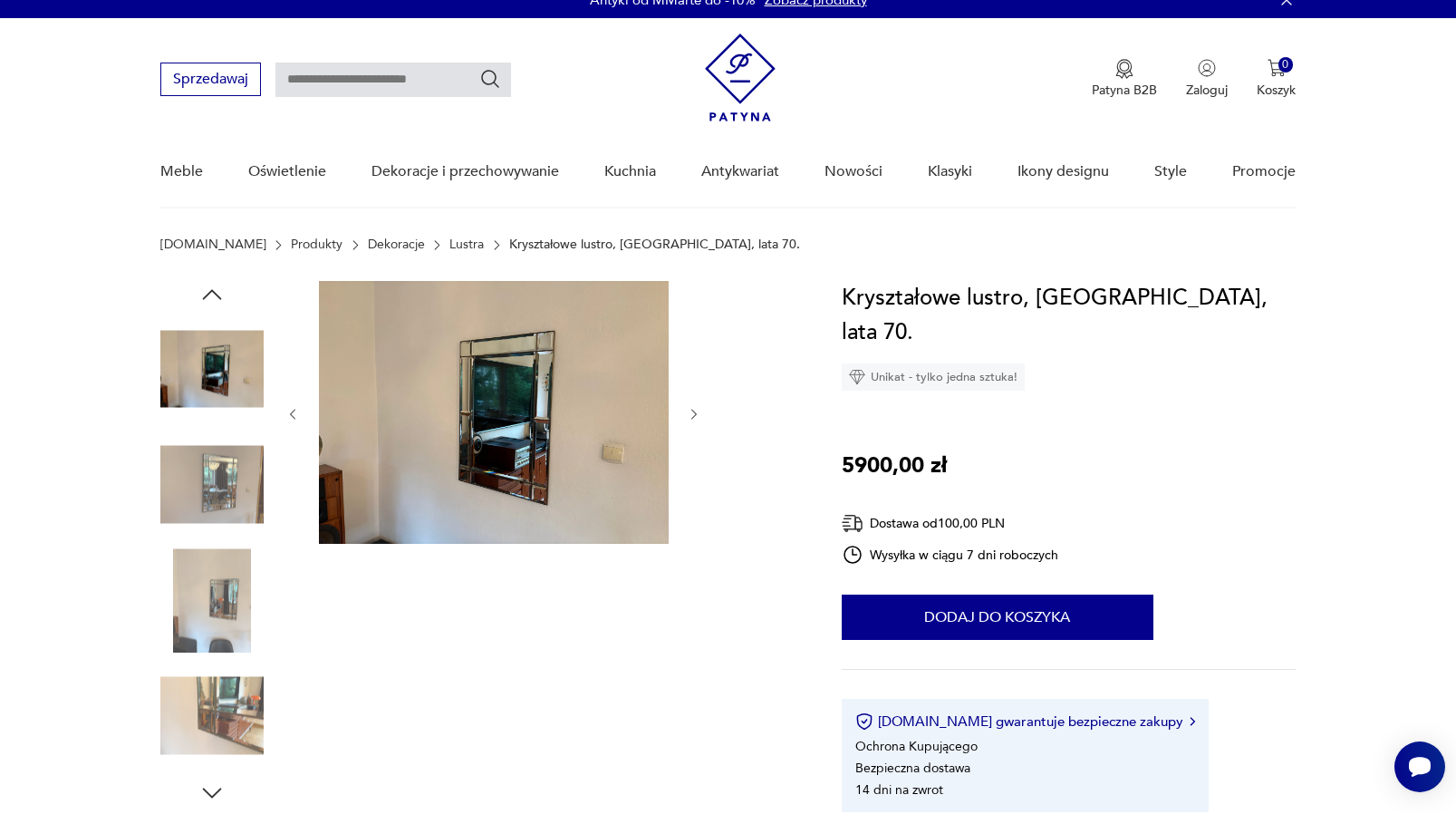
scroll to position [18, 0]
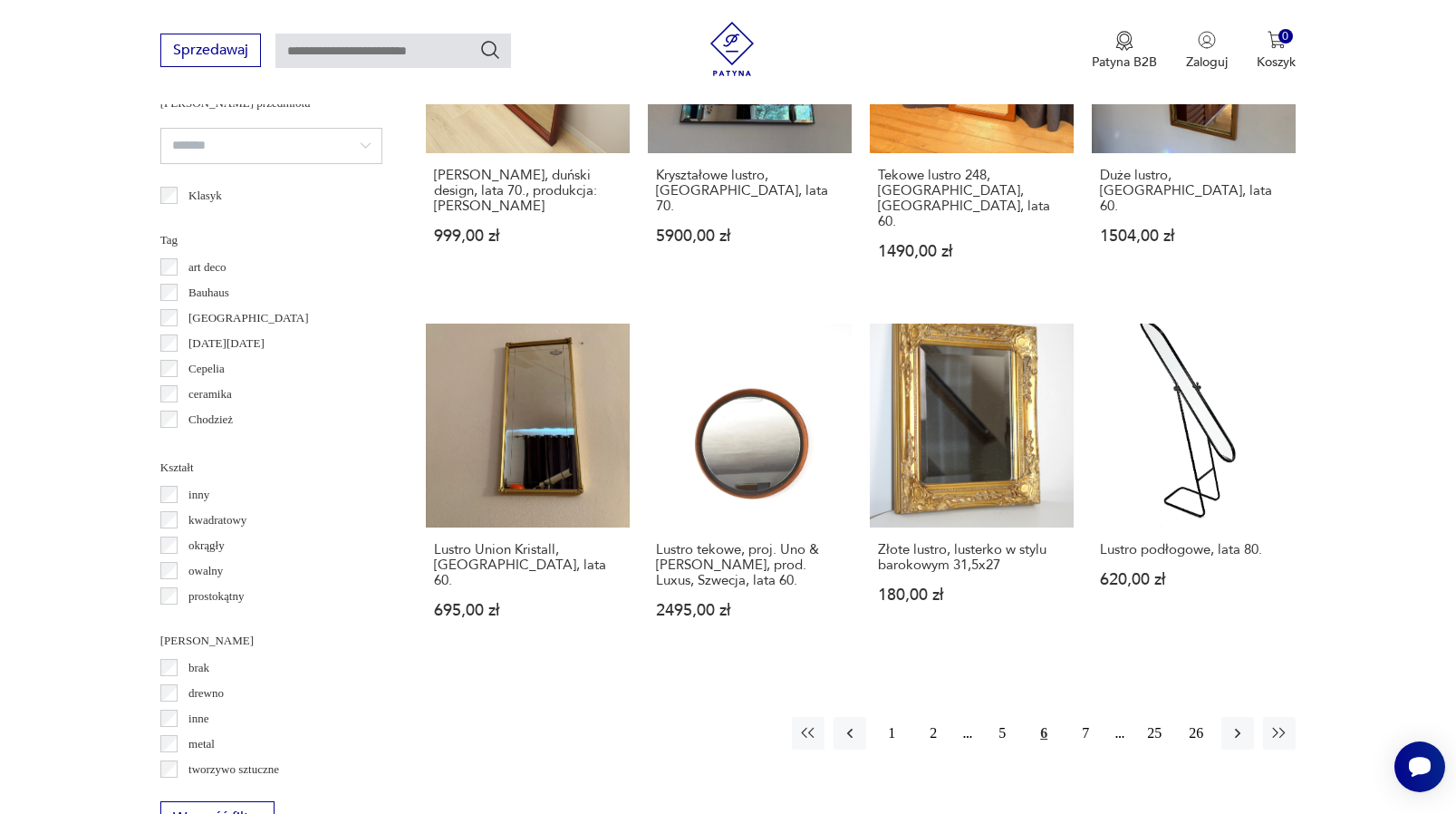
scroll to position [1583, 0]
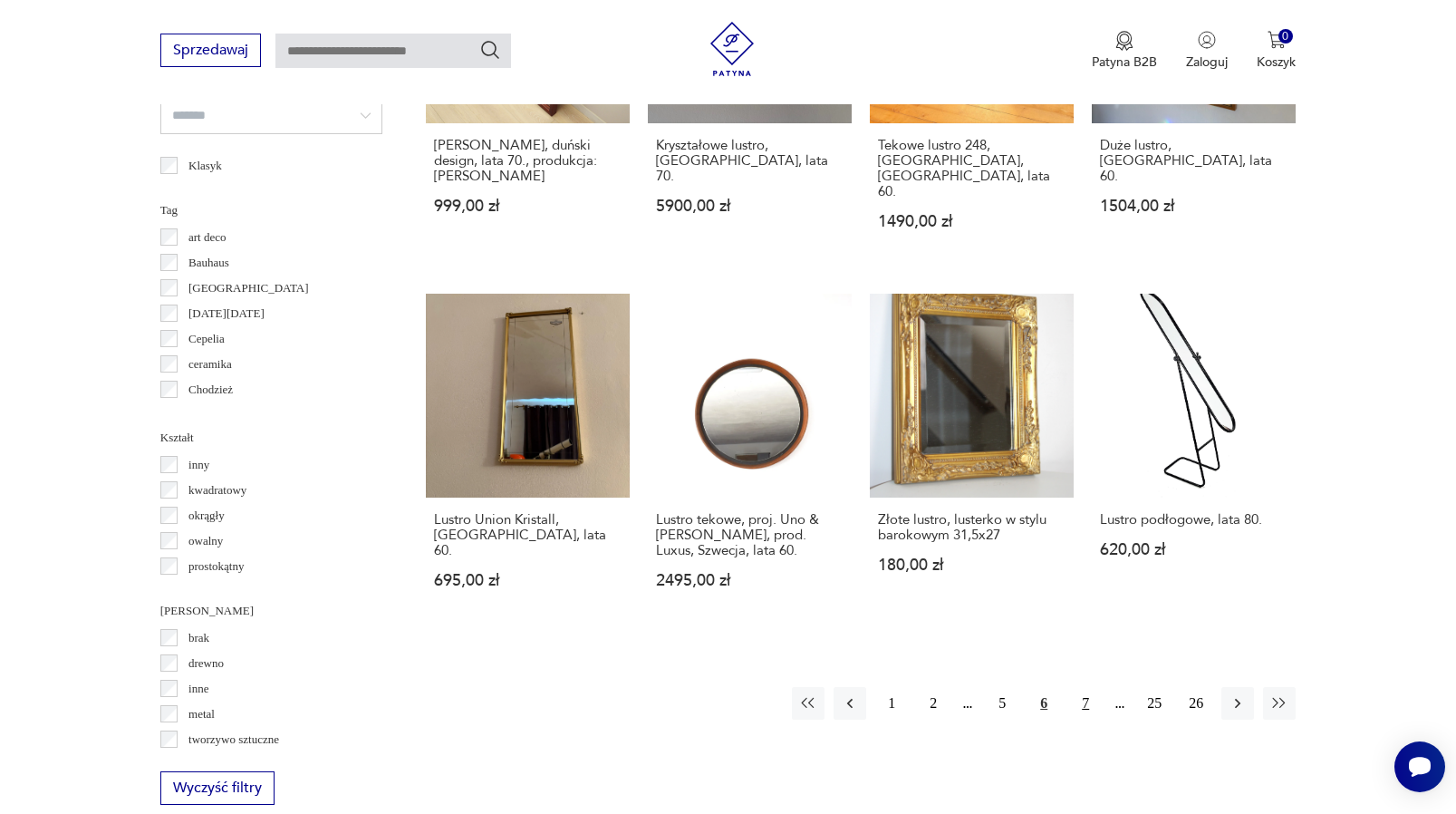
click at [1087, 720] on button "7" at bounding box center [1086, 703] width 33 height 33
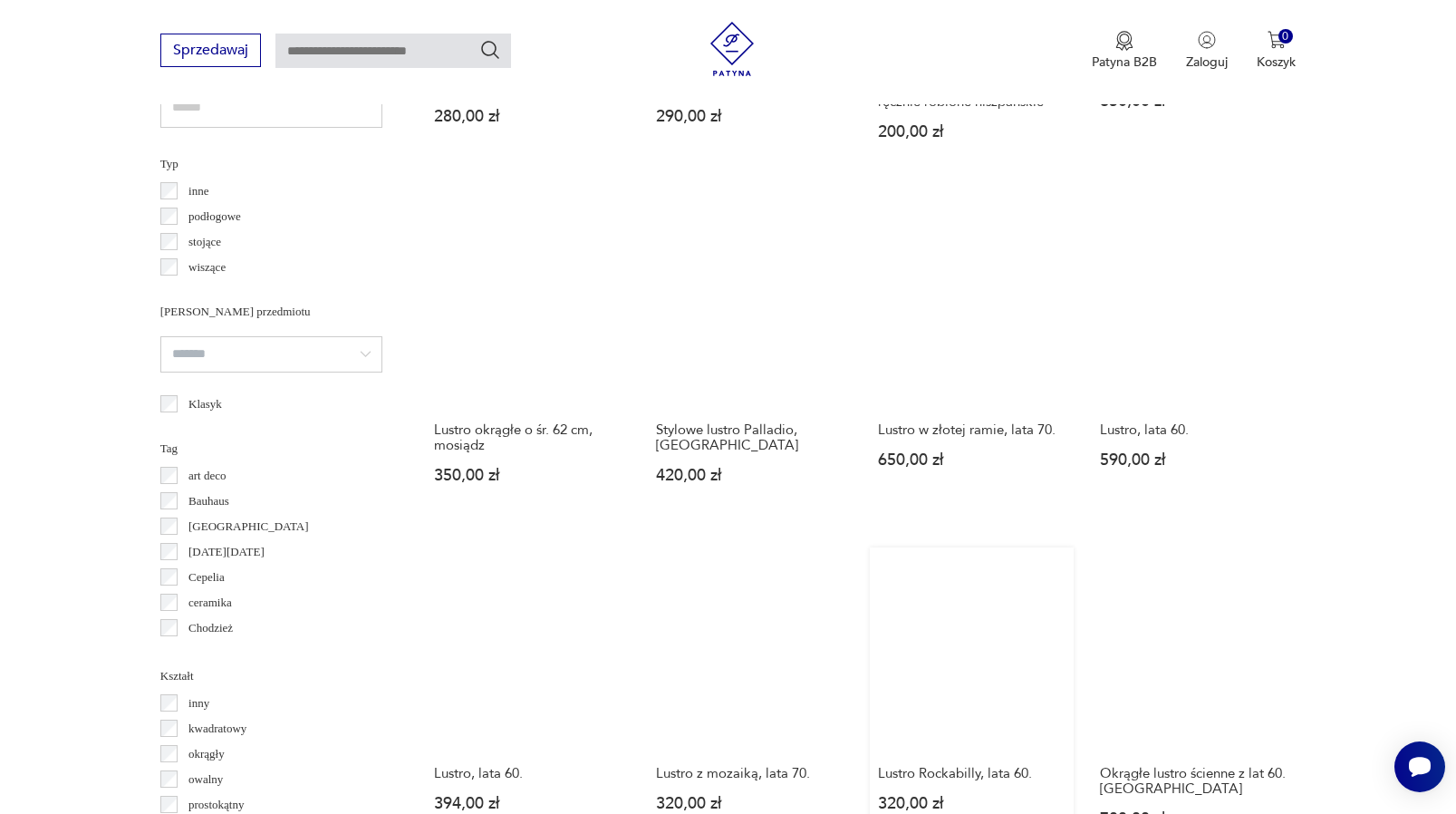
scroll to position [1644, 0]
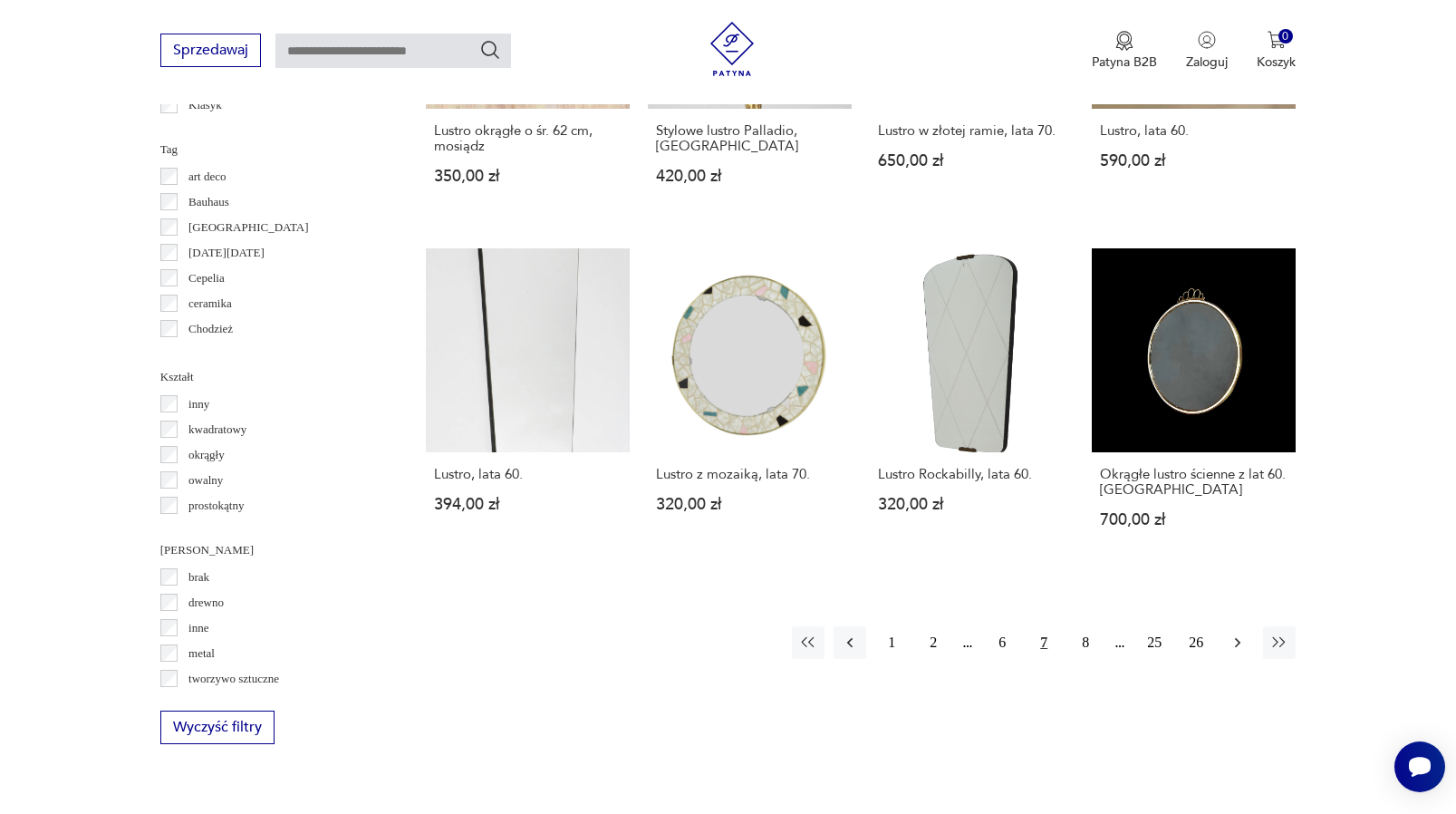
click at [1231, 651] on icon "button" at bounding box center [1238, 643] width 18 height 18
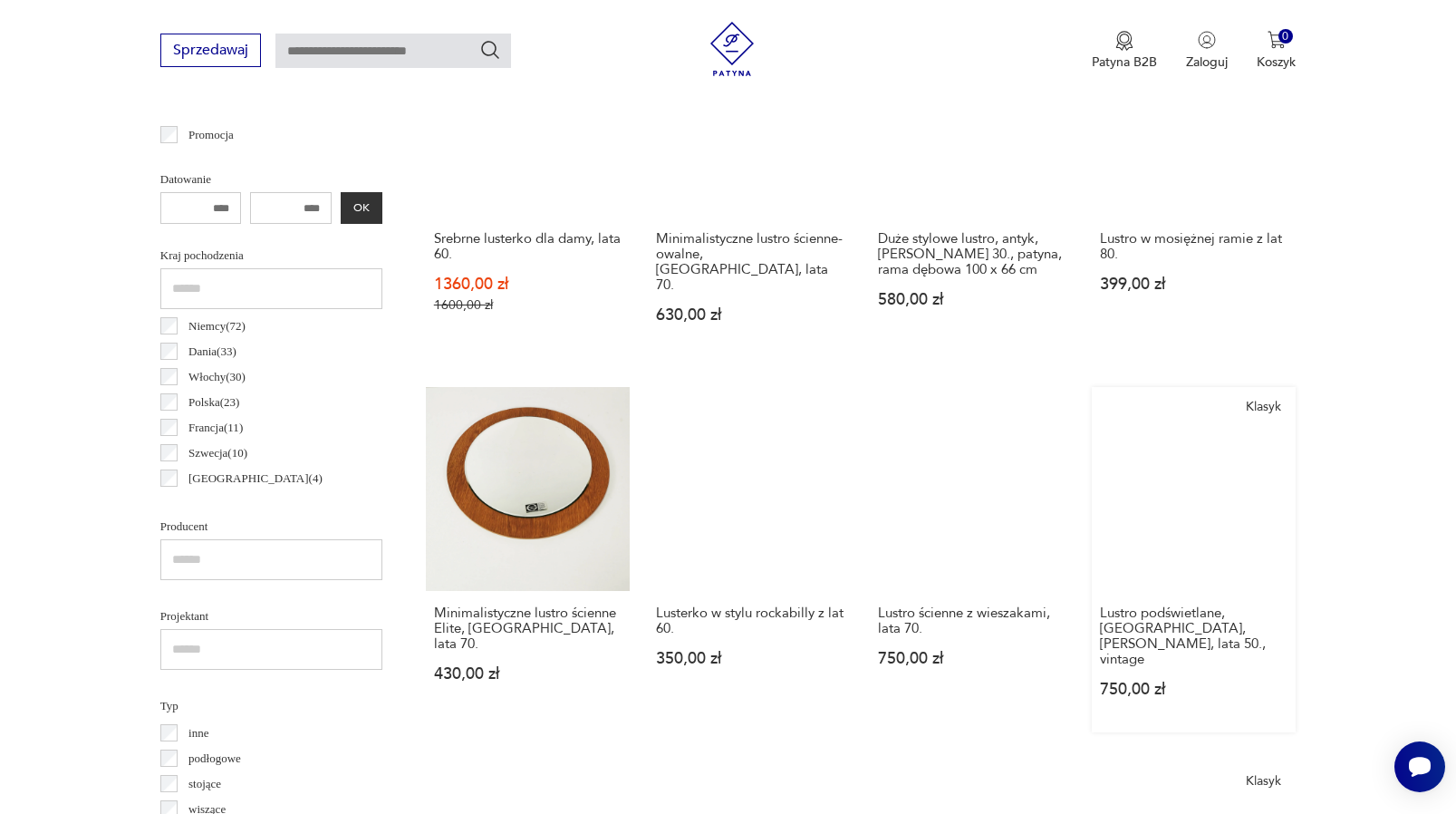
scroll to position [805, 0]
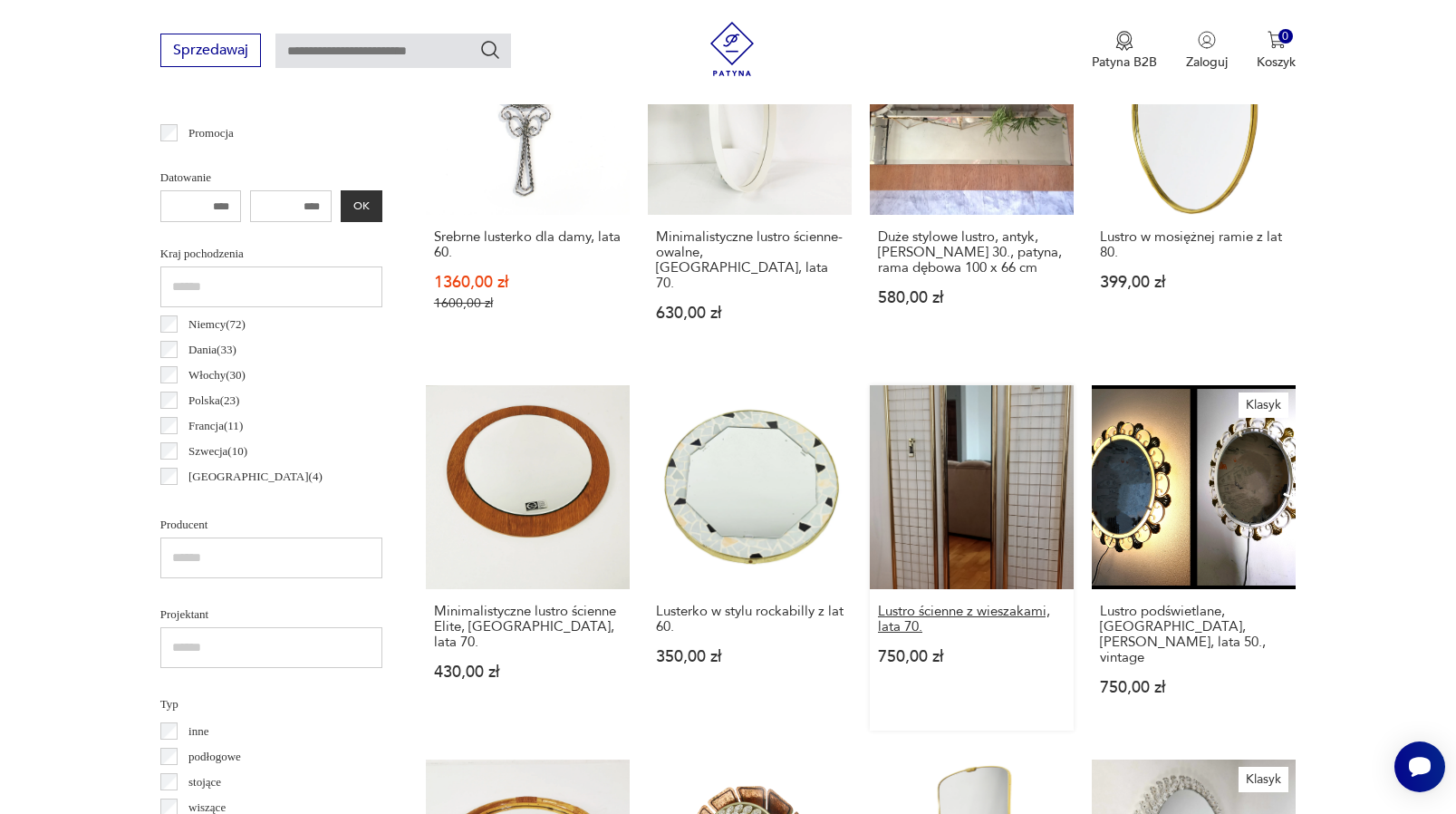
click at [985, 623] on h3 "Lustro ścienne z wieszakami, lata 70." at bounding box center [971, 619] width 187 height 31
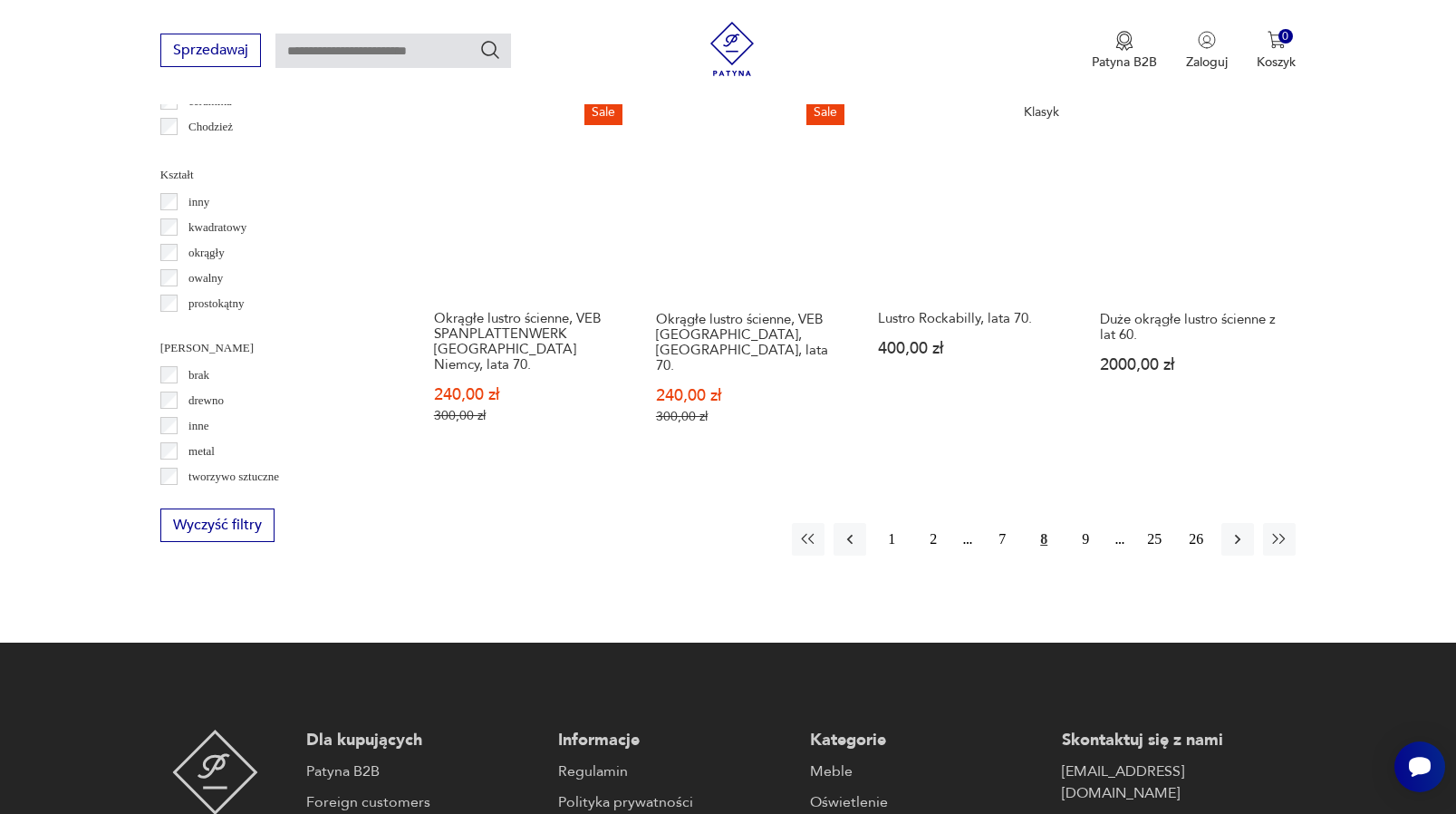
scroll to position [1843, 0]
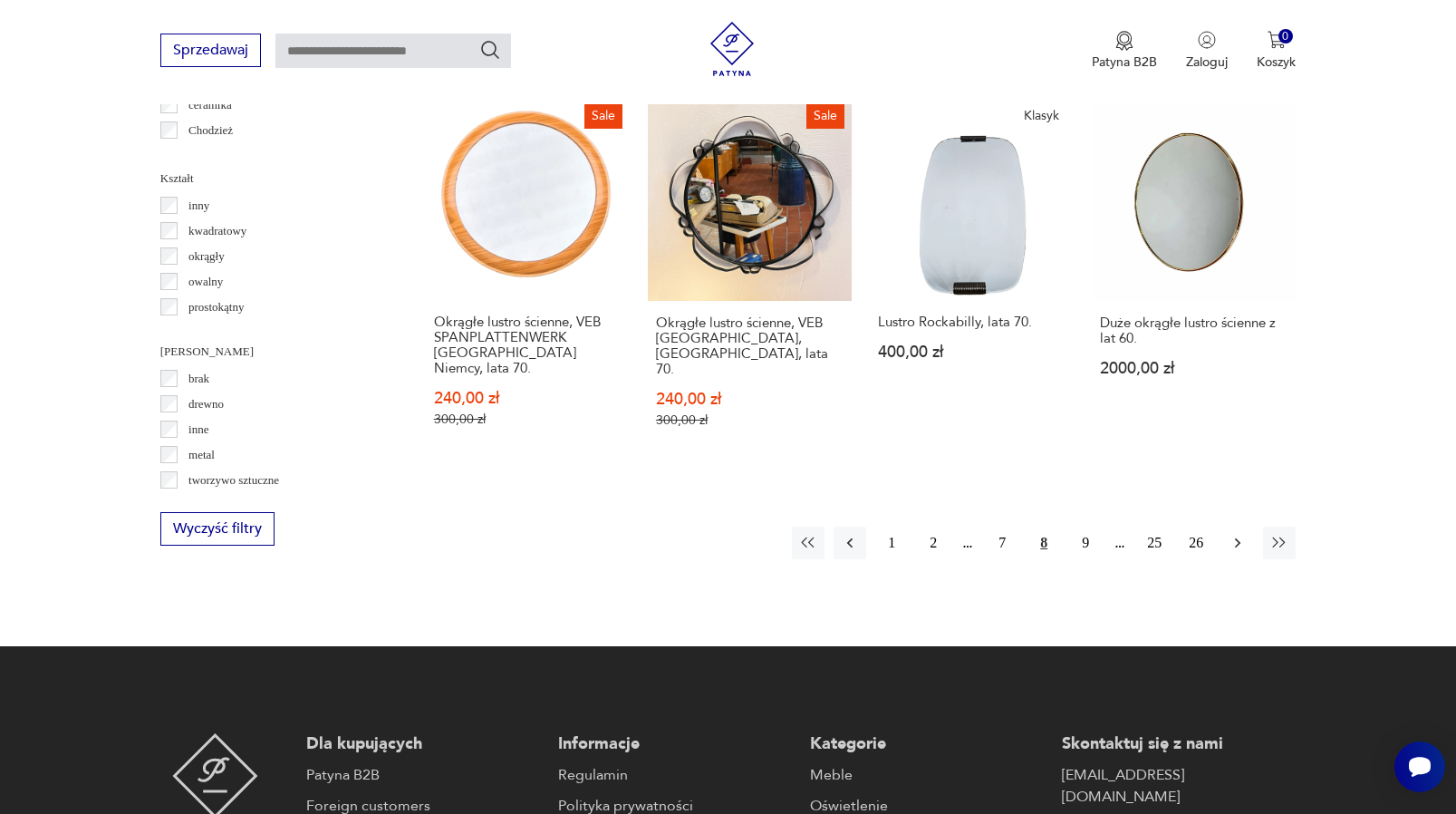
click at [1241, 534] on icon "button" at bounding box center [1238, 543] width 18 height 18
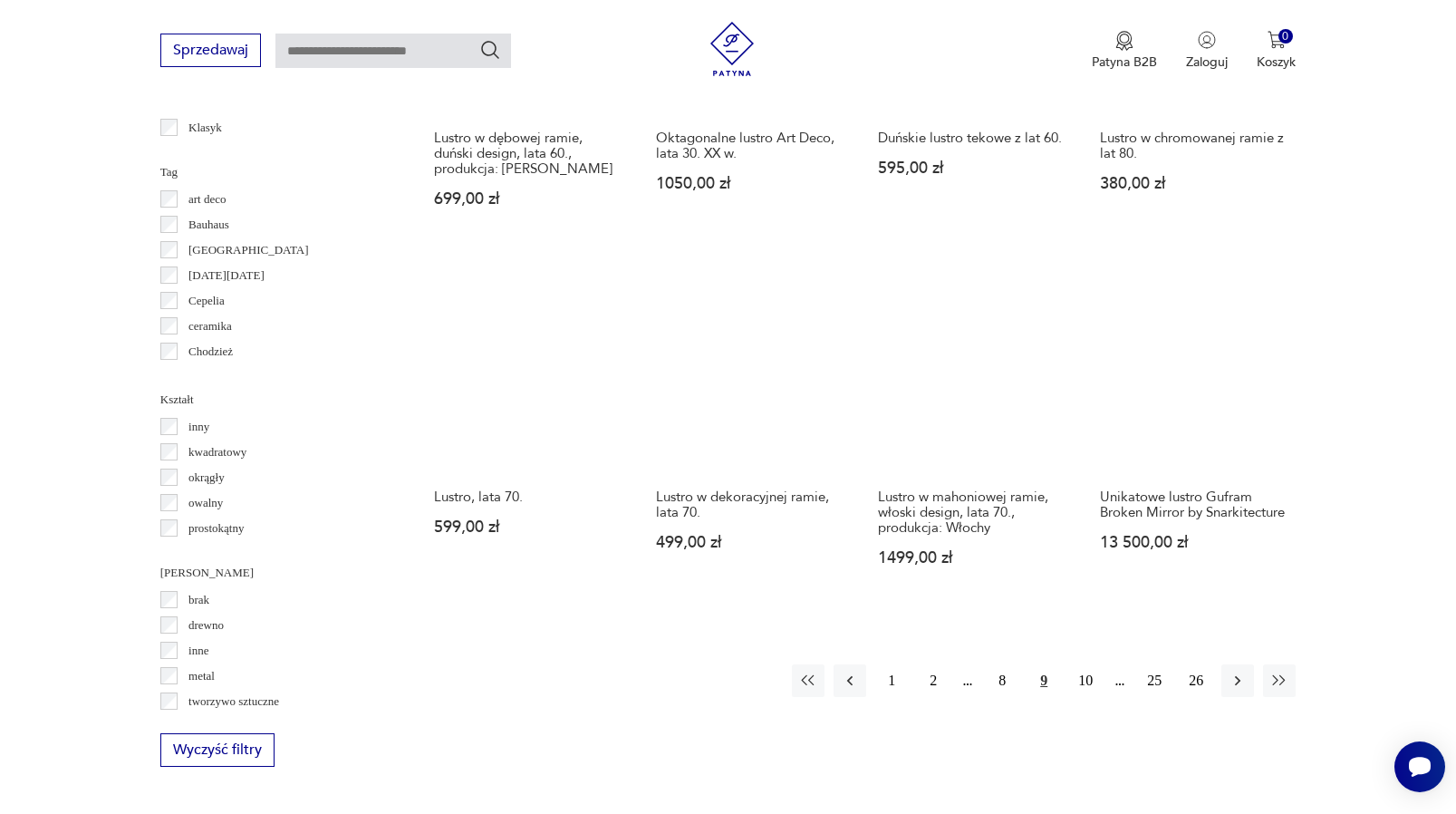
scroll to position [1628, 0]
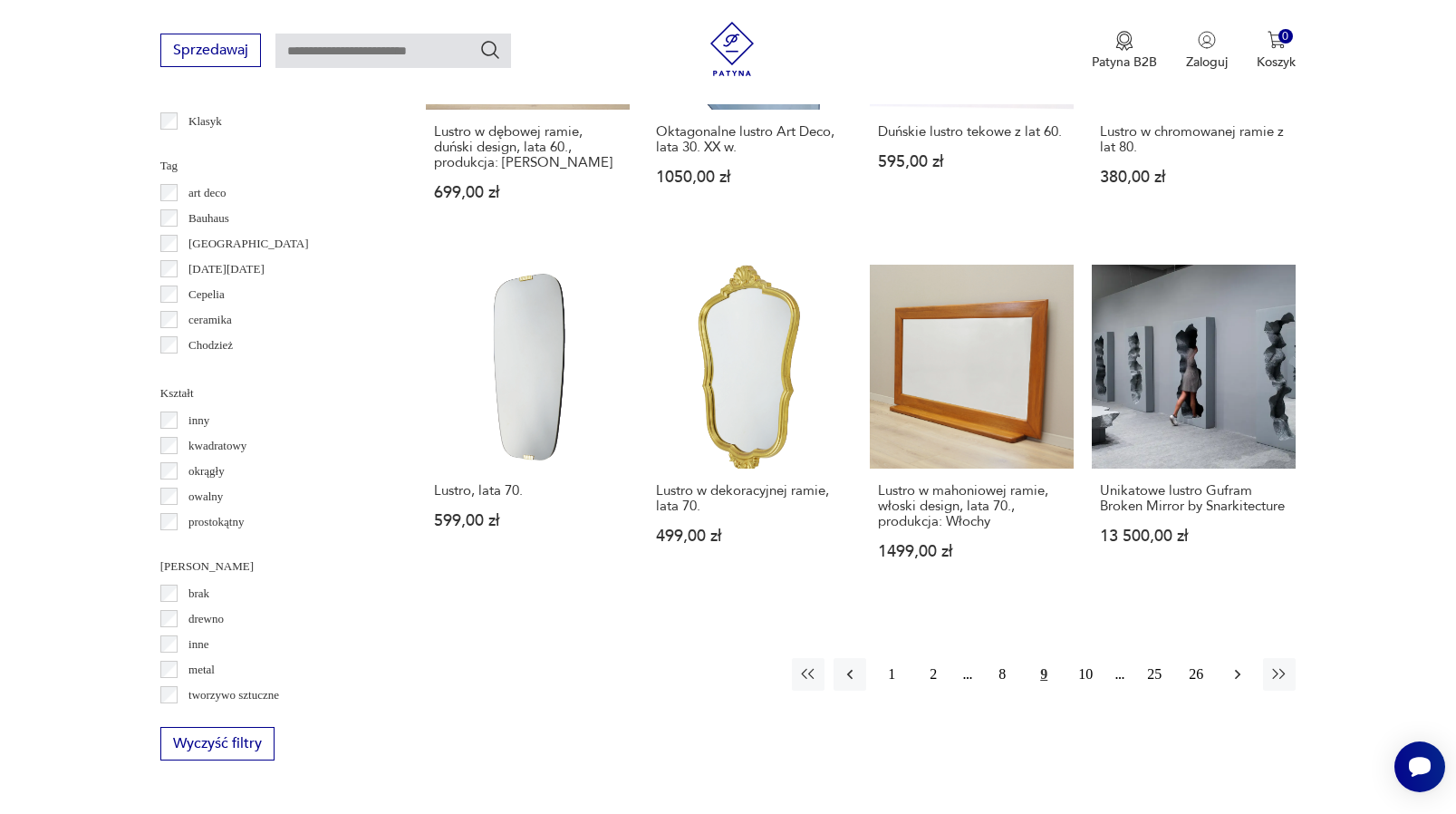
click at [1240, 682] on icon "button" at bounding box center [1238, 674] width 18 height 18
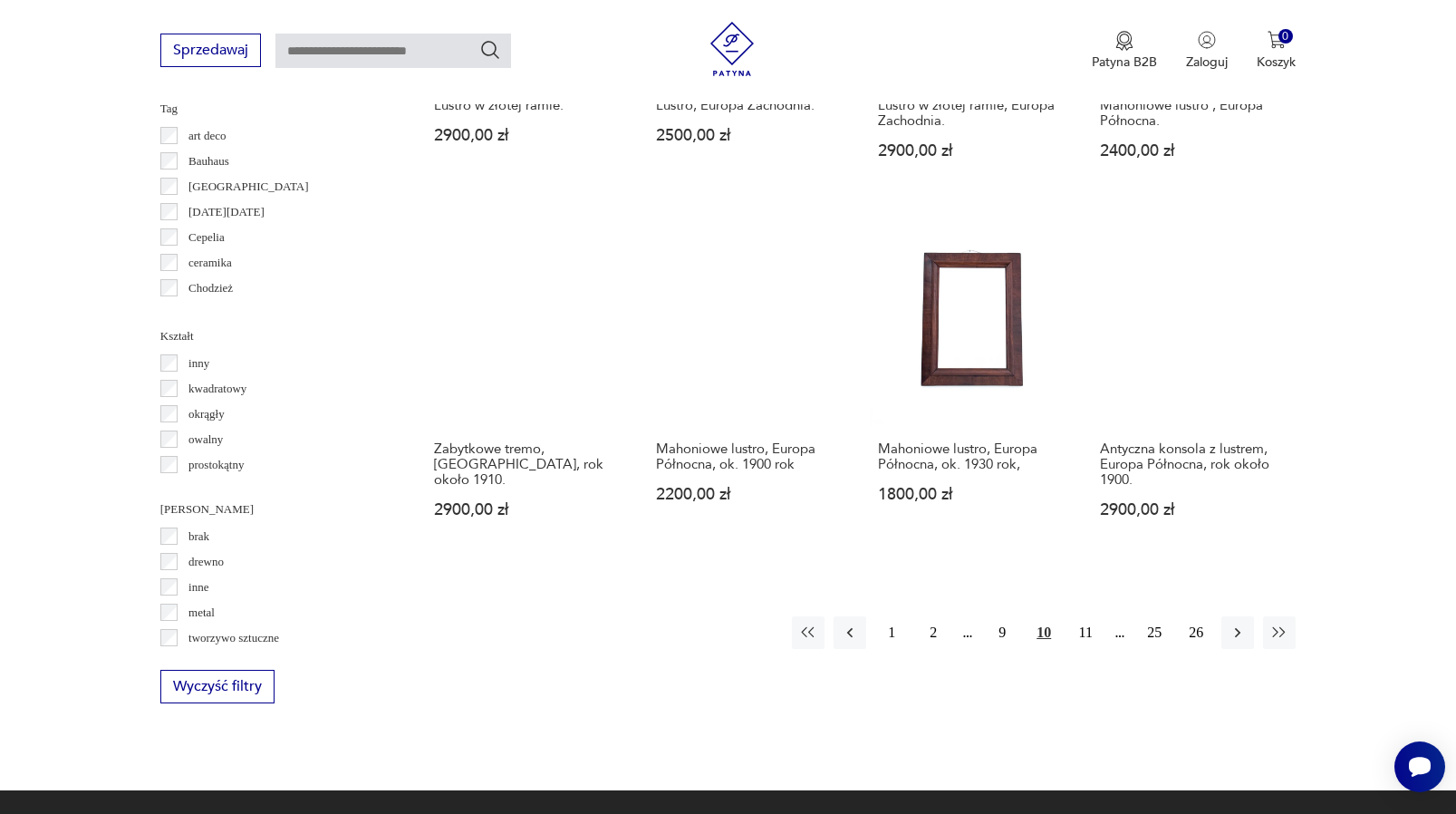
scroll to position [1756, 0]
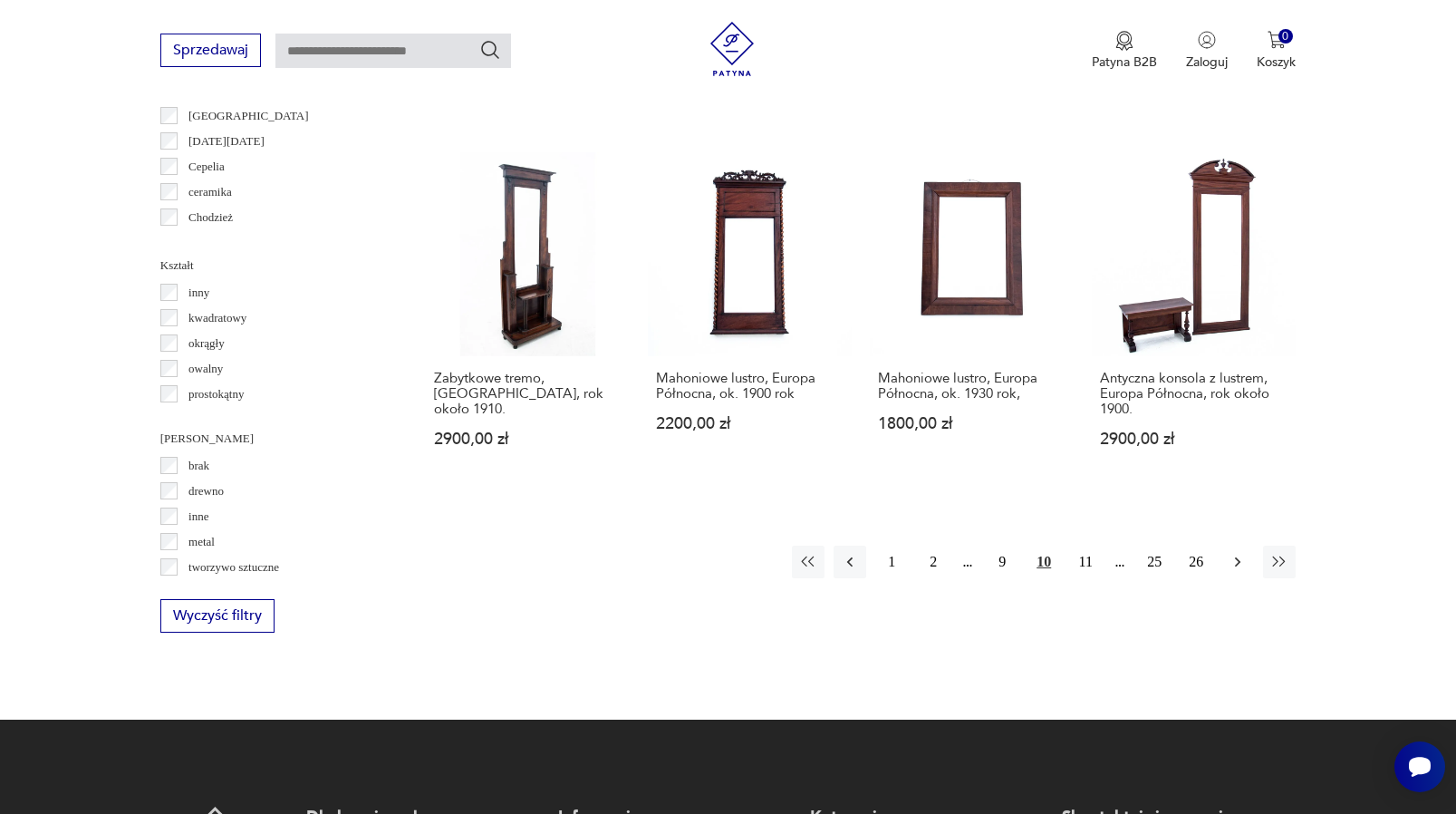
click at [1238, 567] on icon "button" at bounding box center [1238, 562] width 5 height 10
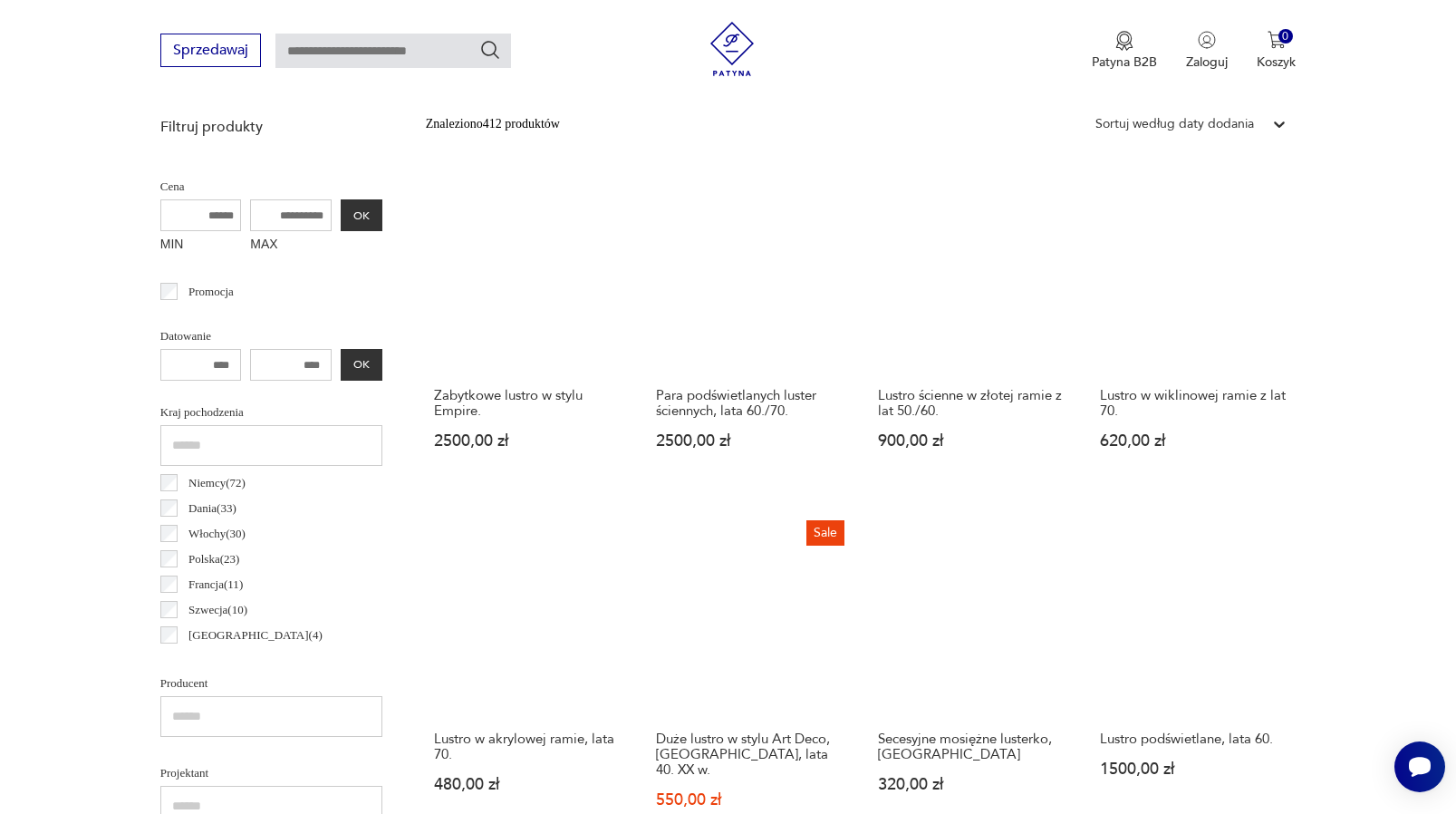
scroll to position [625, 0]
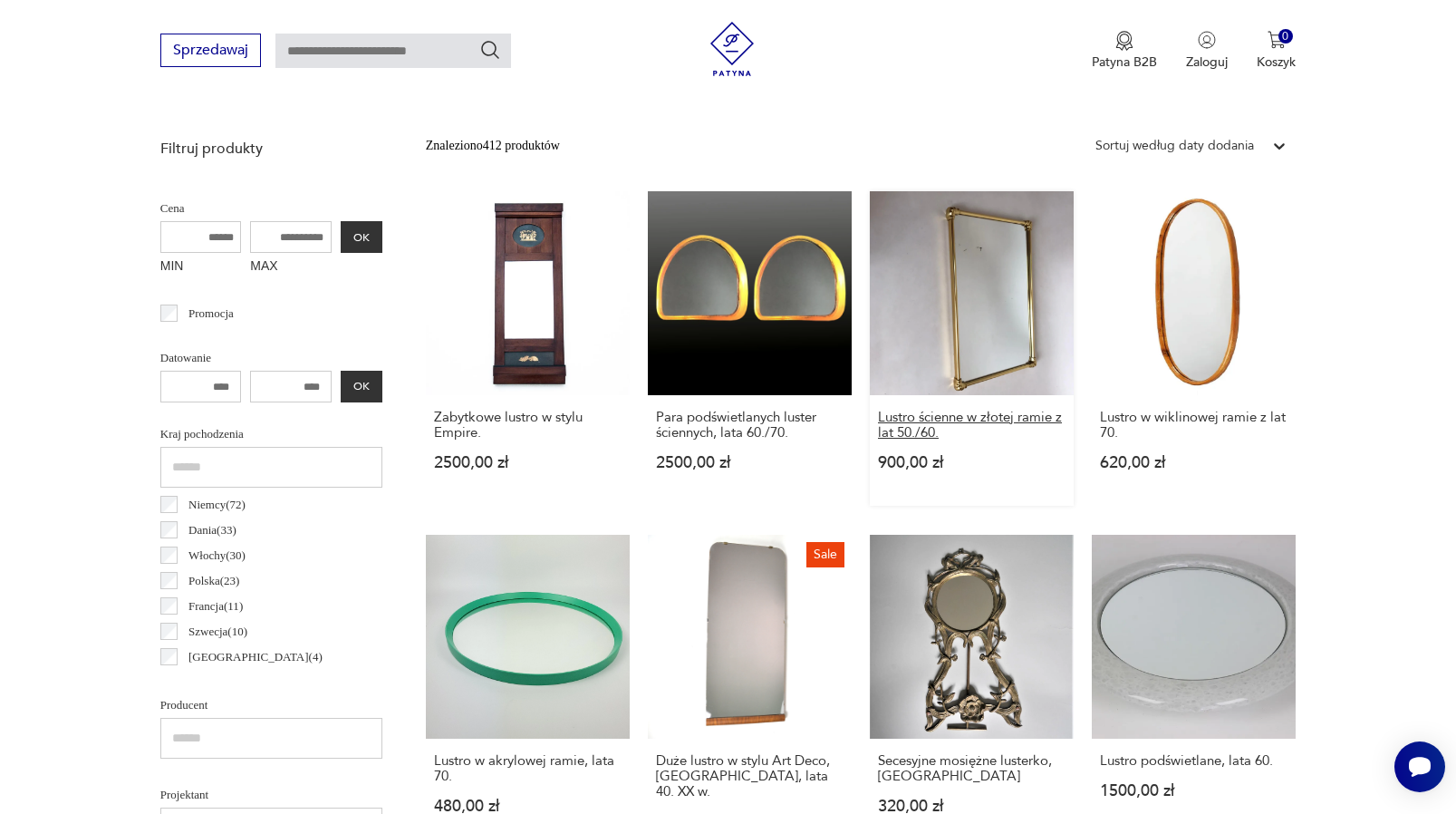
click at [955, 437] on h3 "Lustro ścienne w złotej ramie z lat 50./60." at bounding box center [971, 425] width 187 height 31
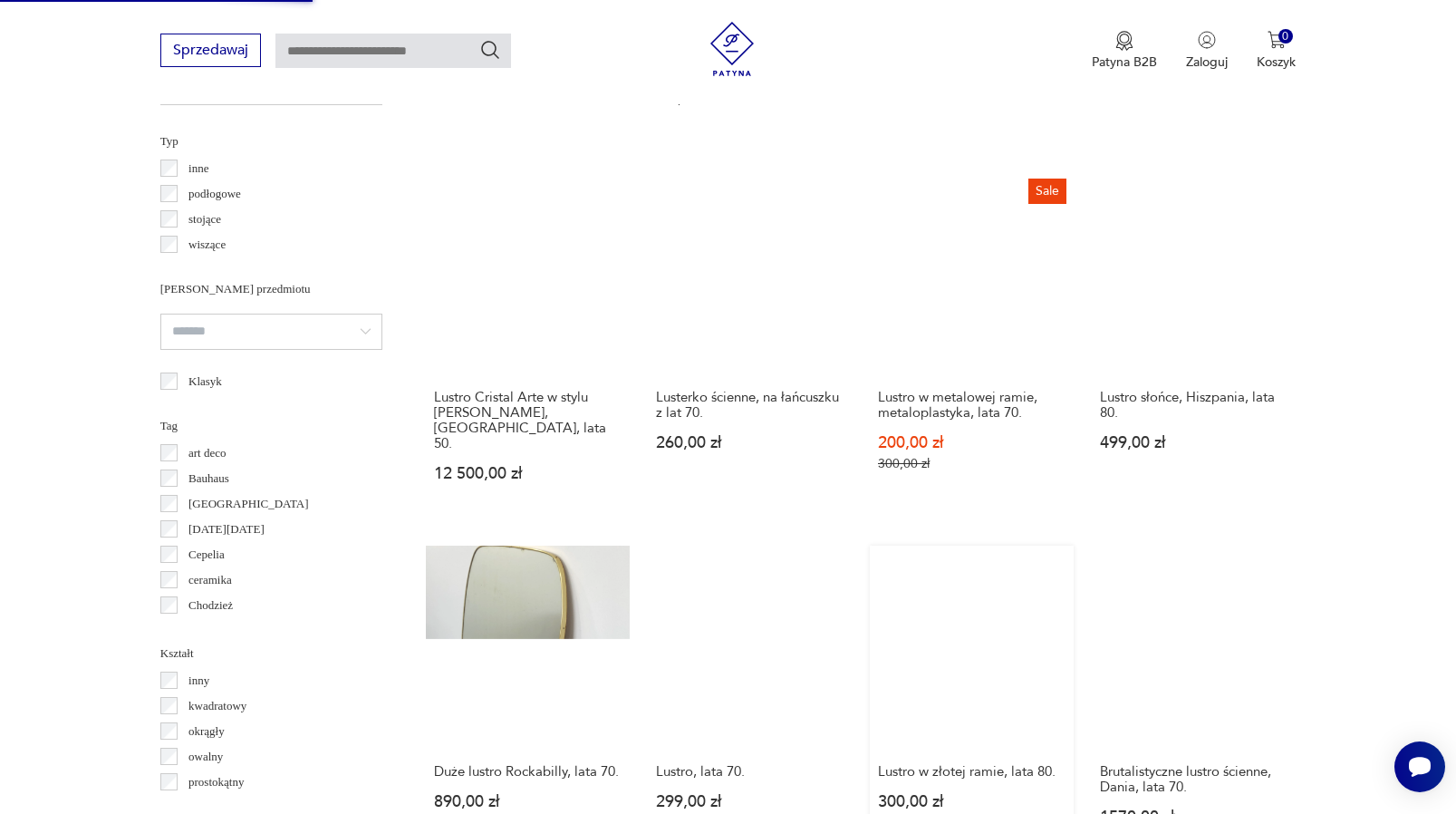
scroll to position [1712, 0]
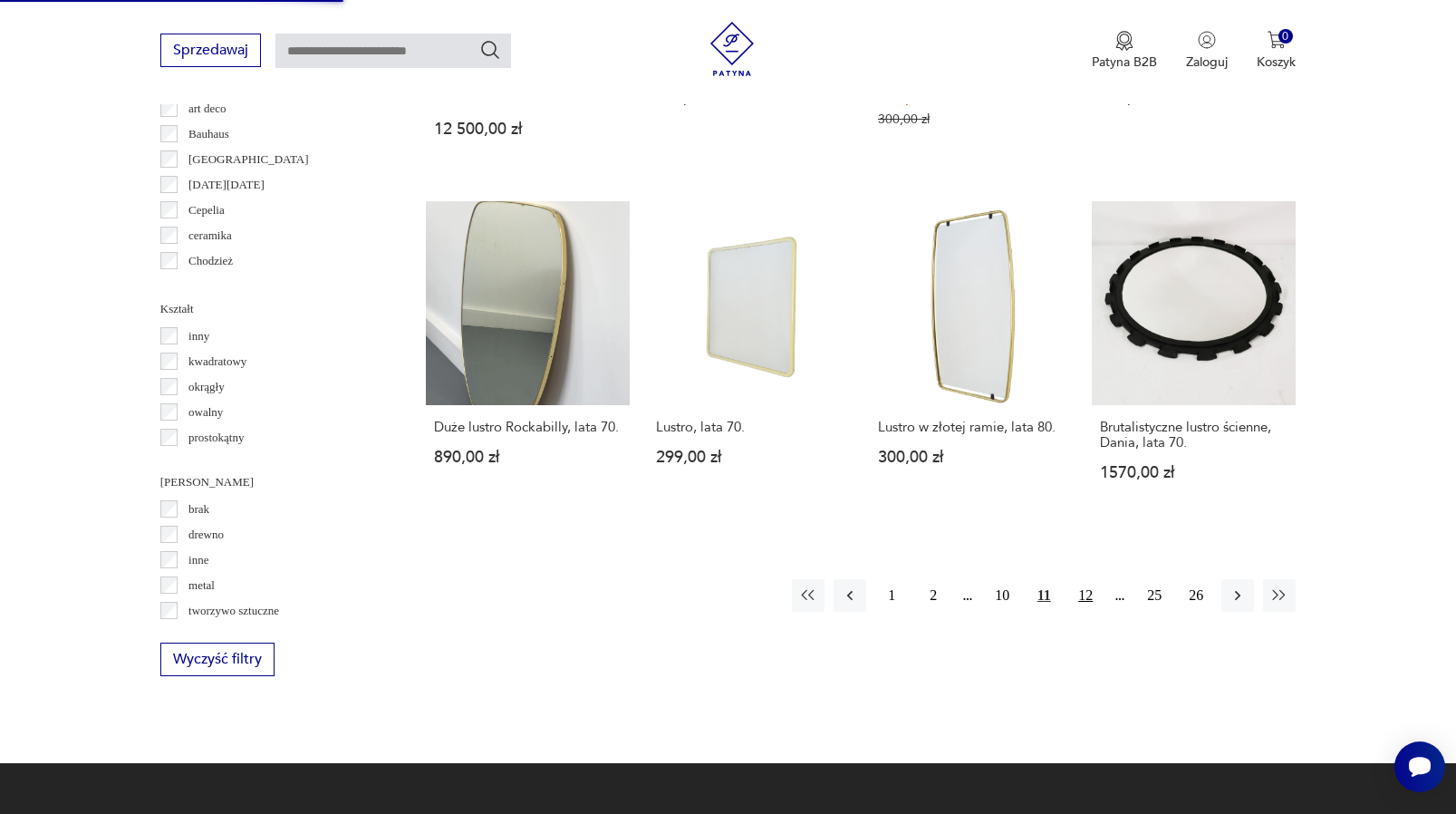
click at [1093, 612] on button "12" at bounding box center [1086, 596] width 33 height 33
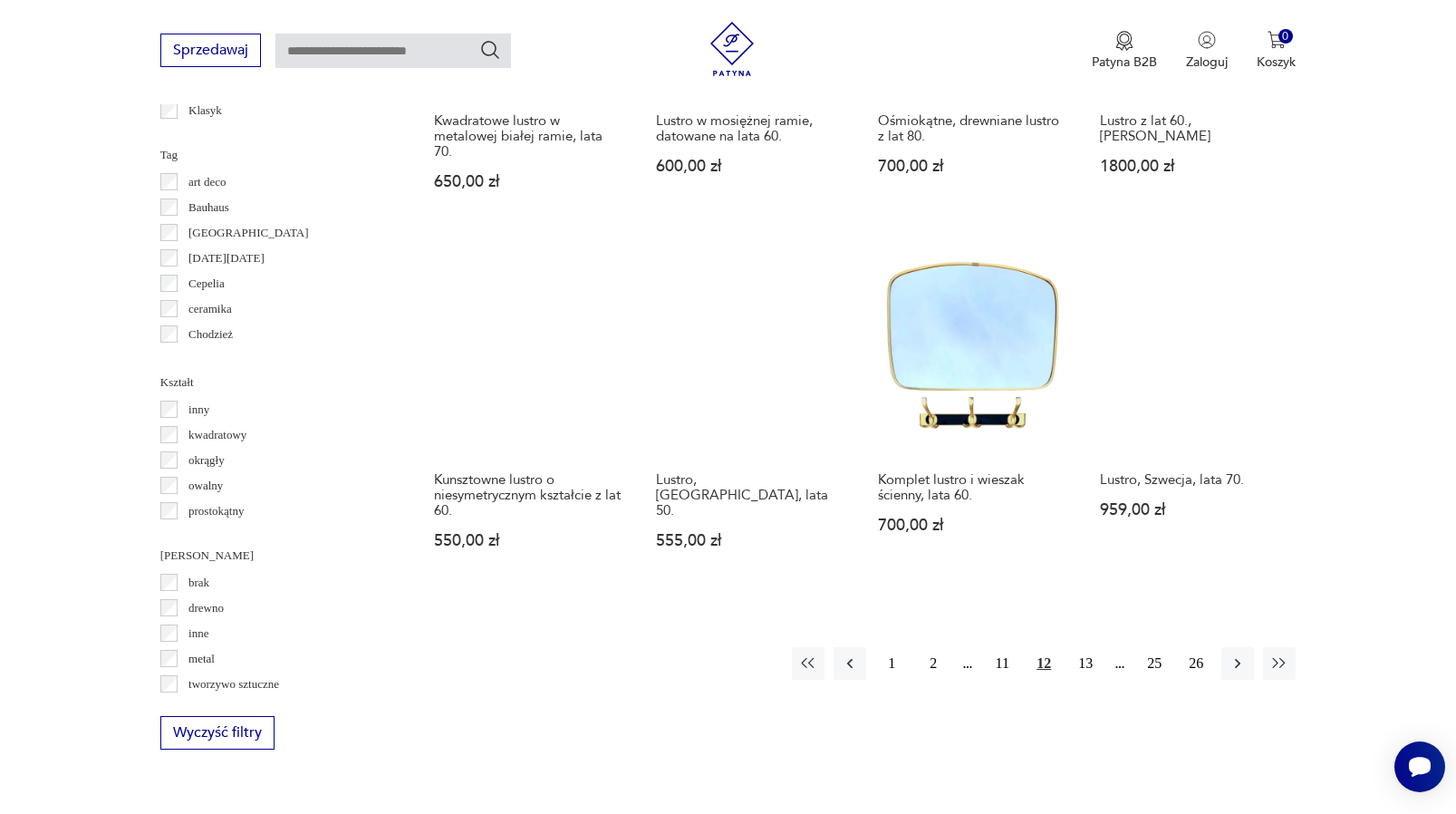
scroll to position [1641, 0]
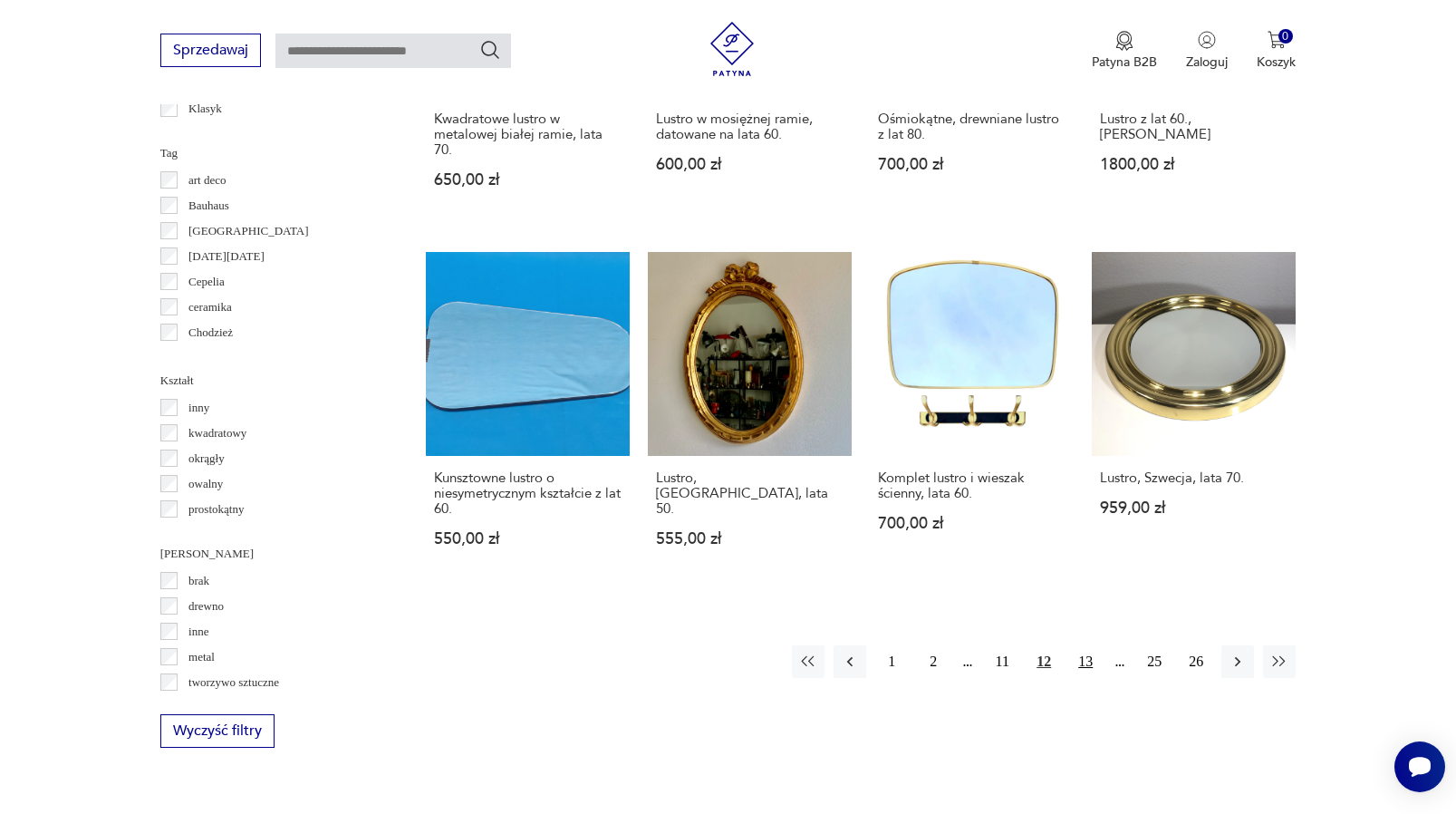
click at [1084, 656] on button "13" at bounding box center [1086, 661] width 33 height 33
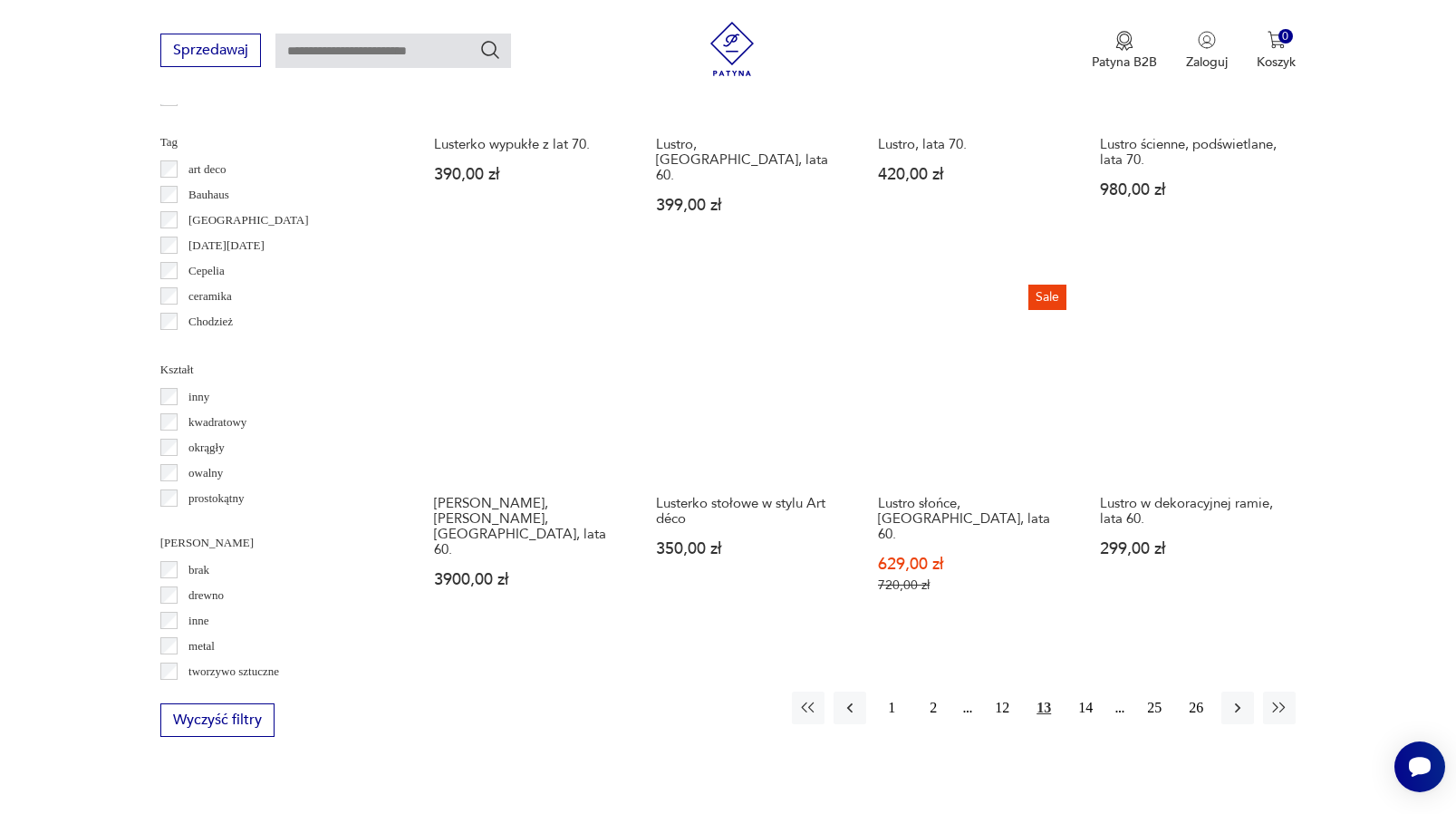
scroll to position [1655, 0]
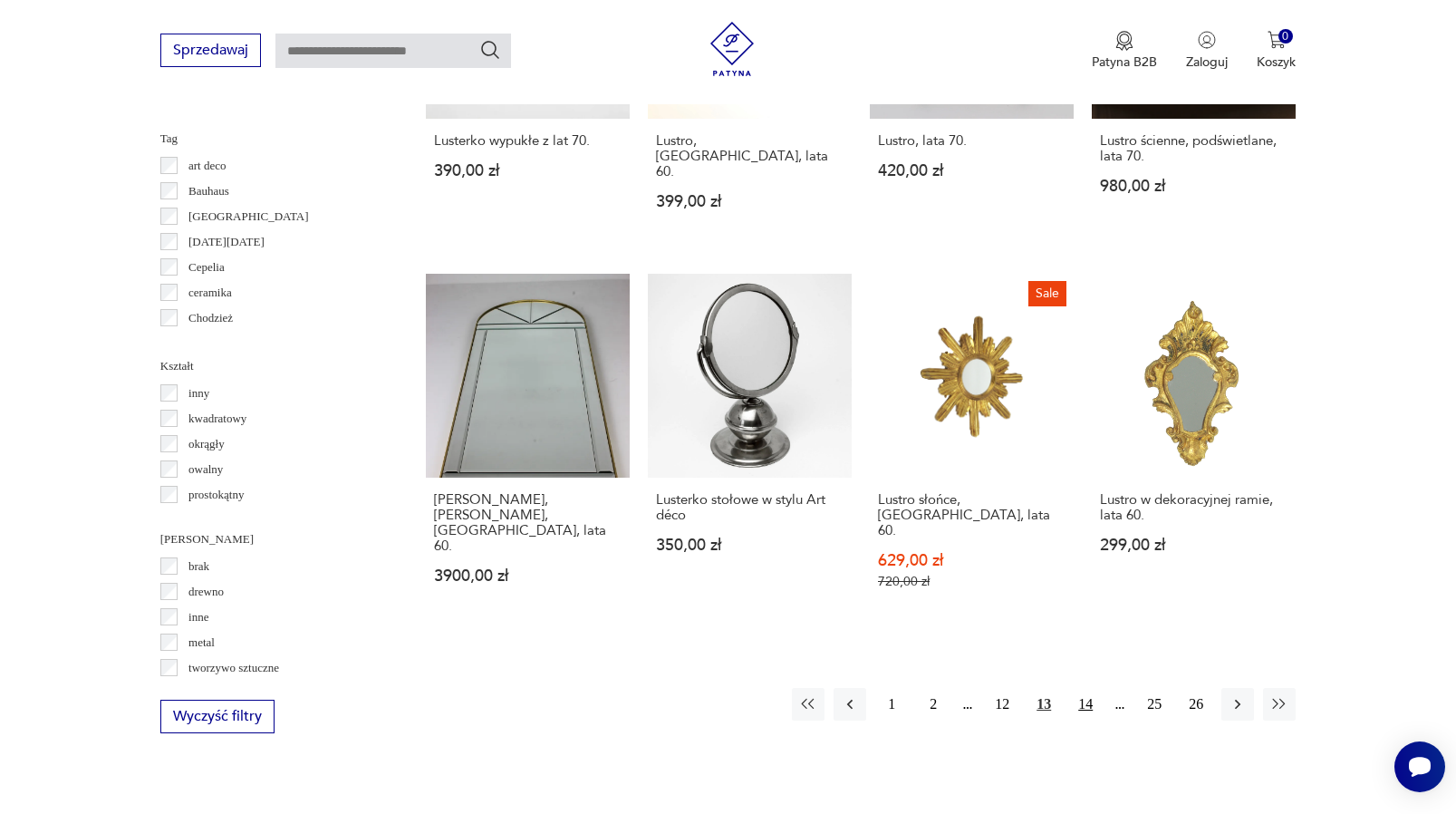
click at [1081, 688] on button "14" at bounding box center [1086, 704] width 33 height 33
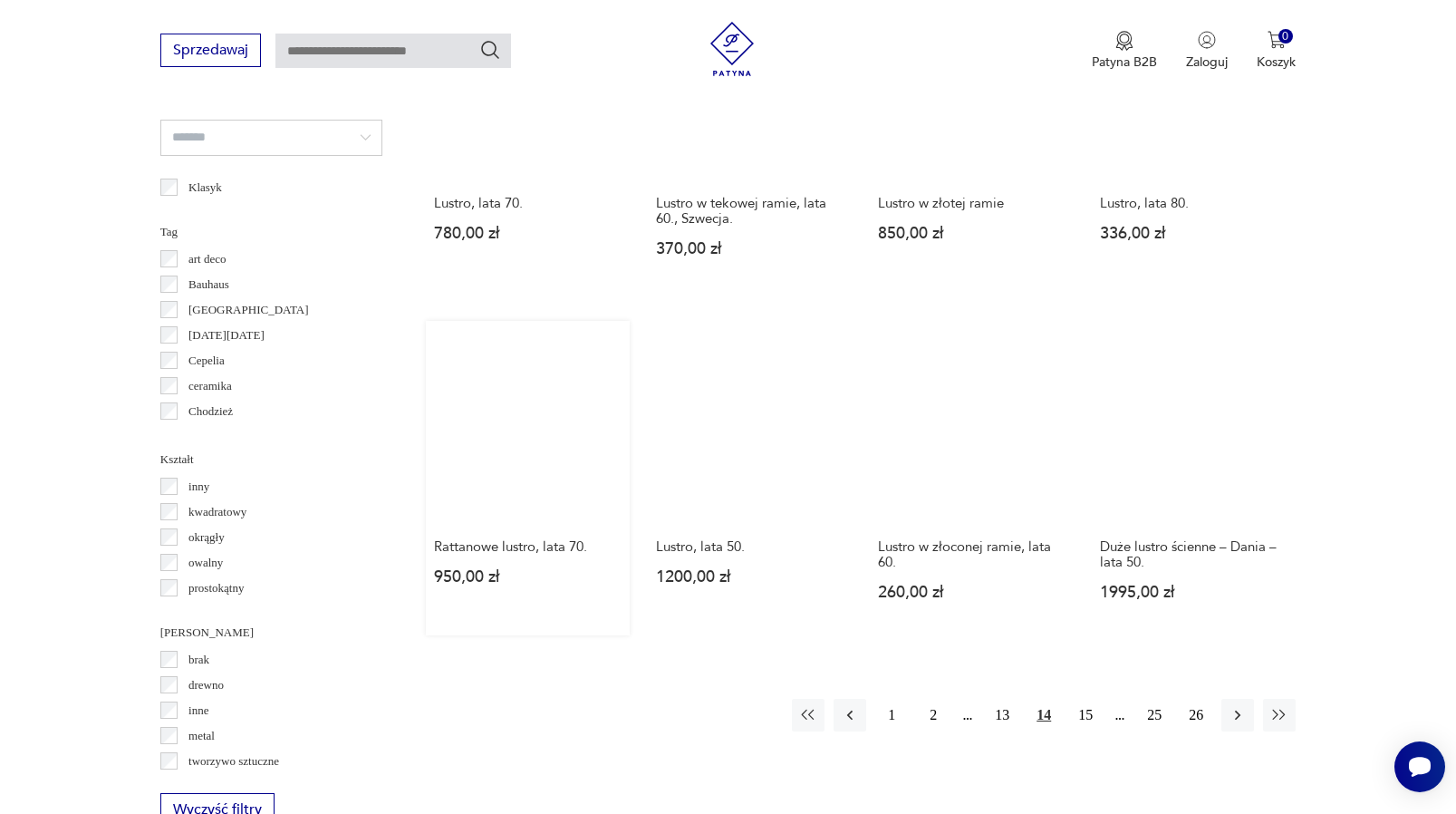
scroll to position [1585, 0]
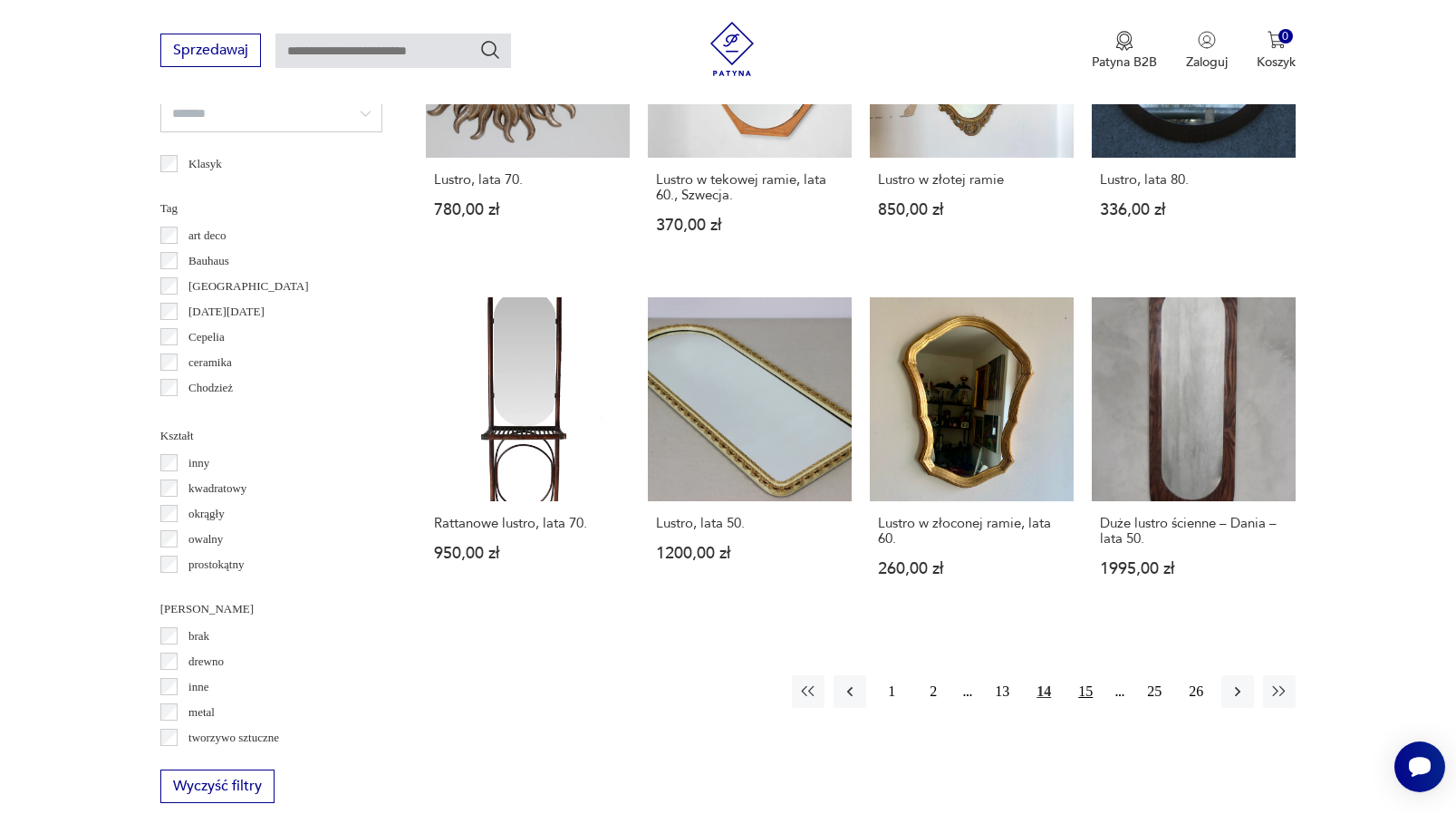
click at [1084, 708] on button "15" at bounding box center [1086, 692] width 33 height 33
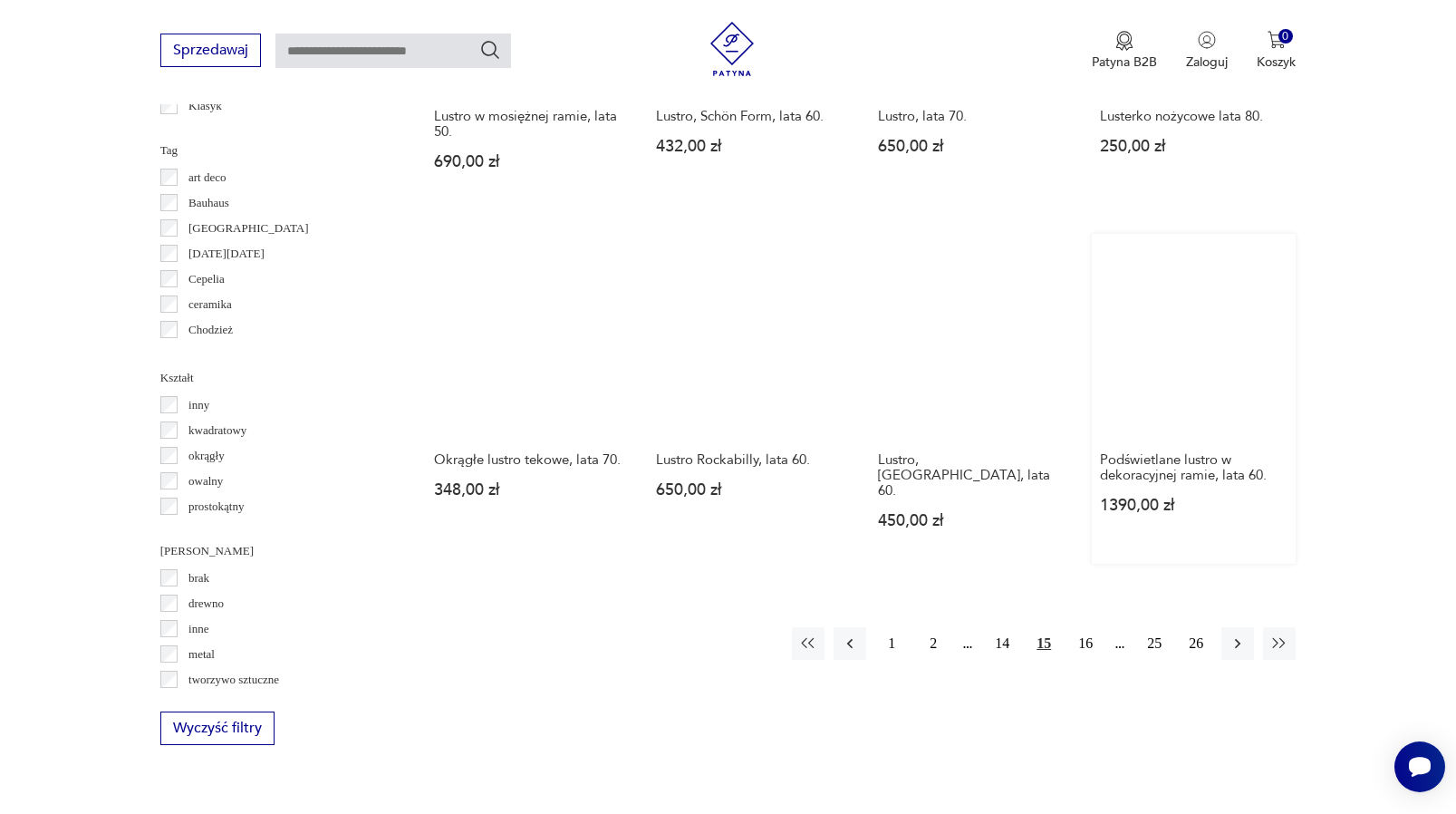
scroll to position [1652, 0]
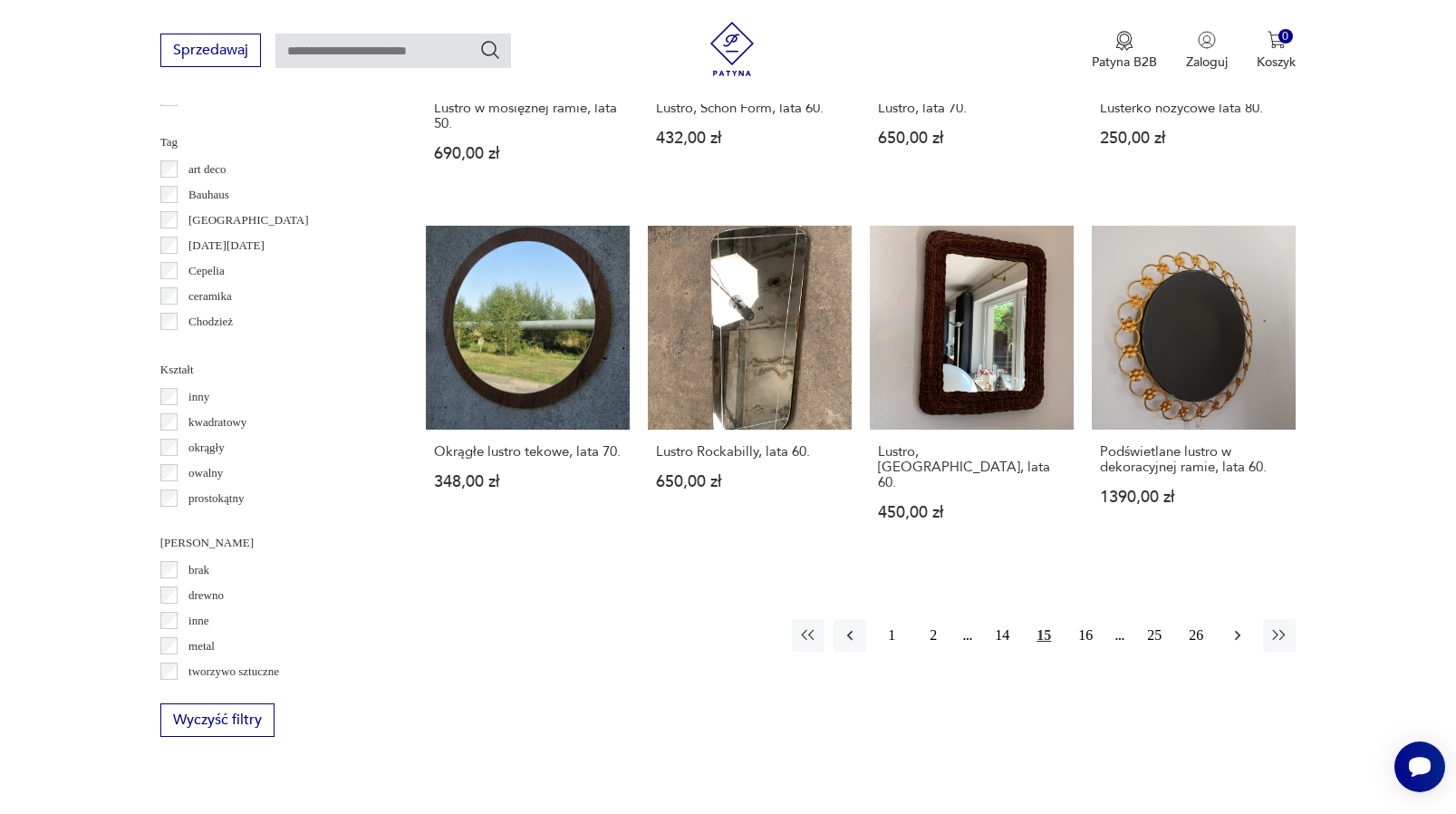
click at [1234, 644] on icon "button" at bounding box center [1238, 636] width 18 height 18
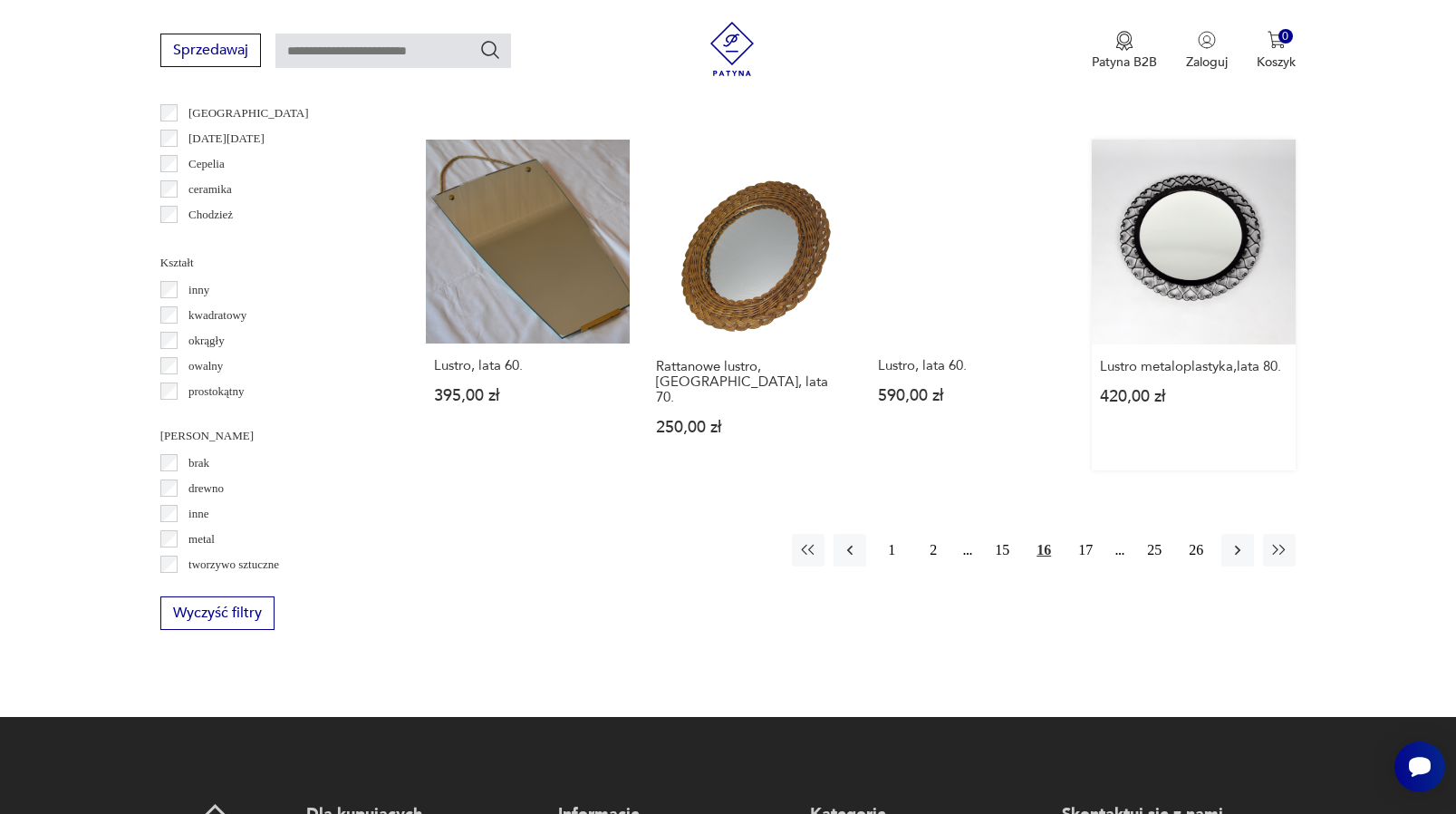
scroll to position [1940, 0]
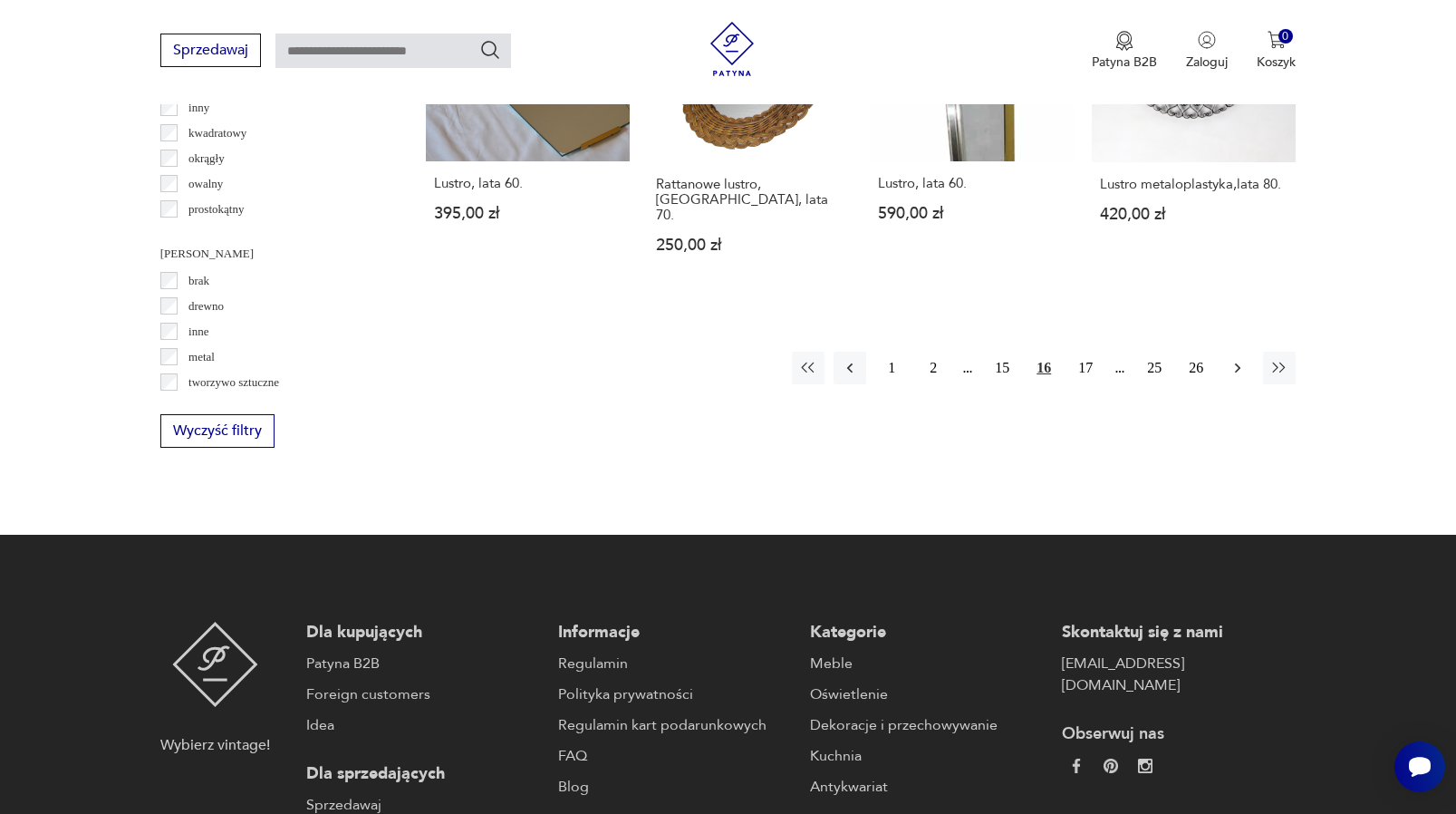
click at [1229, 385] on button "button" at bounding box center [1238, 368] width 33 height 33
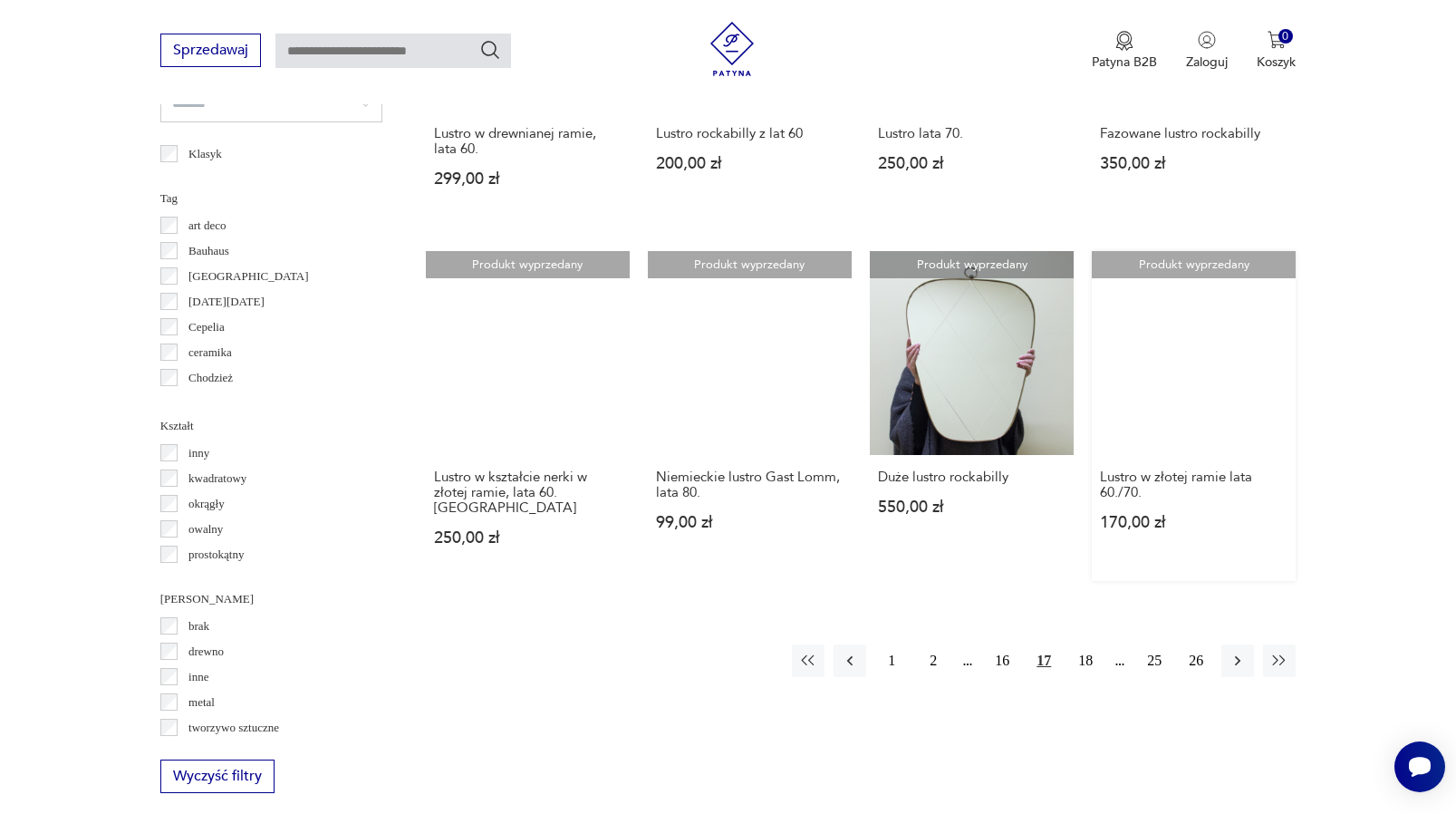
scroll to position [1611, 0]
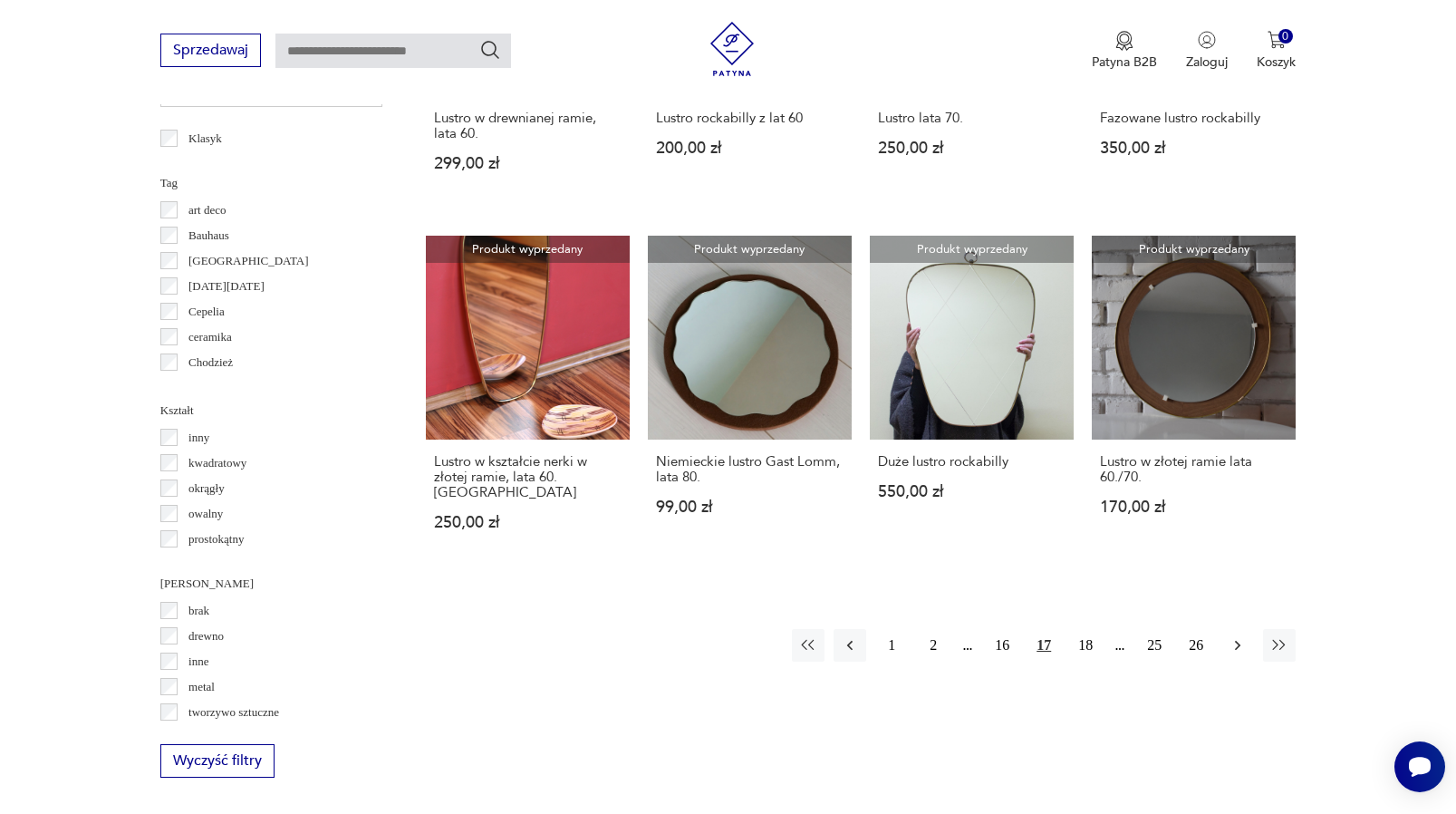
click at [1240, 654] on icon "button" at bounding box center [1238, 646] width 18 height 18
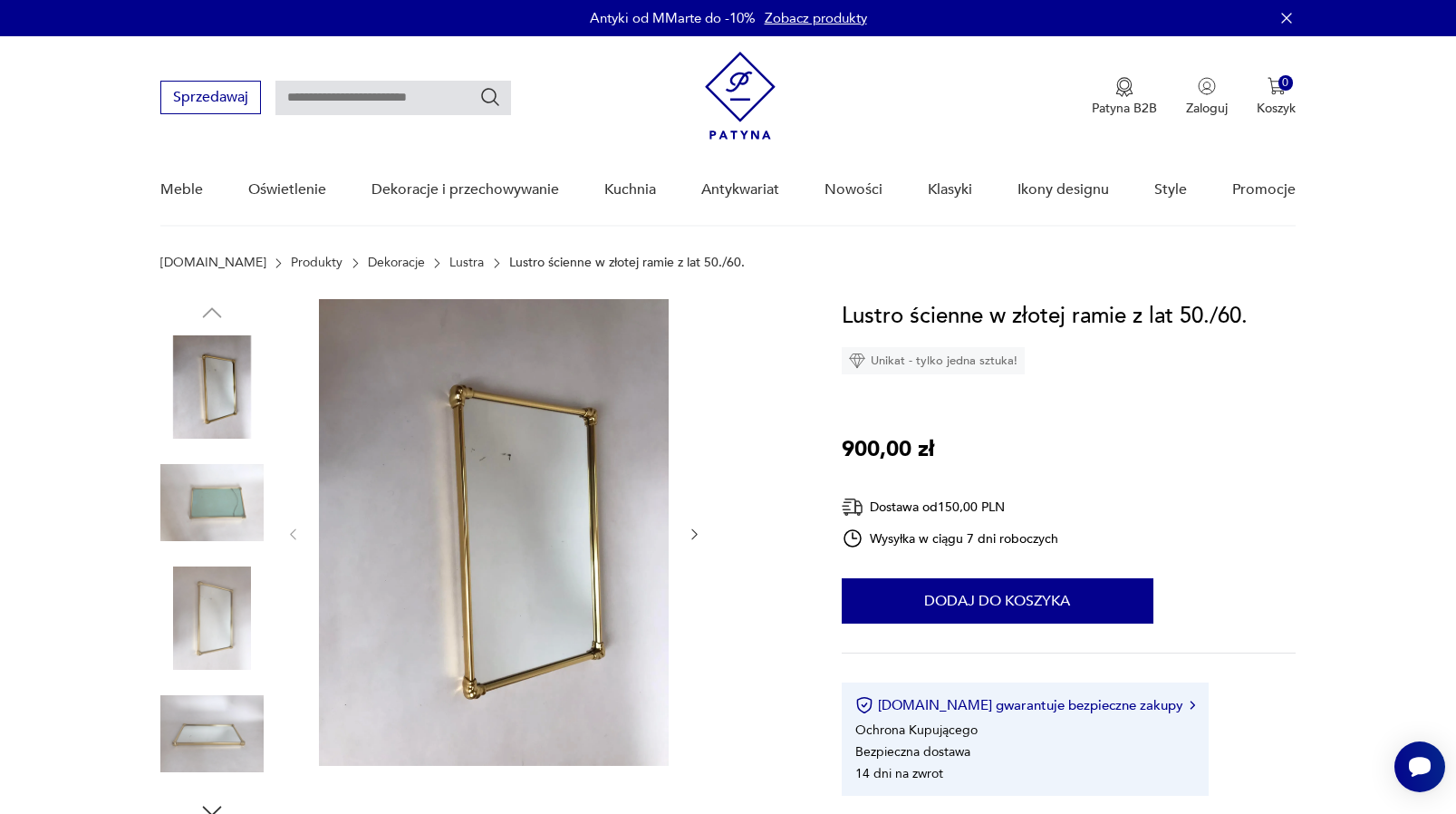
click at [529, 568] on img at bounding box center [493, 532] width 350 height 467
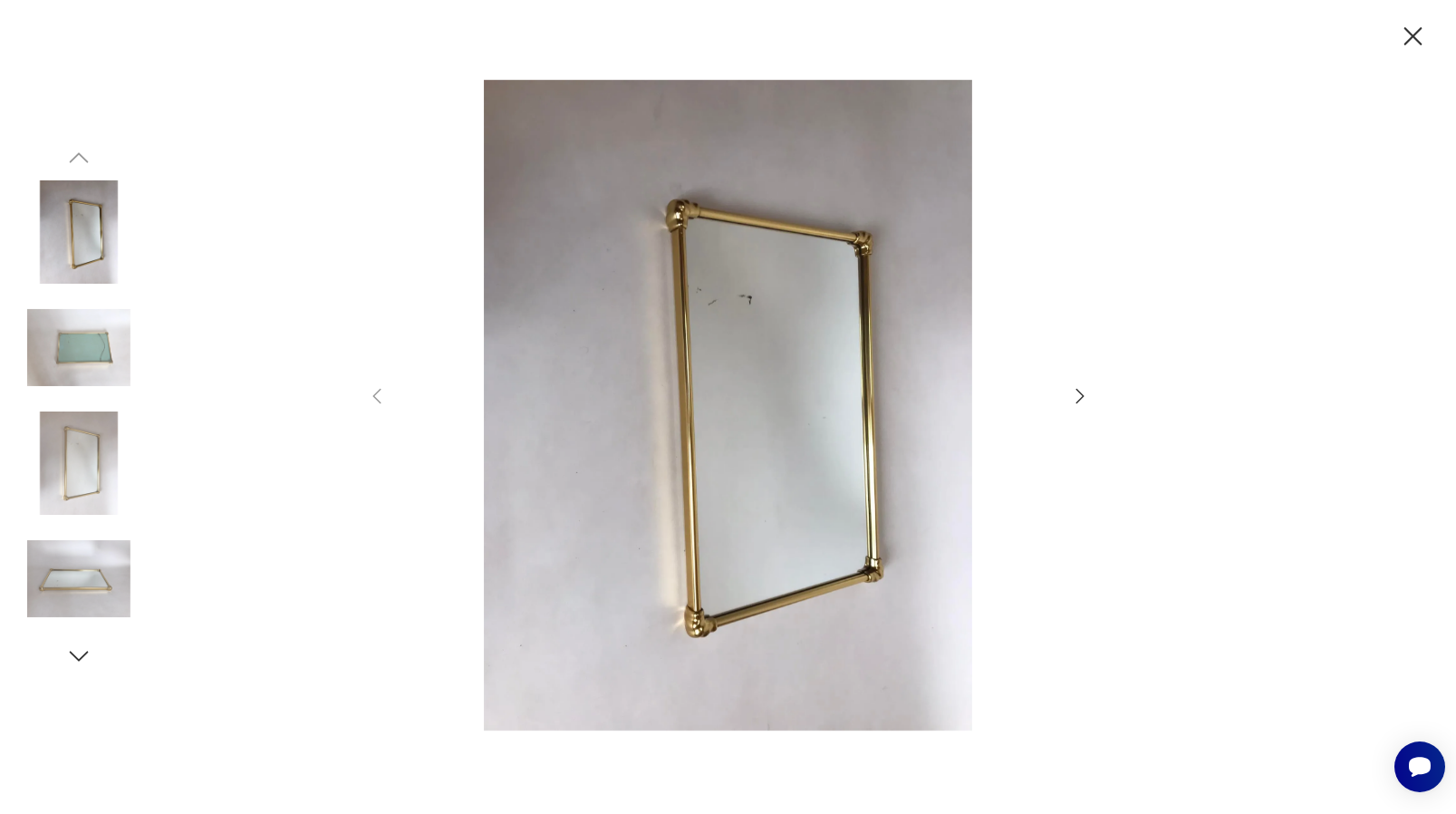
click at [1076, 392] on icon "button" at bounding box center [1081, 396] width 22 height 22
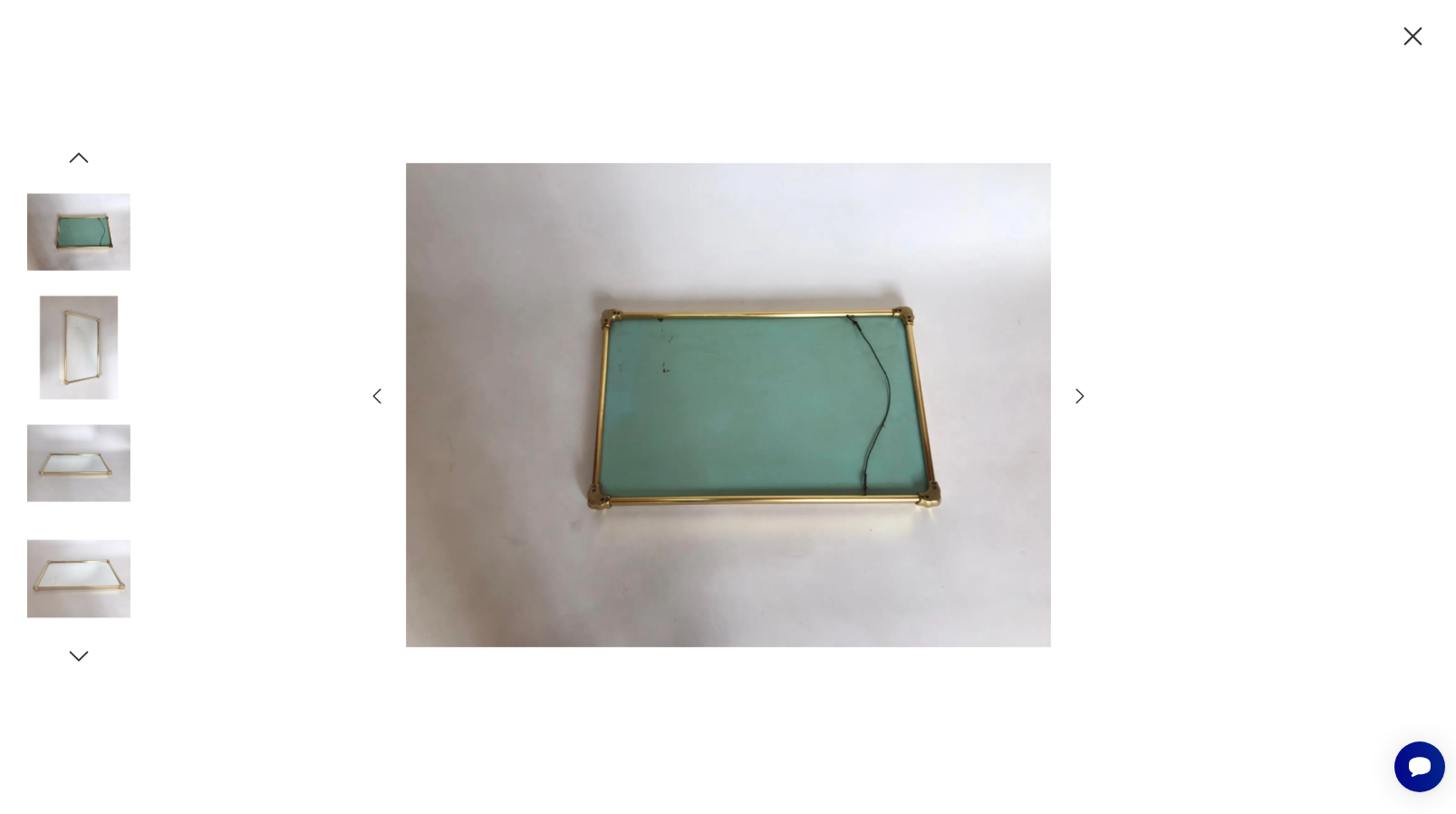
click at [1076, 392] on icon "button" at bounding box center [1081, 396] width 22 height 22
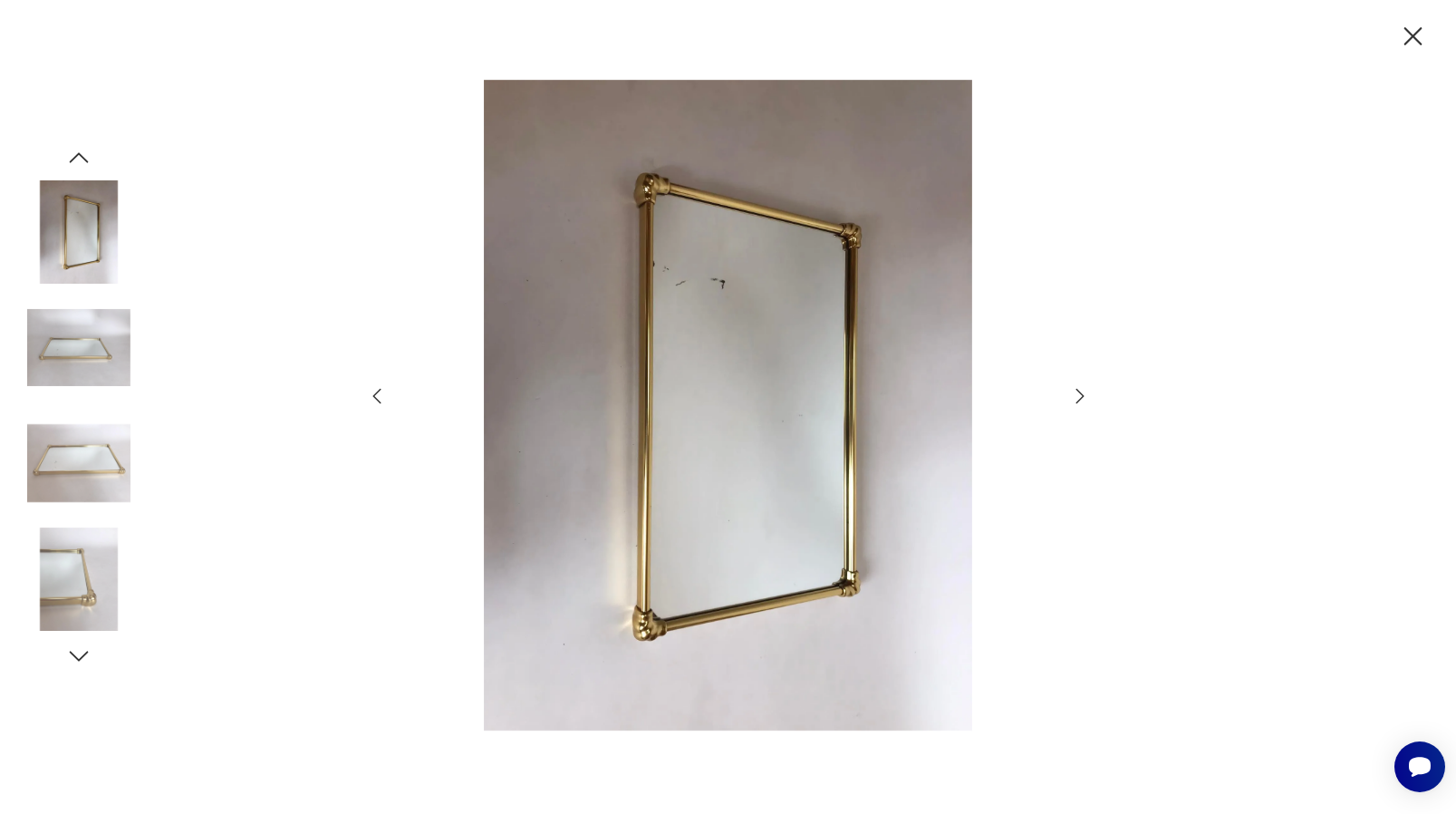
click at [1076, 392] on icon "button" at bounding box center [1081, 396] width 22 height 22
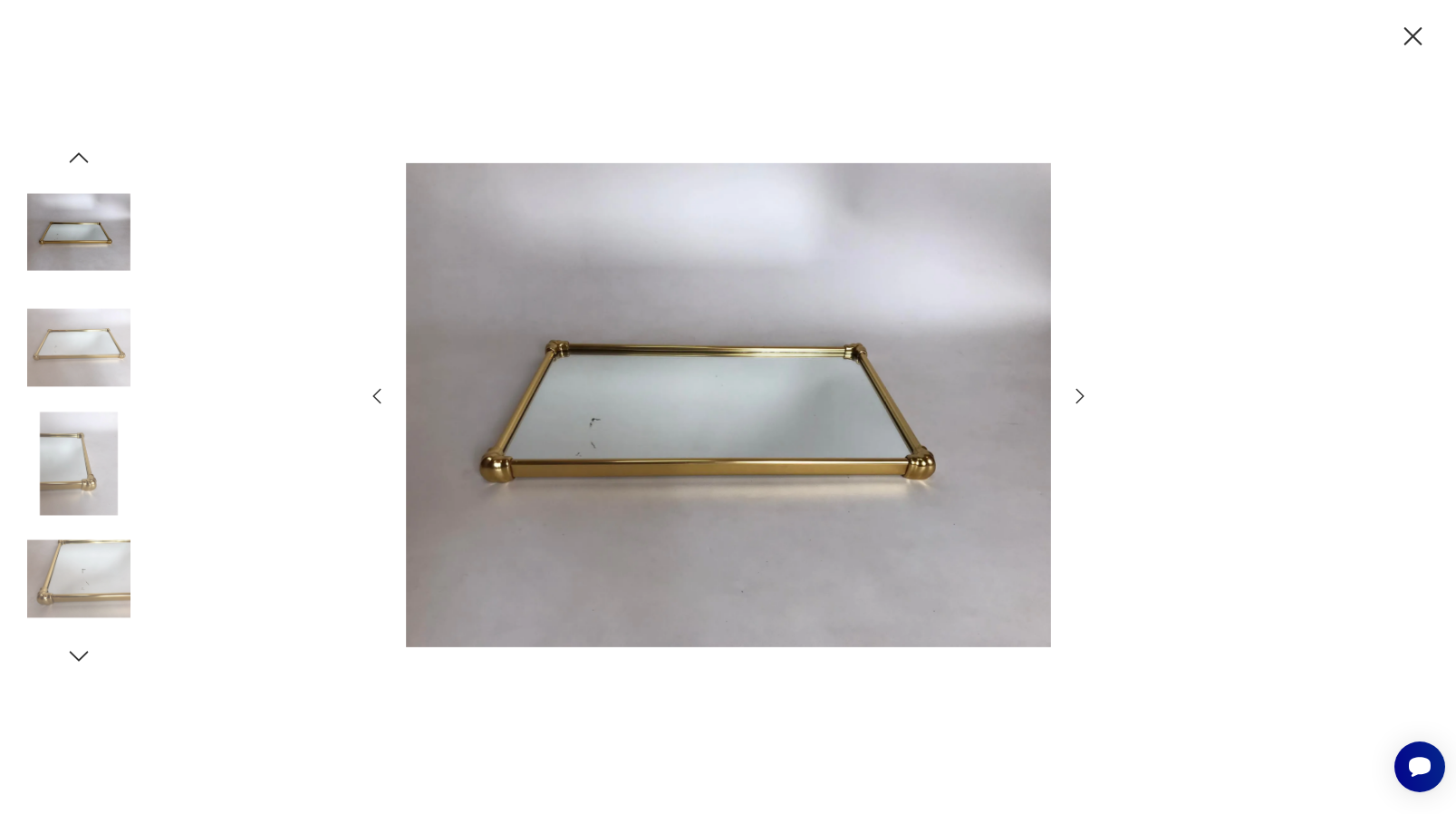
click at [1076, 392] on icon "button" at bounding box center [1081, 396] width 22 height 22
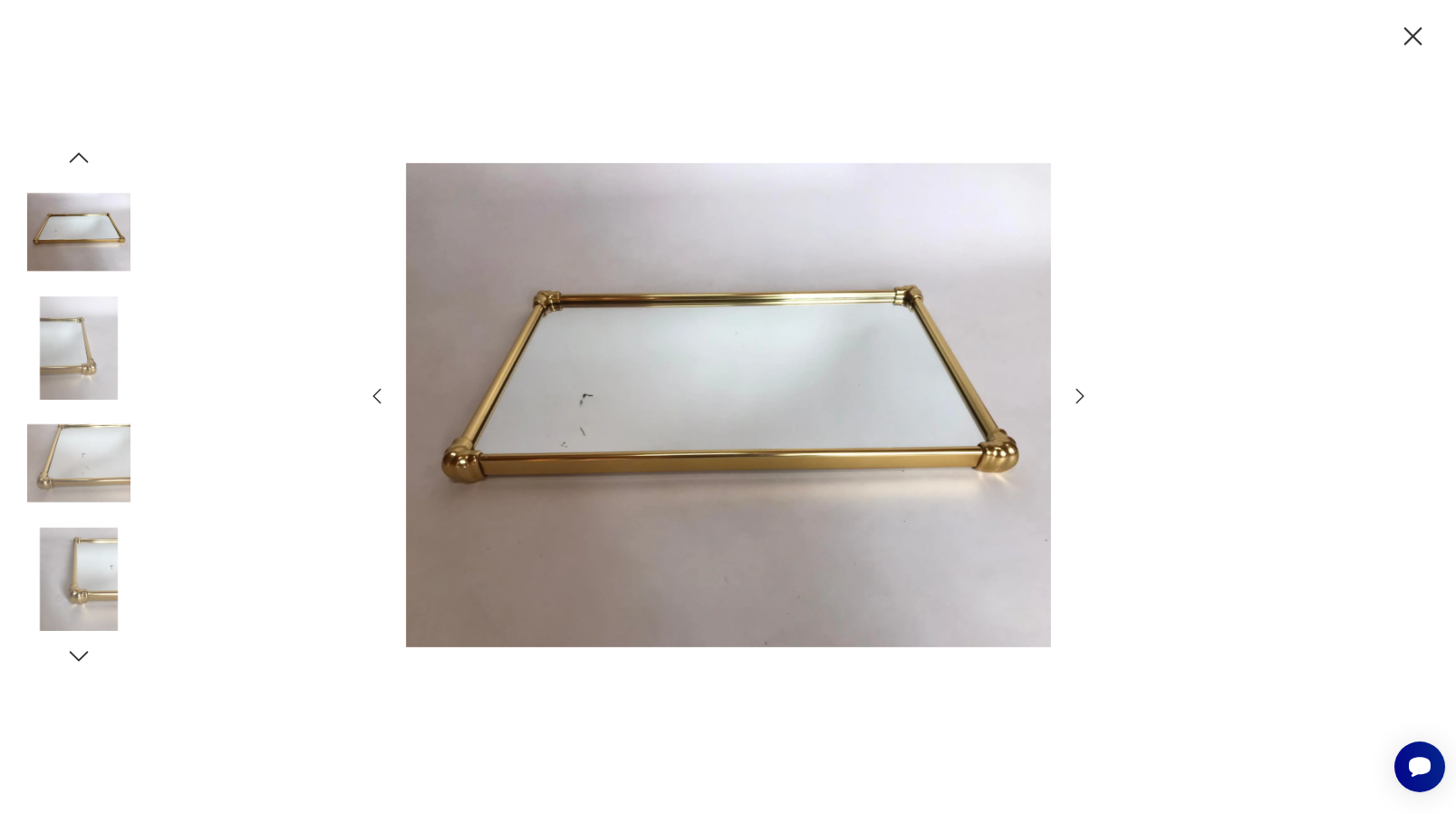
click at [1411, 32] on icon "button" at bounding box center [1413, 37] width 32 height 32
